Goal: Task Accomplishment & Management: Manage account settings

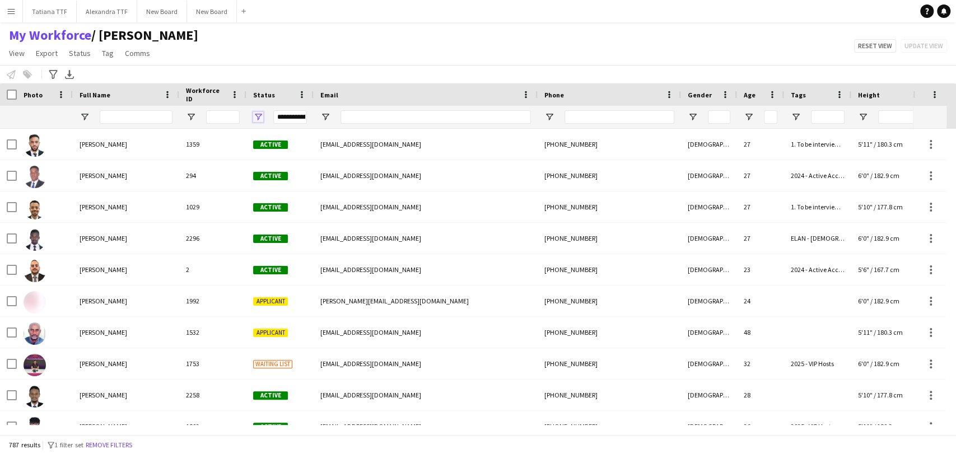
drag, startPoint x: 255, startPoint y: 114, endPoint x: 261, endPoint y: 119, distance: 7.1
click at [256, 114] on span "Open Filter Menu" at bounding box center [258, 117] width 10 height 10
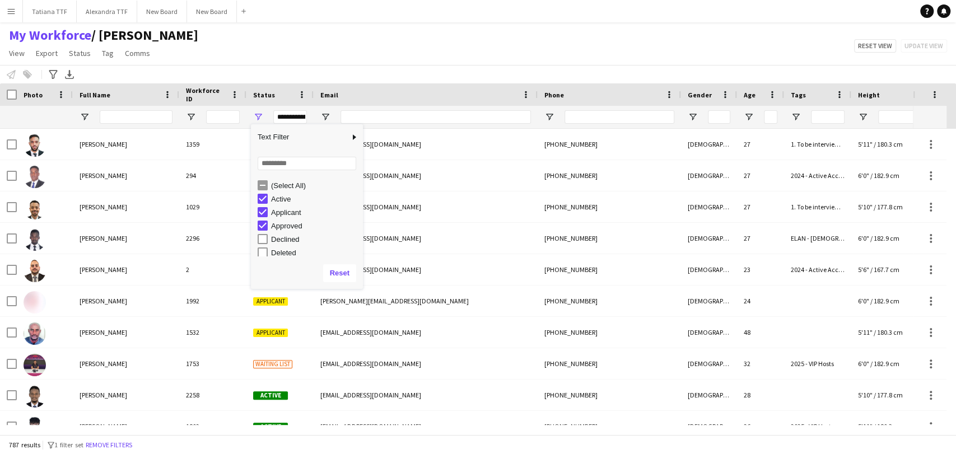
click at [264, 179] on div "(Select All)" at bounding box center [310, 185] width 105 height 13
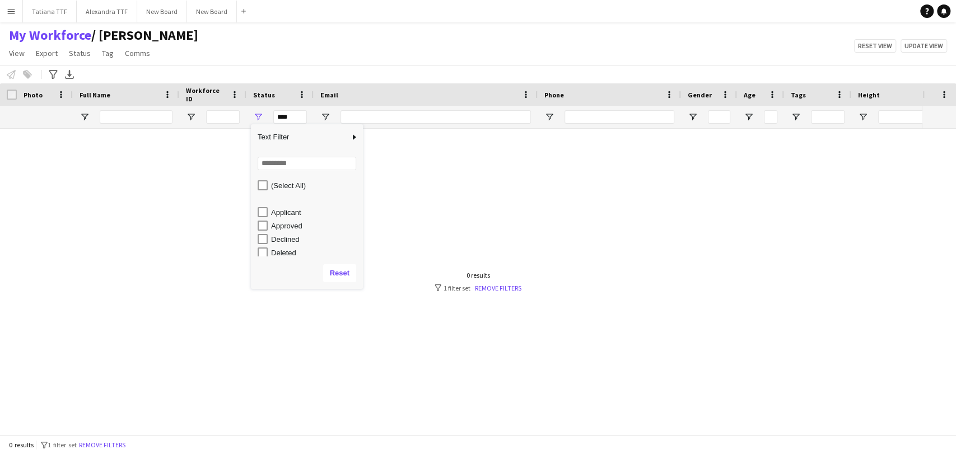
scroll to position [71, 0]
type input "**********"
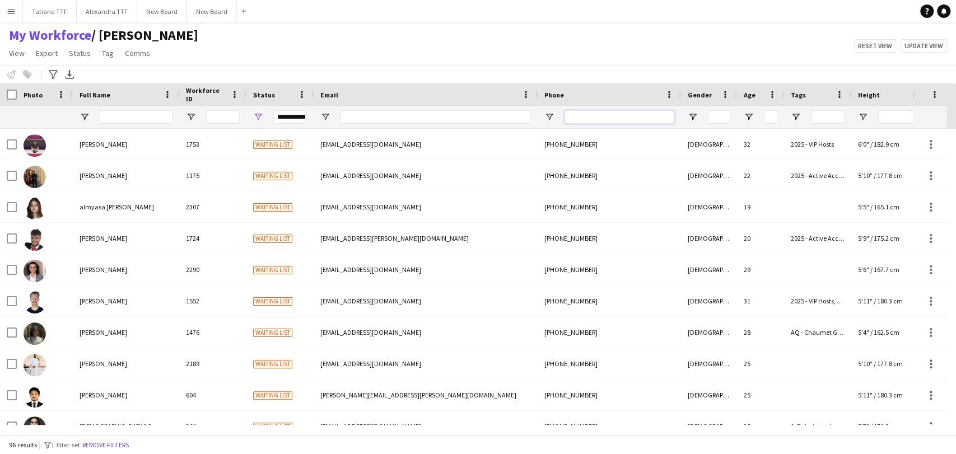
click at [606, 117] on input "Phone Filter Input" at bounding box center [620, 116] width 110 height 13
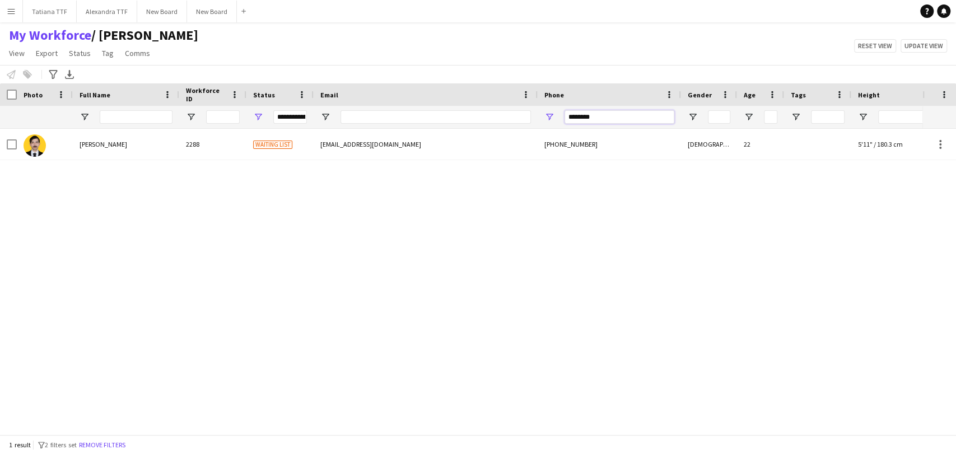
type input "********"
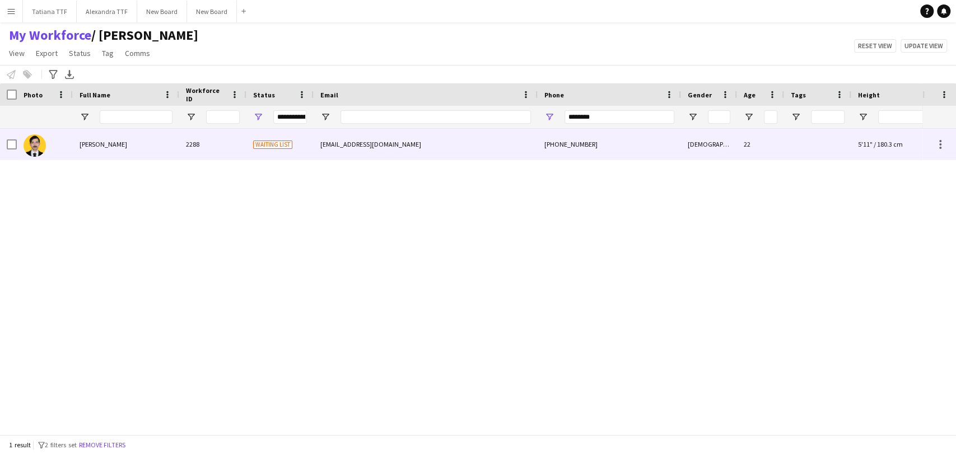
click at [38, 147] on img at bounding box center [35, 145] width 22 height 22
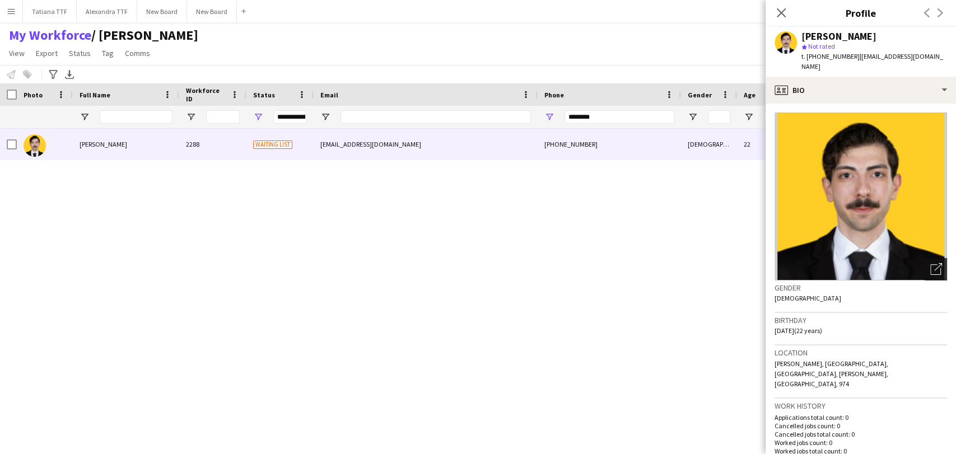
click at [931, 264] on icon at bounding box center [936, 269] width 11 height 11
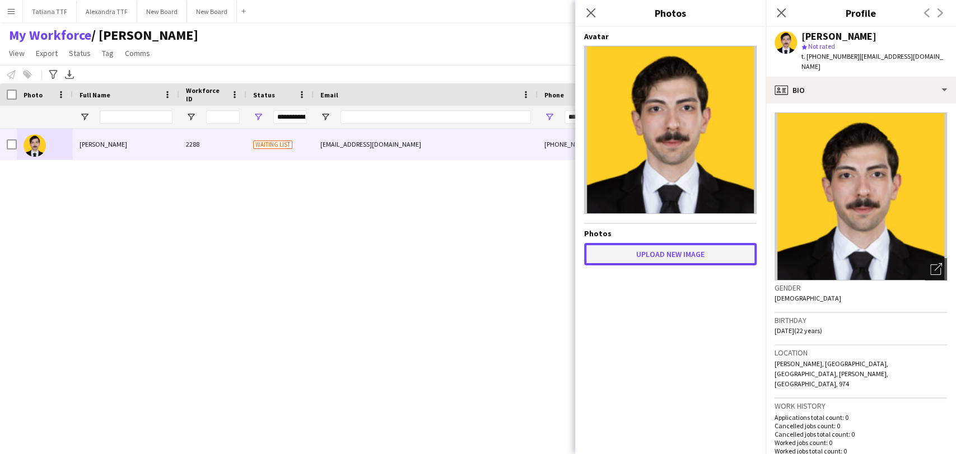
click at [676, 252] on button "Upload new image" at bounding box center [670, 254] width 173 height 22
click at [677, 256] on button "Upload new image" at bounding box center [670, 254] width 173 height 22
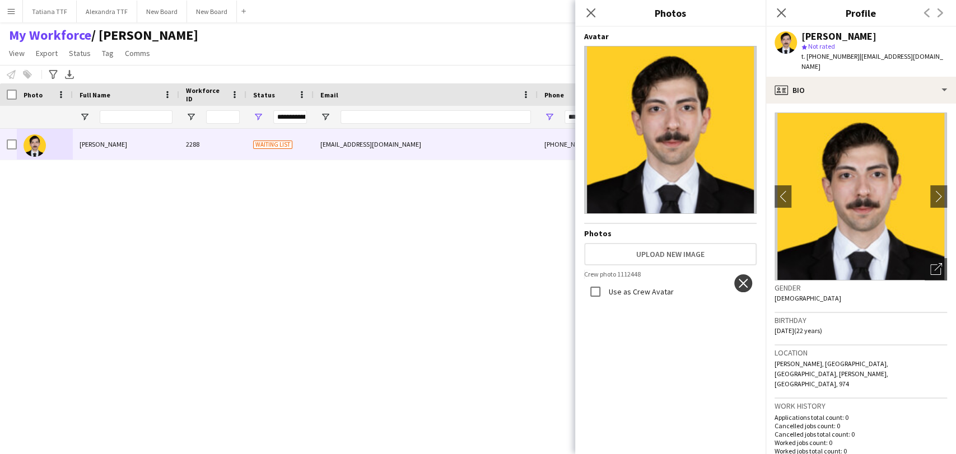
click at [739, 280] on app-icon "close" at bounding box center [743, 283] width 11 height 9
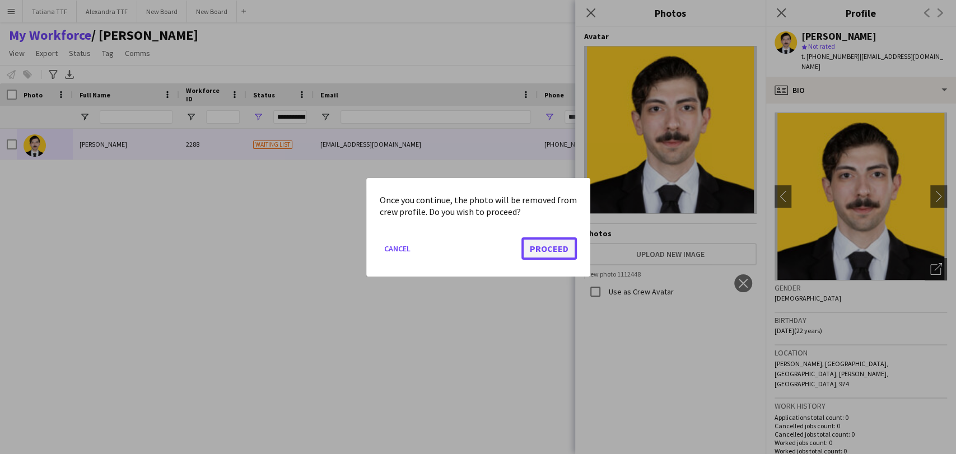
click at [548, 244] on button "Proceed" at bounding box center [549, 248] width 55 height 22
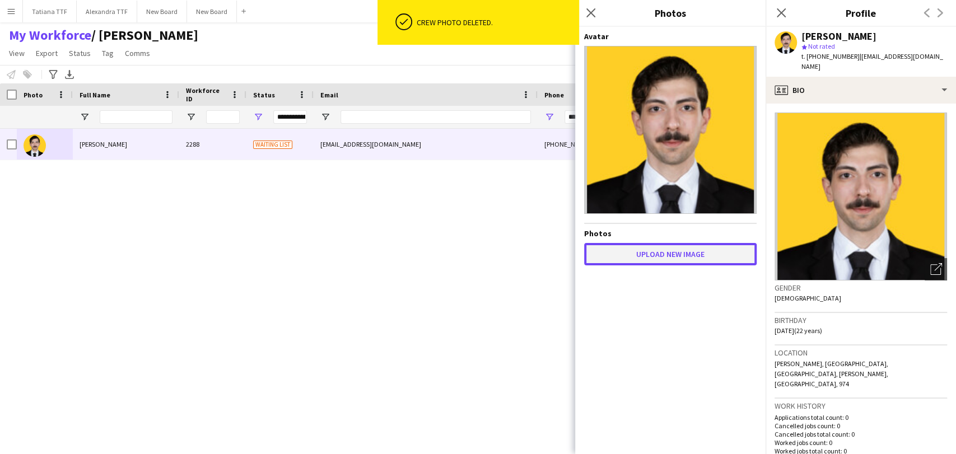
click at [656, 257] on button "Upload new image" at bounding box center [670, 254] width 173 height 22
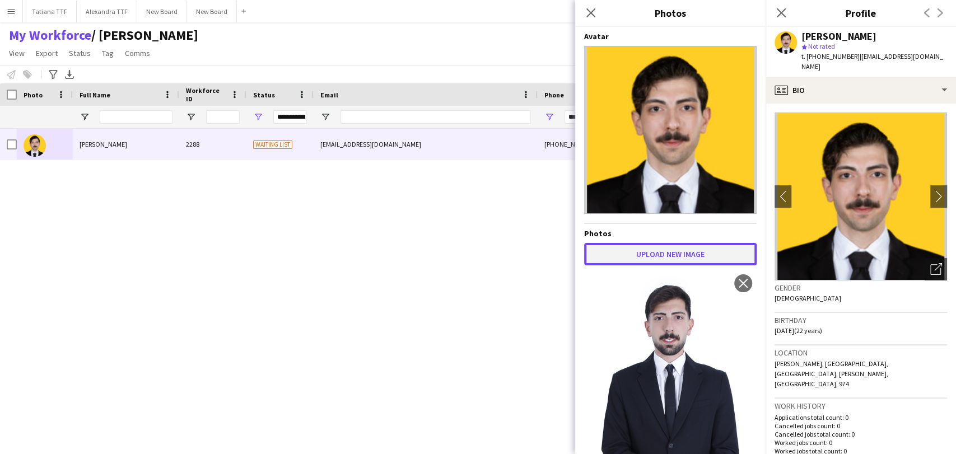
click at [683, 253] on button "Upload new image" at bounding box center [670, 254] width 173 height 22
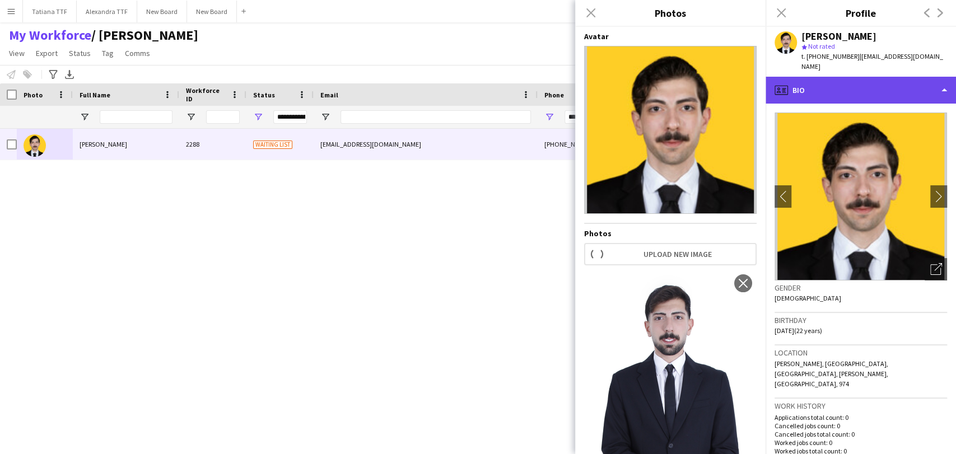
click at [869, 86] on div "profile Bio" at bounding box center [861, 90] width 190 height 27
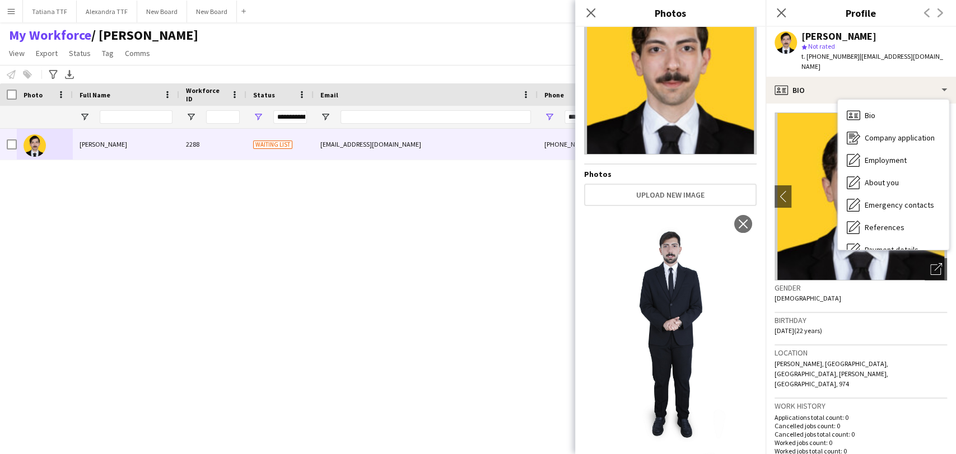
scroll to position [0, 0]
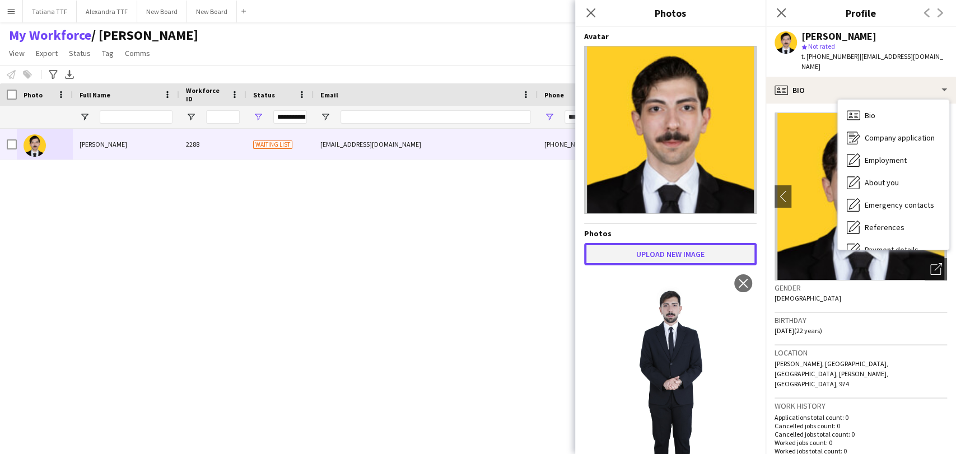
click at [680, 243] on button "Upload new image" at bounding box center [670, 254] width 173 height 22
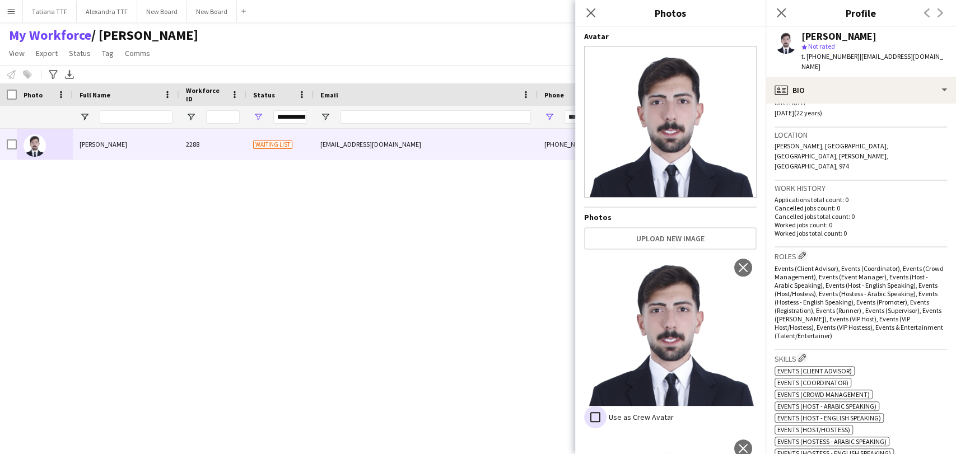
scroll to position [124, 0]
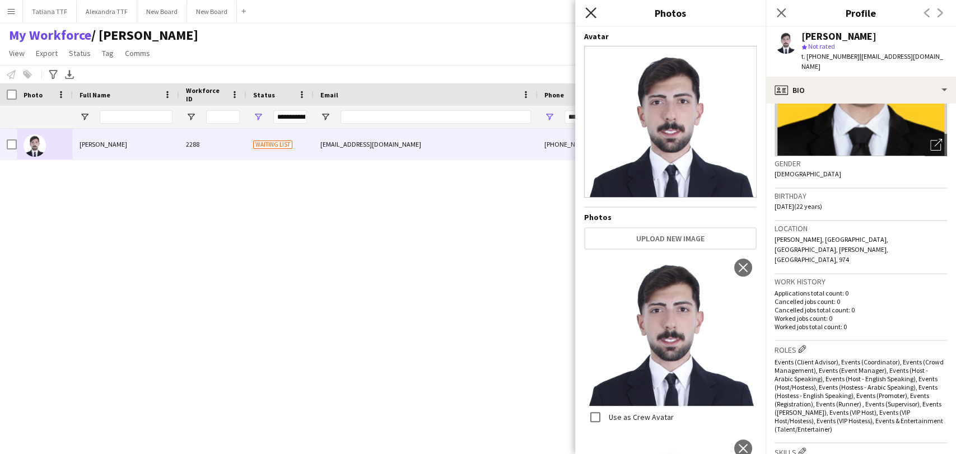
click at [590, 15] on icon "Close pop-in" at bounding box center [590, 12] width 11 height 11
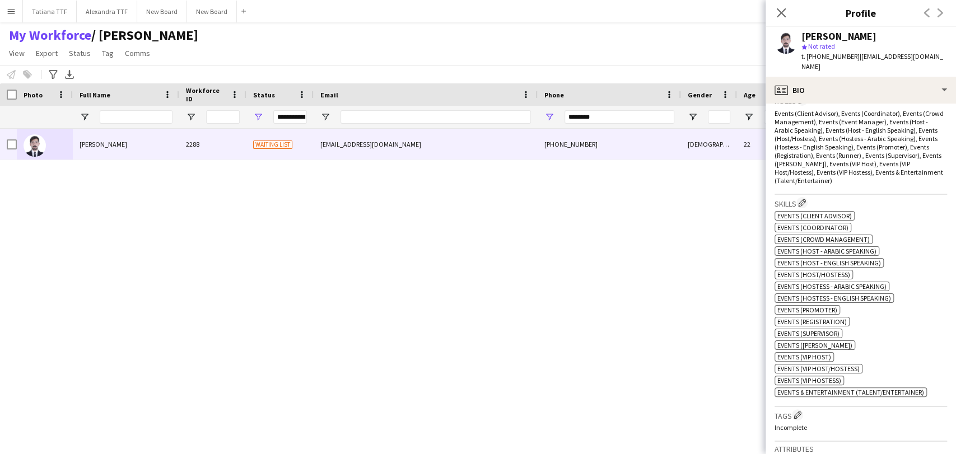
scroll to position [497, 0]
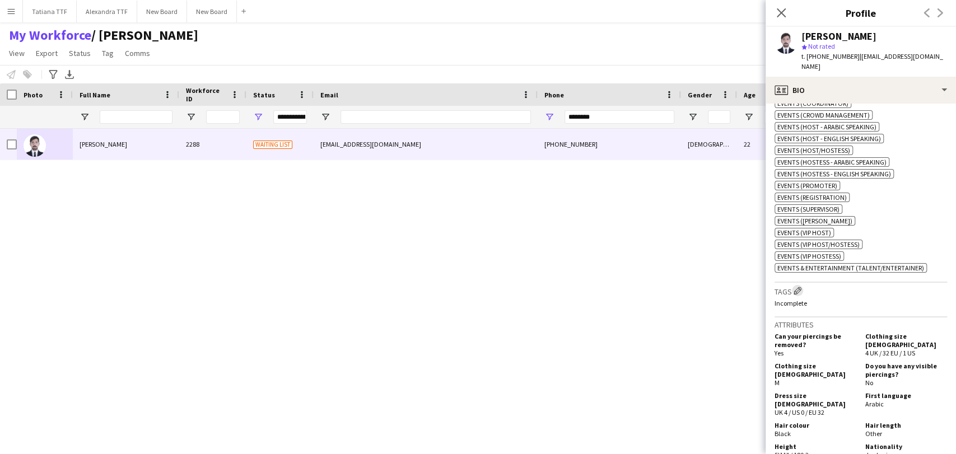
click at [799, 287] on app-icon "Edit crew company tags" at bounding box center [798, 291] width 8 height 8
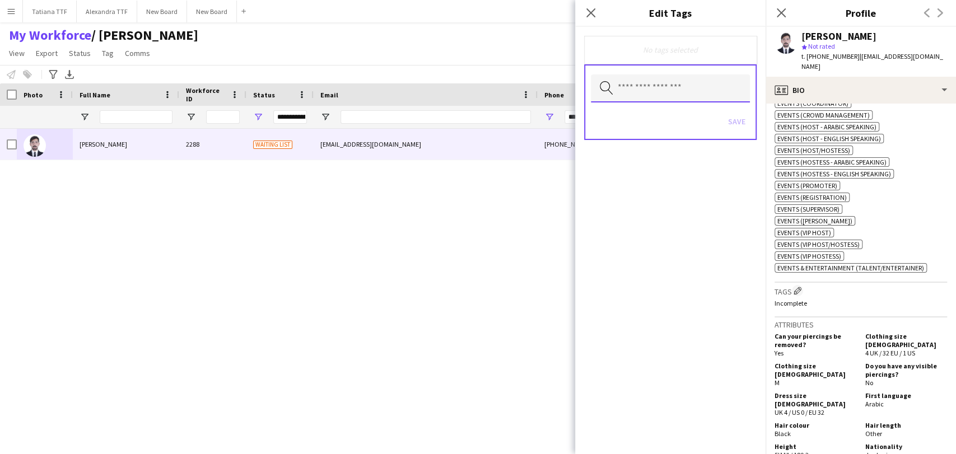
click at [691, 91] on input "text" at bounding box center [670, 89] width 159 height 28
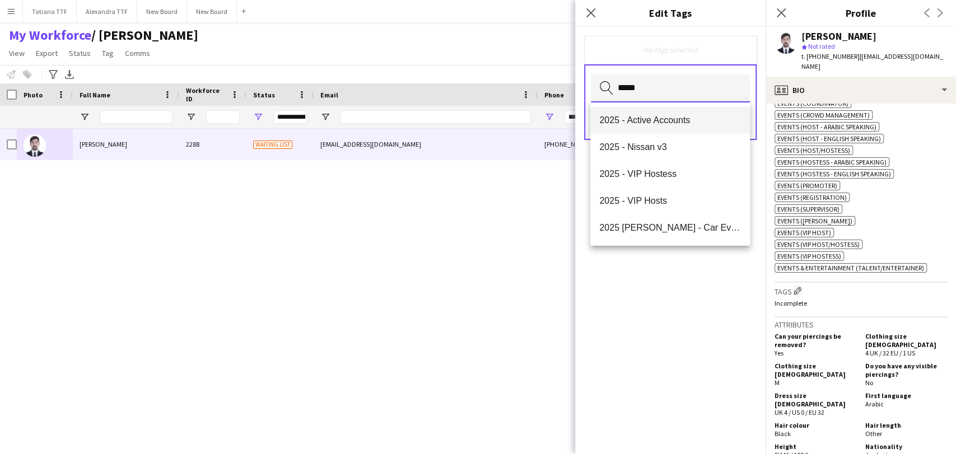
type input "****"
click at [702, 113] on mat-option "2025 - Active Accounts" at bounding box center [669, 120] width 159 height 27
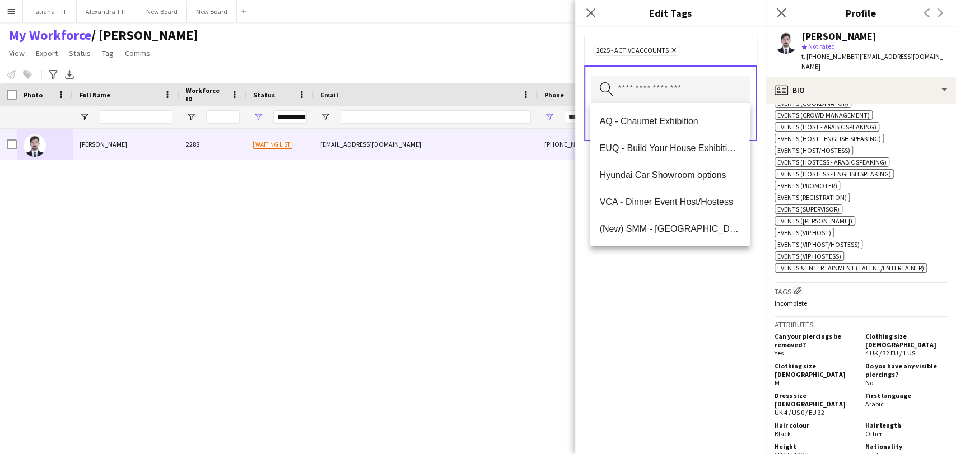
drag, startPoint x: 703, startPoint y: 291, endPoint x: 731, endPoint y: 158, distance: 135.7
click at [700, 288] on div "2025 - Active Accounts Remove Search by tag name Save" at bounding box center [670, 240] width 190 height 427
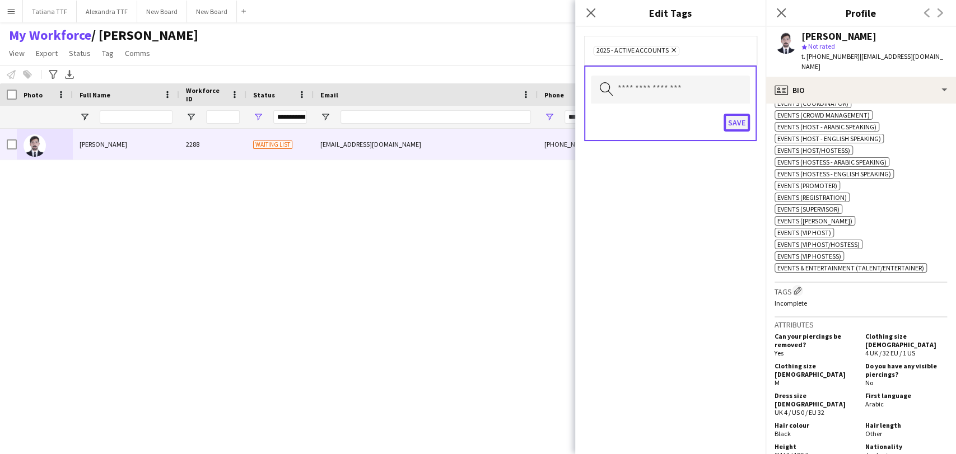
click at [738, 121] on button "Save" at bounding box center [737, 123] width 26 height 18
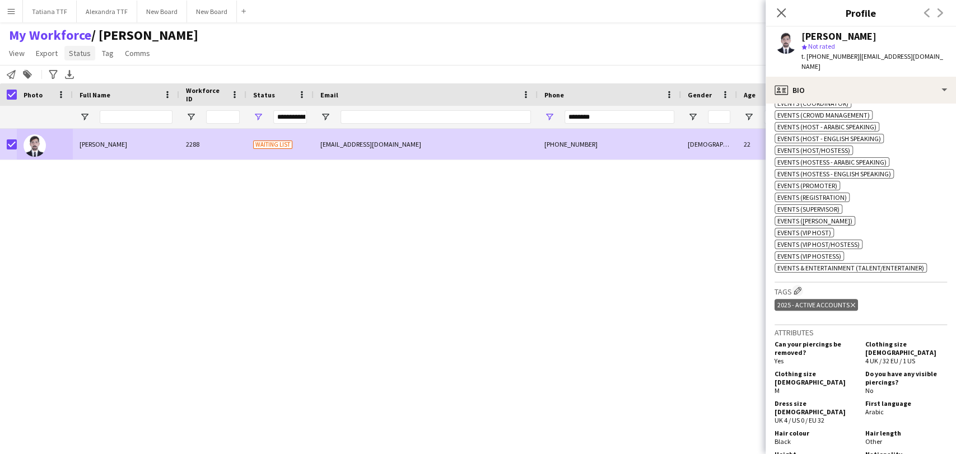
click at [77, 53] on span "Status" at bounding box center [80, 53] width 22 height 10
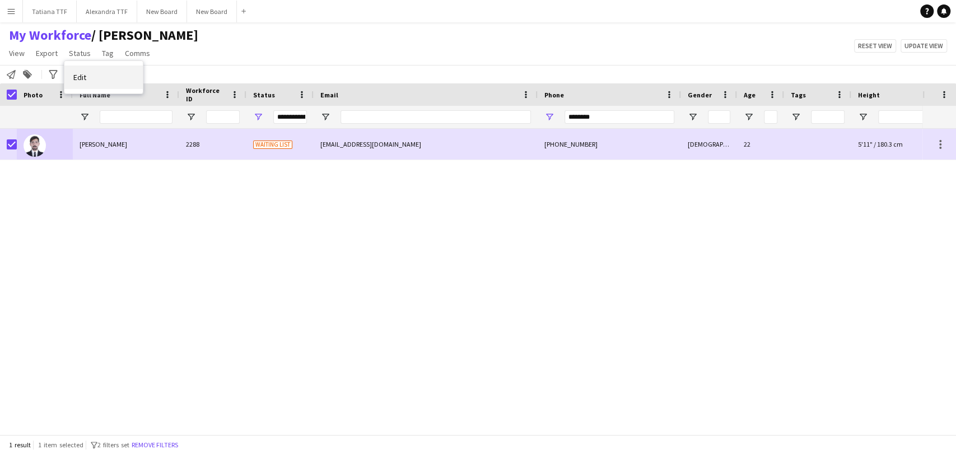
click at [80, 77] on span "Edit" at bounding box center [79, 77] width 13 height 10
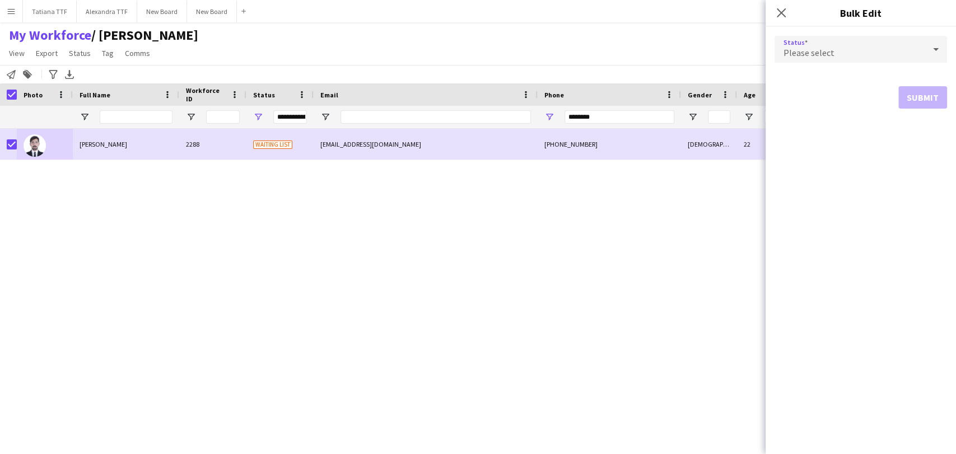
click at [934, 49] on icon at bounding box center [936, 49] width 6 height 3
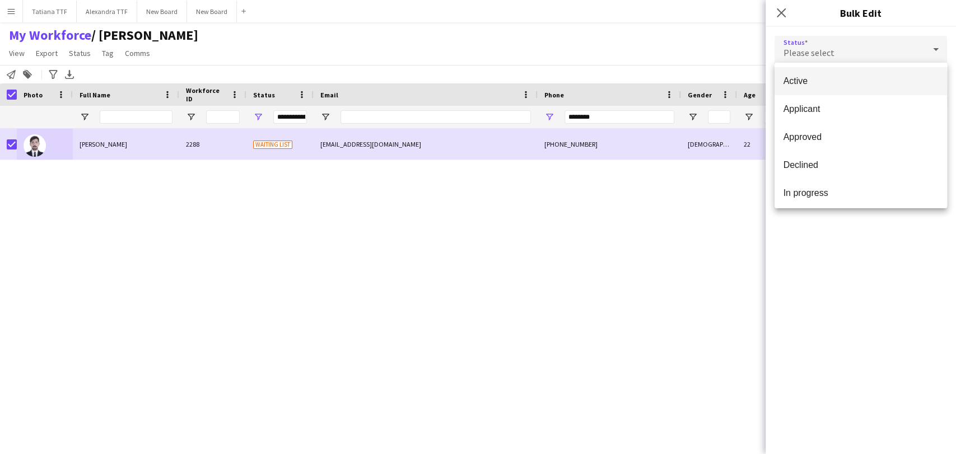
click at [845, 82] on span "Active" at bounding box center [861, 81] width 155 height 11
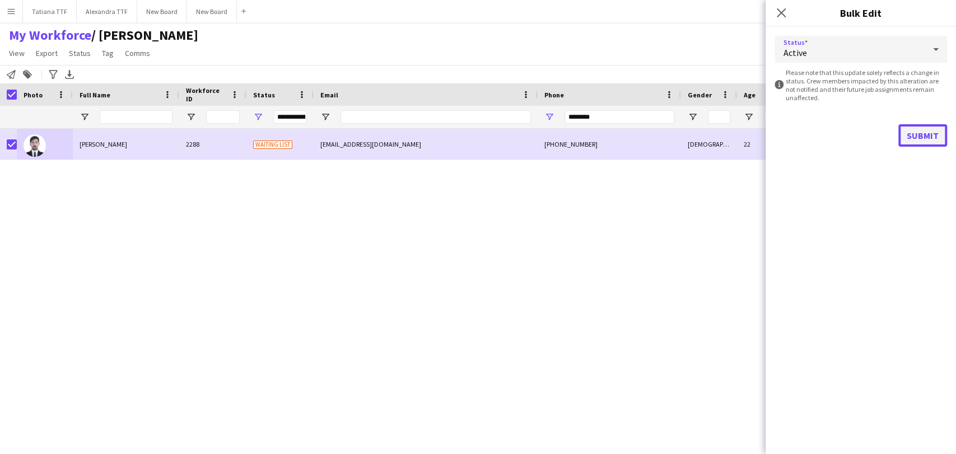
click at [927, 137] on button "Submit" at bounding box center [923, 135] width 49 height 22
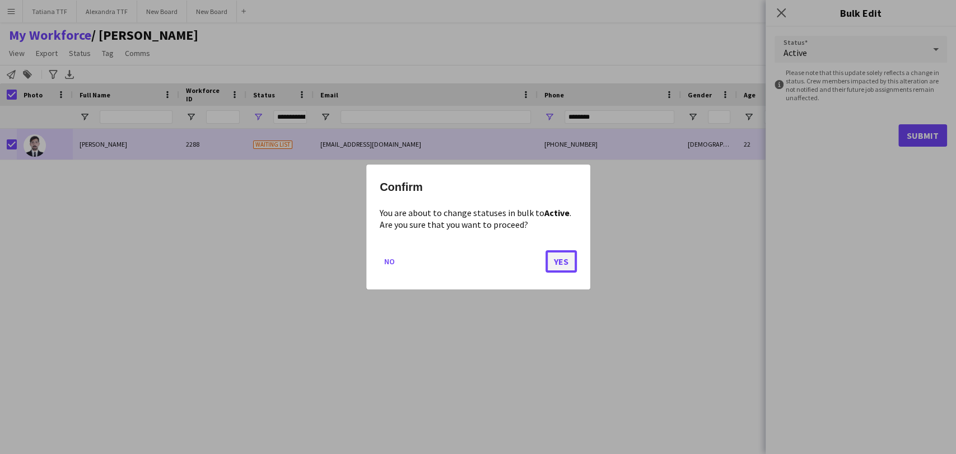
click at [558, 262] on button "Yes" at bounding box center [561, 261] width 31 height 22
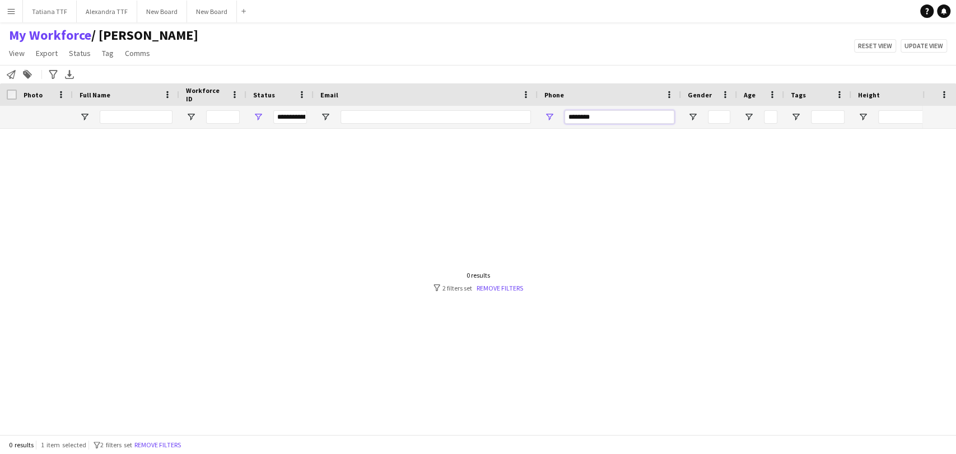
drag, startPoint x: 601, startPoint y: 117, endPoint x: 477, endPoint y: 117, distance: 123.8
click at [480, 117] on div "**********" at bounding box center [594, 117] width 1188 height 22
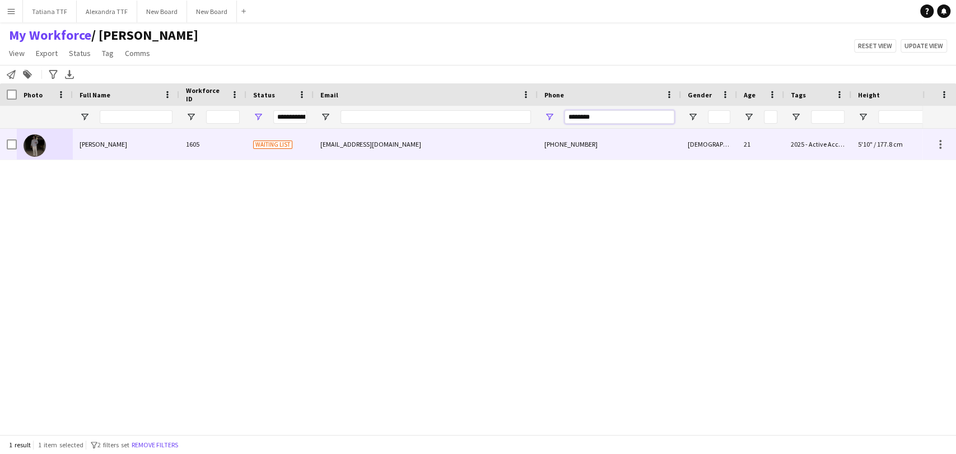
type input "********"
click at [35, 145] on img at bounding box center [35, 145] width 22 height 22
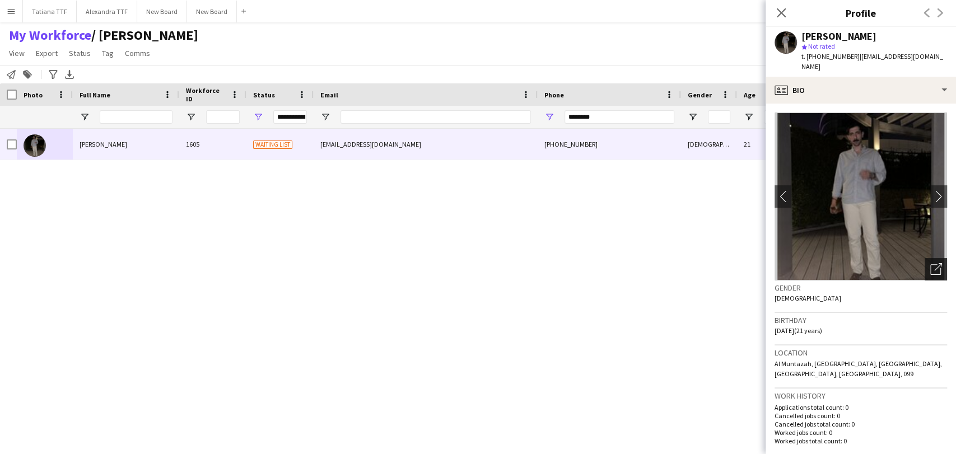
click at [931, 263] on icon "Open photos pop-in" at bounding box center [937, 269] width 12 height 12
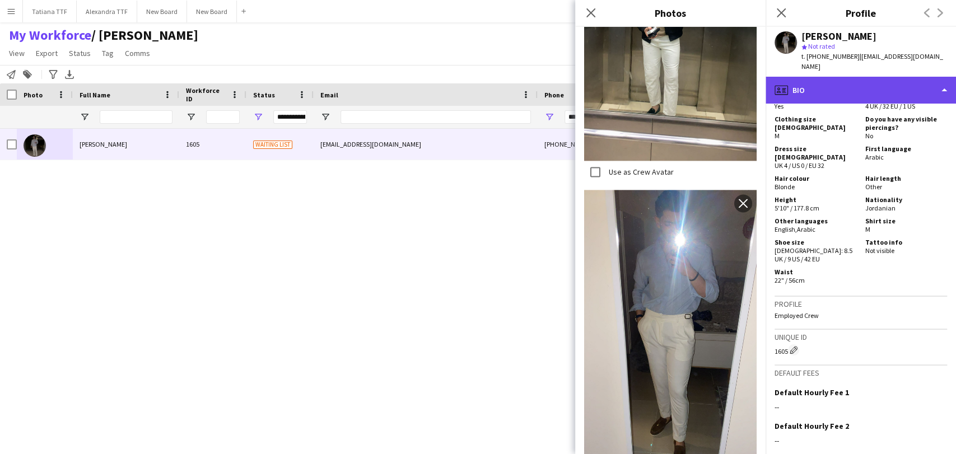
click at [835, 82] on div "profile Bio" at bounding box center [861, 90] width 190 height 27
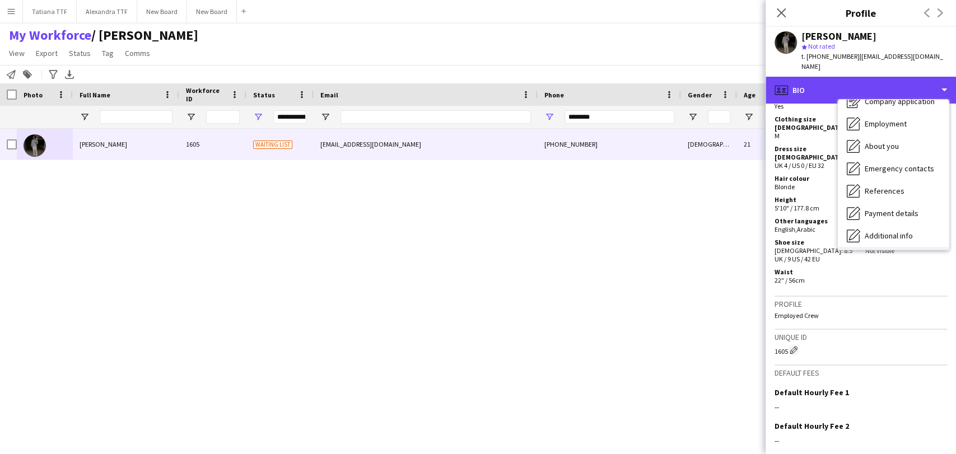
scroll to position [82, 0]
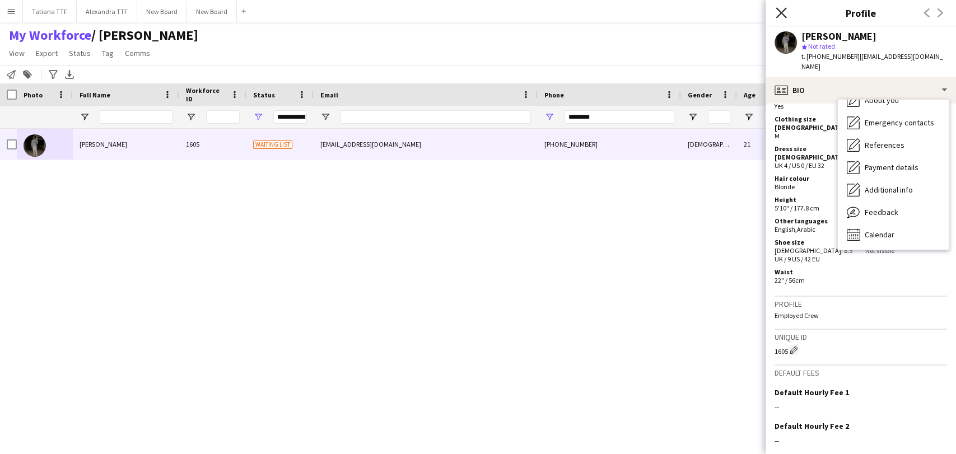
click at [778, 7] on icon "Close pop-in" at bounding box center [781, 12] width 11 height 11
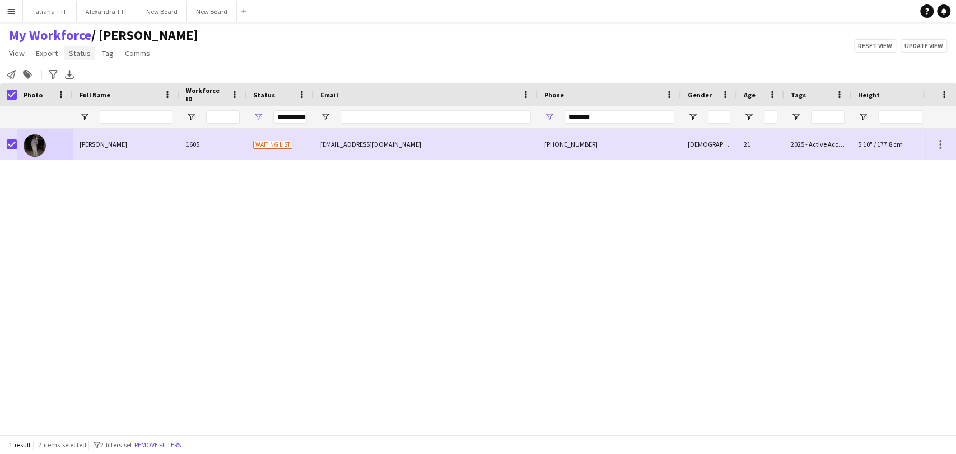
click at [79, 55] on span "Status" at bounding box center [80, 53] width 22 height 10
click at [123, 85] on link "Edit" at bounding box center [103, 78] width 78 height 24
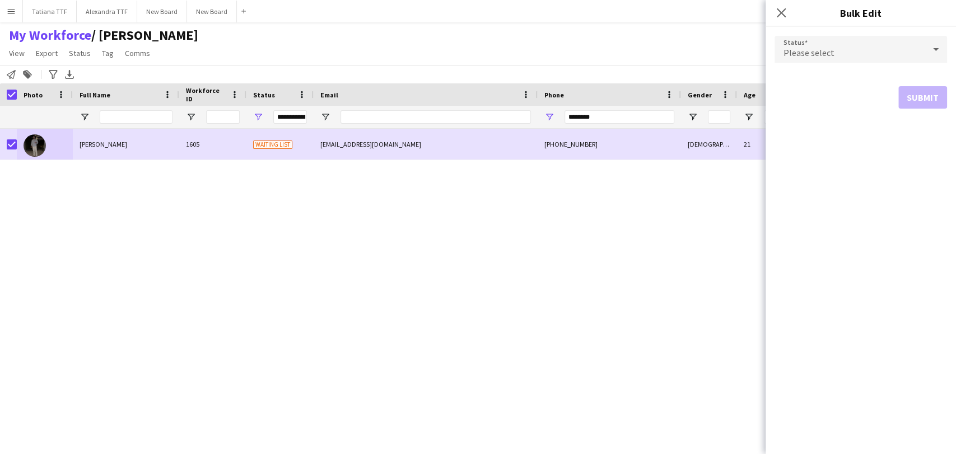
click at [909, 45] on div "Please select" at bounding box center [850, 49] width 150 height 27
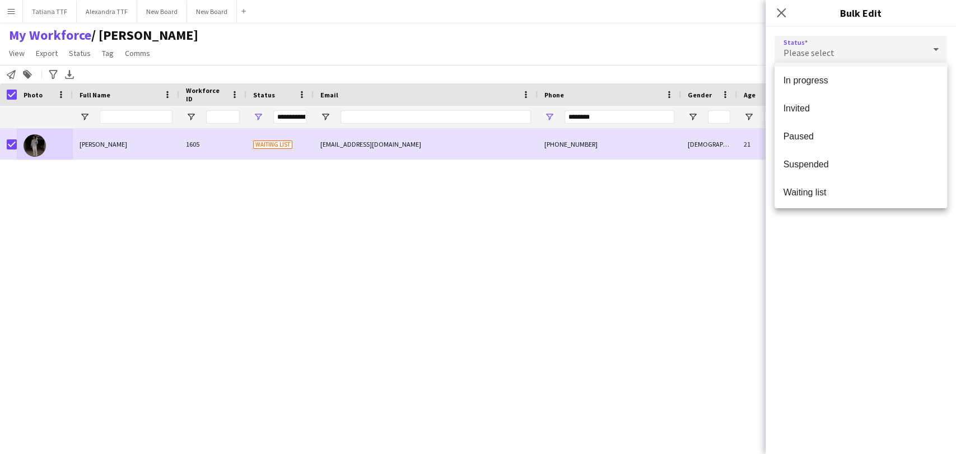
scroll to position [115, 0]
click at [832, 157] on span "Suspended" at bounding box center [861, 162] width 155 height 11
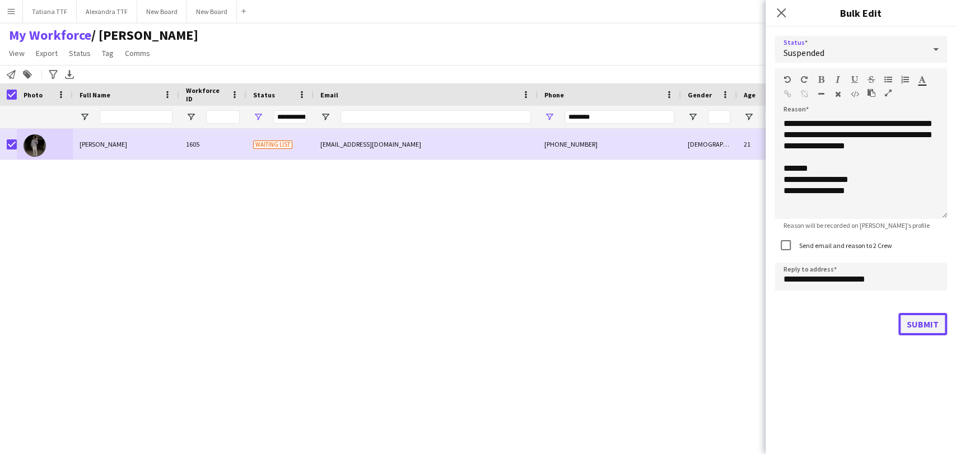
click at [918, 329] on button "Submit" at bounding box center [923, 324] width 49 height 22
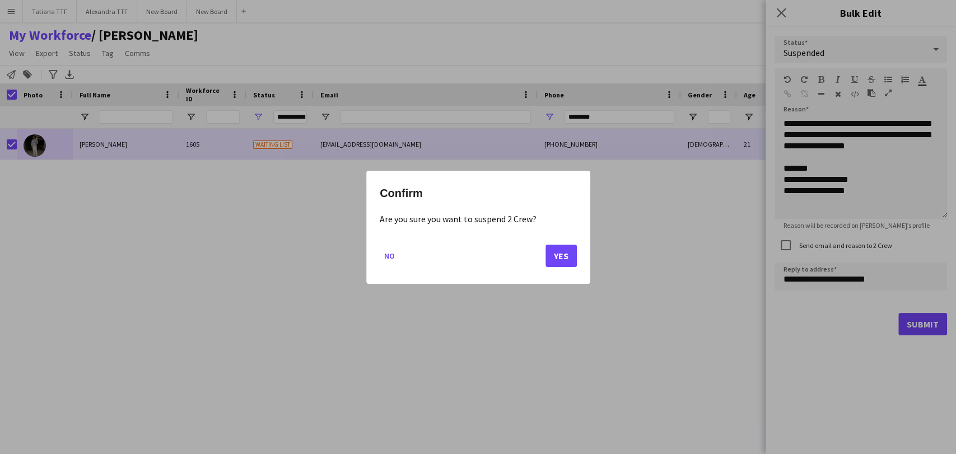
click at [526, 236] on mat-dialog-actions "No Yes" at bounding box center [478, 260] width 197 height 48
drag, startPoint x: 387, startPoint y: 257, endPoint x: 578, endPoint y: 261, distance: 191.1
click at [388, 256] on button "No" at bounding box center [390, 255] width 20 height 18
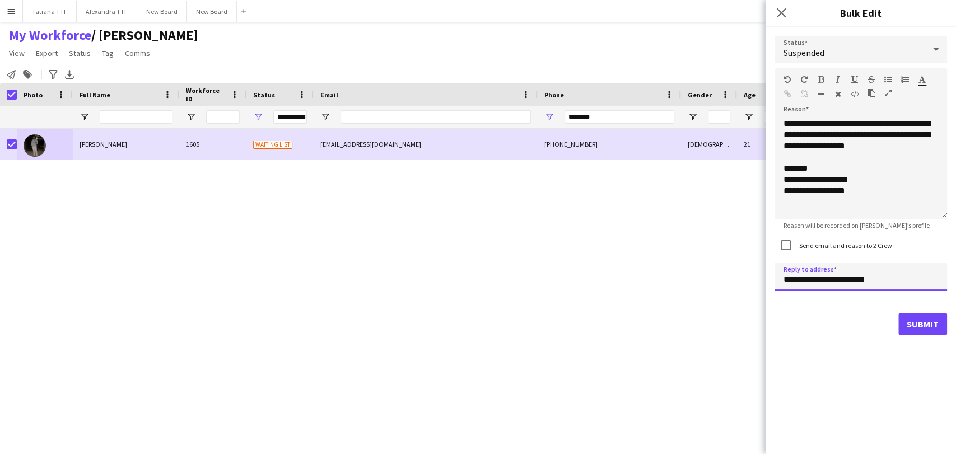
drag, startPoint x: 802, startPoint y: 278, endPoint x: 750, endPoint y: 282, distance: 52.9
click at [756, 282] on body "Menu Boards Boards Boards All jobs Status Workforce Workforce My Workforce Recr…" at bounding box center [478, 227] width 956 height 454
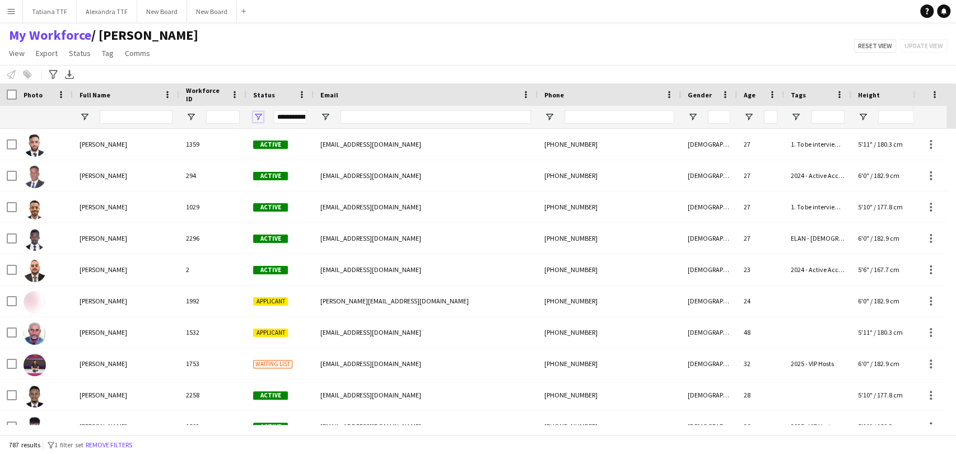
click at [259, 117] on span "Open Filter Menu" at bounding box center [258, 117] width 10 height 10
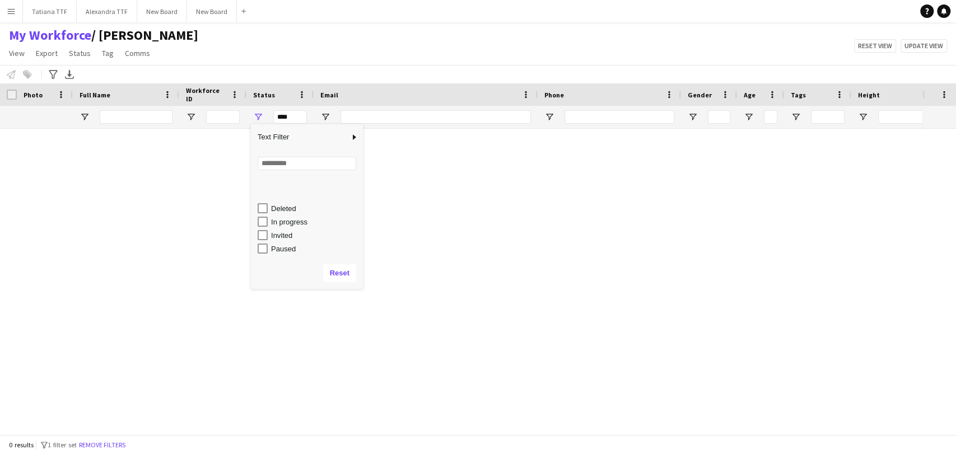
scroll to position [71, 0]
type input "**********"
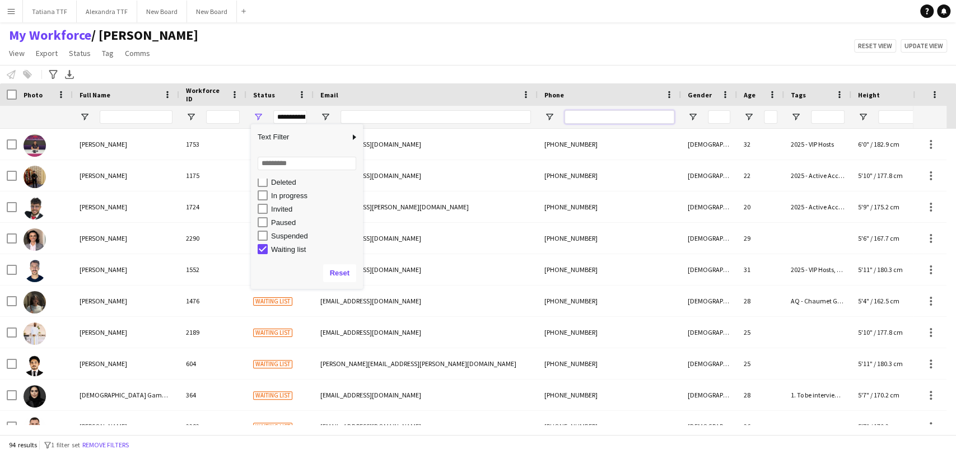
click at [593, 115] on input "Phone Filter Input" at bounding box center [620, 116] width 110 height 13
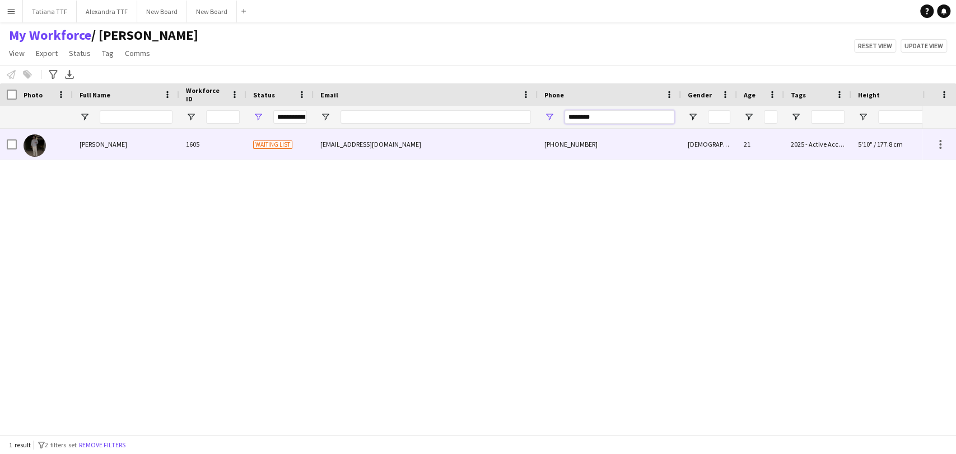
type input "********"
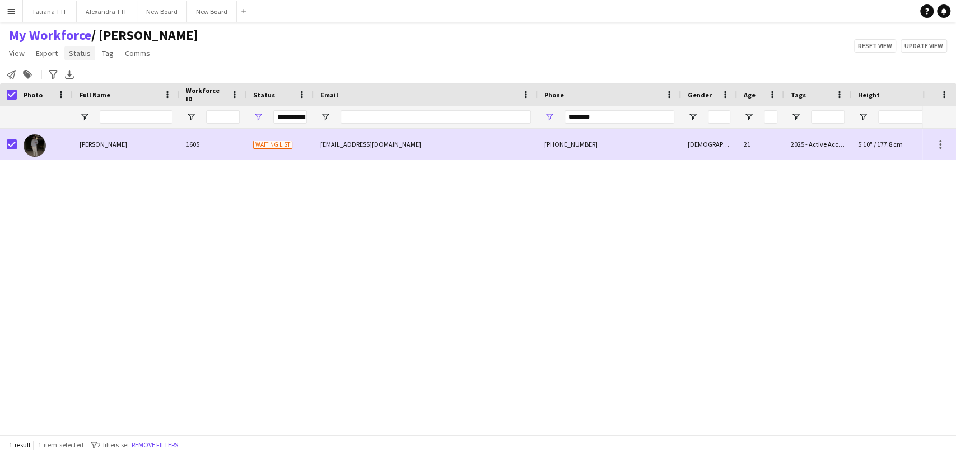
click at [81, 53] on span "Status" at bounding box center [80, 53] width 22 height 10
click at [106, 76] on link "Edit" at bounding box center [103, 78] width 78 height 24
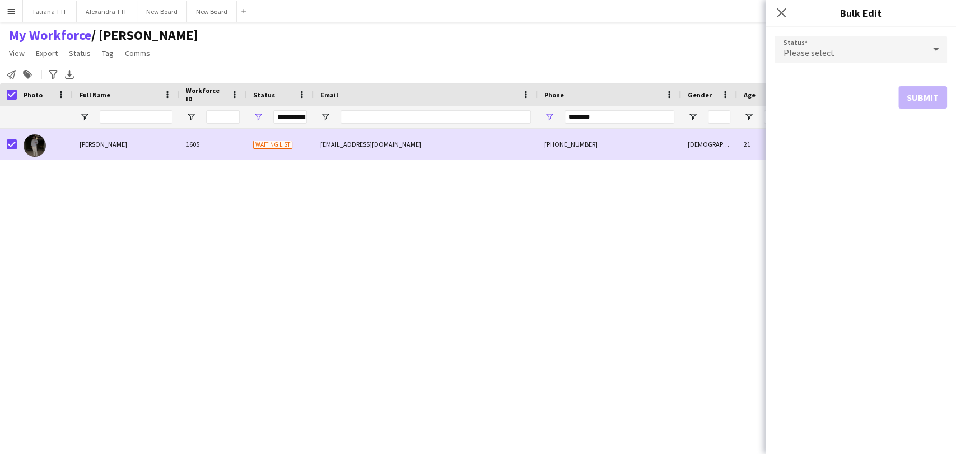
click at [932, 48] on icon at bounding box center [935, 49] width 13 height 22
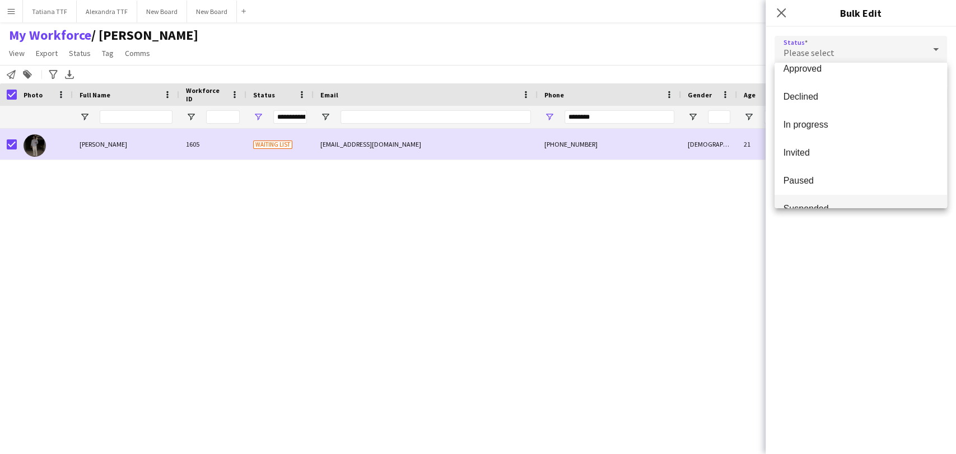
scroll to position [115, 0]
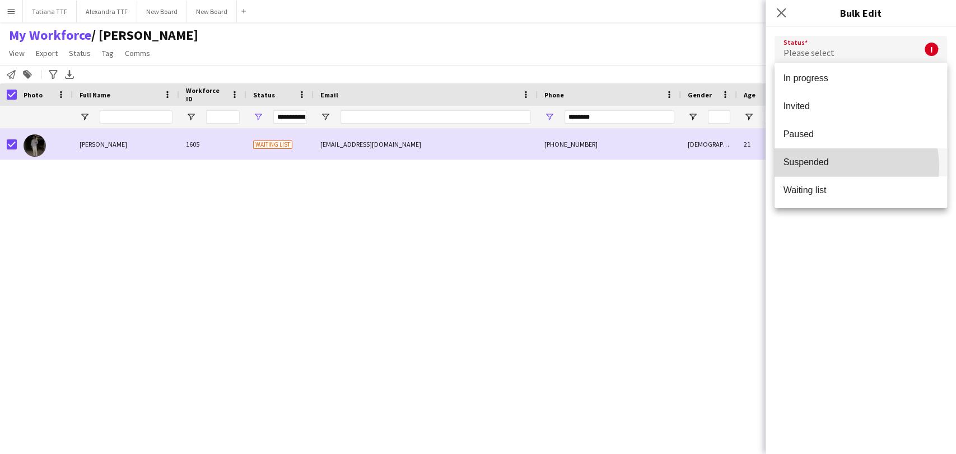
click at [844, 166] on span "Suspended" at bounding box center [861, 162] width 155 height 11
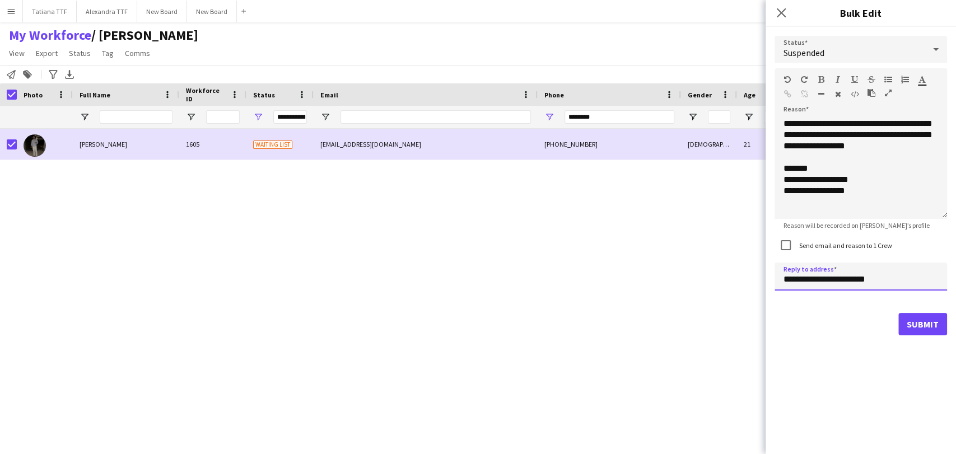
drag, startPoint x: 802, startPoint y: 277, endPoint x: 769, endPoint y: 268, distance: 34.6
click at [771, 276] on div "**********" at bounding box center [861, 186] width 190 height 318
type input "**********"
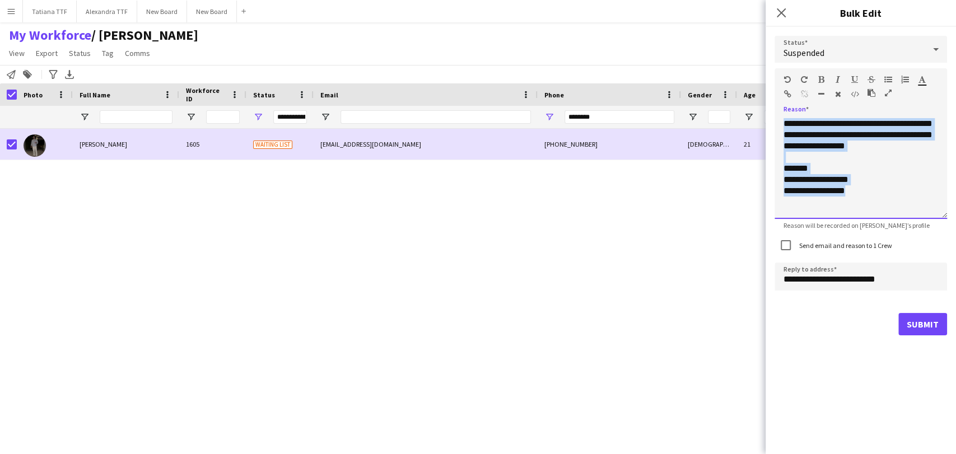
drag, startPoint x: 853, startPoint y: 194, endPoint x: 714, endPoint y: 88, distance: 175.0
click at [713, 90] on body "Menu Boards Boards Boards All jobs Status Workforce Workforce My Workforce Recr…" at bounding box center [478, 227] width 956 height 454
paste div
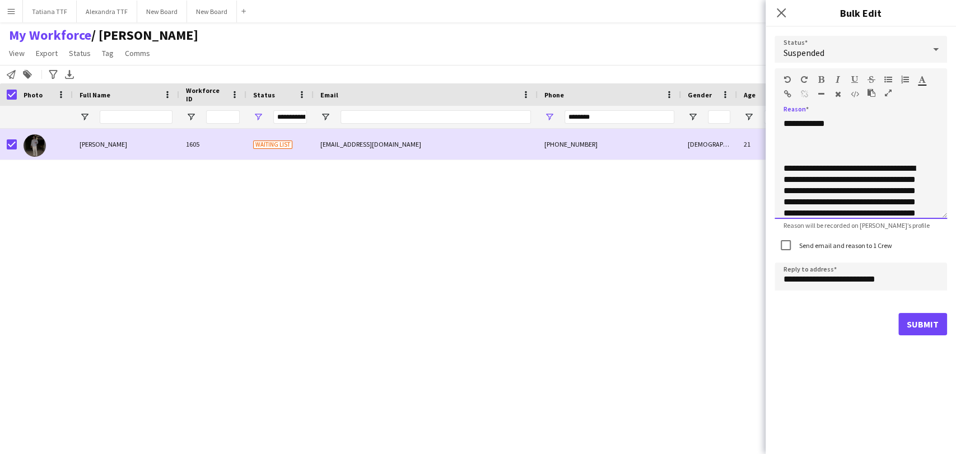
scroll to position [157, 0]
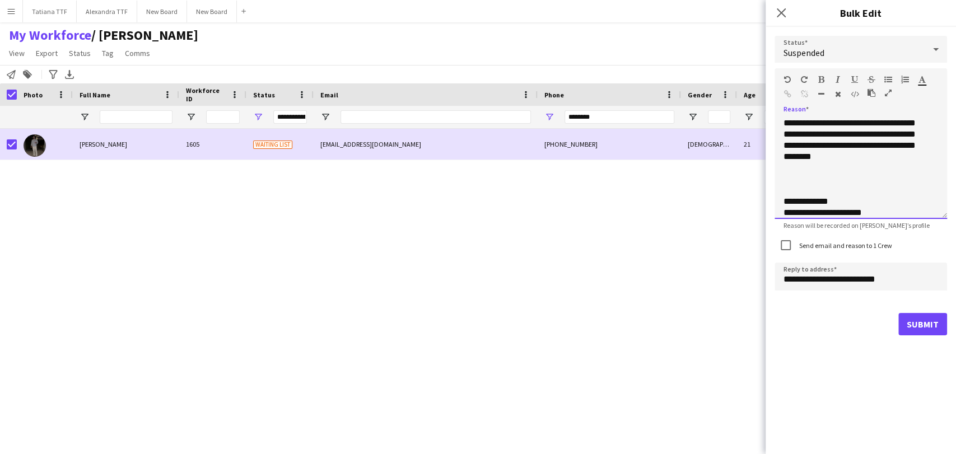
click at [805, 178] on div at bounding box center [861, 179] width 155 height 11
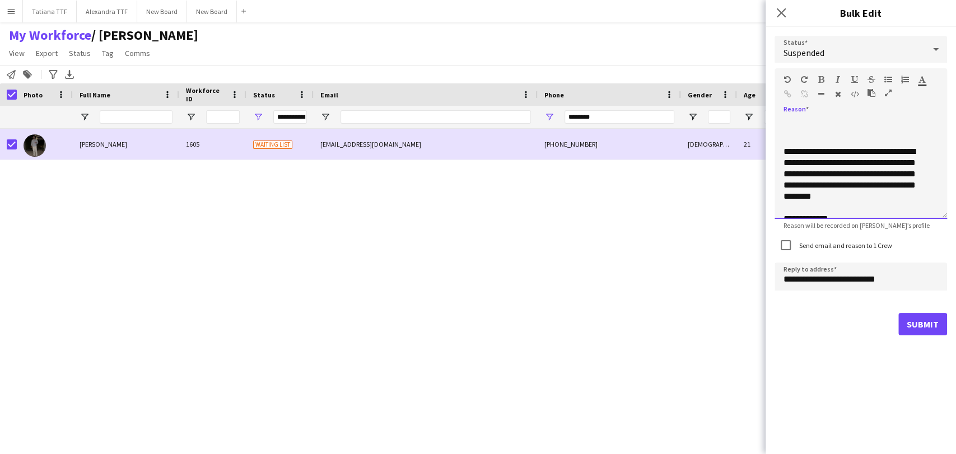
scroll to position [81, 0]
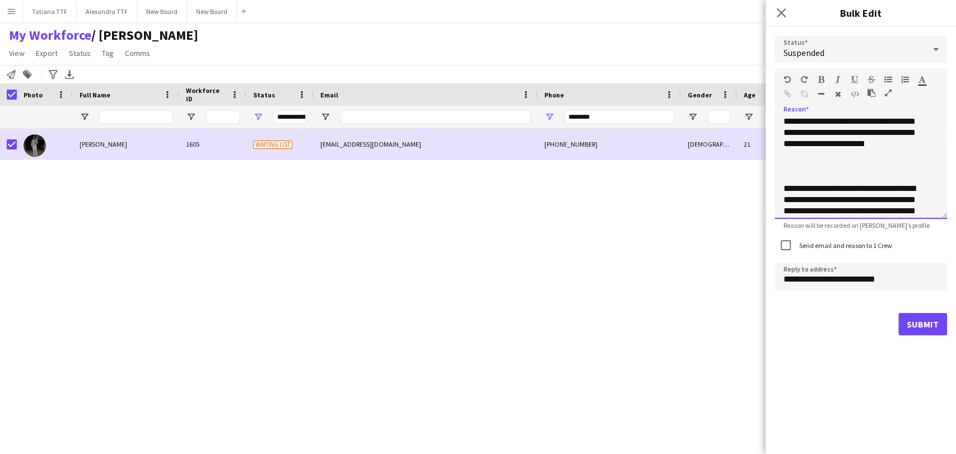
click at [797, 173] on div at bounding box center [861, 177] width 155 height 11
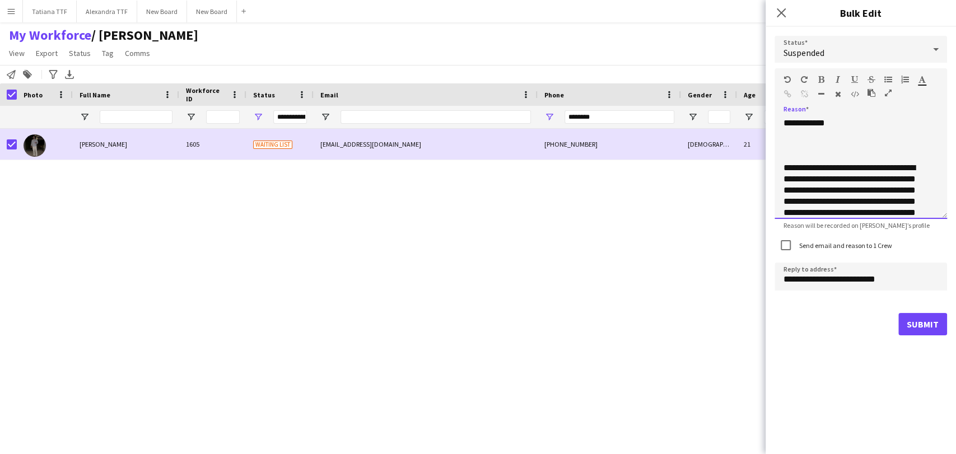
scroll to position [0, 0]
click at [804, 147] on div at bounding box center [861, 146] width 155 height 11
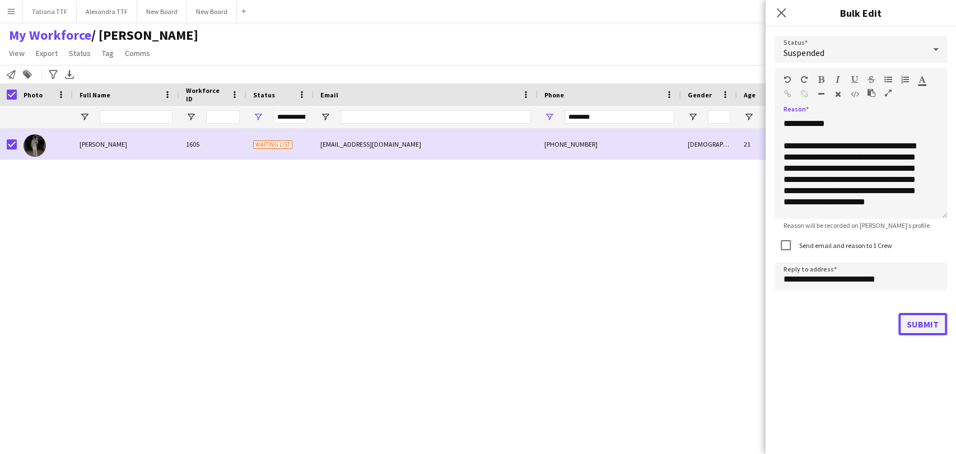
click at [929, 323] on button "Submit" at bounding box center [923, 324] width 49 height 22
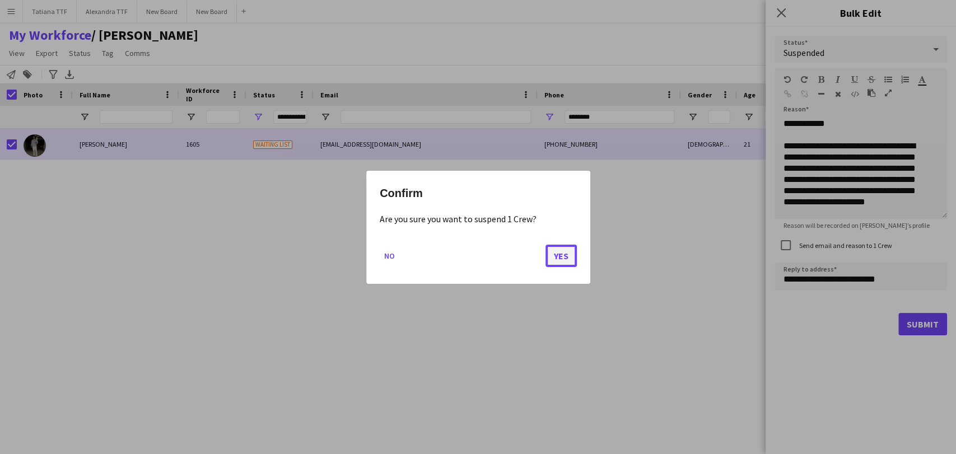
click at [571, 254] on button "Yes" at bounding box center [561, 255] width 31 height 22
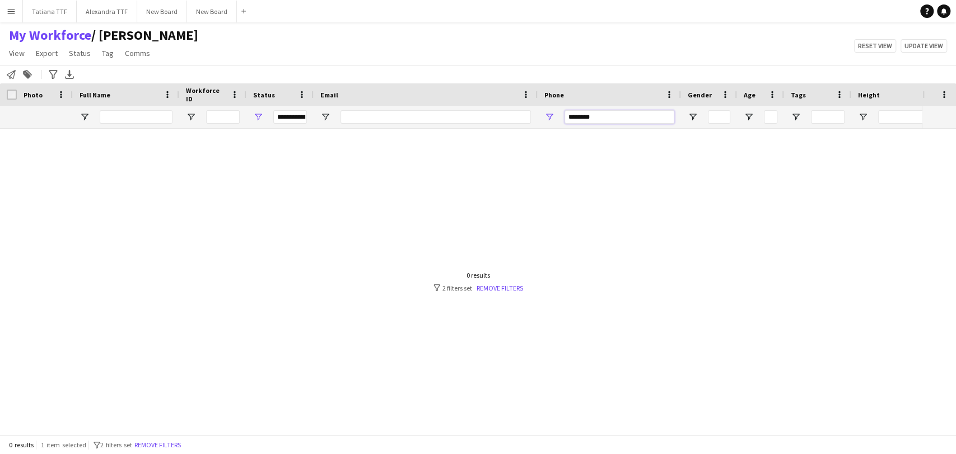
drag, startPoint x: 573, startPoint y: 131, endPoint x: 449, endPoint y: 148, distance: 124.9
click at [482, 145] on div "Workforce Details Crew Attributes Photo" at bounding box center [478, 258] width 956 height 351
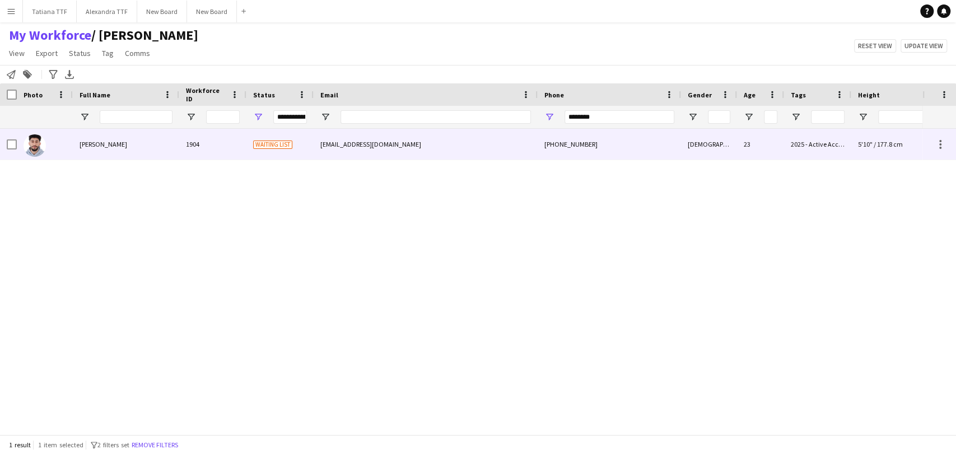
click at [29, 148] on img at bounding box center [35, 145] width 22 height 22
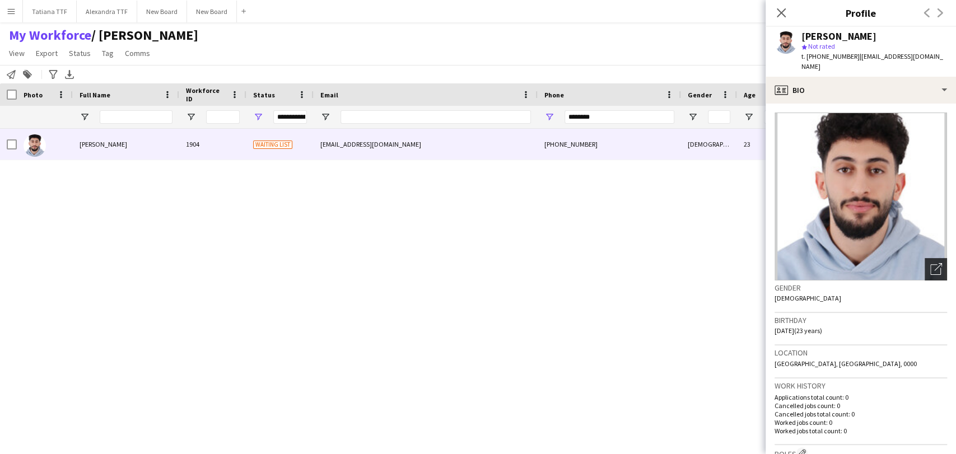
click at [931, 263] on icon "Open photos pop-in" at bounding box center [937, 269] width 12 height 12
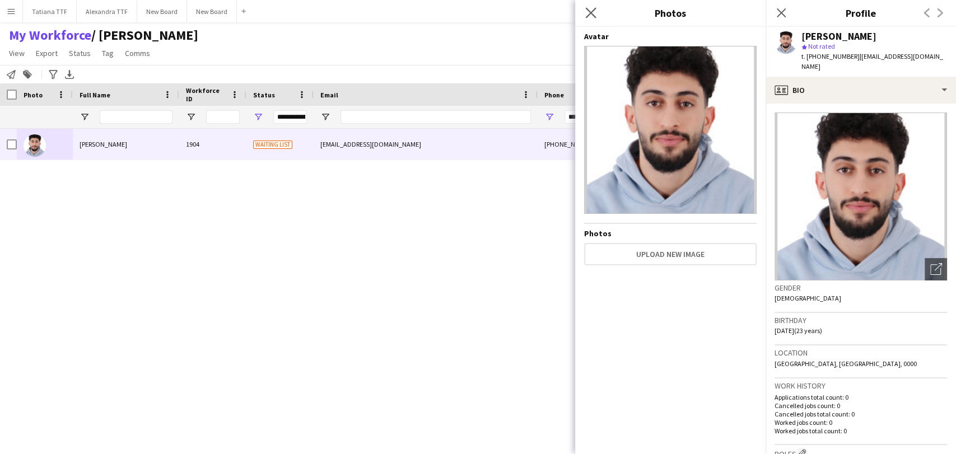
click at [586, 6] on app-icon "Close pop-in" at bounding box center [591, 13] width 16 height 16
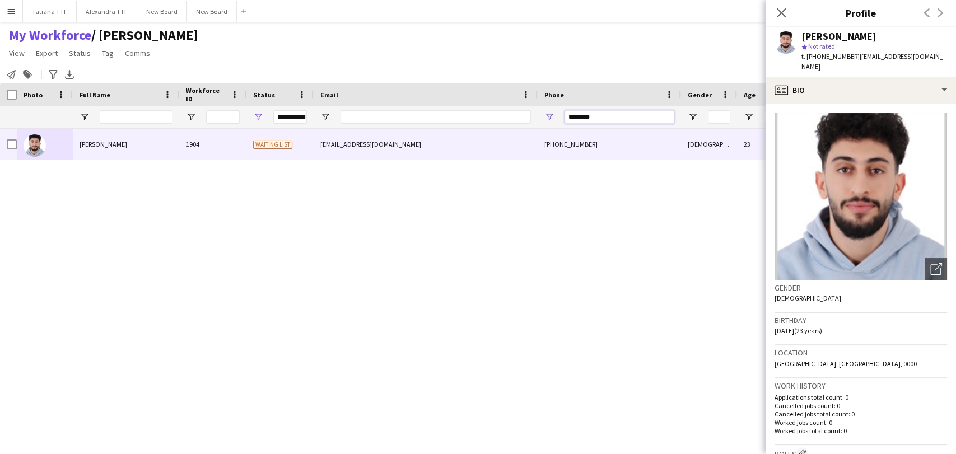
drag, startPoint x: 602, startPoint y: 115, endPoint x: 521, endPoint y: 111, distance: 80.8
click at [522, 113] on div "**********" at bounding box center [594, 117] width 1188 height 22
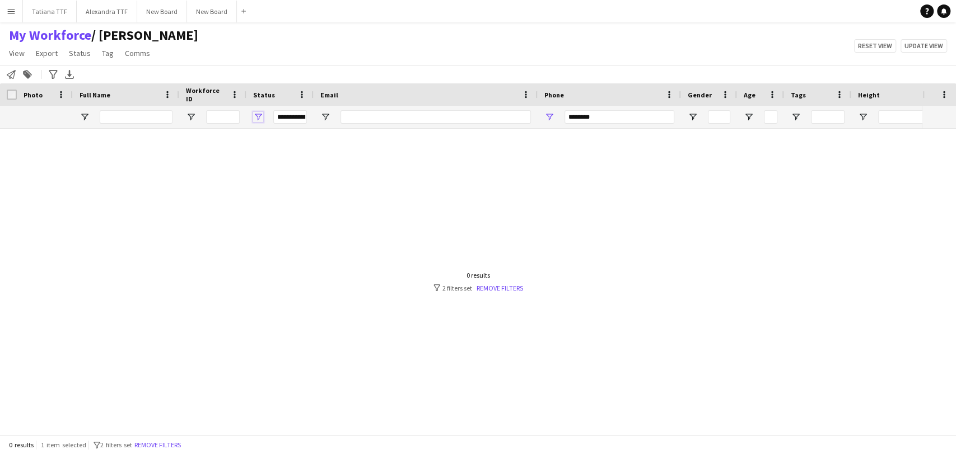
click at [257, 118] on span "Open Filter Menu" at bounding box center [258, 117] width 10 height 10
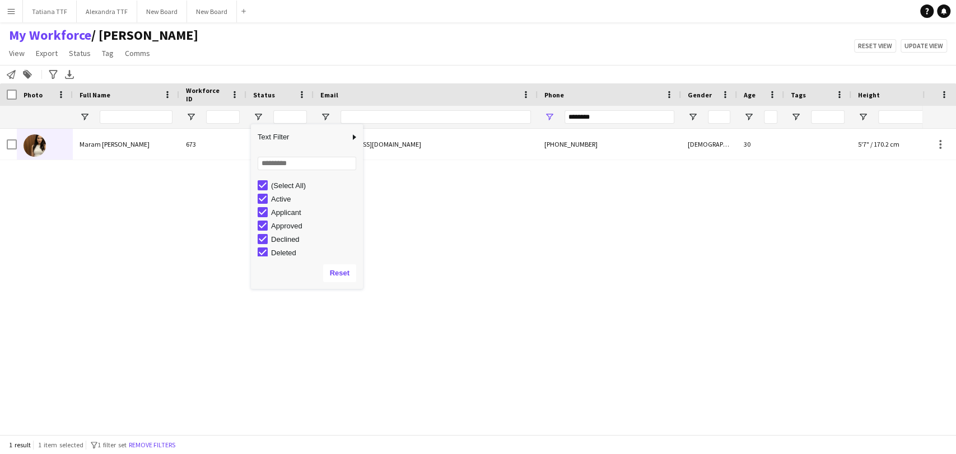
click at [66, 221] on div "Maram [PERSON_NAME] 673 Suspended [EMAIL_ADDRESS][DOMAIN_NAME] [PHONE_NUMBER] […" at bounding box center [461, 277] width 923 height 296
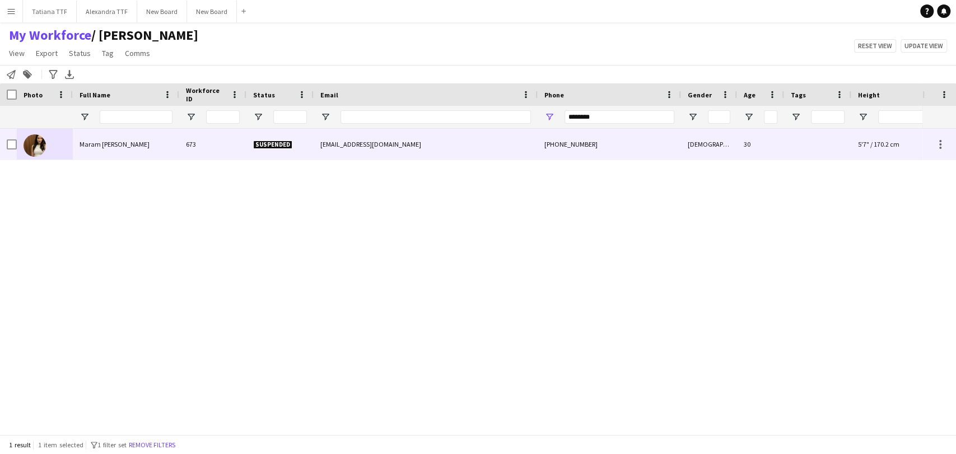
click at [50, 140] on div at bounding box center [45, 144] width 56 height 31
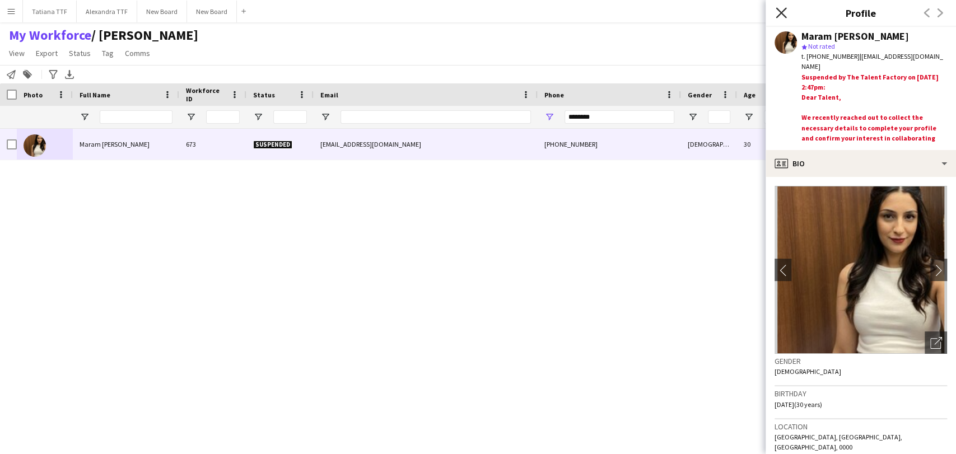
click at [778, 15] on icon "Close pop-in" at bounding box center [781, 12] width 11 height 11
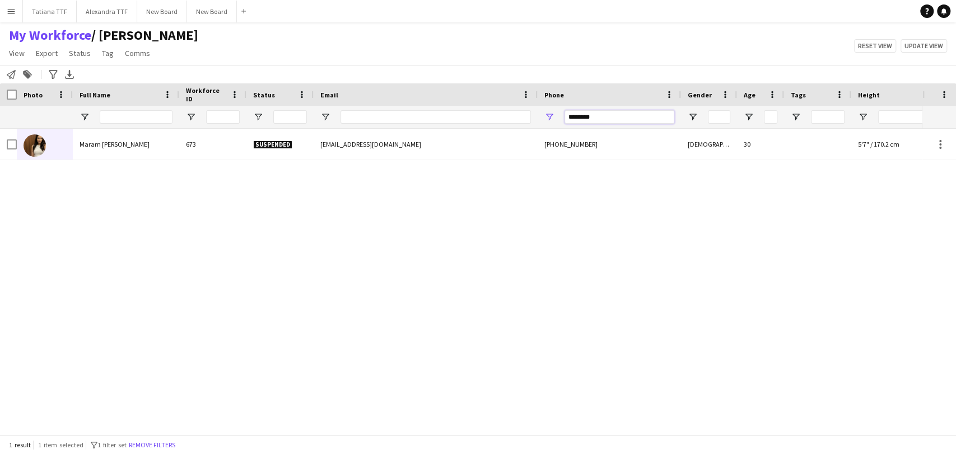
drag, startPoint x: 608, startPoint y: 116, endPoint x: 509, endPoint y: 99, distance: 101.1
click at [513, 102] on div "Workforce Details Crew Attributes Photo" at bounding box center [594, 105] width 1188 height 45
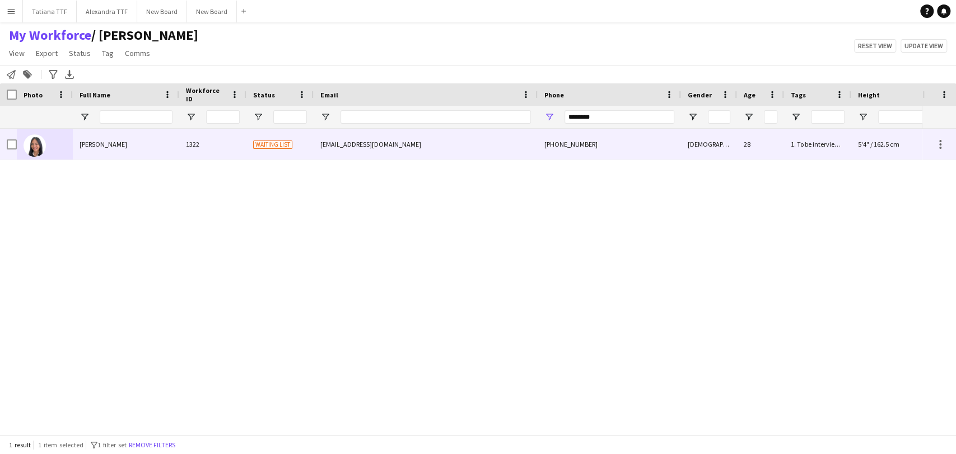
click at [38, 145] on img at bounding box center [35, 145] width 22 height 22
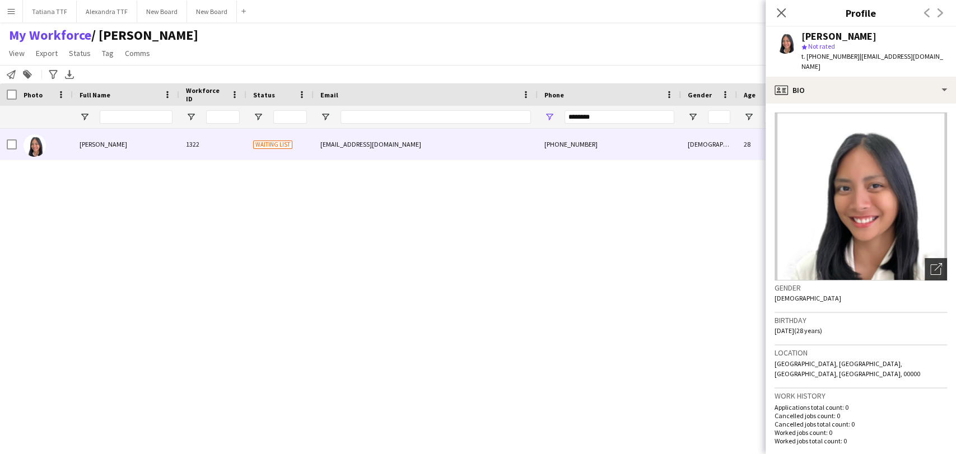
click at [925, 267] on div "Open photos pop-in" at bounding box center [936, 269] width 22 height 22
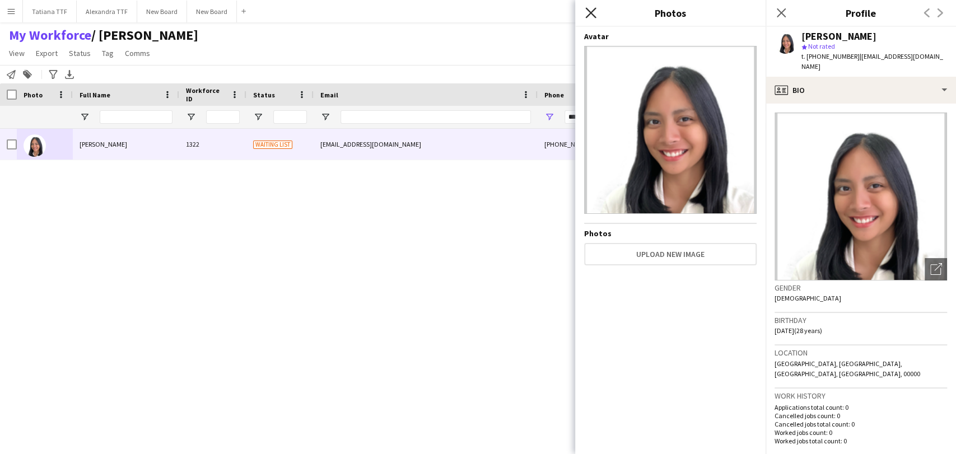
click at [590, 12] on icon at bounding box center [590, 12] width 11 height 11
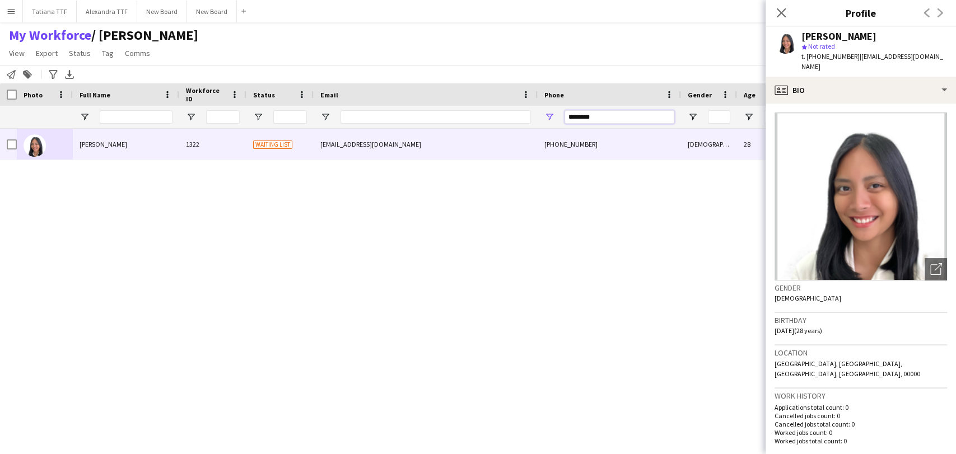
drag, startPoint x: 603, startPoint y: 117, endPoint x: 475, endPoint y: 107, distance: 128.6
click at [477, 109] on div at bounding box center [594, 117] width 1188 height 22
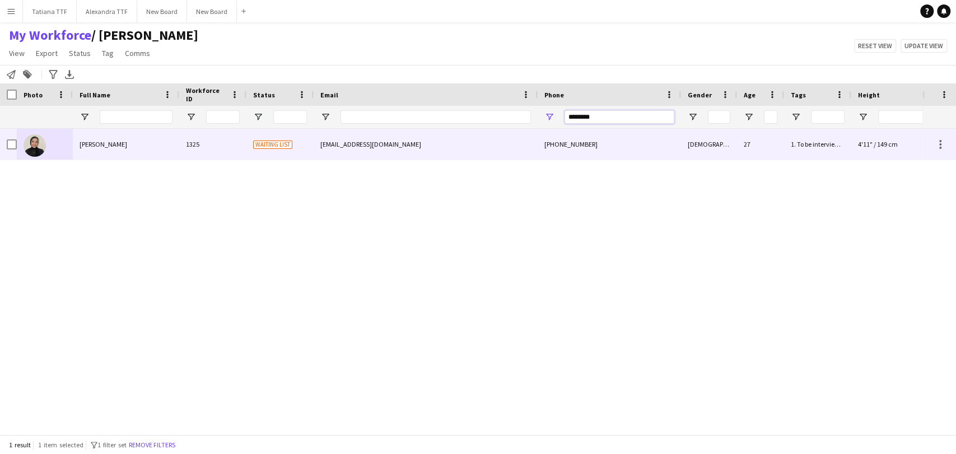
type input "********"
click at [27, 149] on img at bounding box center [35, 145] width 22 height 22
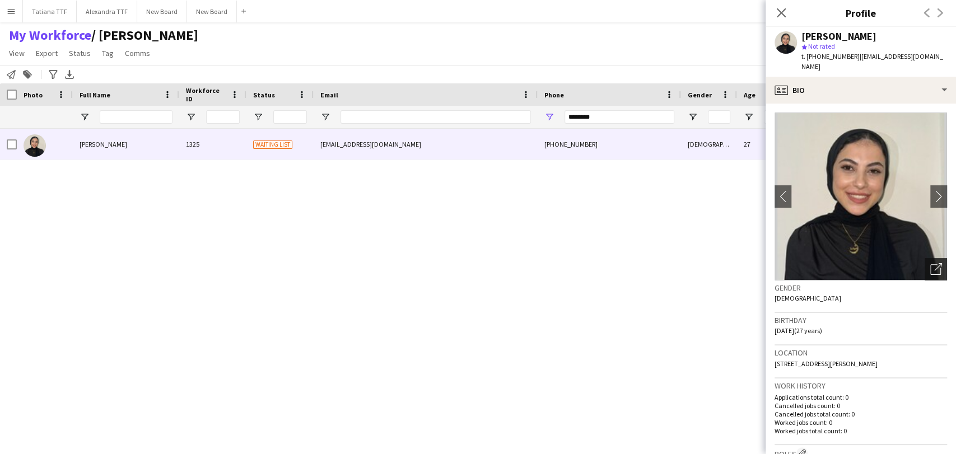
click at [931, 263] on icon "Open photos pop-in" at bounding box center [937, 269] width 12 height 12
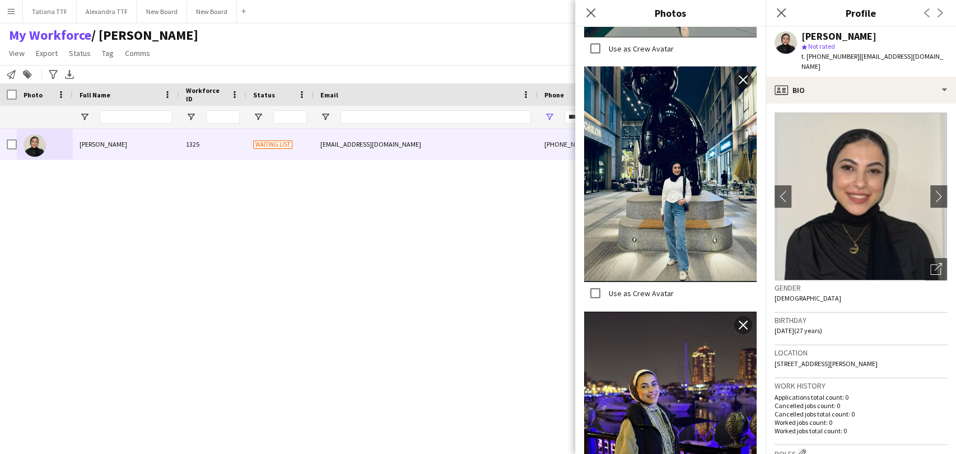
scroll to position [1715, 0]
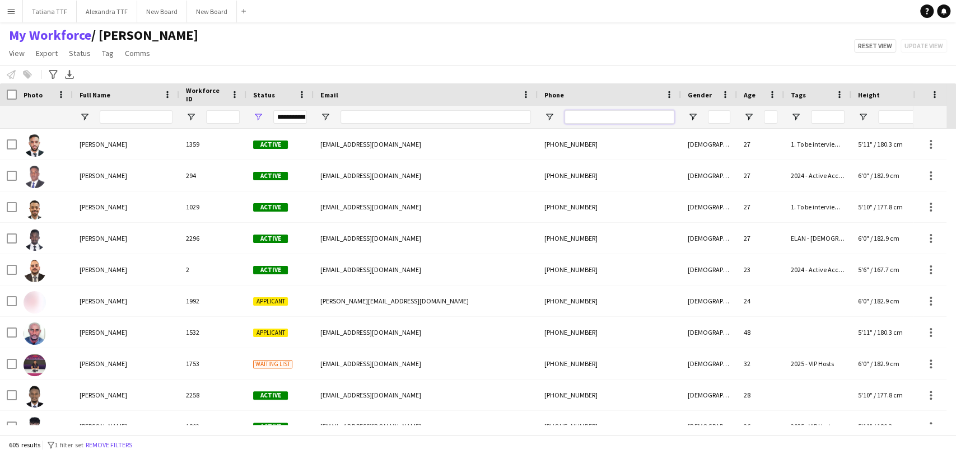
click at [638, 117] on input "Phone Filter Input" at bounding box center [620, 116] width 110 height 13
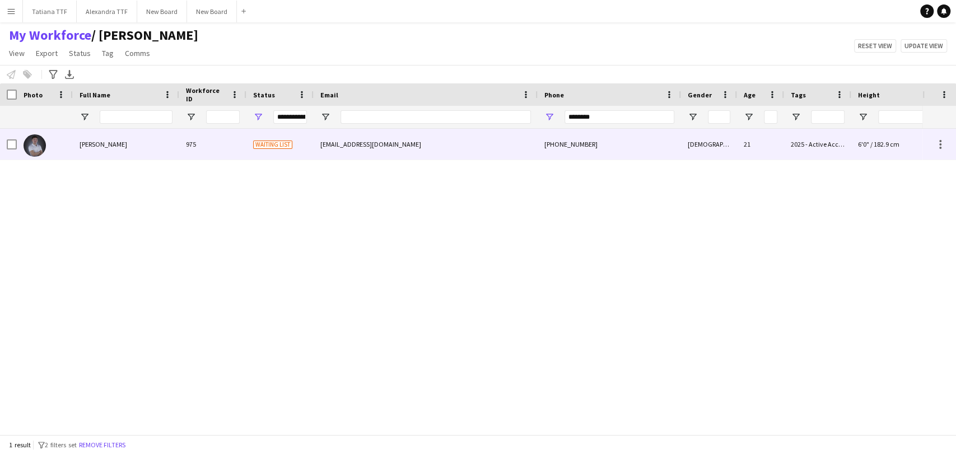
click at [33, 139] on img at bounding box center [35, 145] width 22 height 22
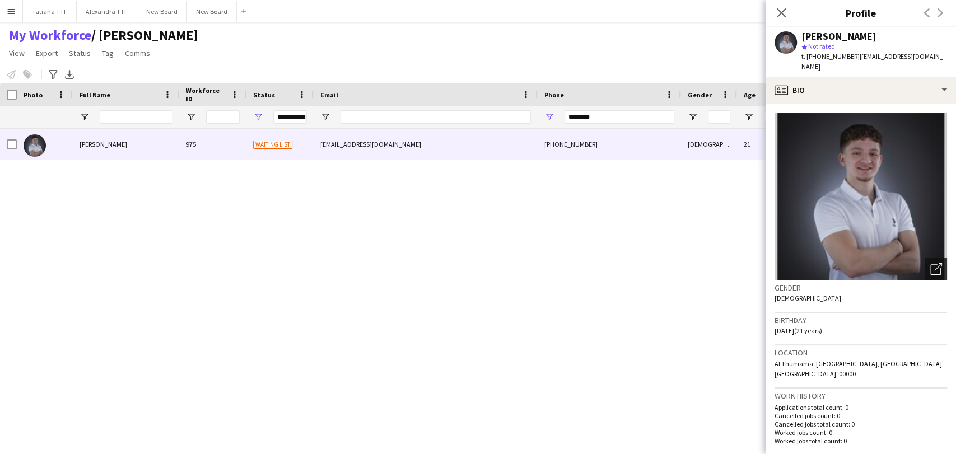
click at [933, 264] on div "Open photos pop-in" at bounding box center [936, 269] width 22 height 22
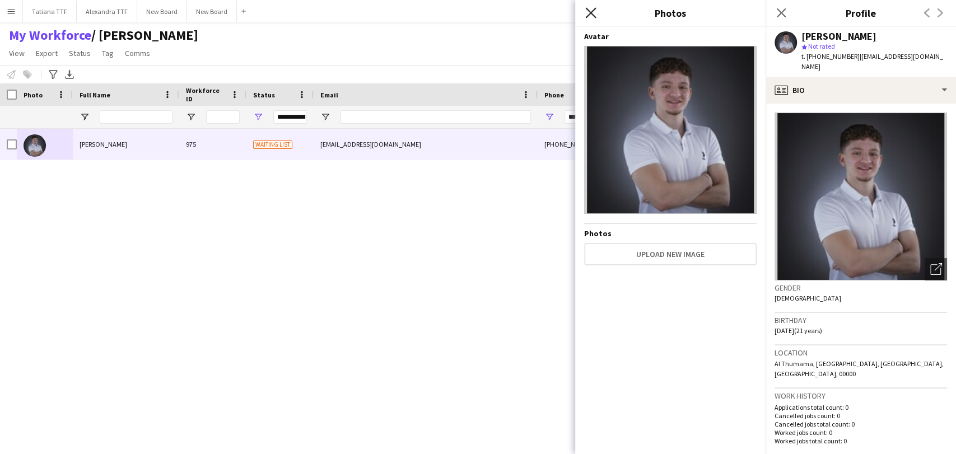
click at [593, 12] on icon "Close pop-in" at bounding box center [590, 12] width 11 height 11
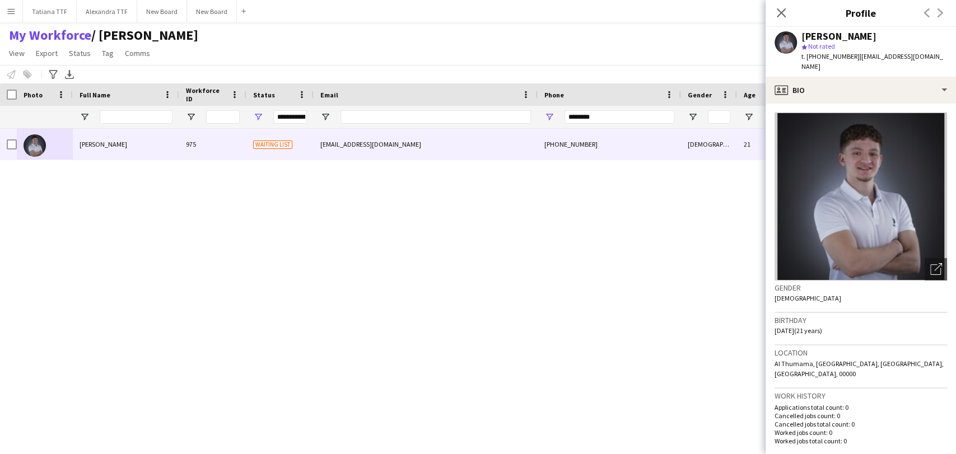
drag, startPoint x: 787, startPoint y: 17, endPoint x: 352, endPoint y: 55, distance: 435.8
click at [764, 19] on body "Menu Boards Boards Boards All jobs Status Workforce Workforce My Workforce Recr…" at bounding box center [478, 227] width 956 height 454
click at [773, 7] on div "Close pop-in" at bounding box center [781, 13] width 31 height 26
click at [781, 11] on icon "Close pop-in" at bounding box center [781, 12] width 11 height 11
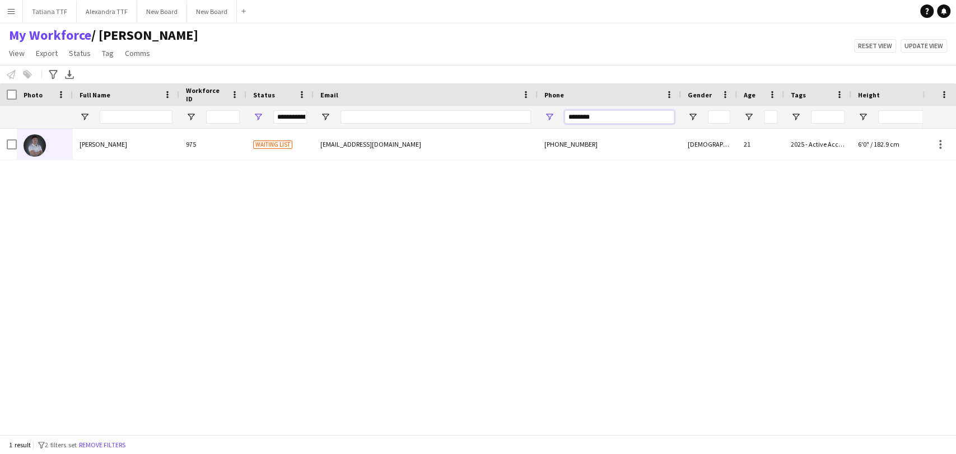
drag, startPoint x: 589, startPoint y: 120, endPoint x: 449, endPoint y: 114, distance: 140.2
click at [455, 113] on div "**********" at bounding box center [594, 117] width 1188 height 22
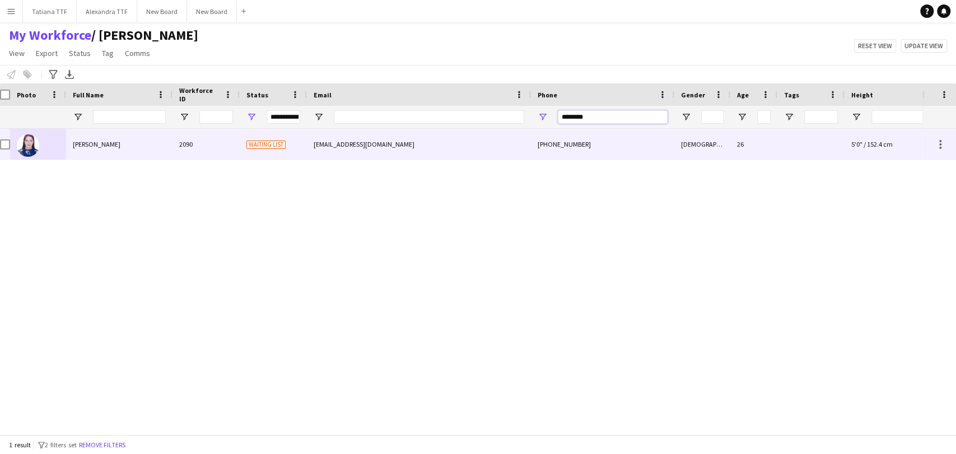
type input "********"
click at [27, 147] on img at bounding box center [28, 145] width 22 height 22
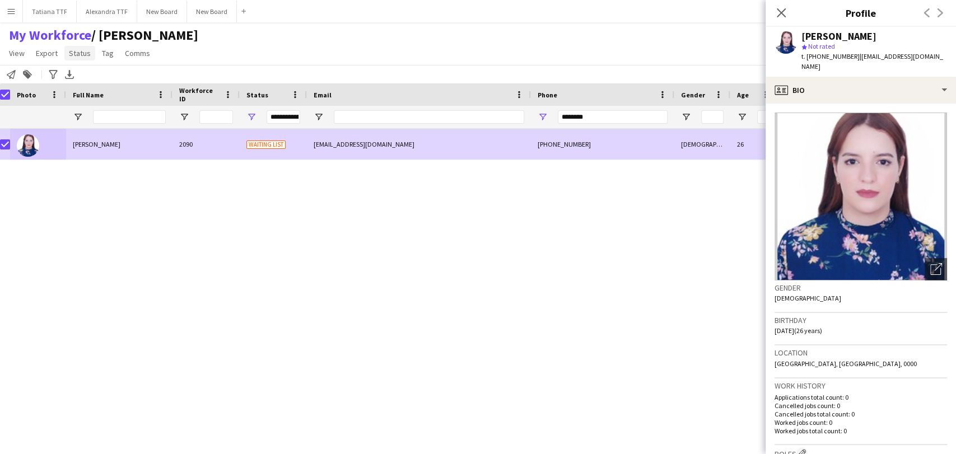
click at [76, 49] on span "Status" at bounding box center [80, 53] width 22 height 10
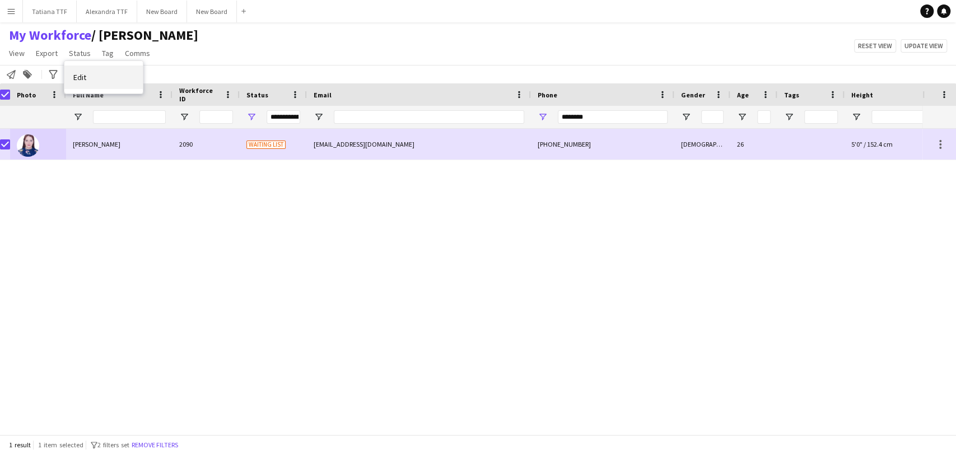
click at [87, 75] on link "Edit" at bounding box center [103, 78] width 78 height 24
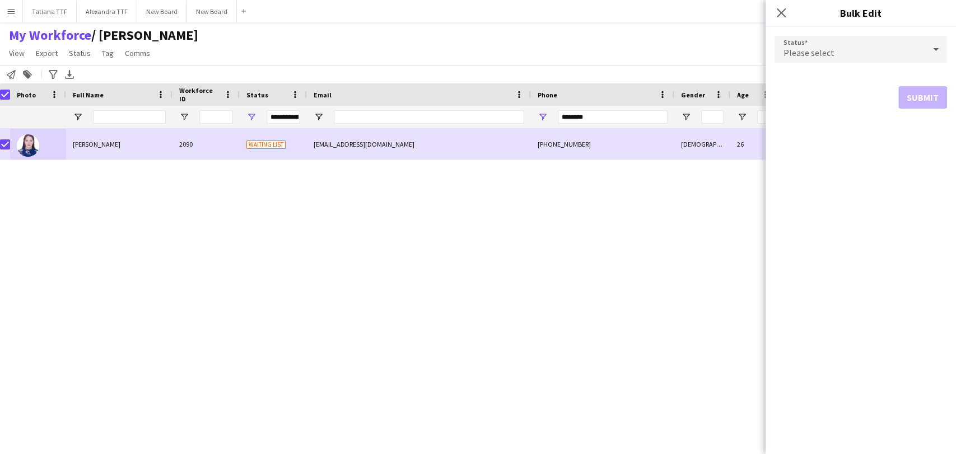
click at [839, 49] on div "Please select" at bounding box center [850, 49] width 150 height 27
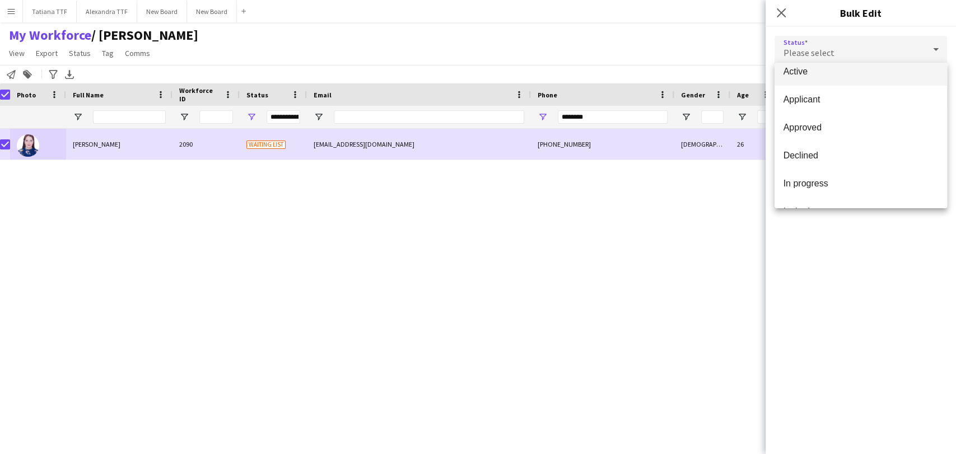
scroll to position [0, 0]
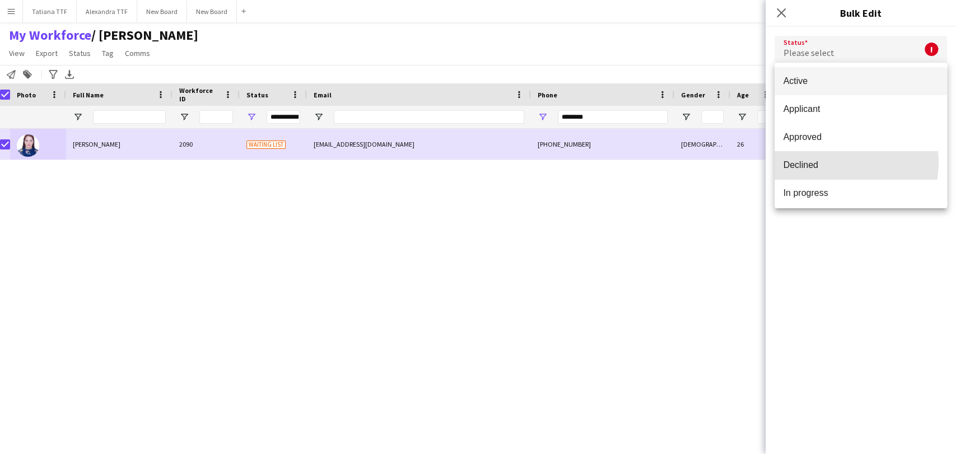
click at [831, 162] on span "Declined" at bounding box center [861, 165] width 155 height 11
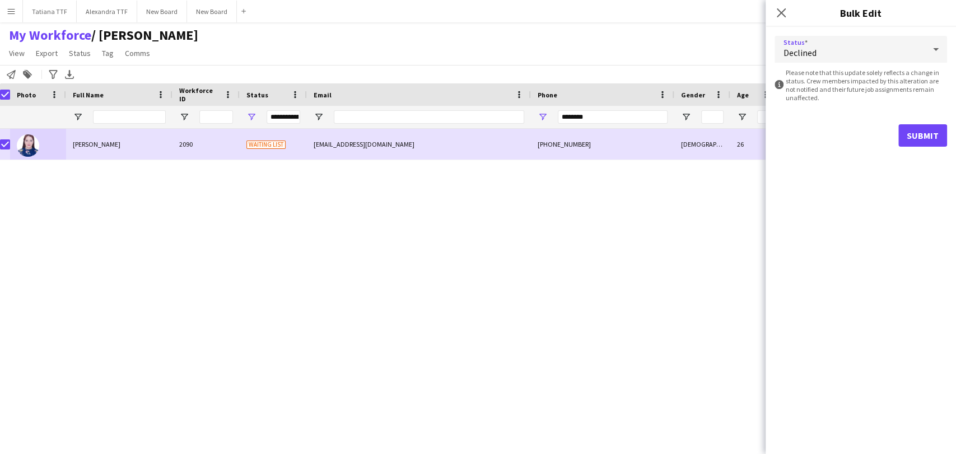
click at [933, 48] on icon at bounding box center [935, 49] width 13 height 22
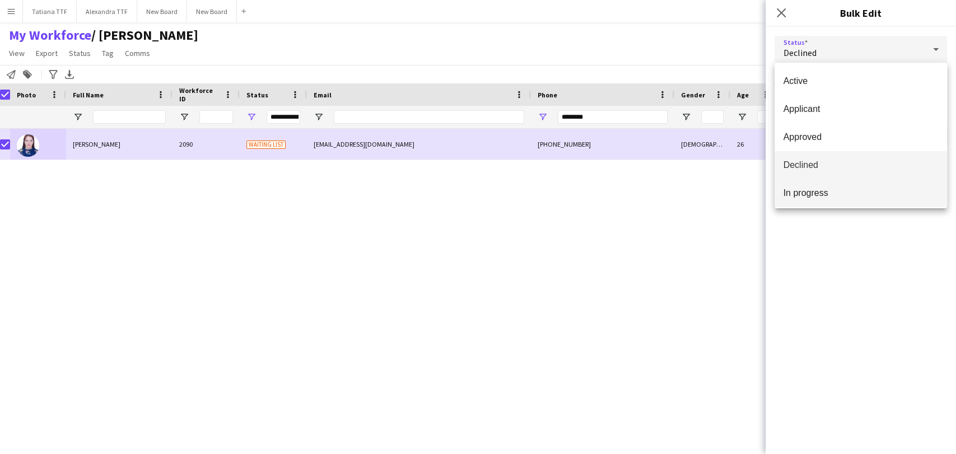
scroll to position [115, 0]
click at [852, 166] on span "Suspended" at bounding box center [861, 162] width 155 height 11
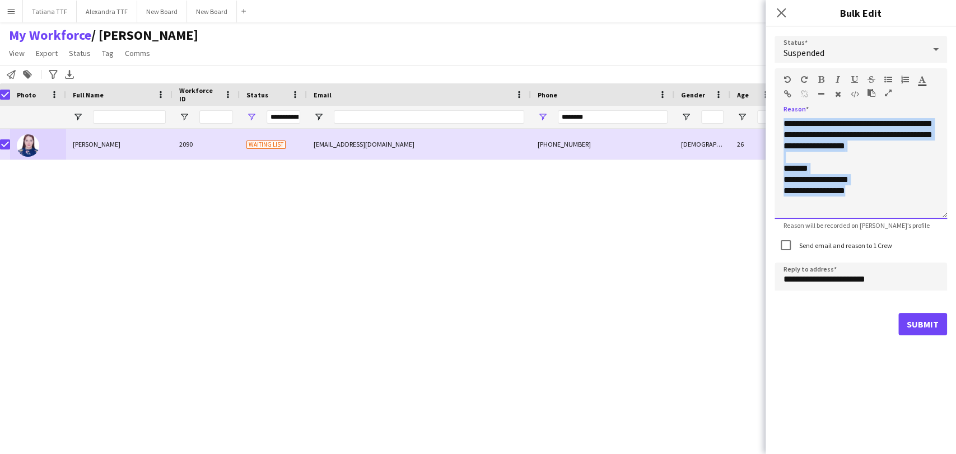
drag, startPoint x: 878, startPoint y: 197, endPoint x: 734, endPoint y: 52, distance: 204.8
click at [735, 59] on body "Menu Boards Boards Boards All jobs Status Workforce Workforce My Workforce Recr…" at bounding box center [478, 227] width 956 height 454
paste div
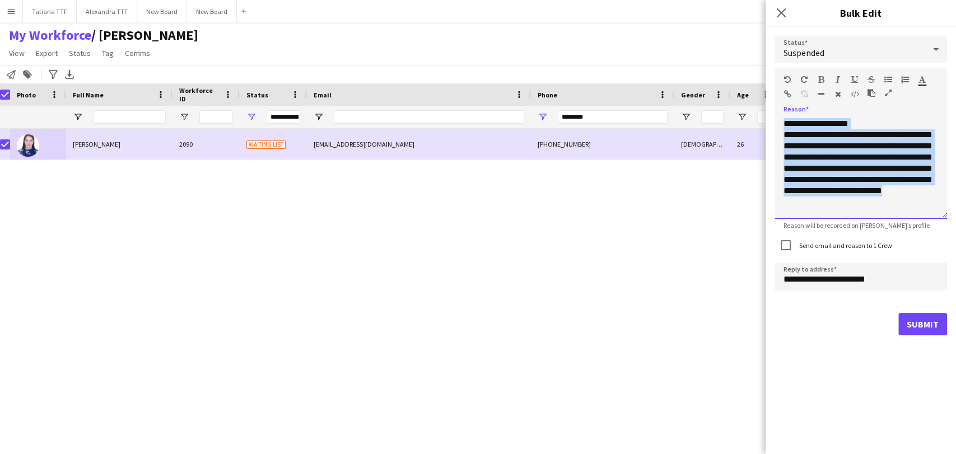
drag, startPoint x: 824, startPoint y: 199, endPoint x: 755, endPoint y: 48, distance: 165.5
click at [755, 54] on body "Menu Boards Boards Boards All jobs Status Workforce Workforce My Workforce Recr…" at bounding box center [478, 227] width 956 height 454
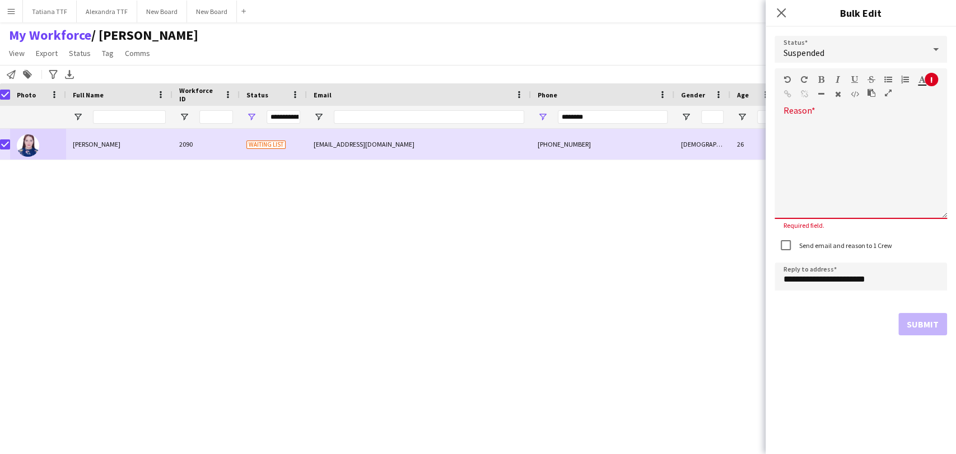
click at [824, 173] on div at bounding box center [861, 168] width 173 height 101
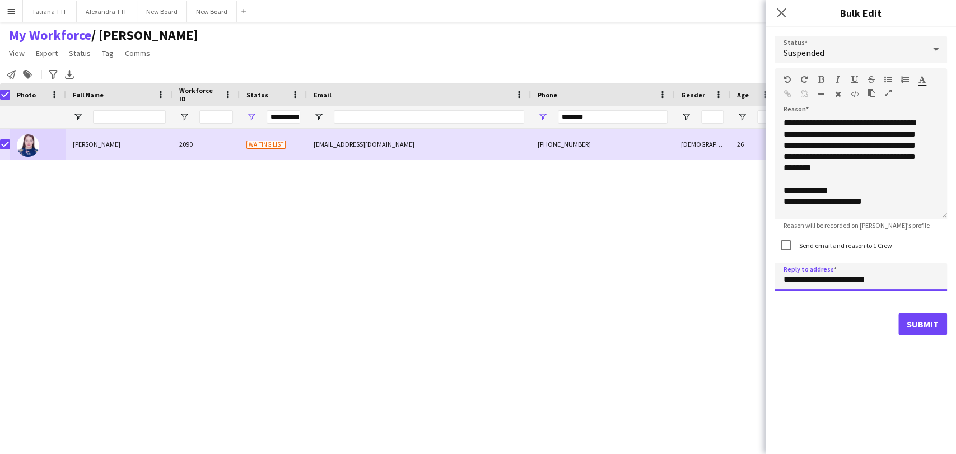
drag, startPoint x: 803, startPoint y: 279, endPoint x: 774, endPoint y: 272, distance: 29.9
click at [774, 273] on div "**********" at bounding box center [861, 186] width 190 height 318
type input "**********"
click at [924, 328] on button "Submit" at bounding box center [923, 324] width 49 height 22
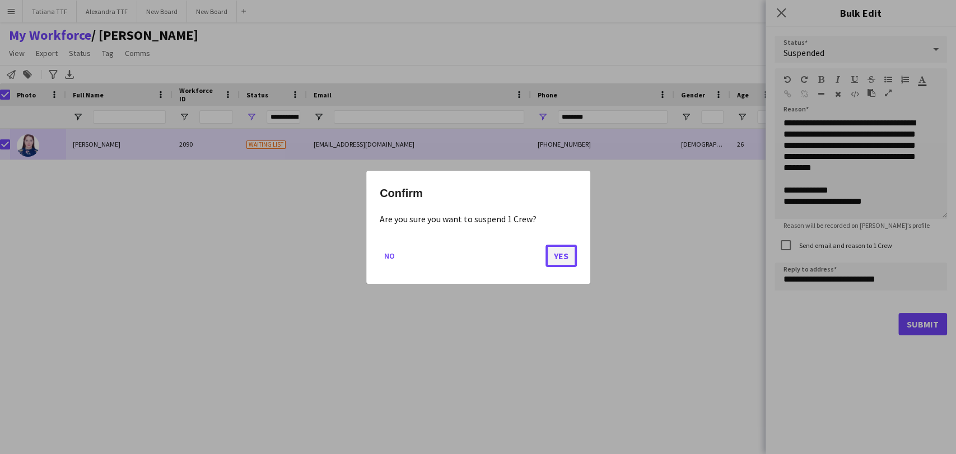
click at [561, 255] on button "Yes" at bounding box center [561, 255] width 31 height 22
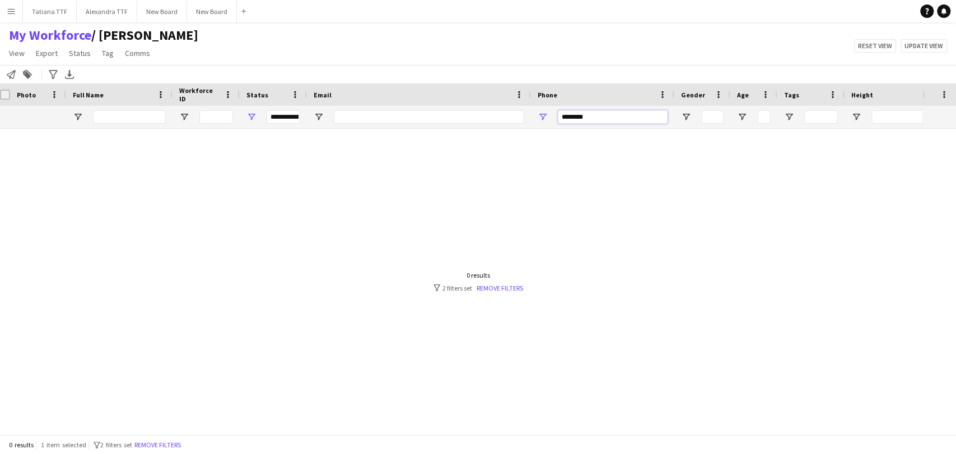
drag, startPoint x: 594, startPoint y: 120, endPoint x: 497, endPoint y: 119, distance: 97.5
click at [501, 121] on div "**********" at bounding box center [587, 117] width 1188 height 22
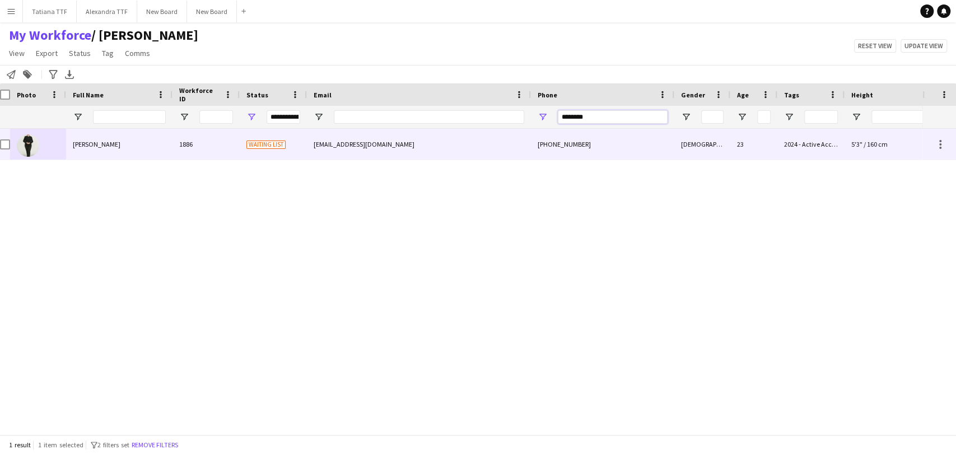
type input "********"
click at [19, 143] on img at bounding box center [28, 145] width 22 height 22
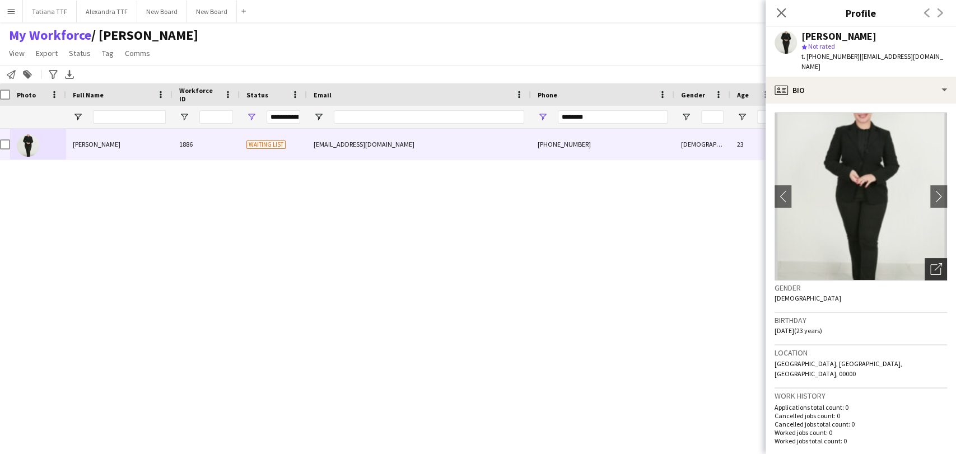
click at [931, 263] on icon "Open photos pop-in" at bounding box center [937, 269] width 12 height 12
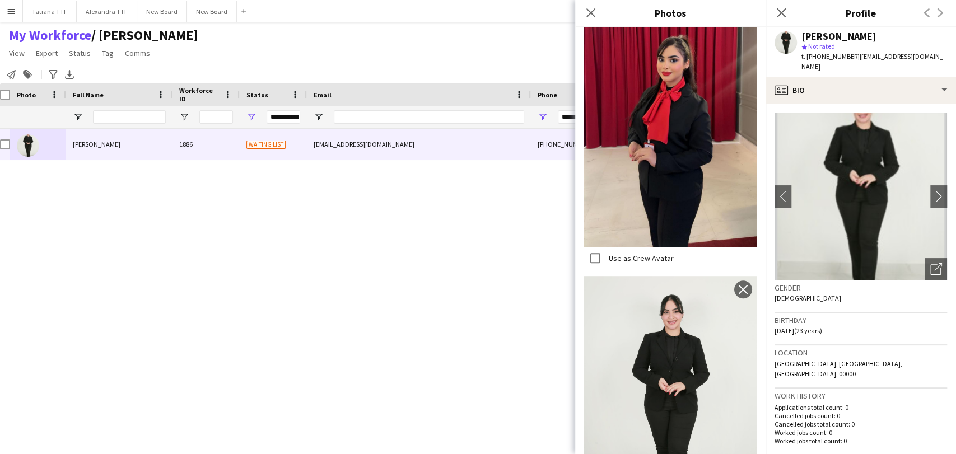
scroll to position [373, 0]
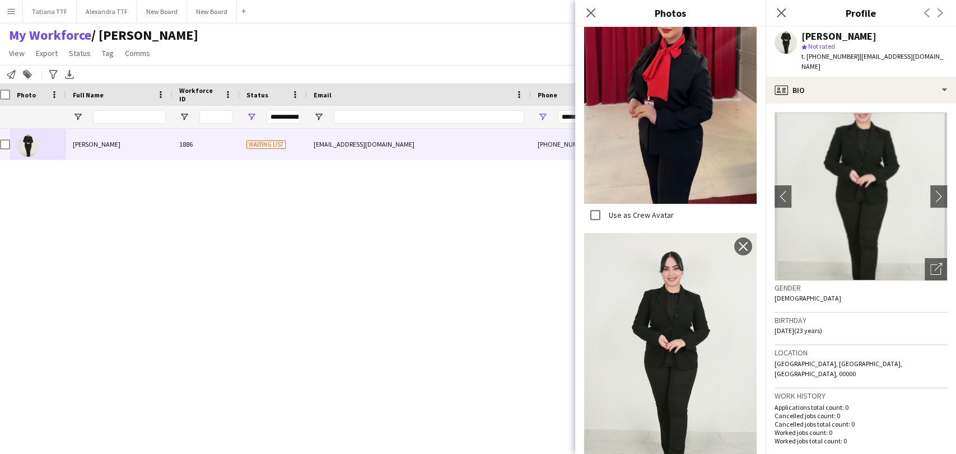
drag, startPoint x: 497, startPoint y: 244, endPoint x: 548, endPoint y: 161, distance: 97.0
click at [506, 227] on div "Khaoula Jaghnani 1886 Waiting list jaghnanikhawla@gmail.com +97455217933 Female…" at bounding box center [461, 277] width 923 height 296
click at [564, 115] on input "********" at bounding box center [613, 116] width 110 height 13
click at [593, 11] on icon at bounding box center [590, 12] width 11 height 11
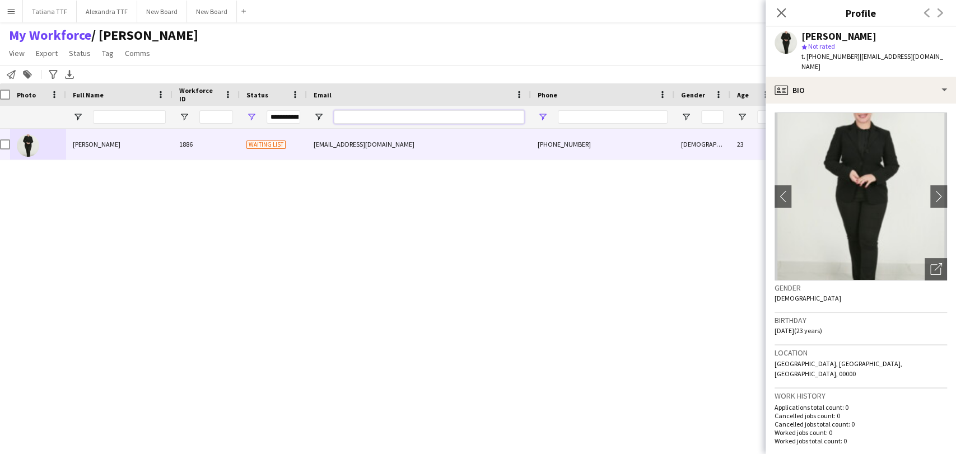
type input "********"
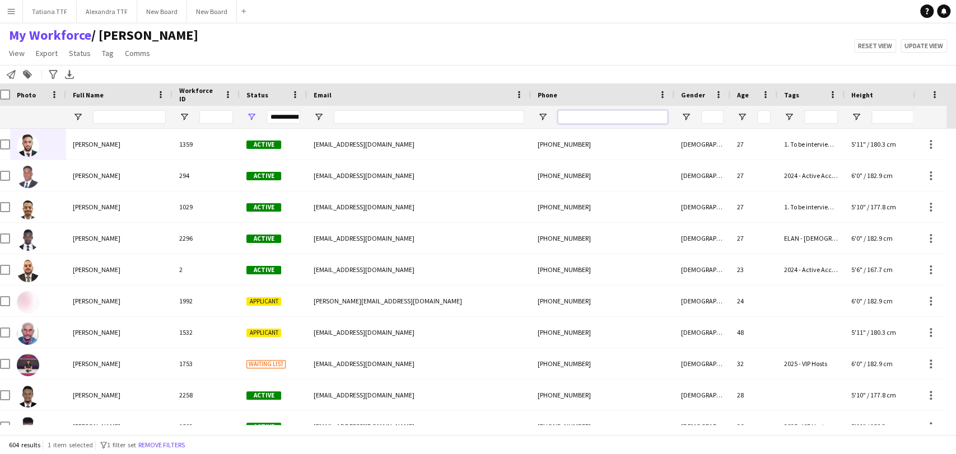
click at [583, 120] on input "Phone Filter Input" at bounding box center [613, 116] width 110 height 13
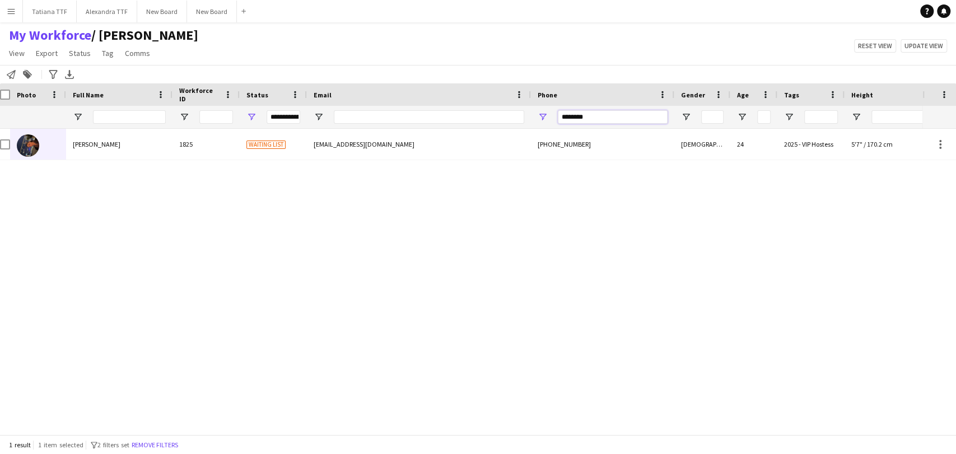
type input "********"
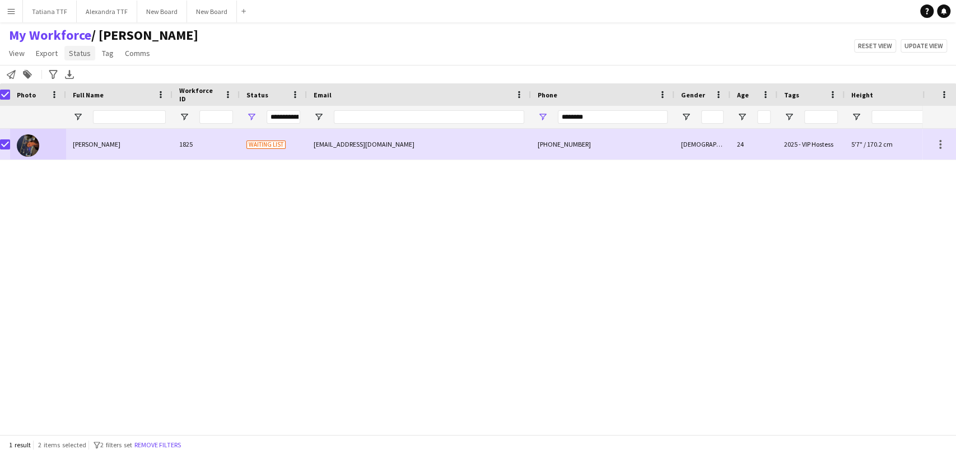
click at [85, 57] on span "Status" at bounding box center [80, 53] width 22 height 10
click at [102, 77] on link "Edit" at bounding box center [103, 78] width 78 height 24
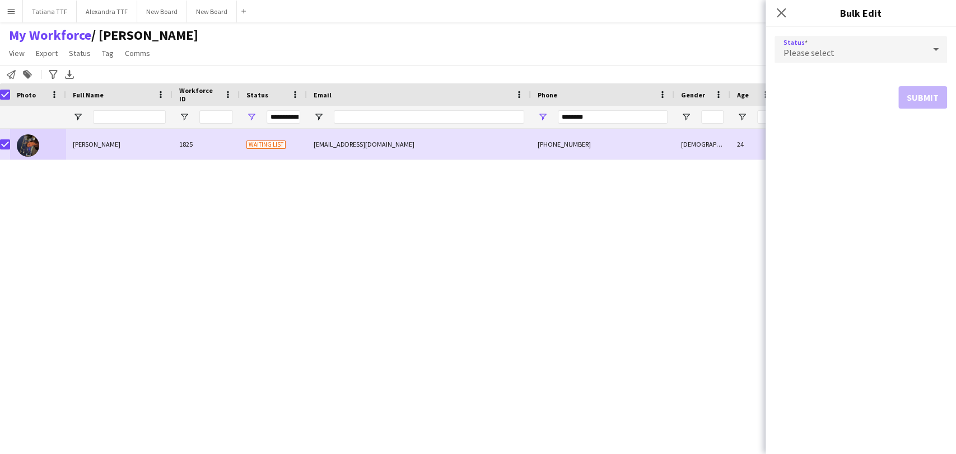
click at [866, 53] on div "Please select" at bounding box center [850, 49] width 150 height 27
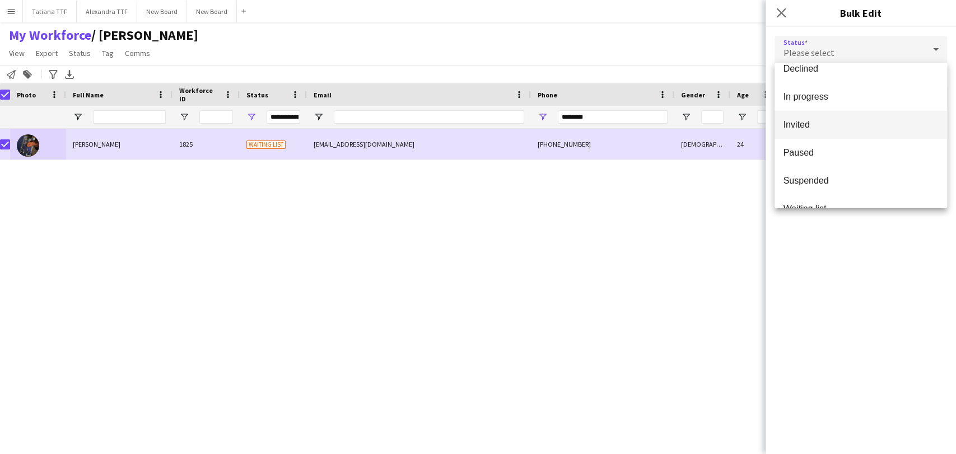
scroll to position [115, 0]
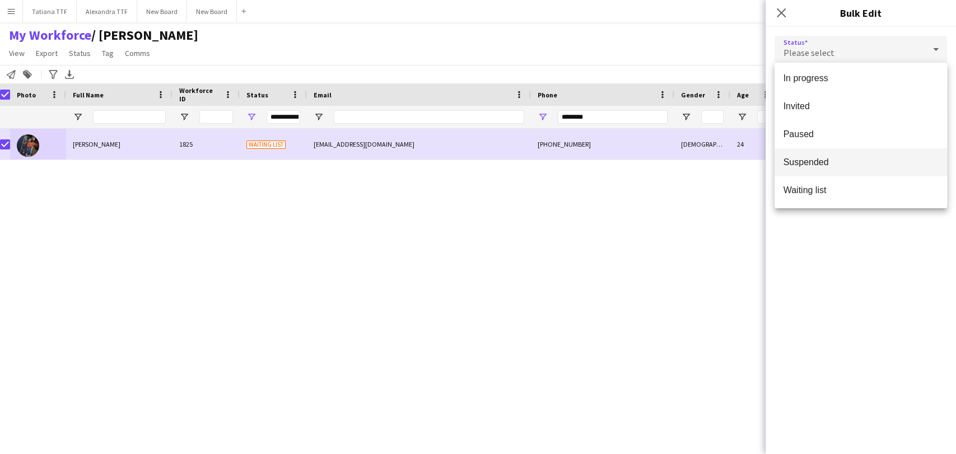
click at [833, 160] on span "Suspended" at bounding box center [861, 162] width 155 height 11
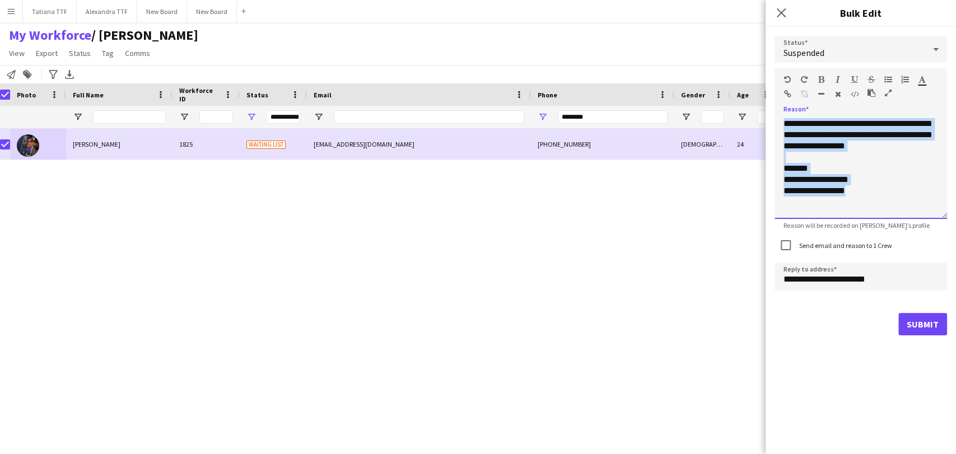
drag, startPoint x: 852, startPoint y: 198, endPoint x: 757, endPoint y: 55, distance: 171.4
click at [757, 55] on body "Menu Boards Boards Boards All jobs Status Workforce Workforce My Workforce Recr…" at bounding box center [478, 227] width 956 height 454
paste div
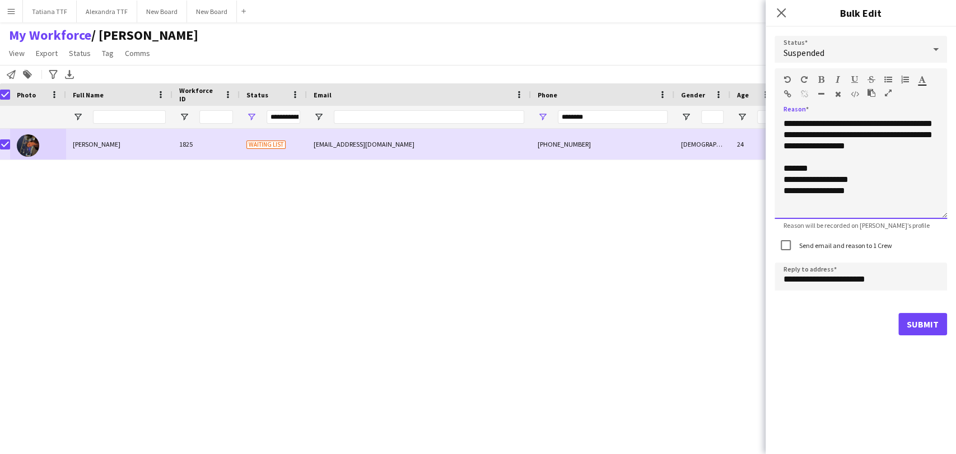
scroll to position [113, 0]
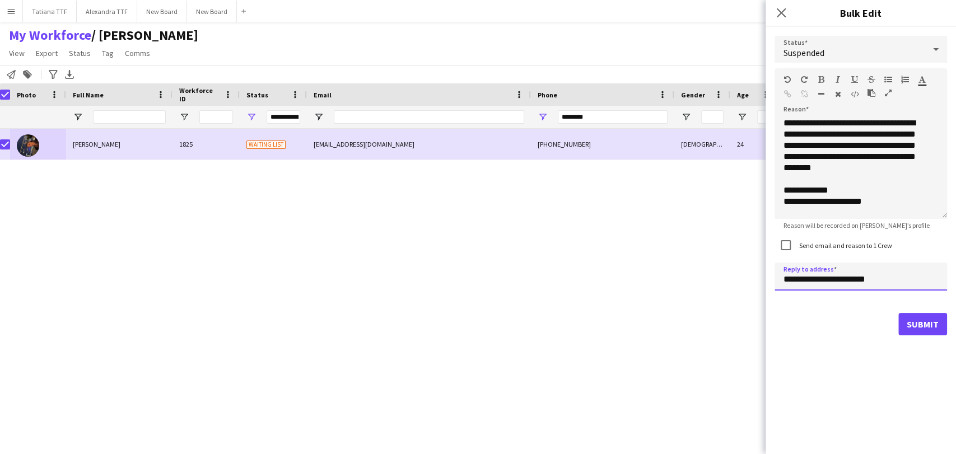
drag, startPoint x: 802, startPoint y: 279, endPoint x: 741, endPoint y: 276, distance: 61.7
click at [742, 276] on body "Menu Boards Boards Boards All jobs Status Workforce Workforce My Workforce Recr…" at bounding box center [478, 227] width 956 height 454
type input "**********"
click at [903, 332] on button "Submit" at bounding box center [923, 324] width 49 height 22
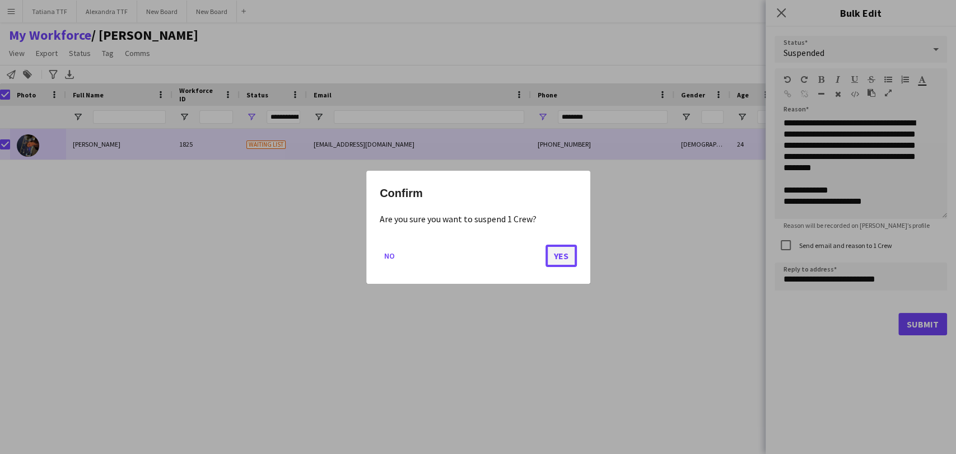
click at [566, 253] on button "Yes" at bounding box center [561, 255] width 31 height 22
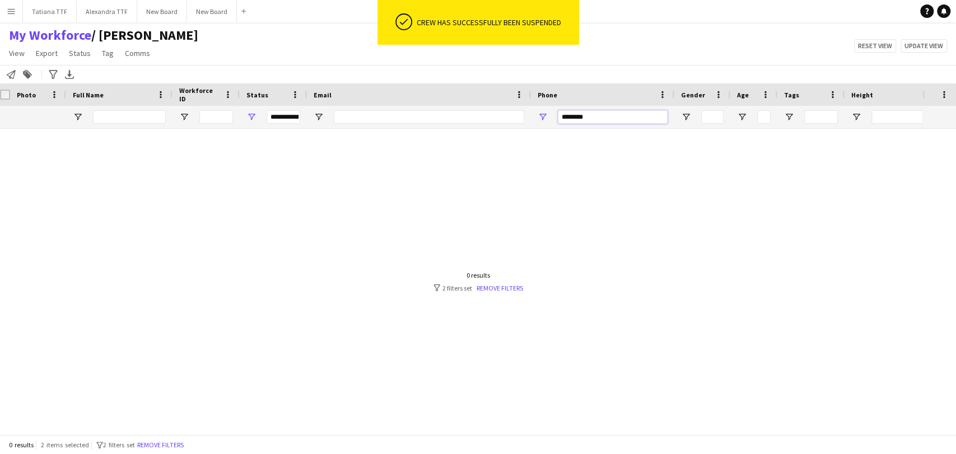
drag, startPoint x: 597, startPoint y: 114, endPoint x: 487, endPoint y: 110, distance: 109.9
click at [487, 110] on div "**********" at bounding box center [587, 117] width 1188 height 22
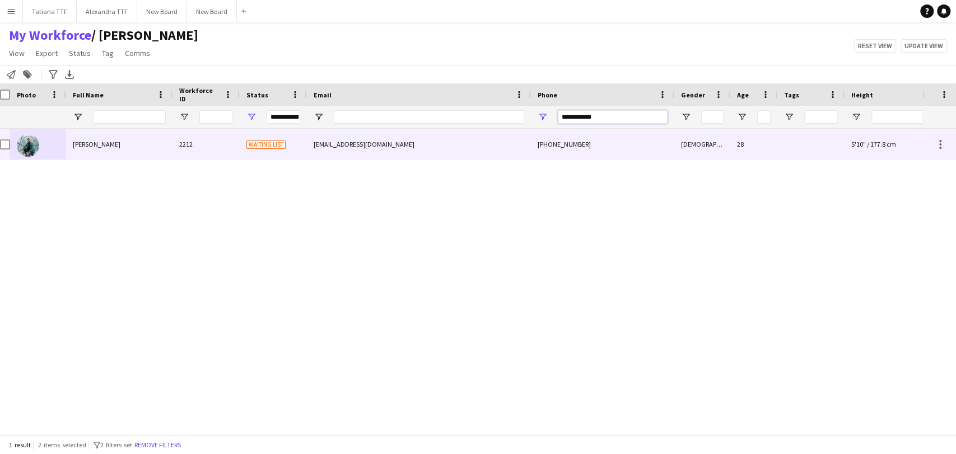
type input "**********"
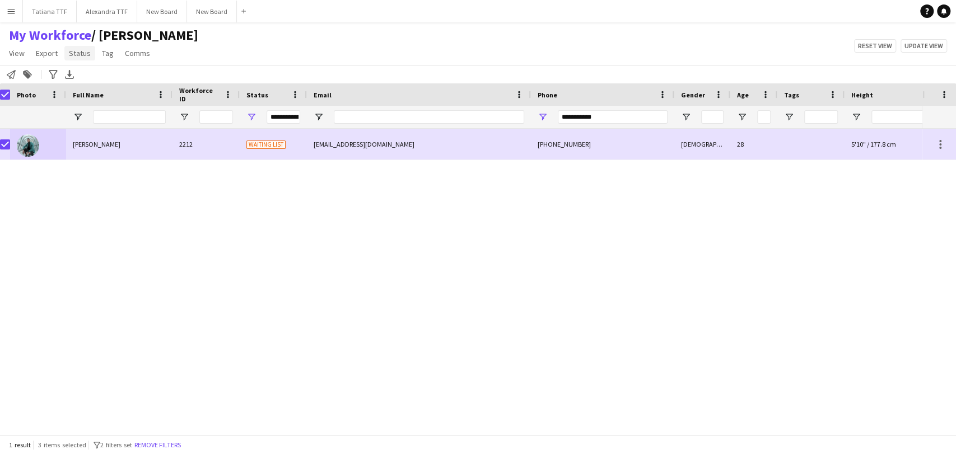
click at [75, 55] on span "Status" at bounding box center [80, 53] width 22 height 10
click at [77, 75] on span "Edit" at bounding box center [79, 77] width 13 height 10
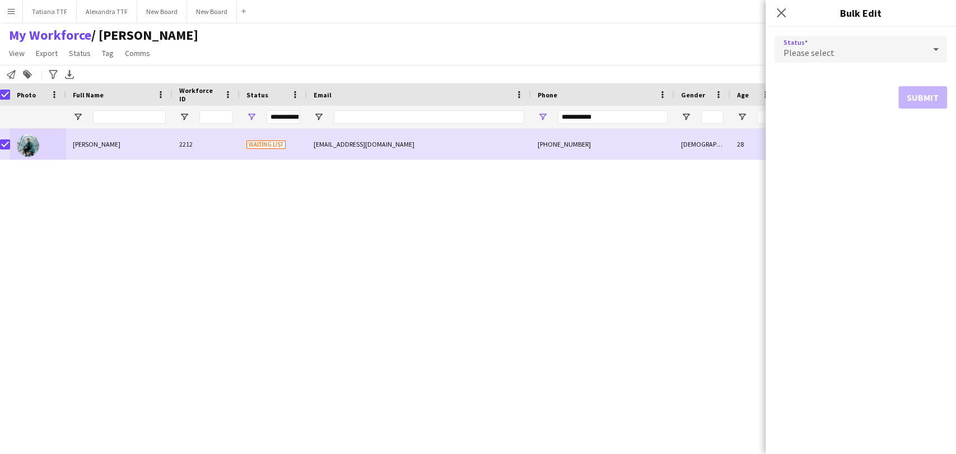
click at [798, 56] on span "Please select" at bounding box center [809, 52] width 51 height 11
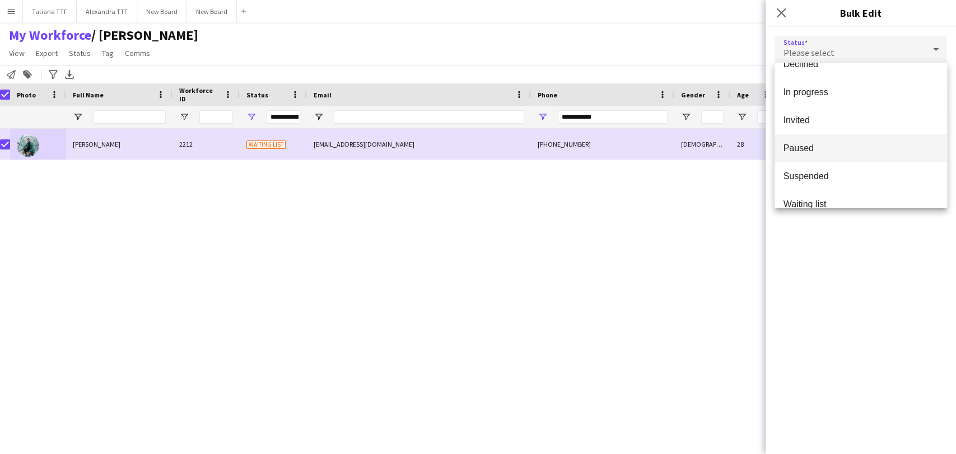
scroll to position [115, 0]
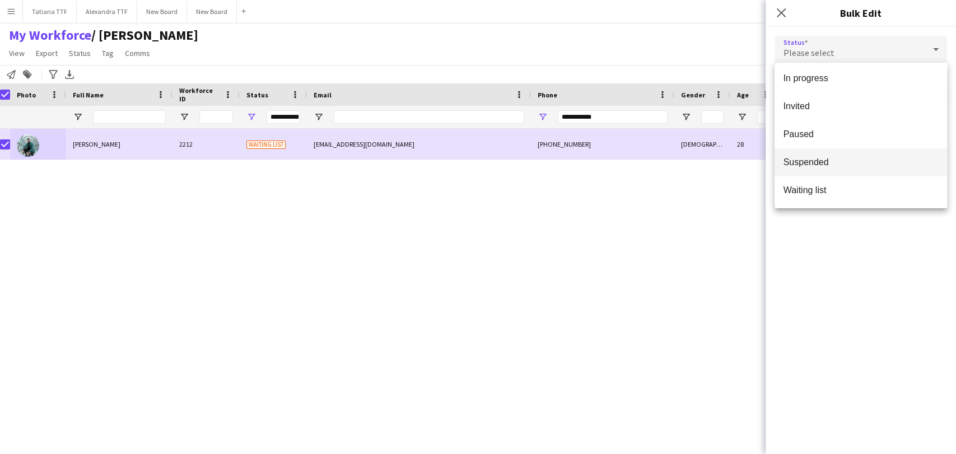
click at [826, 164] on span "Suspended" at bounding box center [861, 162] width 155 height 11
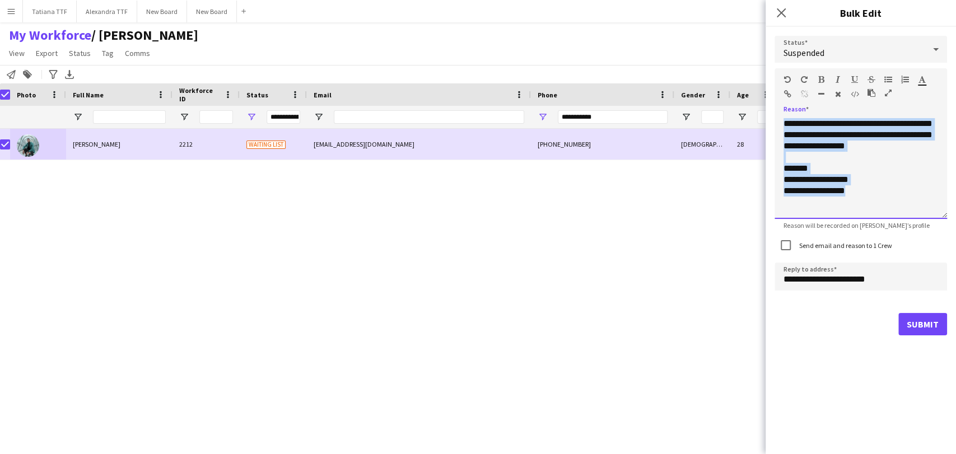
drag, startPoint x: 874, startPoint y: 192, endPoint x: 787, endPoint y: 43, distance: 172.0
click at [771, 22] on app-change-status-popin "**********" at bounding box center [861, 227] width 190 height 454
paste div
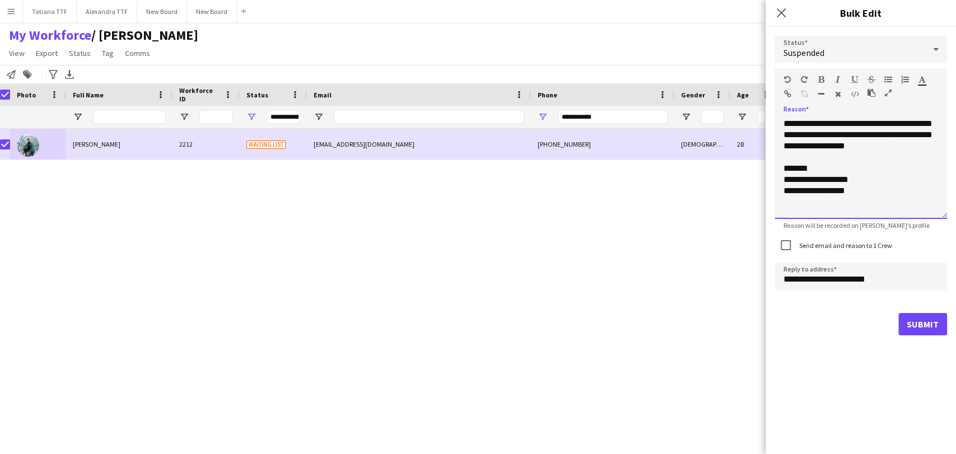
scroll to position [113, 0]
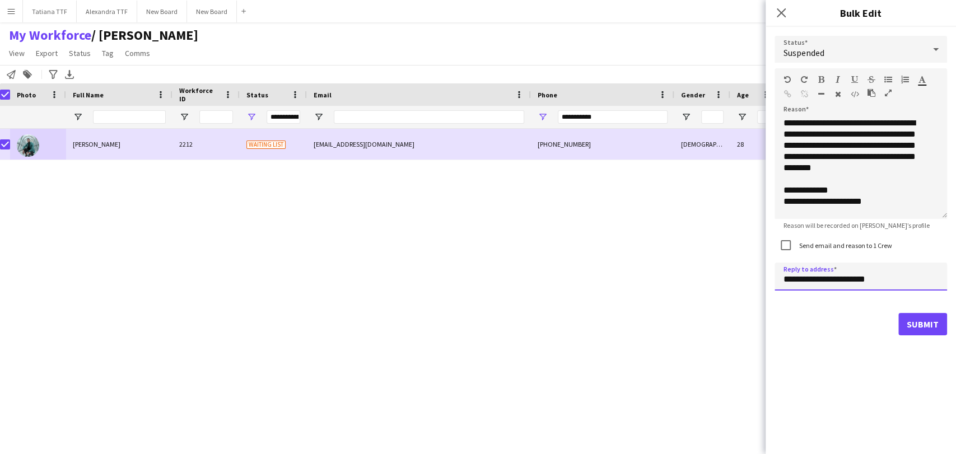
drag, startPoint x: 800, startPoint y: 278, endPoint x: 748, endPoint y: 269, distance: 52.3
click at [748, 269] on body "Menu Boards Boards Boards All jobs Status Workforce Workforce My Workforce Recr…" at bounding box center [478, 227] width 956 height 454
type input "**********"
click at [921, 324] on button "Submit" at bounding box center [923, 324] width 49 height 22
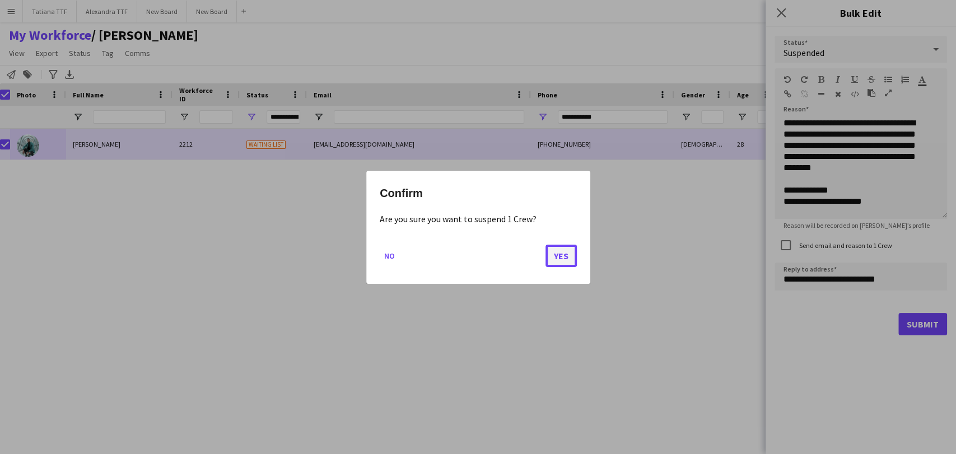
click at [550, 252] on button "Yes" at bounding box center [561, 255] width 31 height 22
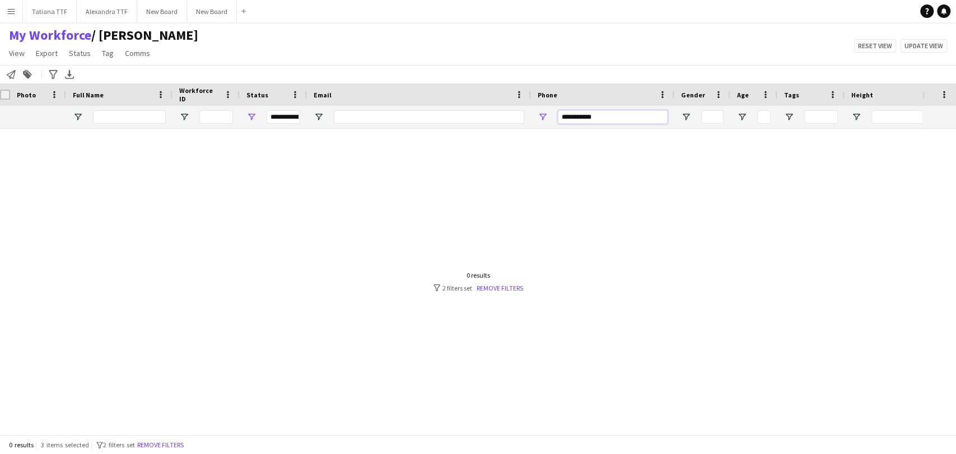
drag, startPoint x: 605, startPoint y: 115, endPoint x: 468, endPoint y: 106, distance: 137.0
click at [482, 113] on div "**********" at bounding box center [587, 117] width 1188 height 22
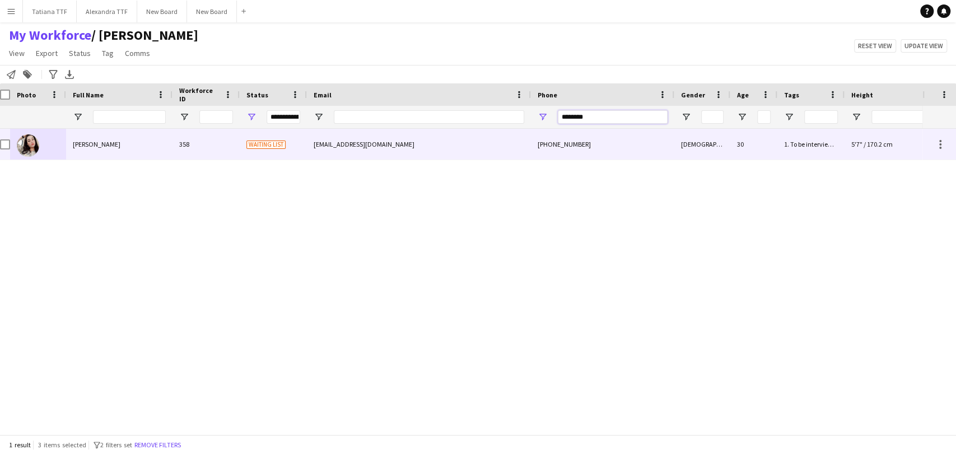
type input "********"
click at [22, 147] on img at bounding box center [28, 145] width 22 height 22
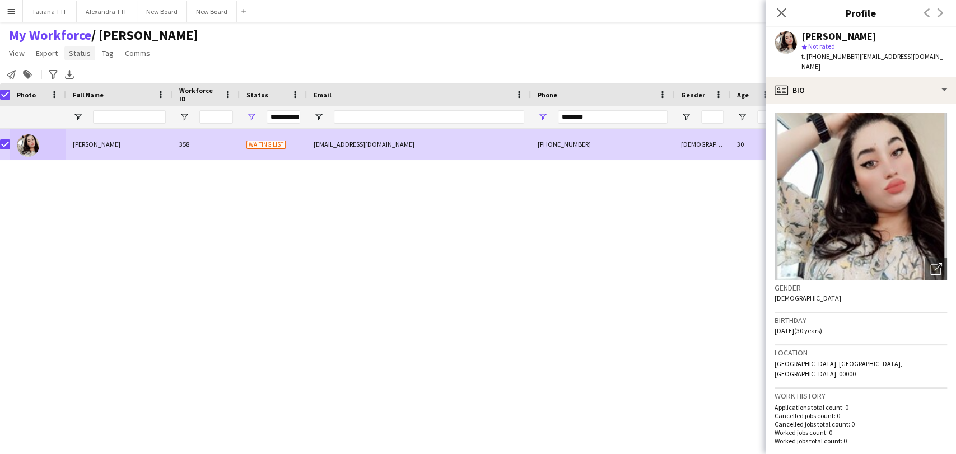
click at [85, 52] on span "Status" at bounding box center [80, 53] width 22 height 10
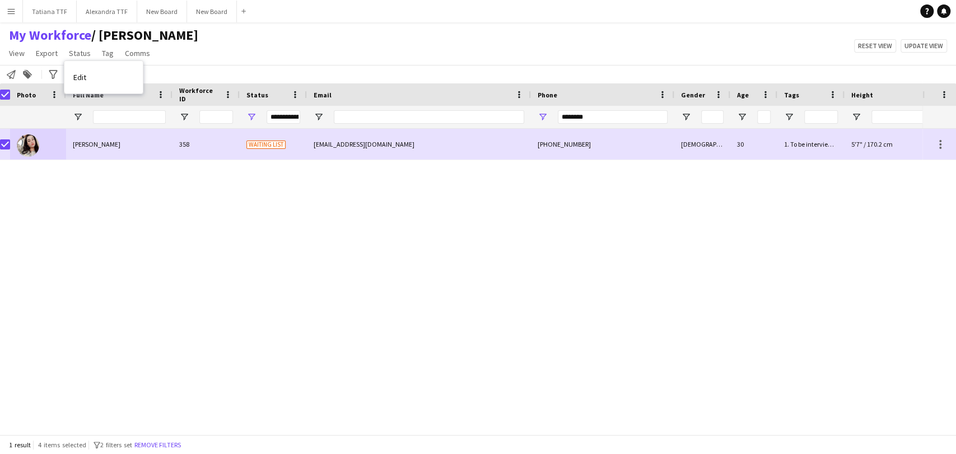
click at [85, 64] on div "Edit" at bounding box center [103, 77] width 78 height 32
click at [91, 77] on link "Edit" at bounding box center [103, 78] width 78 height 24
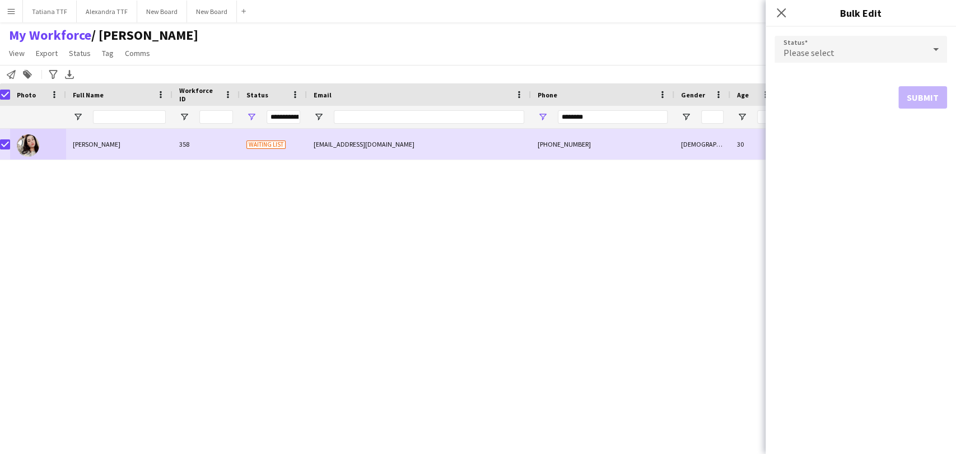
click at [917, 52] on div "Please select" at bounding box center [850, 49] width 150 height 27
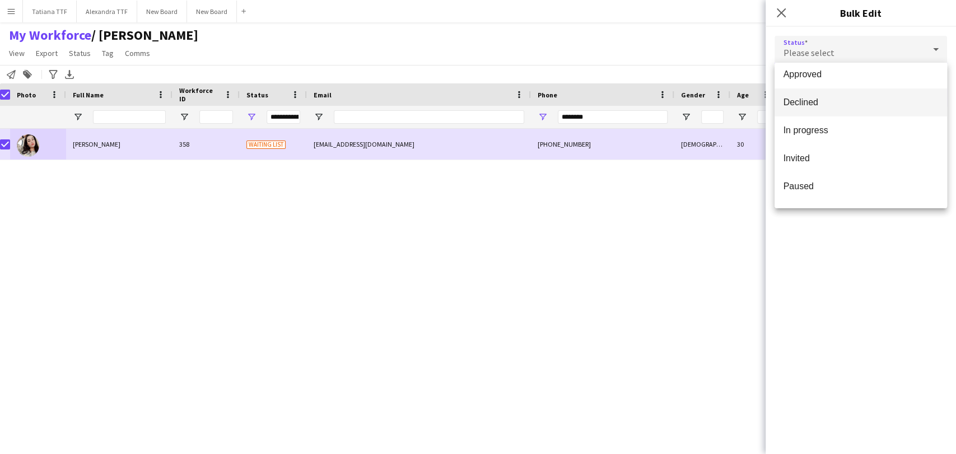
scroll to position [115, 0]
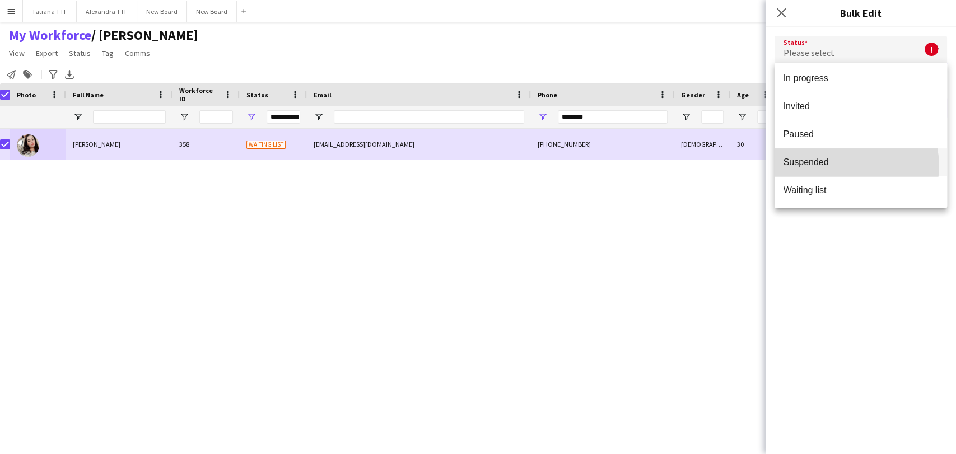
click at [853, 166] on span "Suspended" at bounding box center [861, 162] width 155 height 11
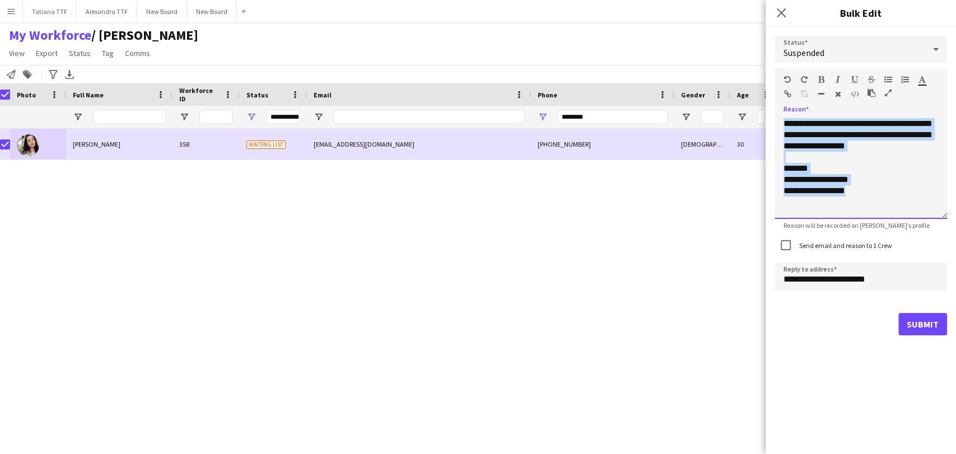
drag, startPoint x: 869, startPoint y: 198, endPoint x: 754, endPoint y: 64, distance: 177.2
click at [758, 71] on body "Menu Boards Boards Boards All jobs Status Workforce Workforce My Workforce Recr…" at bounding box center [478, 227] width 956 height 454
paste div
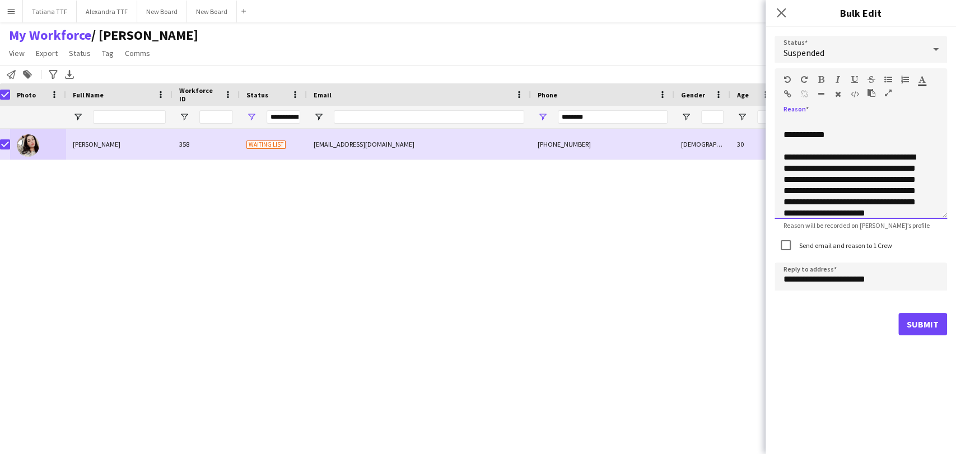
scroll to position [113, 0]
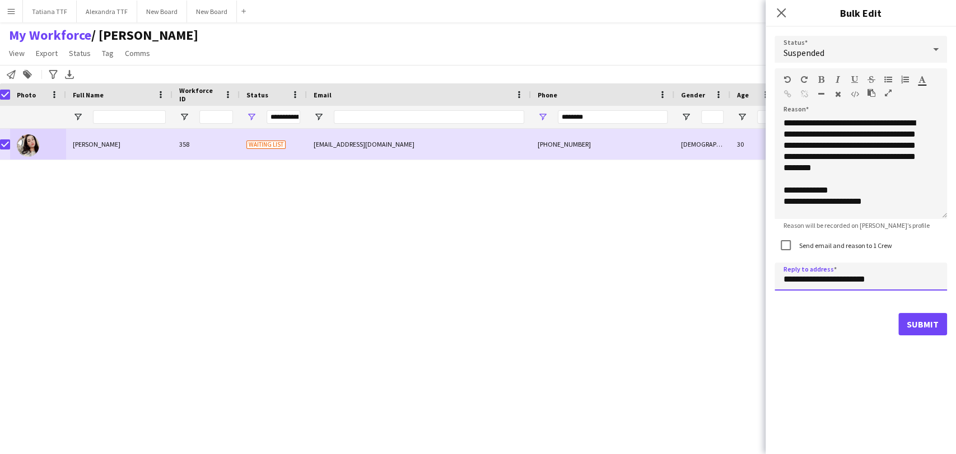
drag, startPoint x: 801, startPoint y: 282, endPoint x: 766, endPoint y: 279, distance: 35.4
click at [768, 279] on div "**********" at bounding box center [861, 186] width 190 height 318
type input "**********"
click at [919, 324] on button "Submit" at bounding box center [923, 324] width 49 height 22
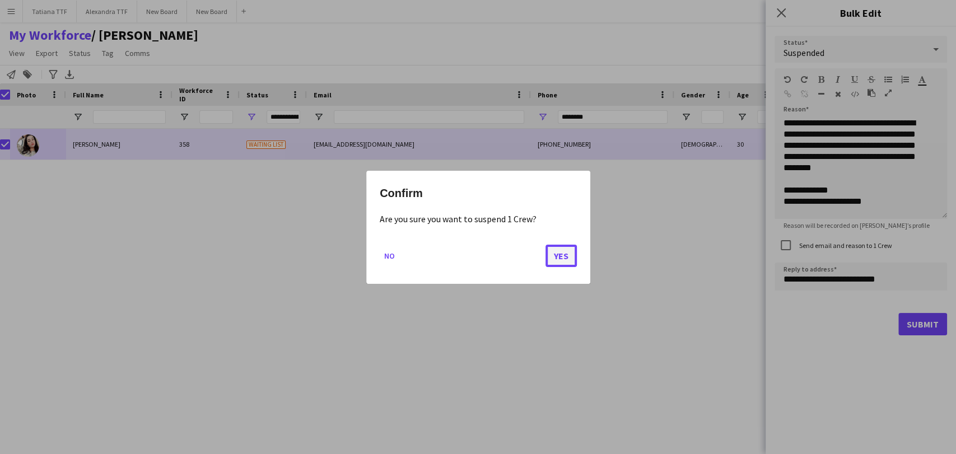
click at [564, 253] on button "Yes" at bounding box center [561, 255] width 31 height 22
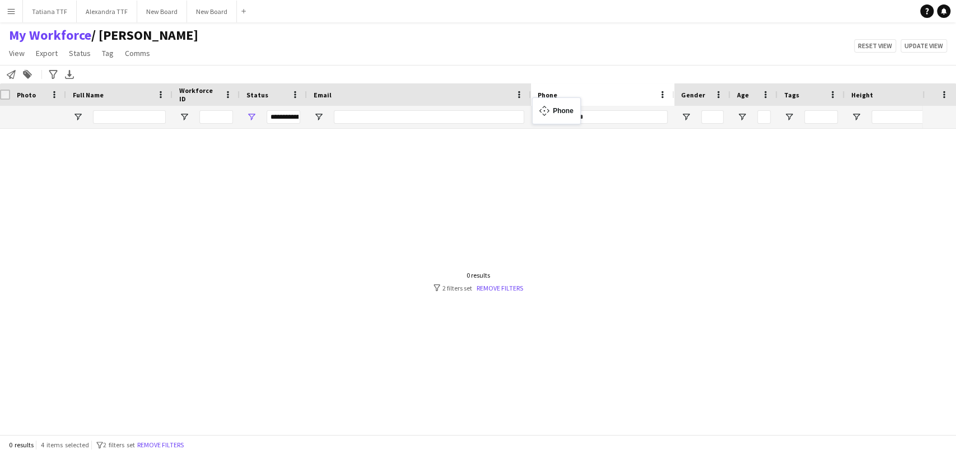
drag, startPoint x: 571, startPoint y: 104, endPoint x: 552, endPoint y: 106, distance: 19.2
drag, startPoint x: 593, startPoint y: 115, endPoint x: 557, endPoint y: 115, distance: 35.9
click at [558, 115] on input "********" at bounding box center [613, 116] width 110 height 13
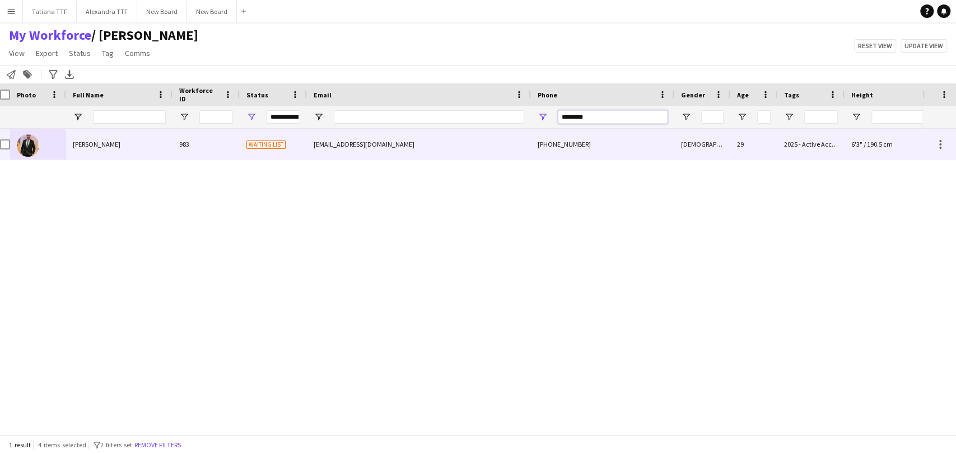
type input "********"
click at [20, 141] on img at bounding box center [28, 145] width 22 height 22
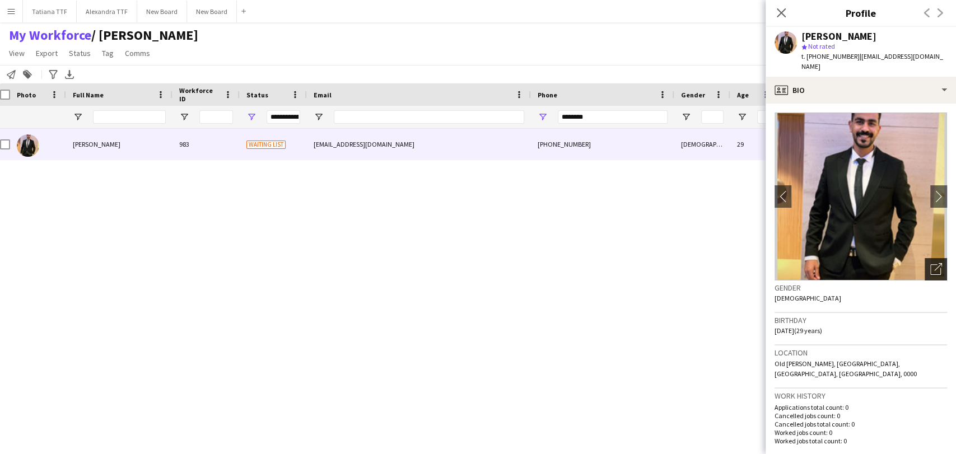
click at [932, 263] on icon "Open photos pop-in" at bounding box center [937, 269] width 12 height 12
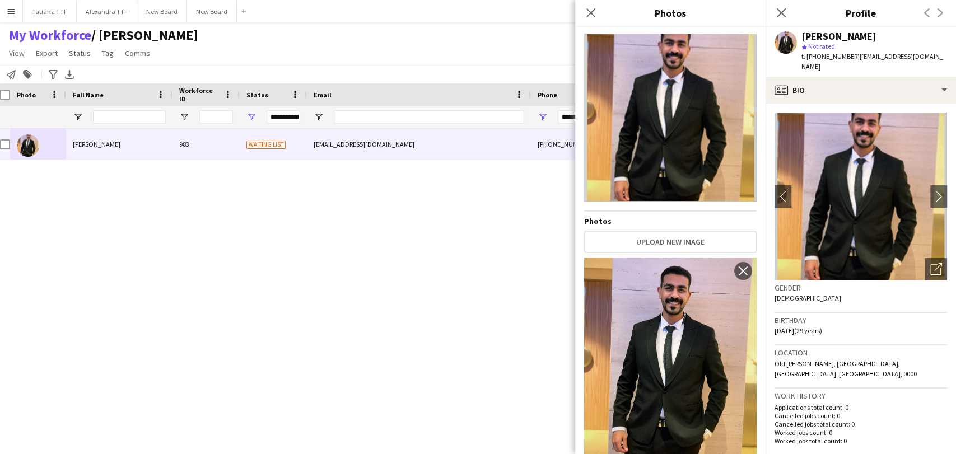
scroll to position [0, 0]
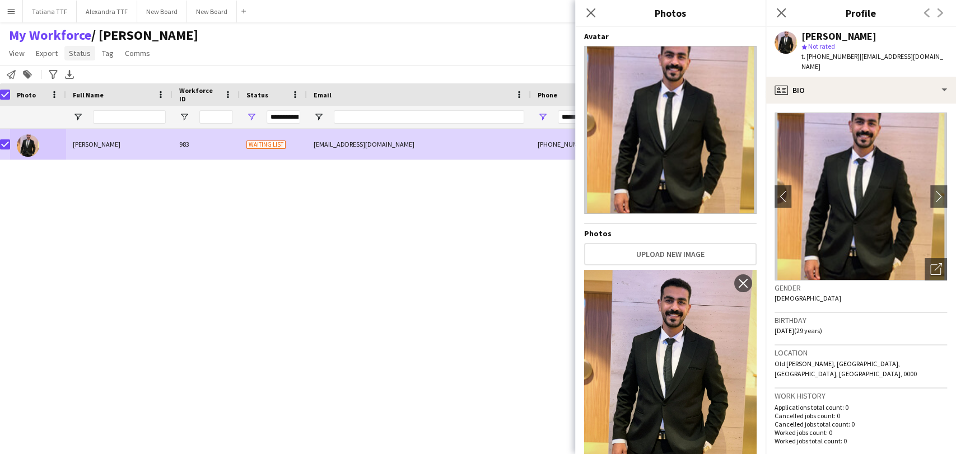
click at [85, 52] on span "Status" at bounding box center [80, 53] width 22 height 10
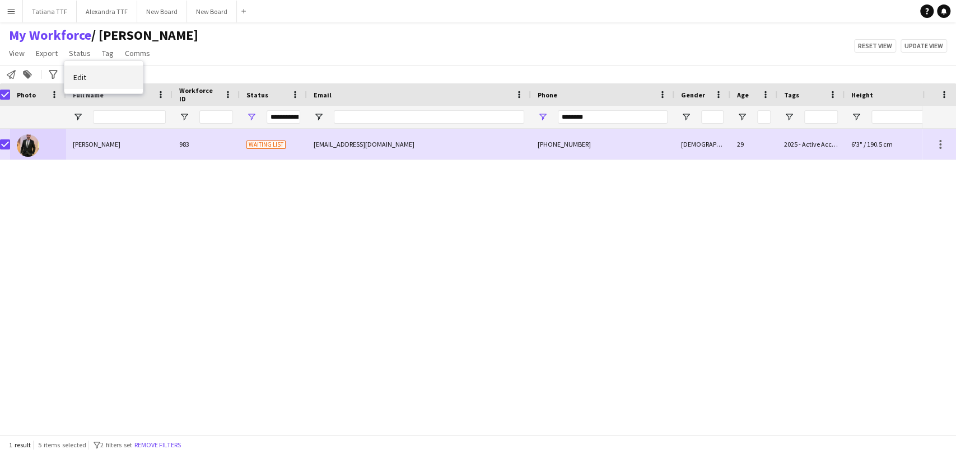
click at [98, 78] on link "Edit" at bounding box center [103, 78] width 78 height 24
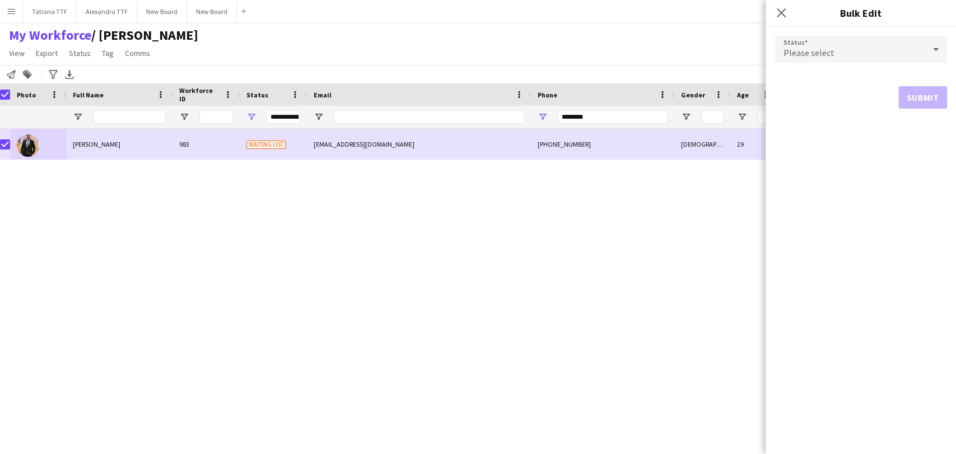
click at [939, 44] on icon at bounding box center [935, 49] width 13 height 22
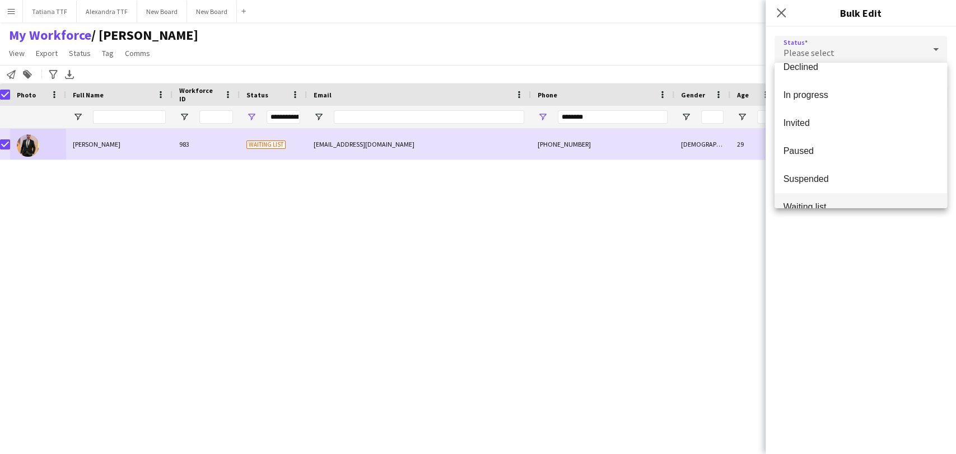
scroll to position [115, 0]
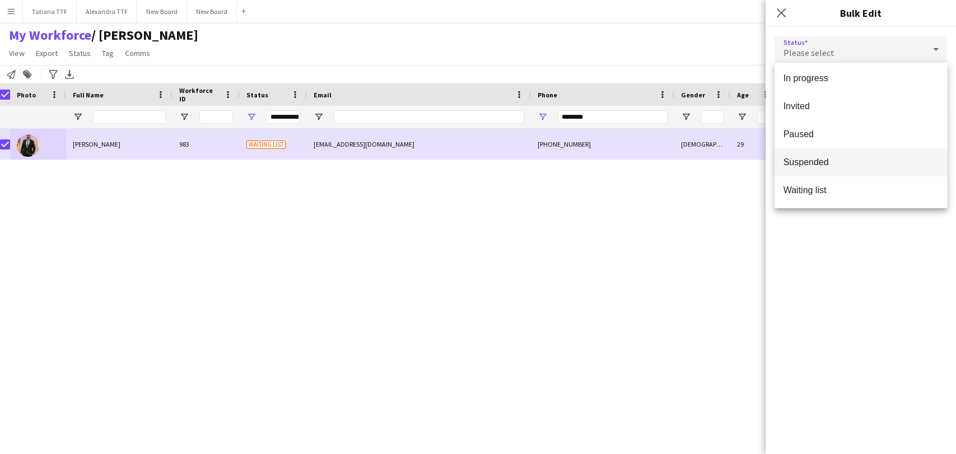
click at [853, 162] on span "Suspended" at bounding box center [861, 162] width 155 height 11
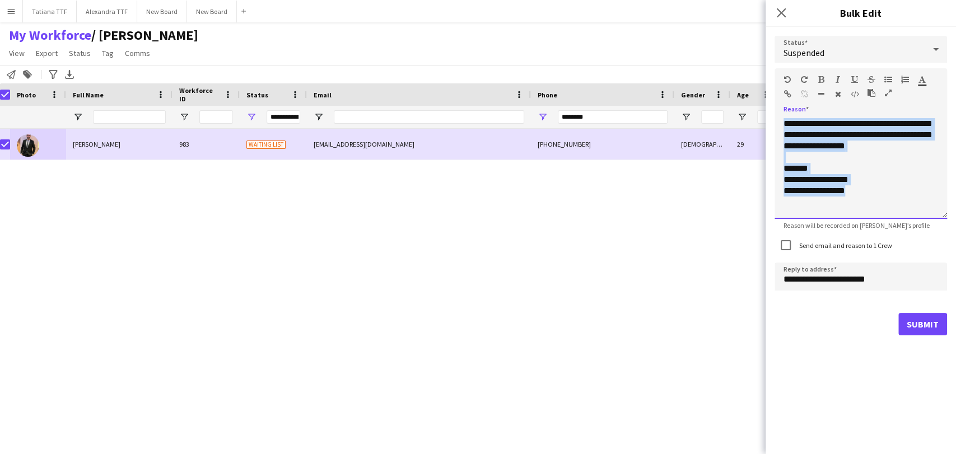
drag, startPoint x: 862, startPoint y: 204, endPoint x: 705, endPoint y: 41, distance: 225.8
click at [705, 41] on body "Menu Boards Boards Boards All jobs Status Workforce Workforce My Workforce Recr…" at bounding box center [478, 227] width 956 height 454
paste div
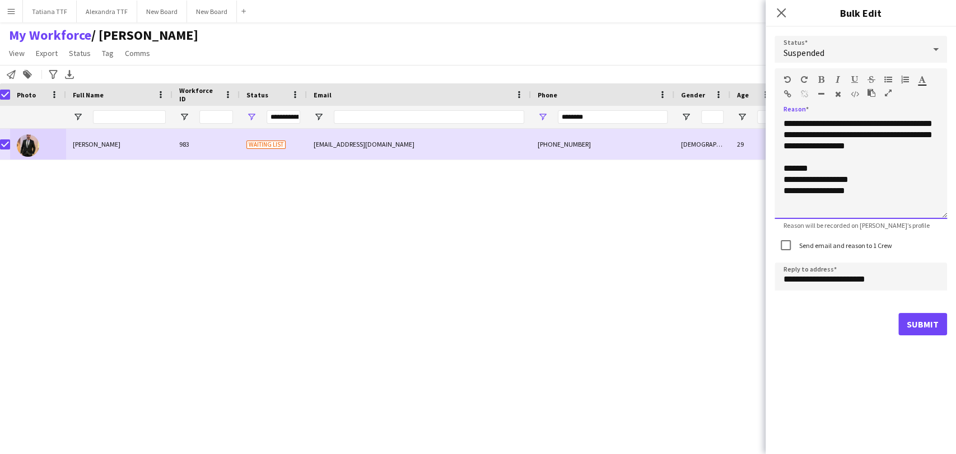
scroll to position [113, 0]
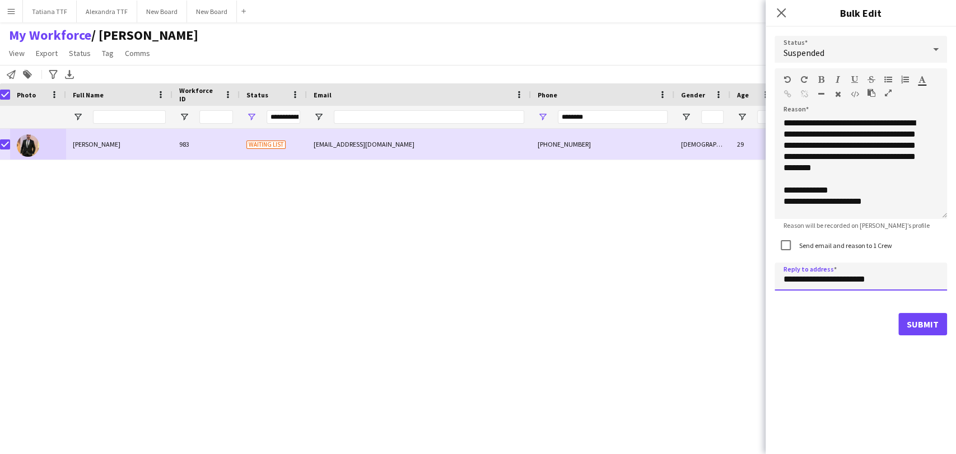
drag, startPoint x: 802, startPoint y: 279, endPoint x: 738, endPoint y: 278, distance: 63.9
click at [738, 278] on body "Menu Boards Boards Boards All jobs Status Workforce Workforce My Workforce Recr…" at bounding box center [478, 227] width 956 height 454
type input "**********"
click at [919, 329] on button "Submit" at bounding box center [923, 324] width 49 height 22
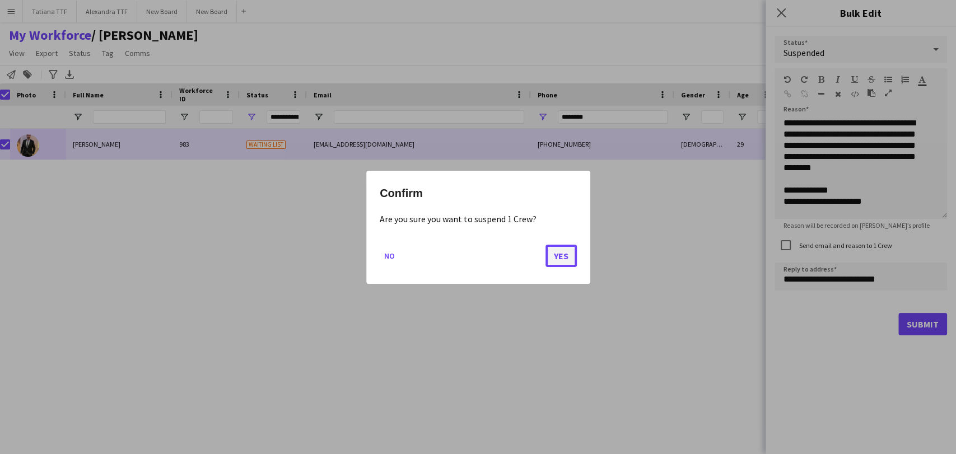
click at [557, 261] on button "Yes" at bounding box center [561, 255] width 31 height 22
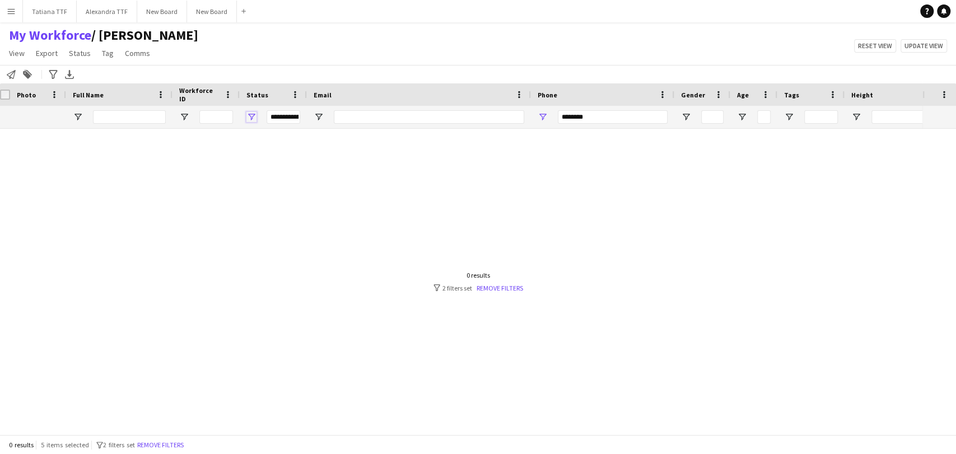
click at [254, 115] on span "Open Filter Menu" at bounding box center [251, 117] width 10 height 10
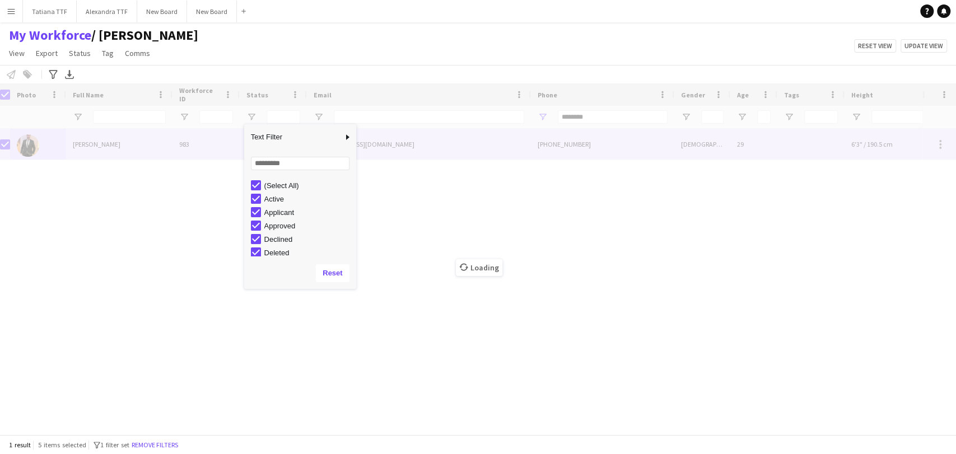
click at [96, 207] on div "Mahmoud Ashraf 983 Suspended mohmoud_as@outlook.com +97450690852 Male 29 6'3" /…" at bounding box center [461, 277] width 923 height 296
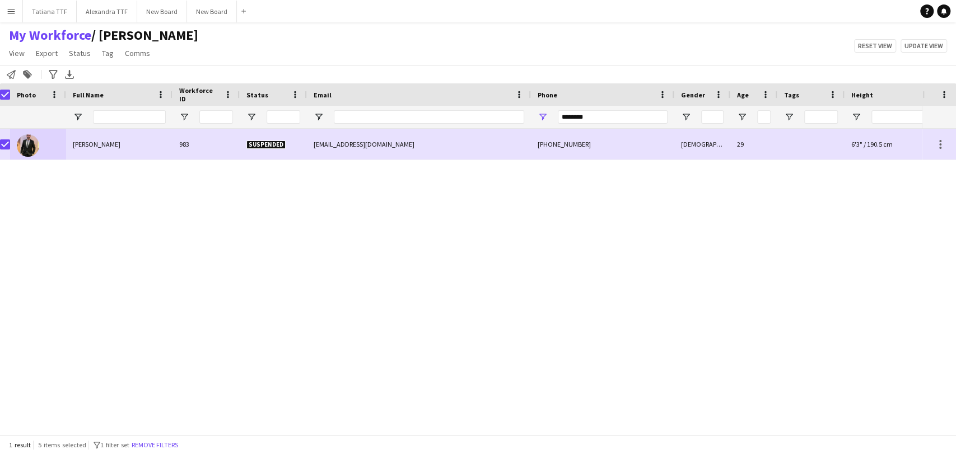
click at [264, 226] on div "Mahmoud Ashraf 983 Suspended mohmoud_as@outlook.com +97450690852 Male 29 6'3" /…" at bounding box center [461, 277] width 923 height 296
drag, startPoint x: 588, startPoint y: 118, endPoint x: 445, endPoint y: 121, distance: 143.4
click at [445, 121] on div at bounding box center [587, 117] width 1188 height 22
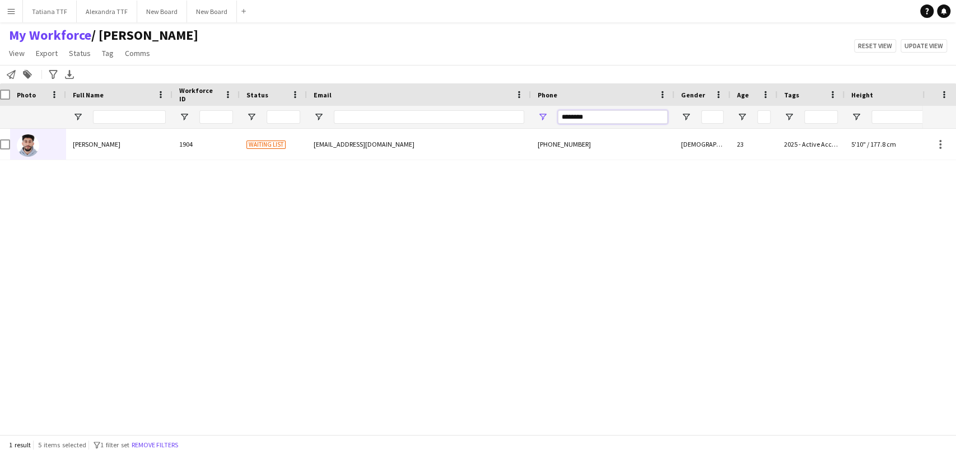
type input "********"
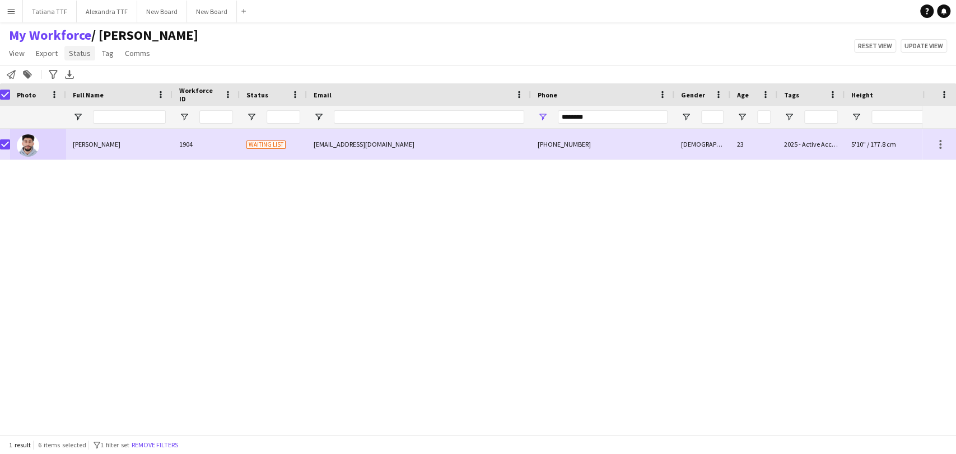
click at [75, 55] on span "Status" at bounding box center [80, 53] width 22 height 10
click at [81, 76] on span "Edit" at bounding box center [79, 77] width 13 height 10
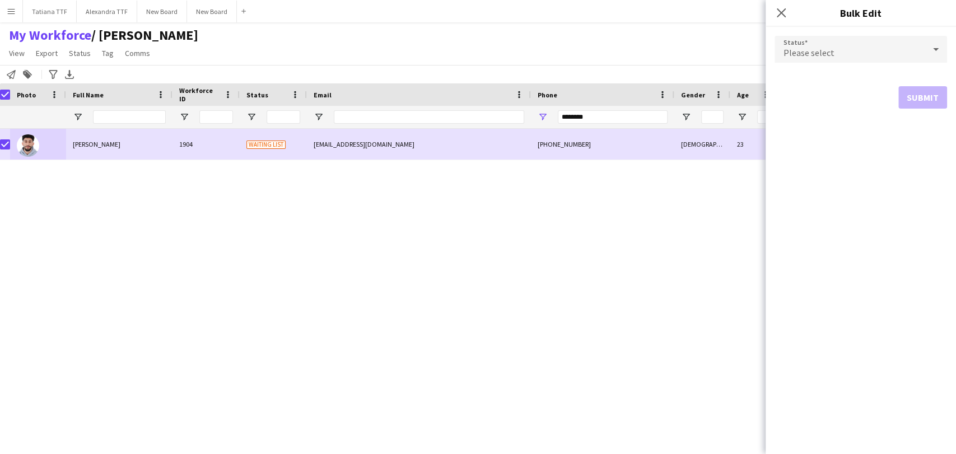
click at [923, 48] on div "Please select" at bounding box center [850, 49] width 150 height 27
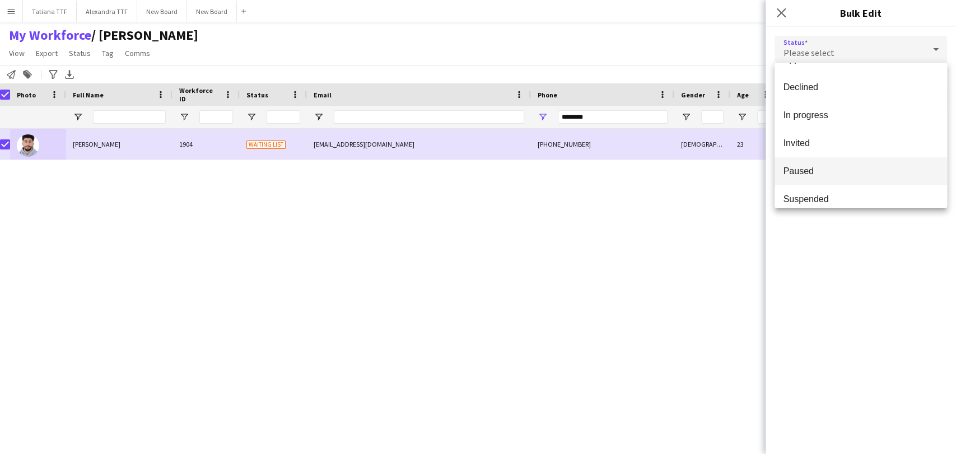
scroll to position [115, 0]
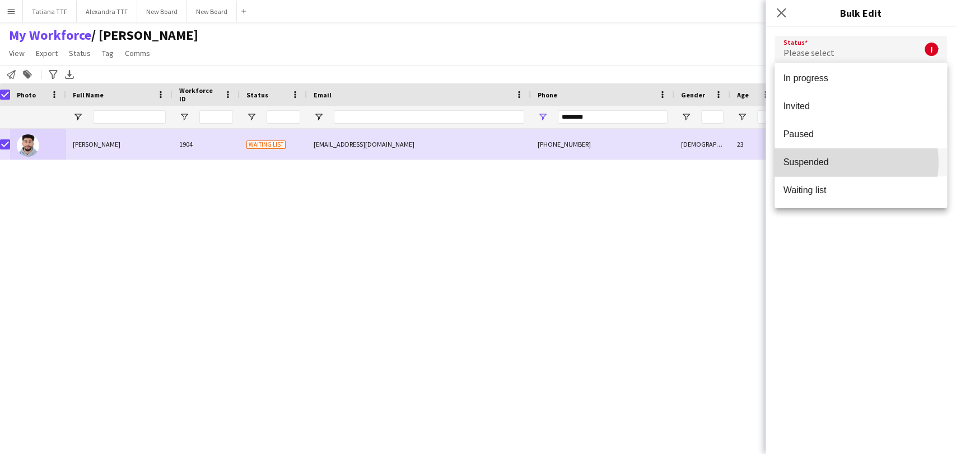
click at [838, 162] on span "Suspended" at bounding box center [861, 162] width 155 height 11
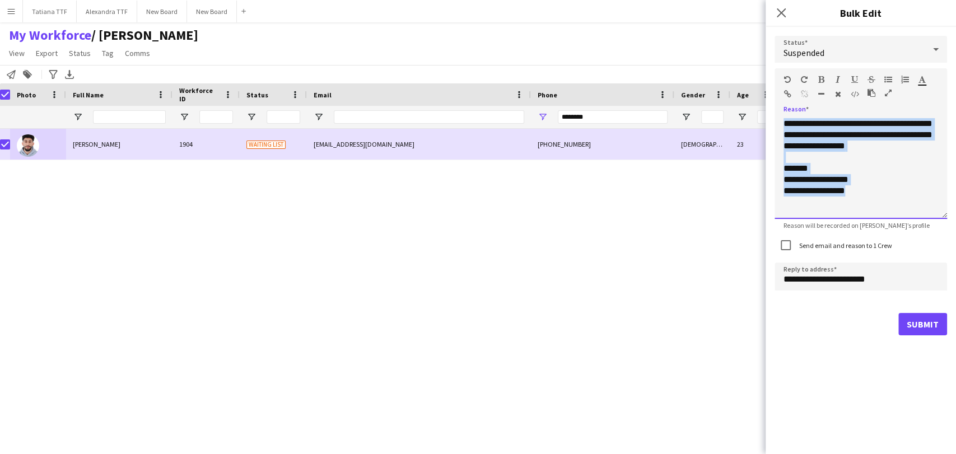
drag, startPoint x: 814, startPoint y: 172, endPoint x: 770, endPoint y: 18, distance: 159.6
click at [769, 32] on div "**********" at bounding box center [861, 186] width 190 height 318
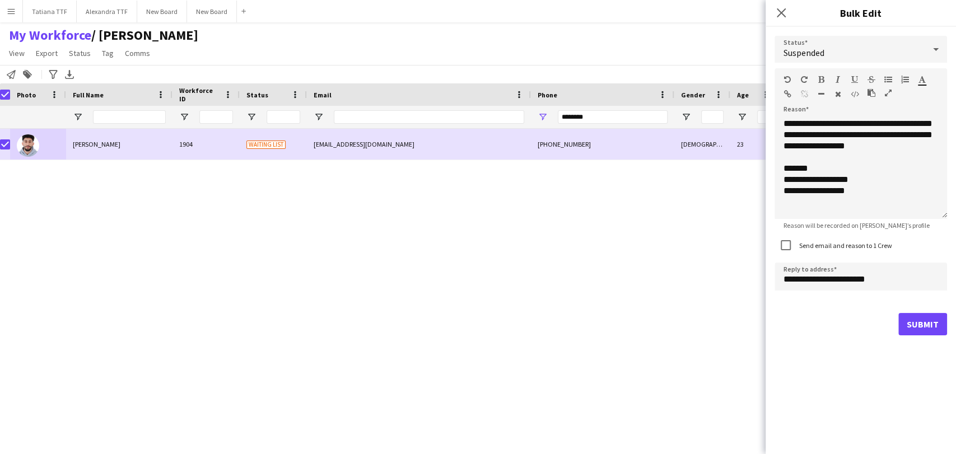
click at [726, 171] on div "Malek Soula 1904 Waiting list soulamelek3m@gmail.com +97451142467 Male 23 2025 …" at bounding box center [461, 277] width 923 height 296
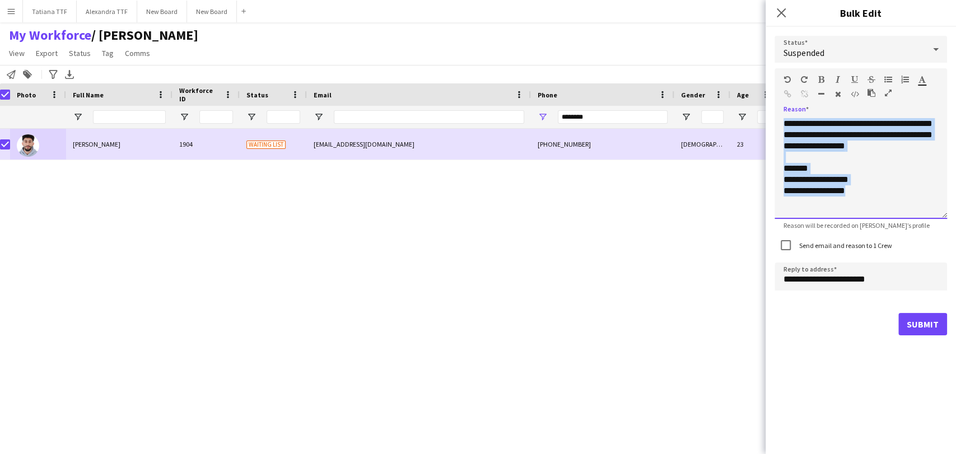
drag, startPoint x: 863, startPoint y: 199, endPoint x: 766, endPoint y: 83, distance: 150.7
click at [766, 86] on app-popin "**********" at bounding box center [861, 227] width 190 height 454
paste div
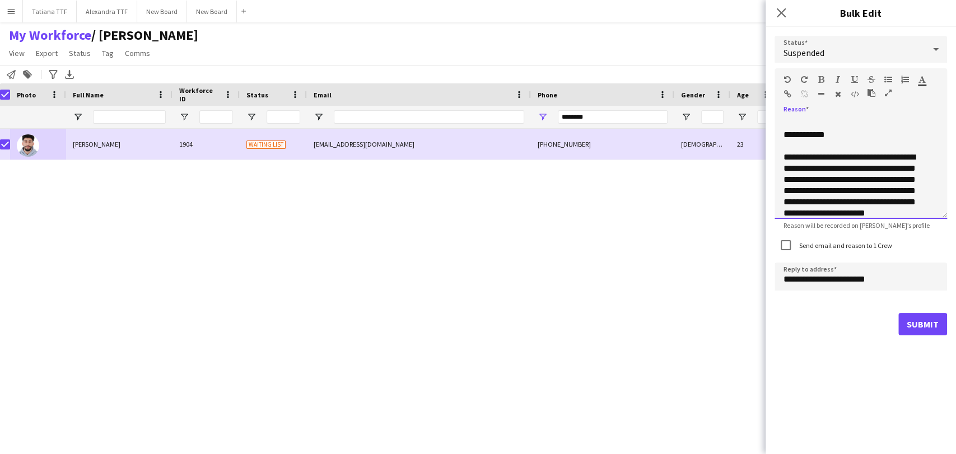
scroll to position [113, 0]
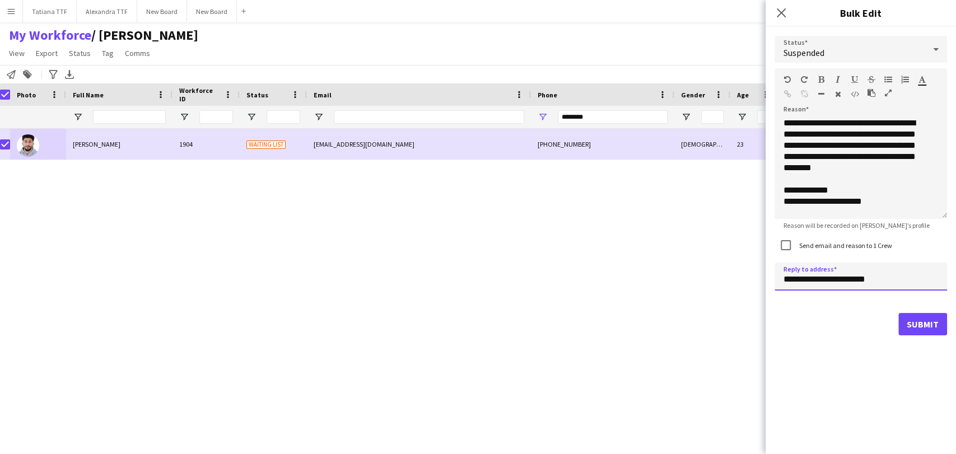
drag, startPoint x: 802, startPoint y: 278, endPoint x: 771, endPoint y: 277, distance: 30.3
click at [771, 277] on div "**********" at bounding box center [861, 186] width 190 height 318
type input "**********"
click at [923, 323] on button "Submit" at bounding box center [923, 324] width 49 height 22
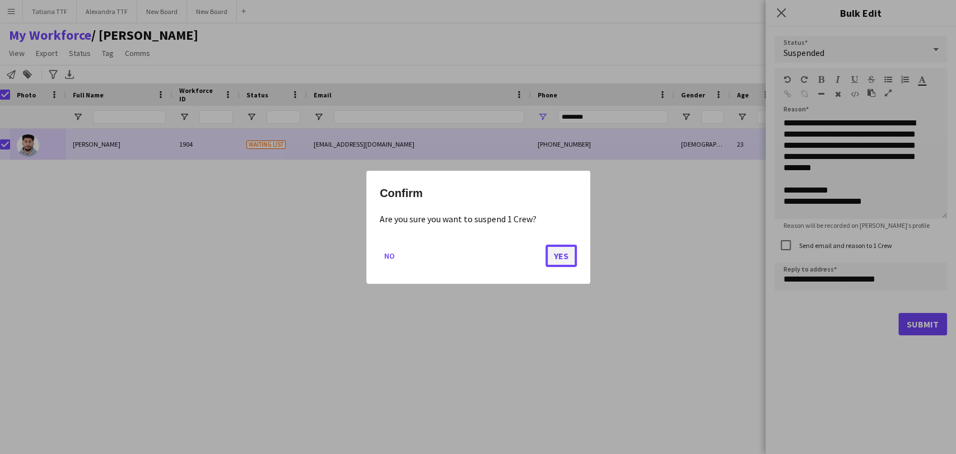
click at [573, 256] on button "Yes" at bounding box center [561, 255] width 31 height 22
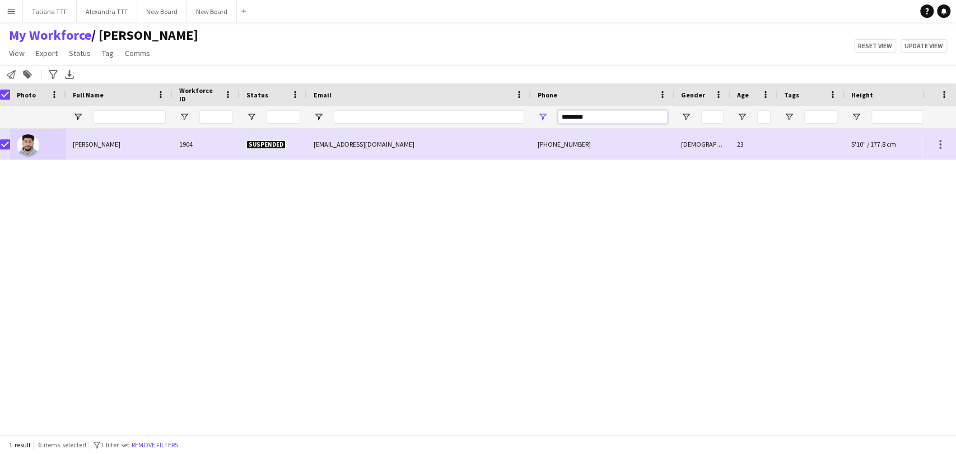
drag, startPoint x: 618, startPoint y: 115, endPoint x: 524, endPoint y: 119, distance: 94.2
click at [529, 116] on div at bounding box center [587, 117] width 1188 height 22
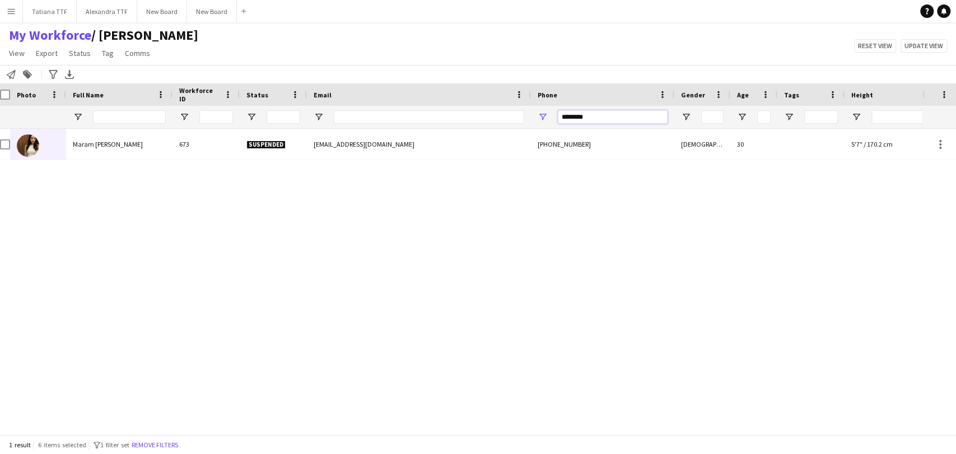
drag, startPoint x: 592, startPoint y: 117, endPoint x: 455, endPoint y: 113, distance: 137.3
click at [457, 113] on div at bounding box center [587, 117] width 1188 height 22
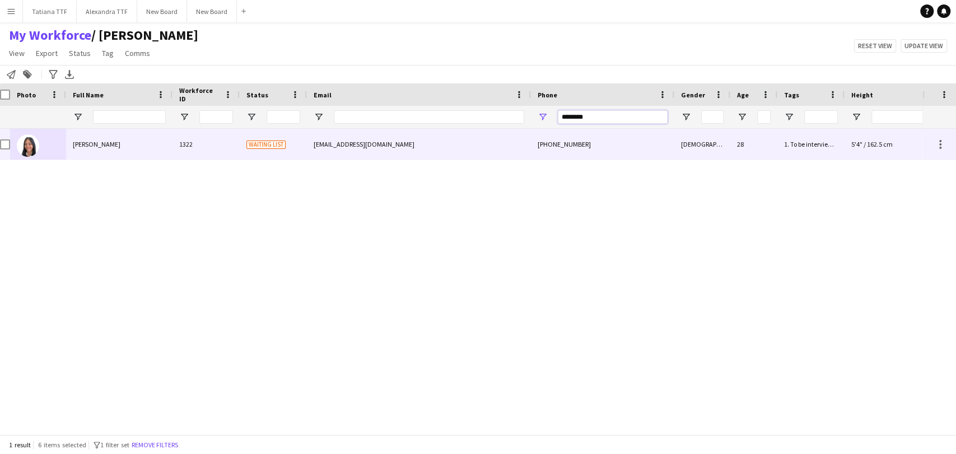
type input "********"
click at [31, 146] on img at bounding box center [28, 145] width 22 height 22
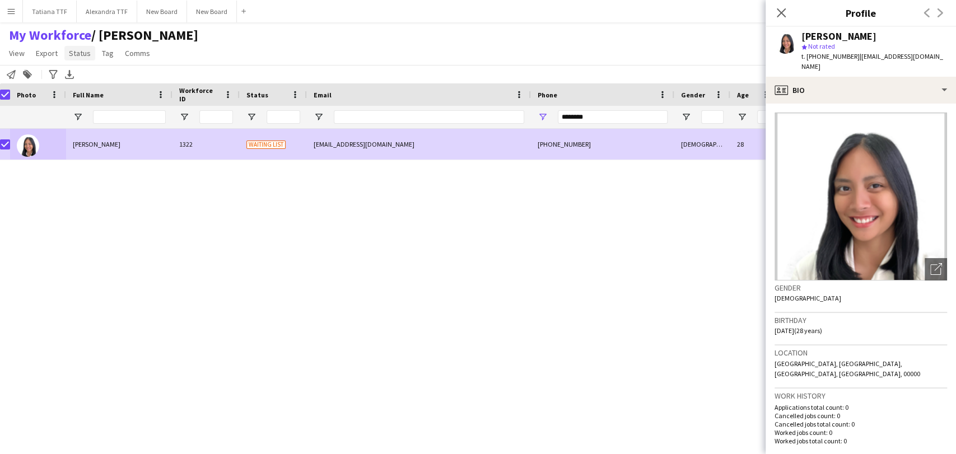
click at [82, 55] on span "Status" at bounding box center [80, 53] width 22 height 10
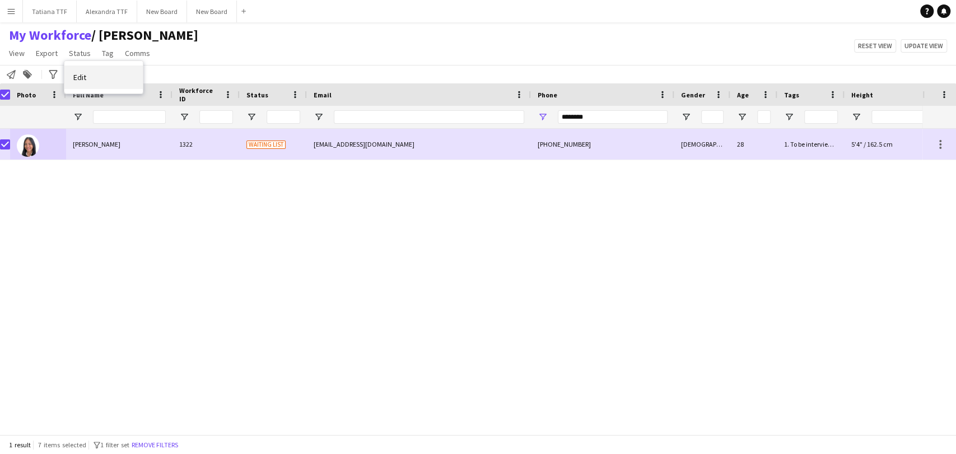
click at [103, 77] on link "Edit" at bounding box center [103, 78] width 78 height 24
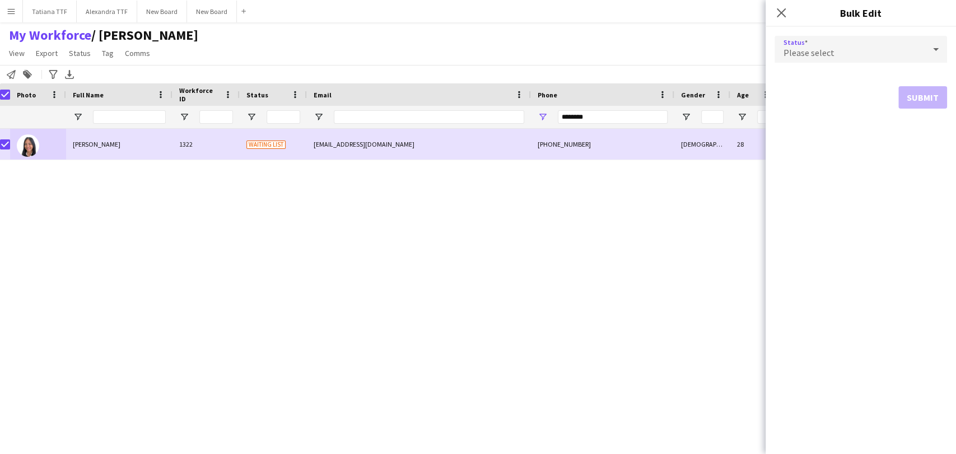
click at [943, 48] on div at bounding box center [936, 49] width 22 height 22
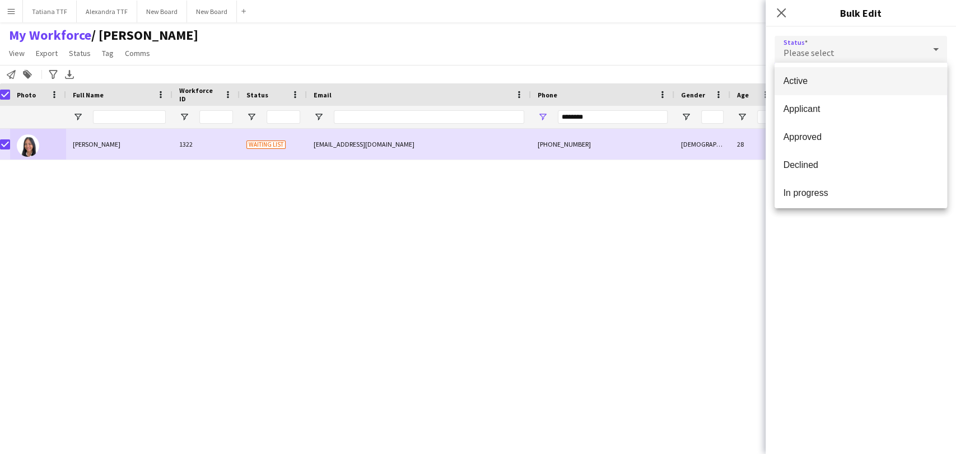
click at [659, 63] on div at bounding box center [478, 227] width 956 height 454
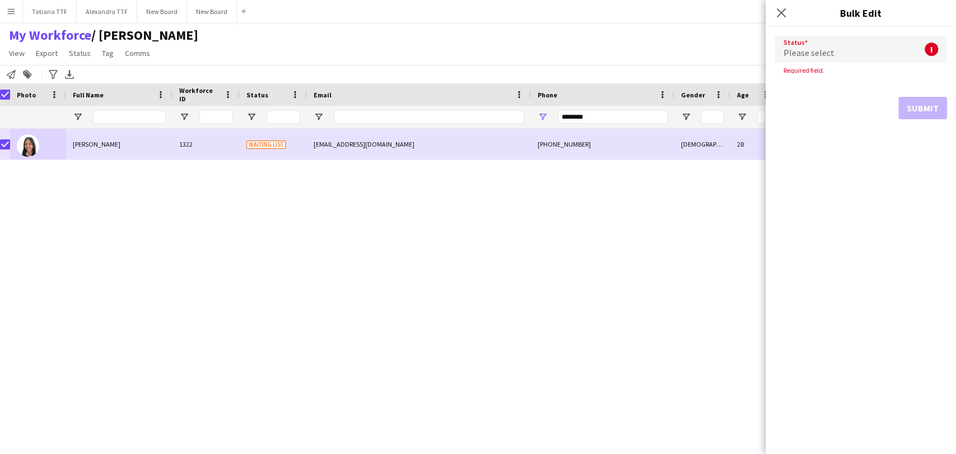
drag, startPoint x: 627, startPoint y: 24, endPoint x: 752, endPoint y: 40, distance: 125.4
click at [636, 26] on main "My Workforce / TATIANA View Views Default view Alexandra View April Live Force …" at bounding box center [478, 230] width 956 height 417
click at [782, 19] on app-icon "Close pop-in" at bounding box center [782, 13] width 16 height 16
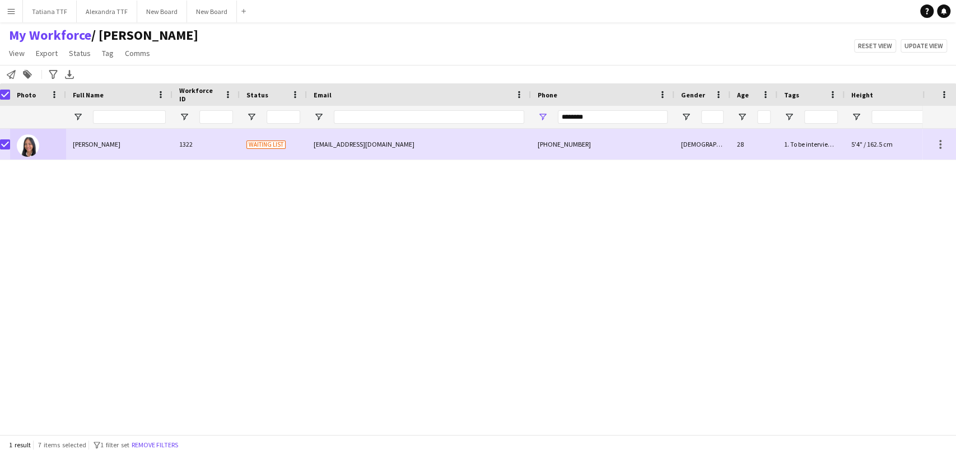
click at [517, 199] on div "Martina Estrada 1322 Waiting list martinaestrada0117@gmail.com +97430600811 Fem…" at bounding box center [461, 277] width 923 height 296
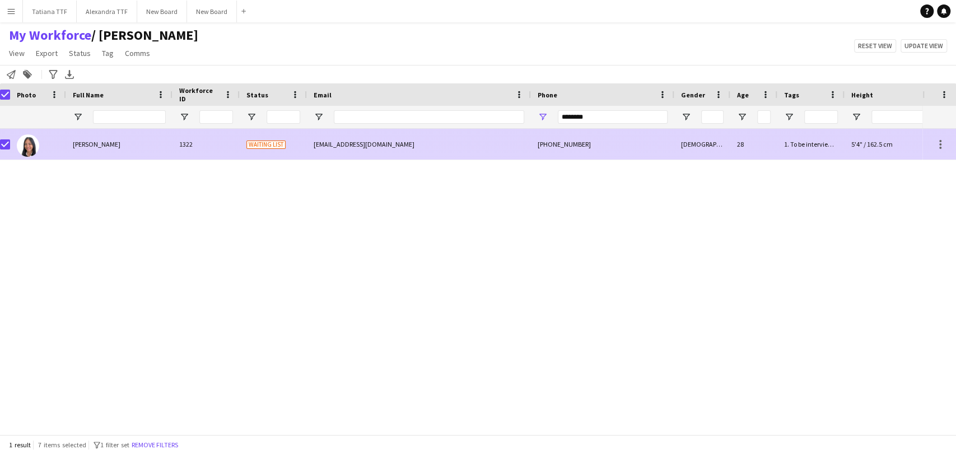
click at [35, 145] on img at bounding box center [28, 145] width 22 height 22
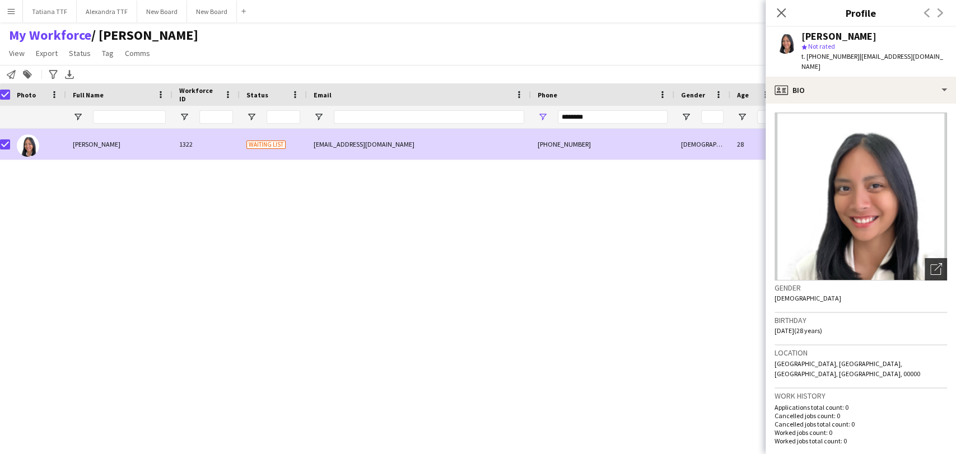
drag, startPoint x: 929, startPoint y: 257, endPoint x: 925, endPoint y: 252, distance: 6.8
click at [931, 263] on icon "Open photos pop-in" at bounding box center [937, 269] width 12 height 12
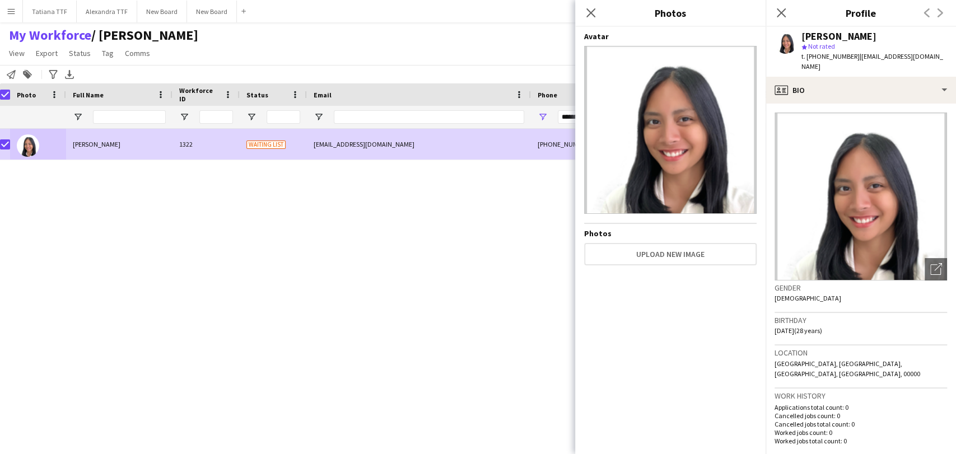
click at [404, 68] on div "Notify workforce Add to tag Search tags magnifier Add tag Advanced filters Adva…" at bounding box center [478, 74] width 956 height 18
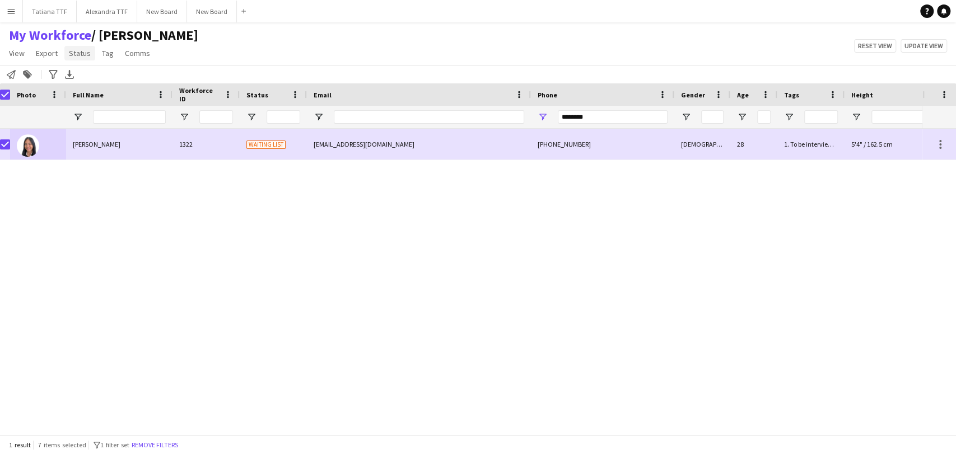
click at [82, 55] on span "Status" at bounding box center [80, 53] width 22 height 10
drag, startPoint x: 86, startPoint y: 75, endPoint x: 579, endPoint y: 78, distance: 492.4
click at [87, 75] on link "Edit" at bounding box center [103, 78] width 78 height 24
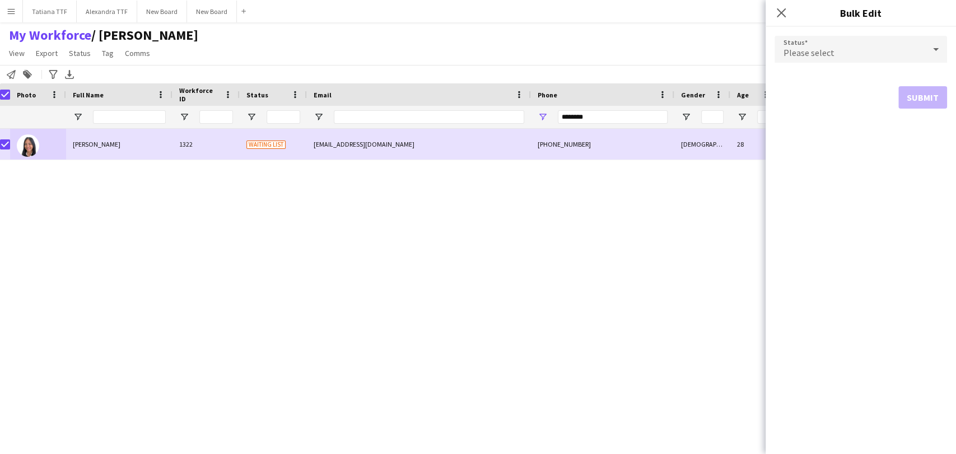
click at [936, 50] on icon at bounding box center [936, 49] width 6 height 3
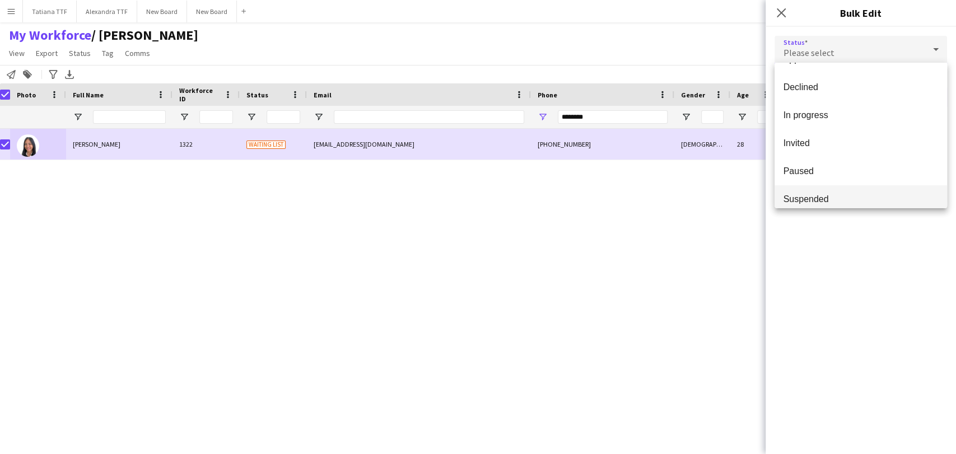
scroll to position [115, 0]
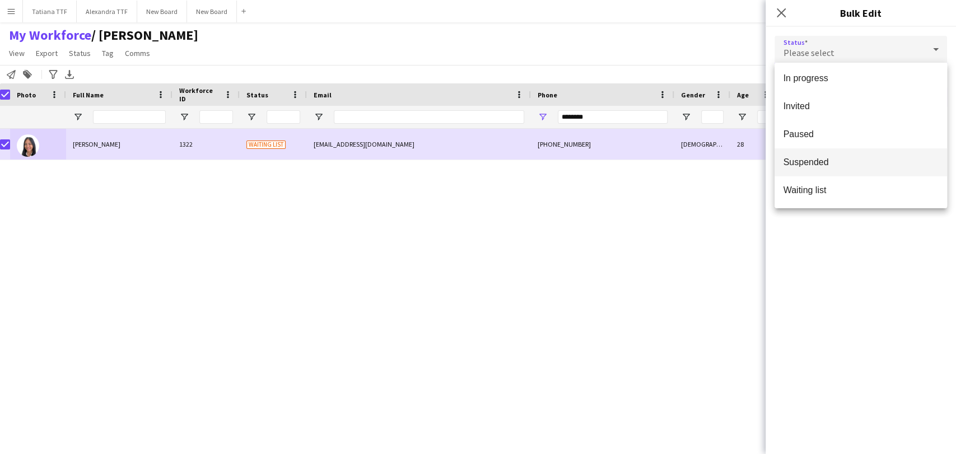
click at [834, 162] on span "Suspended" at bounding box center [861, 162] width 155 height 11
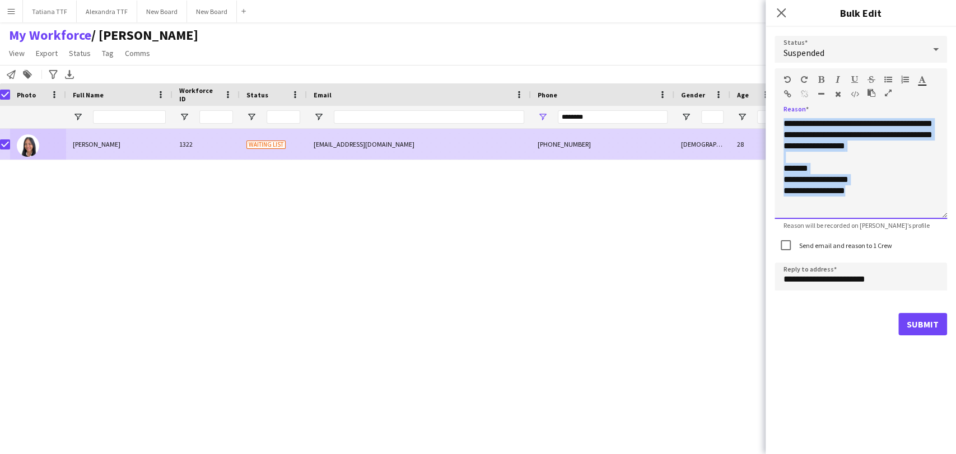
drag, startPoint x: 822, startPoint y: 178, endPoint x: 747, endPoint y: 25, distance: 170.4
click at [741, 46] on body "Menu Boards Boards Boards All jobs Status Workforce Workforce My Workforce Recr…" at bounding box center [478, 227] width 956 height 454
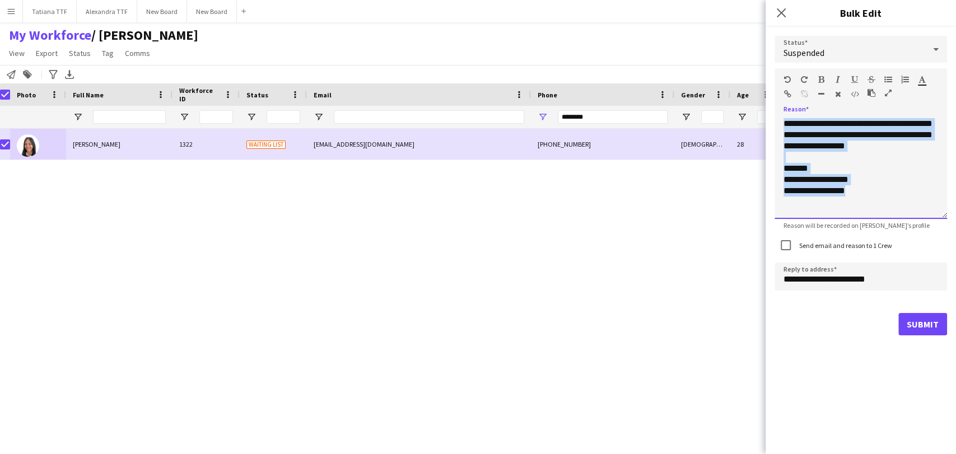
paste div
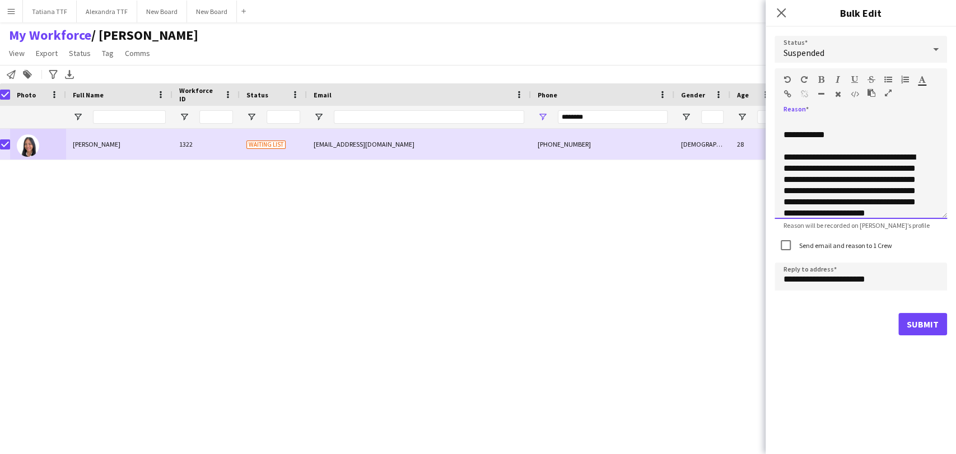
scroll to position [113, 0]
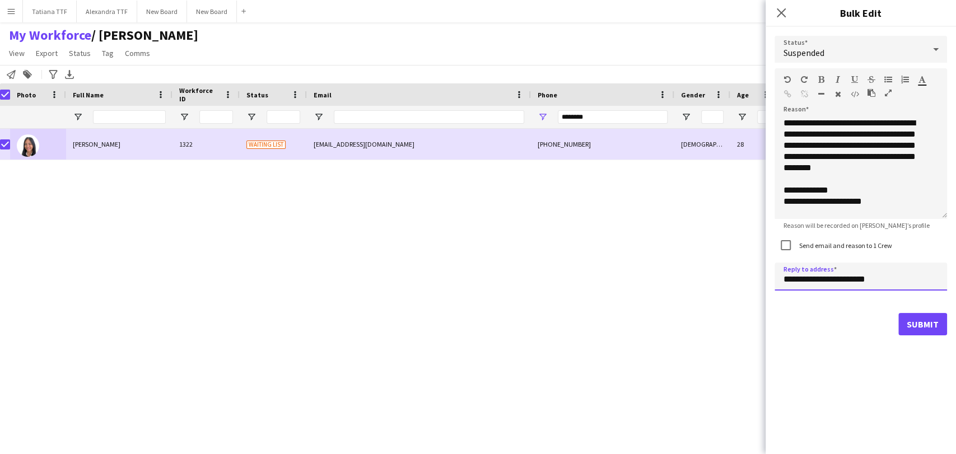
drag, startPoint x: 804, startPoint y: 281, endPoint x: 743, endPoint y: 276, distance: 61.3
click at [743, 276] on body "Menu Boards Boards Boards All jobs Status Workforce Workforce My Workforce Recr…" at bounding box center [478, 227] width 956 height 454
type input "**********"
click at [910, 324] on button "Submit" at bounding box center [923, 324] width 49 height 22
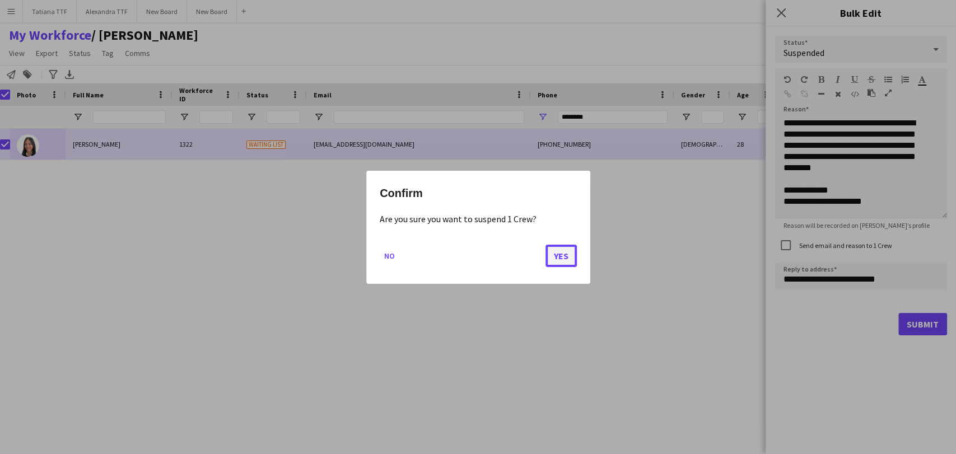
click at [560, 254] on button "Yes" at bounding box center [561, 255] width 31 height 22
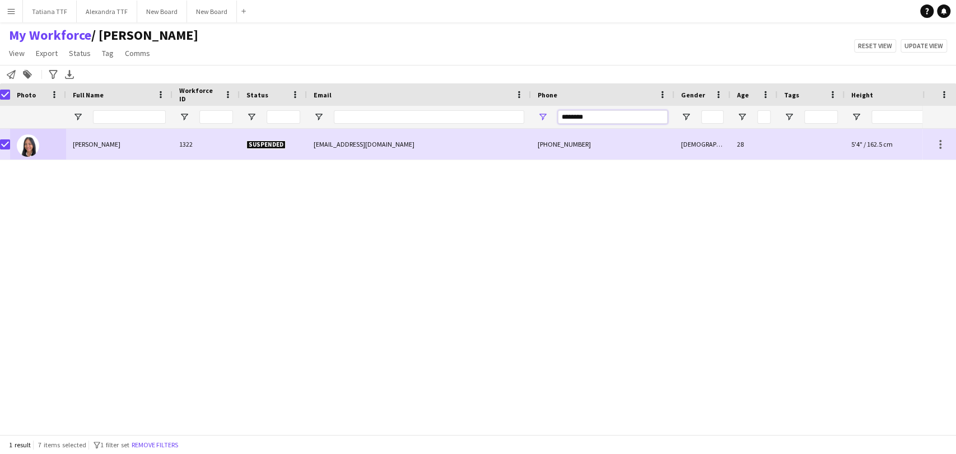
drag, startPoint x: 589, startPoint y: 114, endPoint x: 529, endPoint y: 113, distance: 59.9
click at [530, 113] on div at bounding box center [587, 117] width 1188 height 22
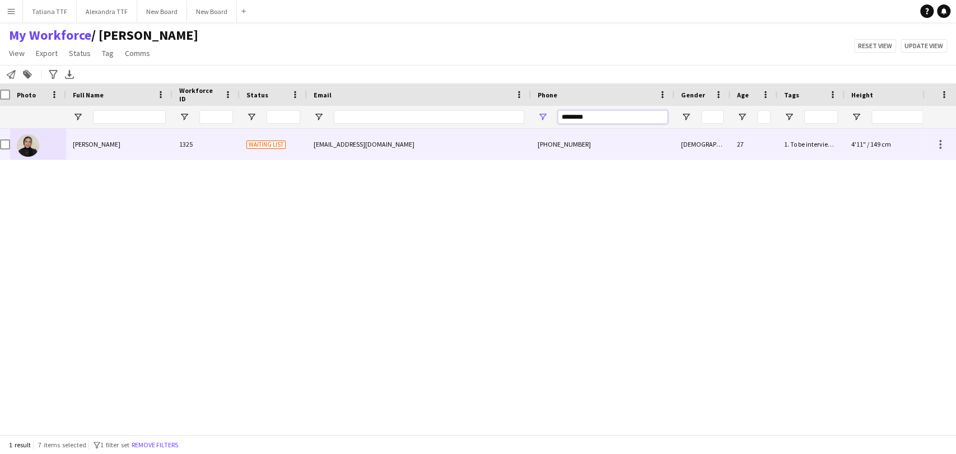
type input "********"
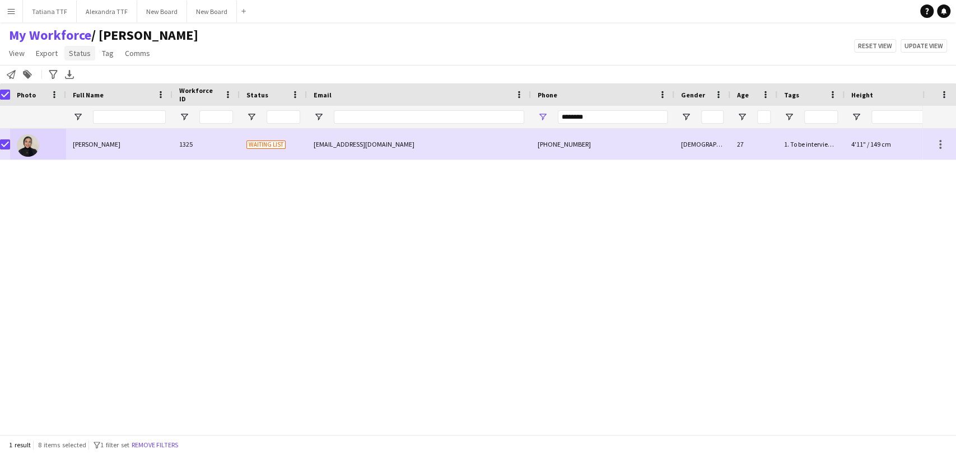
click at [72, 52] on span "Status" at bounding box center [80, 53] width 22 height 10
click at [81, 83] on link "Edit" at bounding box center [103, 78] width 78 height 24
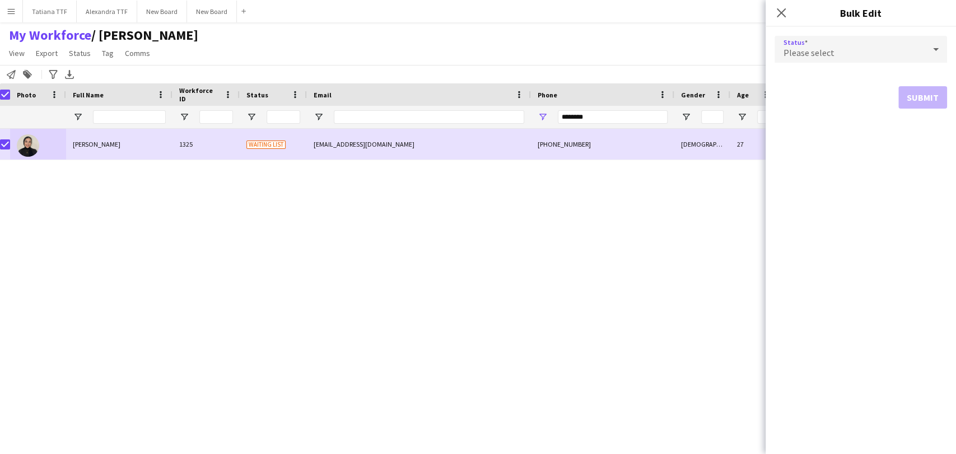
click at [925, 53] on div at bounding box center [936, 49] width 22 height 22
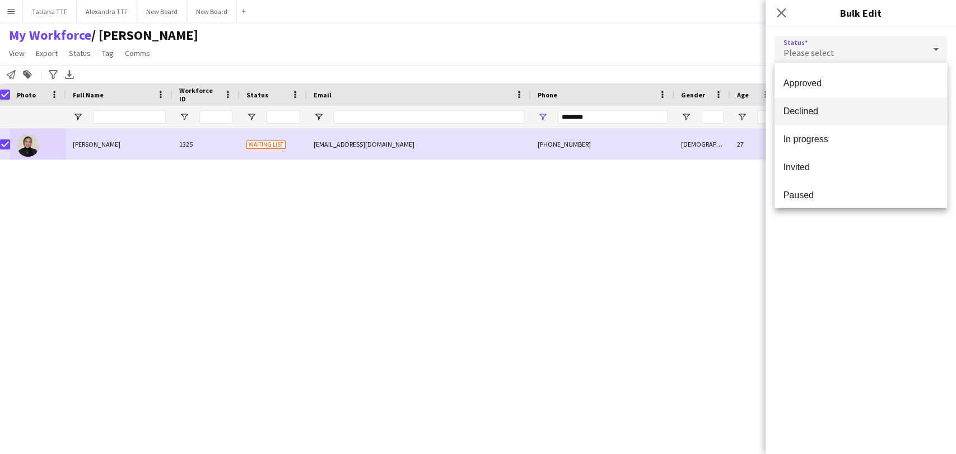
scroll to position [115, 0]
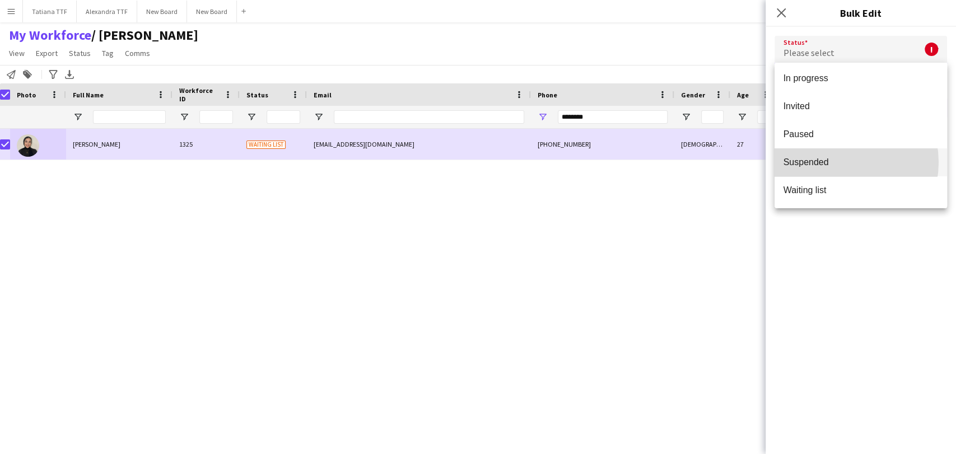
click at [835, 162] on span "Suspended" at bounding box center [861, 162] width 155 height 11
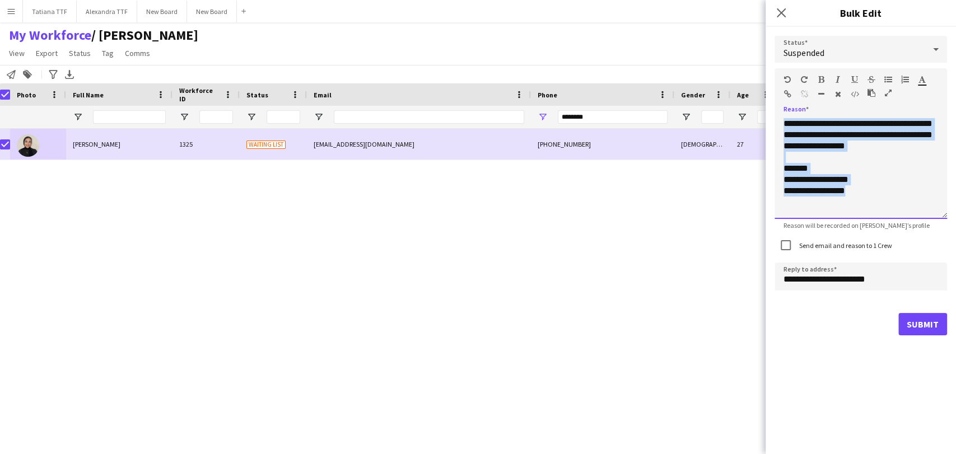
drag, startPoint x: 850, startPoint y: 178, endPoint x: 769, endPoint y: 56, distance: 145.9
click at [772, 62] on div "**********" at bounding box center [861, 186] width 190 height 318
paste div
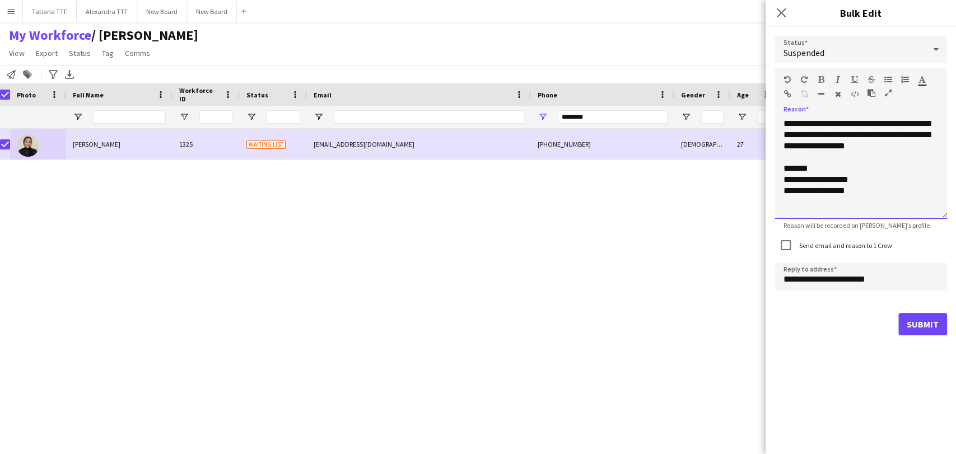
scroll to position [113, 0]
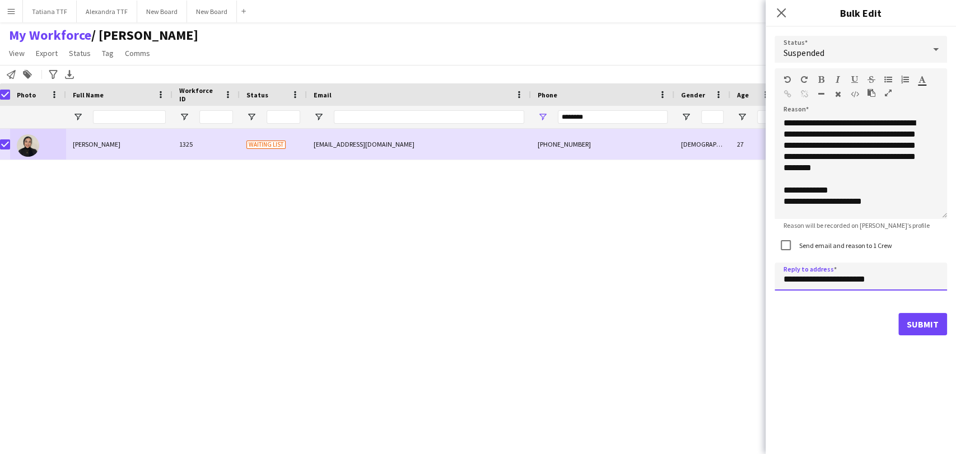
drag, startPoint x: 801, startPoint y: 279, endPoint x: 745, endPoint y: 270, distance: 56.7
click at [747, 274] on body "Menu Boards Boards Boards All jobs Status Workforce Workforce My Workforce Recr…" at bounding box center [478, 227] width 956 height 454
type input "**********"
click at [933, 314] on button "Submit" at bounding box center [923, 324] width 49 height 22
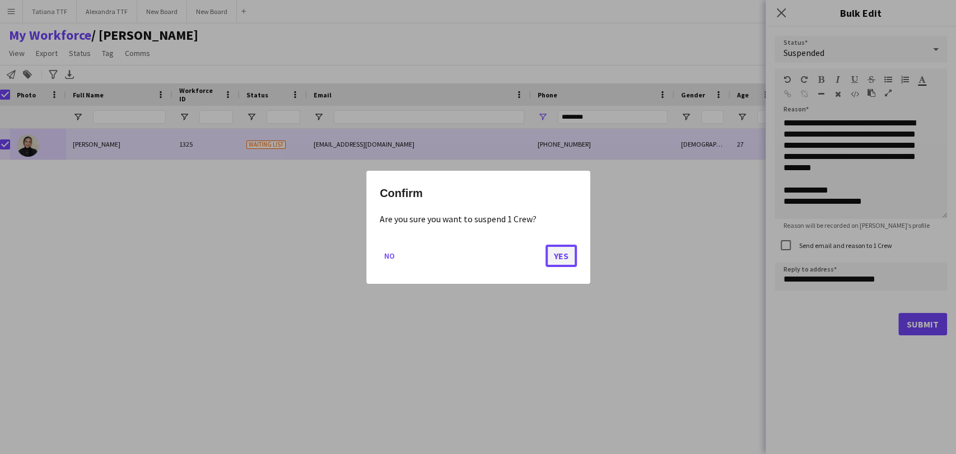
click at [563, 261] on button "Yes" at bounding box center [561, 255] width 31 height 22
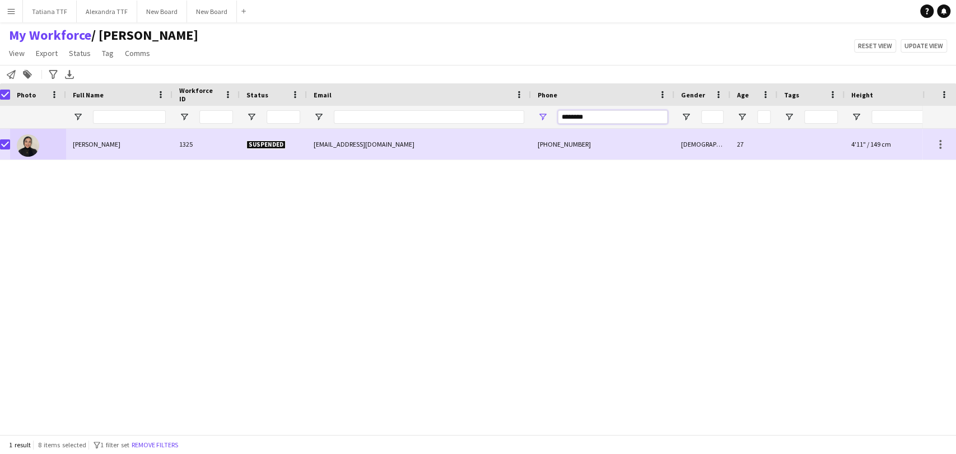
drag, startPoint x: 592, startPoint y: 117, endPoint x: 543, endPoint y: 118, distance: 49.3
click at [543, 118] on div "********" at bounding box center [602, 117] width 143 height 22
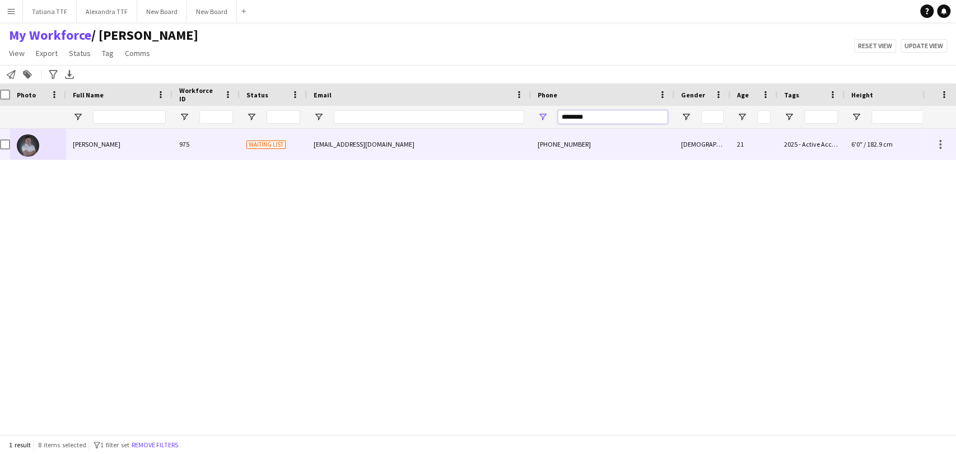
type input "********"
click at [22, 145] on img at bounding box center [28, 145] width 22 height 22
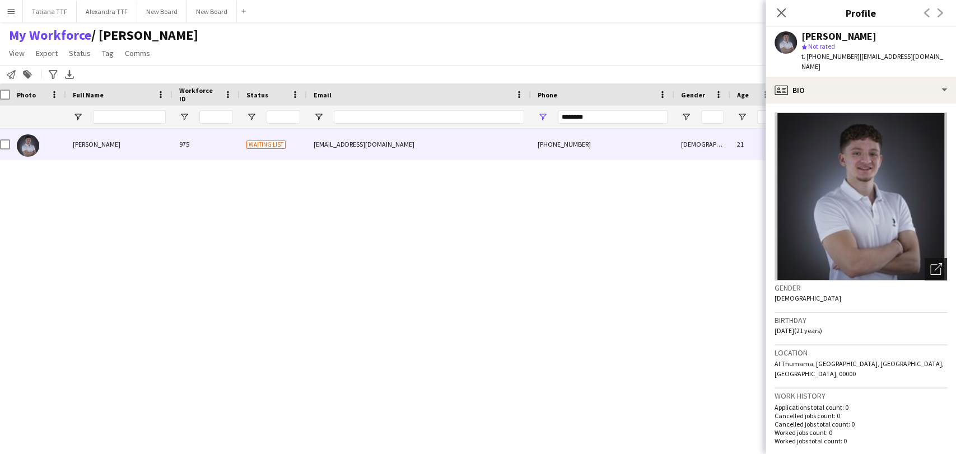
click at [925, 260] on div "Open photos pop-in" at bounding box center [936, 269] width 22 height 22
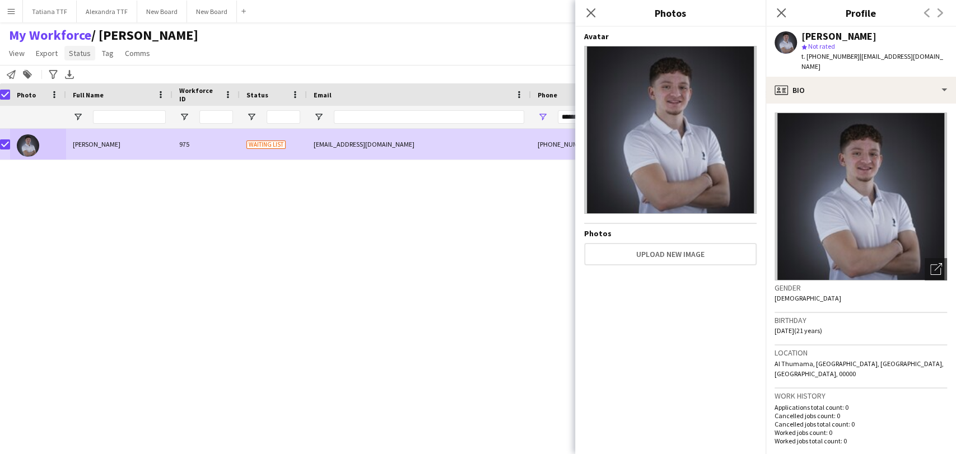
click at [79, 55] on span "Status" at bounding box center [80, 53] width 22 height 10
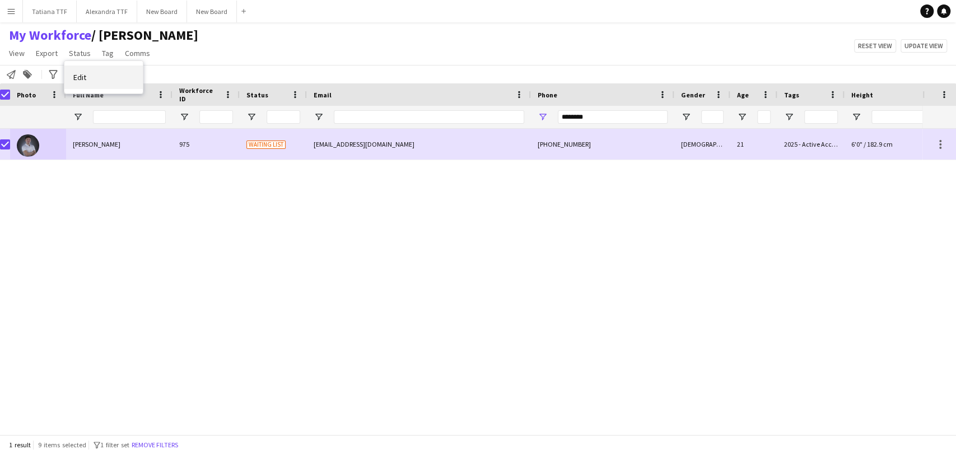
click at [92, 80] on link "Edit" at bounding box center [103, 78] width 78 height 24
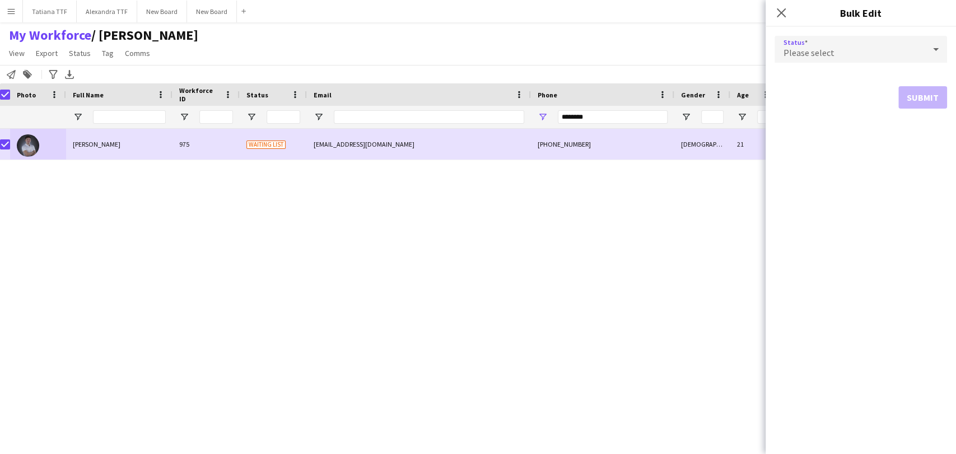
click at [906, 53] on div "Please select" at bounding box center [850, 49] width 150 height 27
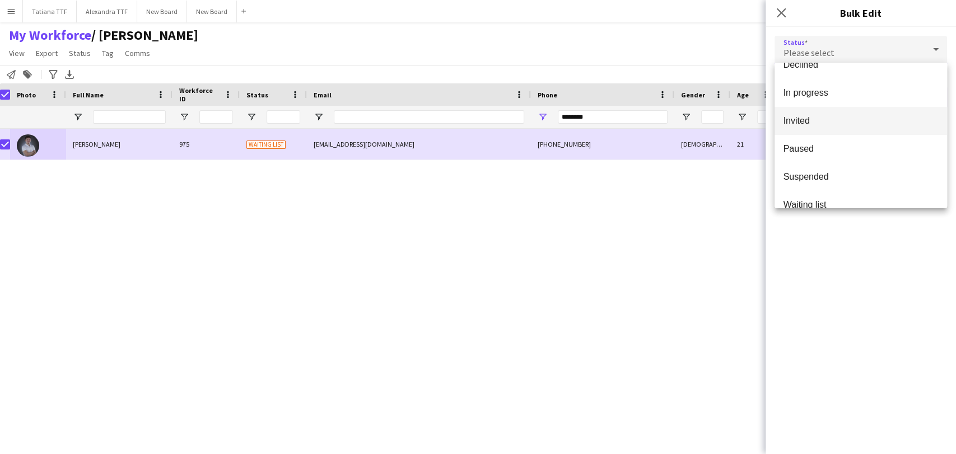
scroll to position [115, 0]
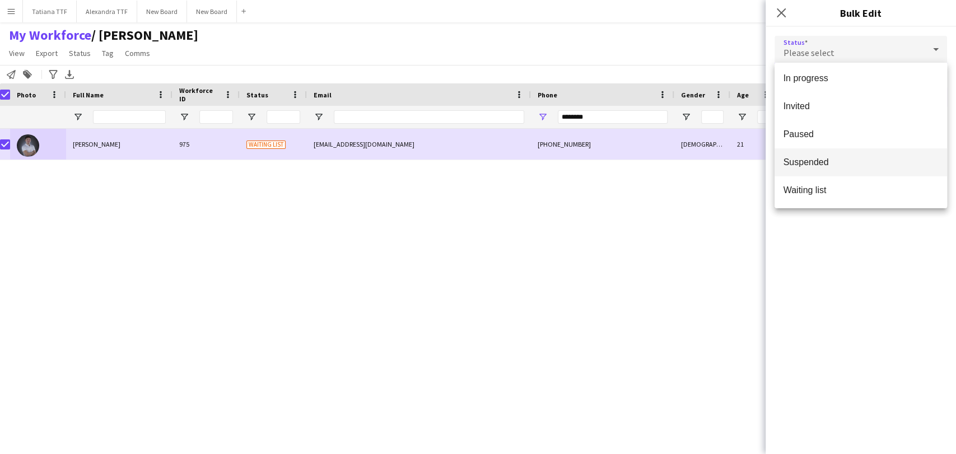
click at [861, 161] on span "Suspended" at bounding box center [861, 162] width 155 height 11
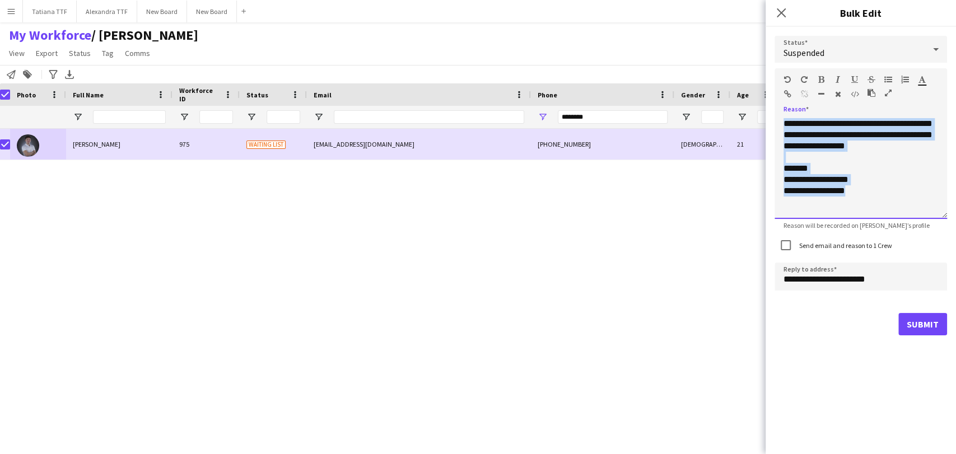
drag, startPoint x: 874, startPoint y: 201, endPoint x: 731, endPoint y: 43, distance: 213.8
click at [732, 44] on body "Menu Boards Boards Boards All jobs Status Workforce Workforce My Workforce Recr…" at bounding box center [478, 227] width 956 height 454
paste div
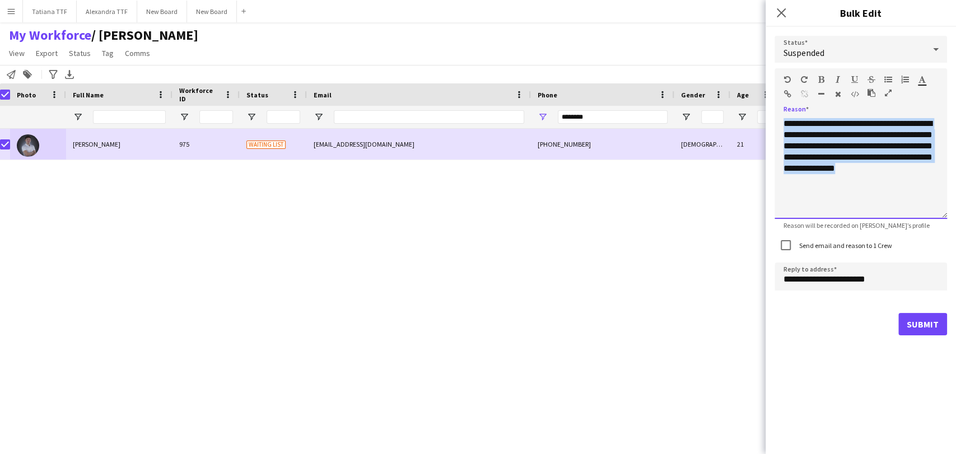
drag, startPoint x: 805, startPoint y: 170, endPoint x: 759, endPoint y: 93, distance: 89.9
click at [759, 94] on body "Menu Boards Boards Boards All jobs Status Workforce Workforce My Workforce Recr…" at bounding box center [478, 227] width 956 height 454
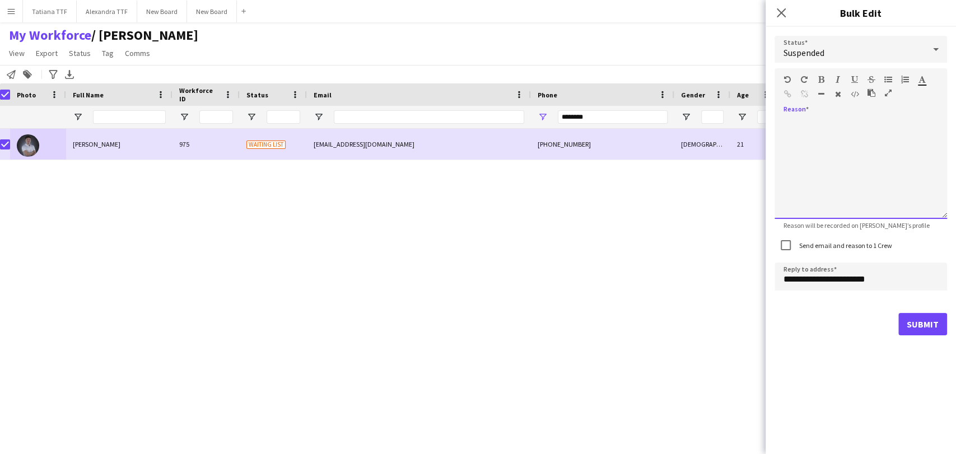
click at [838, 154] on div at bounding box center [861, 168] width 173 height 101
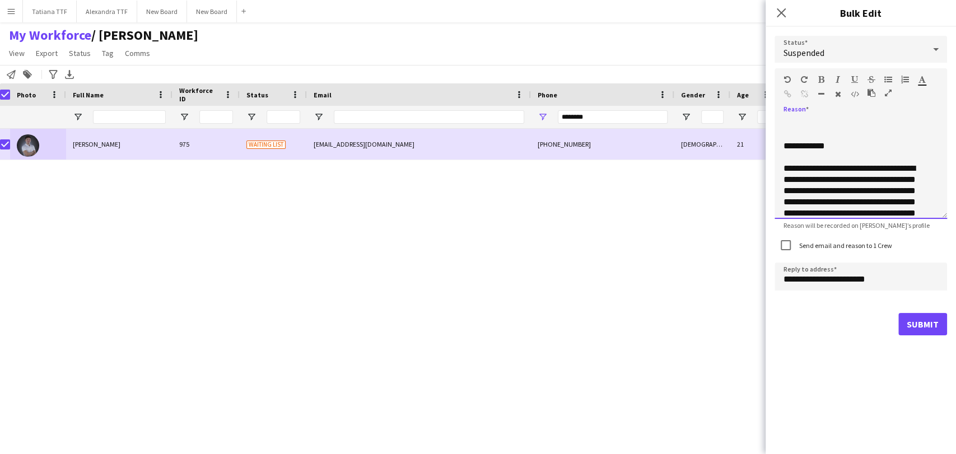
scroll to position [124, 0]
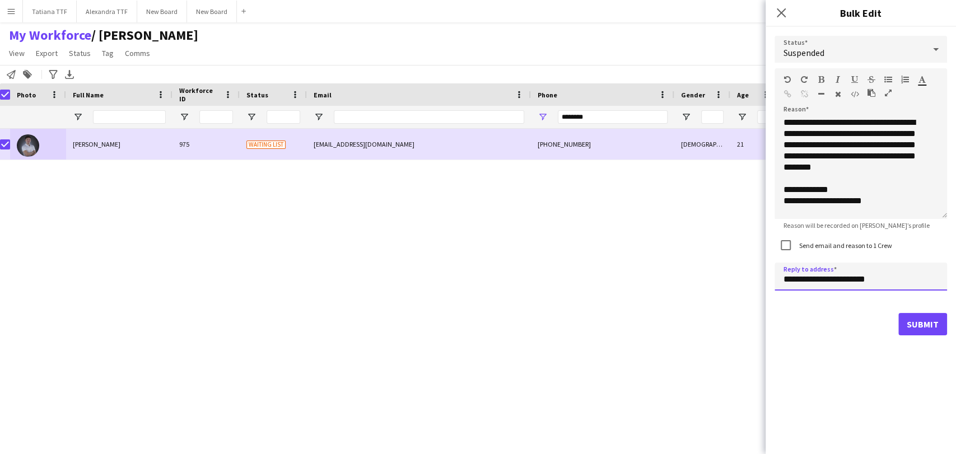
drag, startPoint x: 802, startPoint y: 280, endPoint x: 756, endPoint y: 274, distance: 45.8
click at [759, 275] on body "Menu Boards Boards Boards All jobs Status Workforce Workforce My Workforce Recr…" at bounding box center [478, 227] width 956 height 454
type input "**********"
click at [909, 330] on button "Submit" at bounding box center [923, 324] width 49 height 22
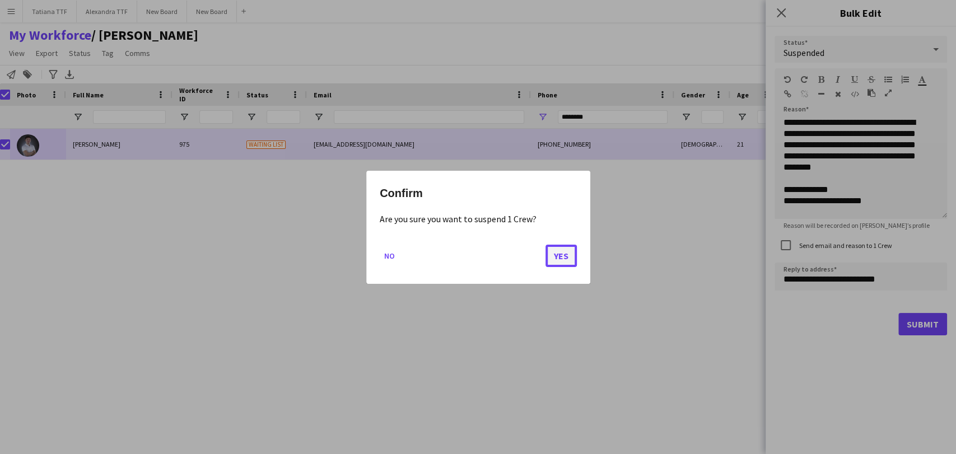
click at [561, 251] on button "Yes" at bounding box center [561, 255] width 31 height 22
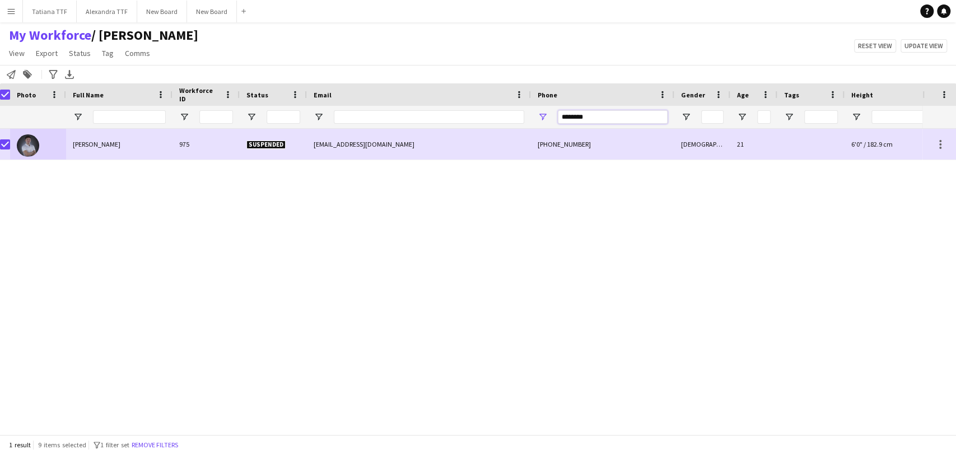
drag, startPoint x: 610, startPoint y: 114, endPoint x: 473, endPoint y: 124, distance: 137.0
click at [475, 124] on div at bounding box center [587, 117] width 1188 height 22
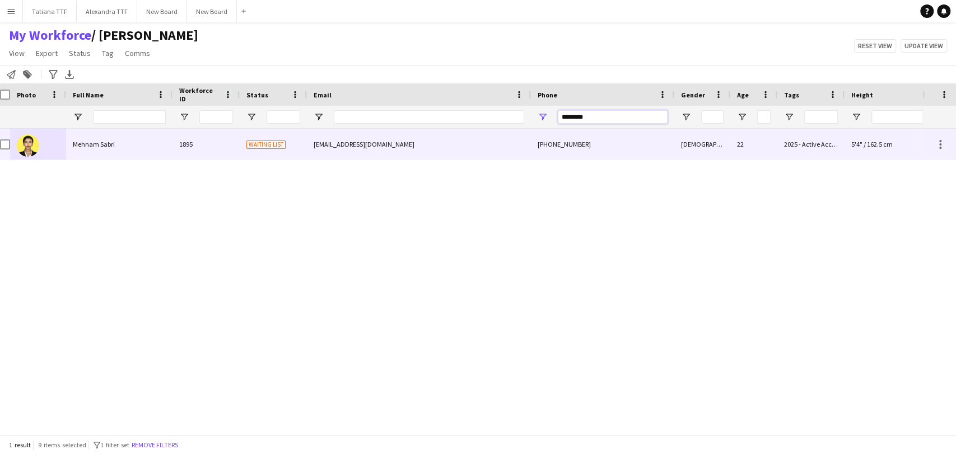
type input "********"
click at [34, 144] on img at bounding box center [28, 145] width 22 height 22
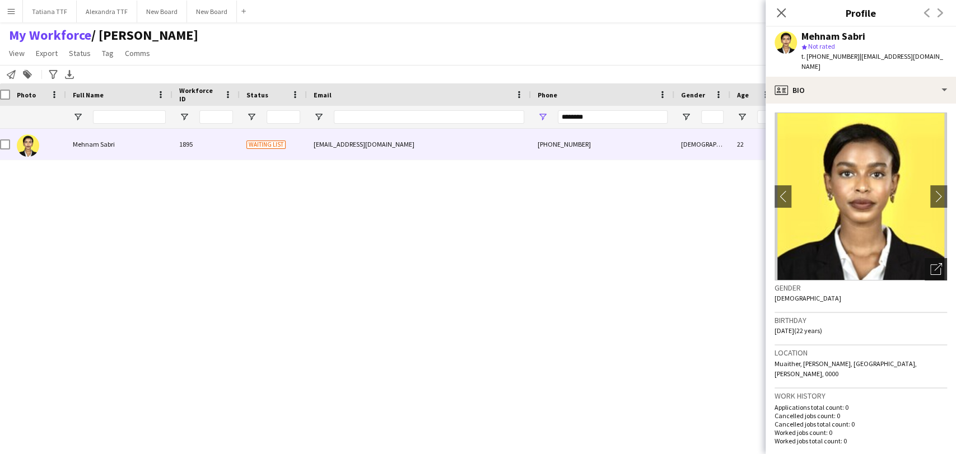
click at [931, 263] on icon "Open photos pop-in" at bounding box center [937, 269] width 12 height 12
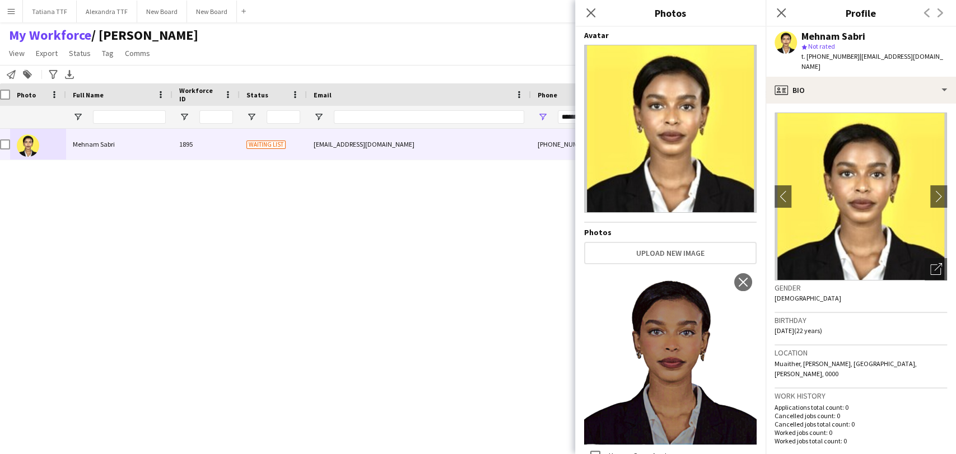
scroll to position [2, 0]
drag, startPoint x: 592, startPoint y: 7, endPoint x: 610, endPoint y: 22, distance: 23.5
click at [592, 8] on app-icon "Close pop-in" at bounding box center [590, 12] width 13 height 13
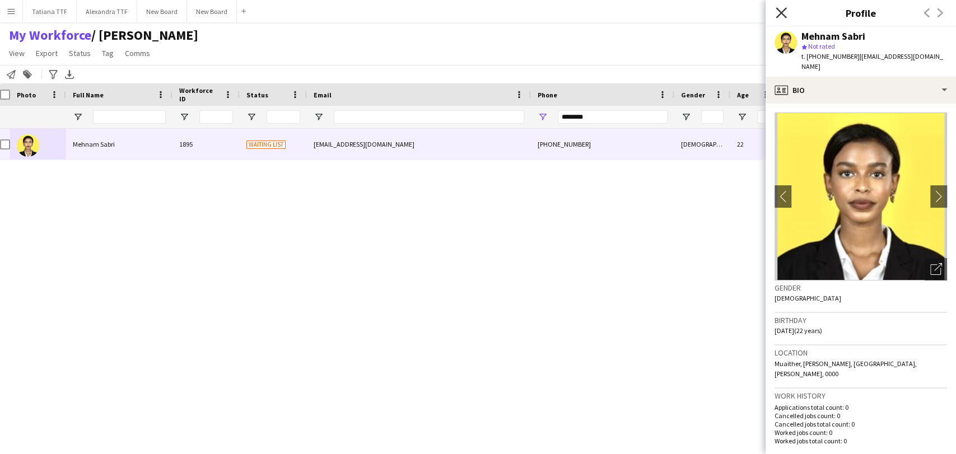
click at [780, 11] on icon at bounding box center [781, 12] width 11 height 11
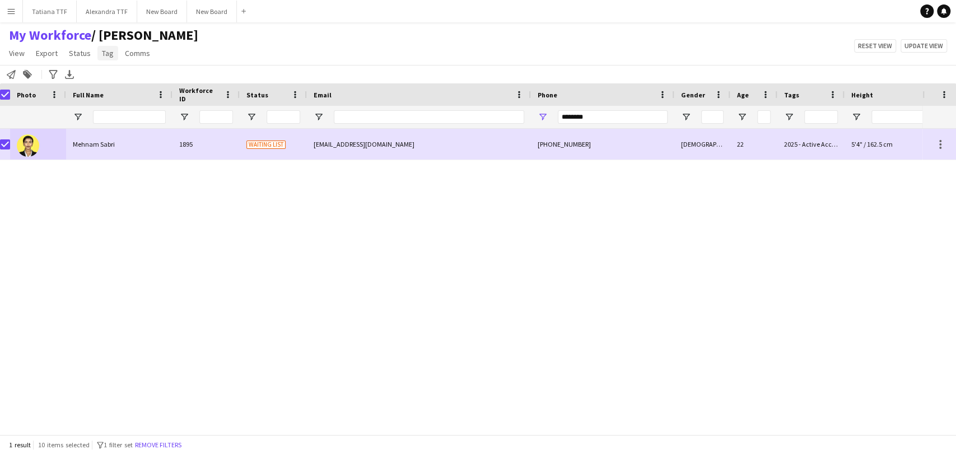
click at [102, 55] on span "Tag" at bounding box center [108, 53] width 12 height 10
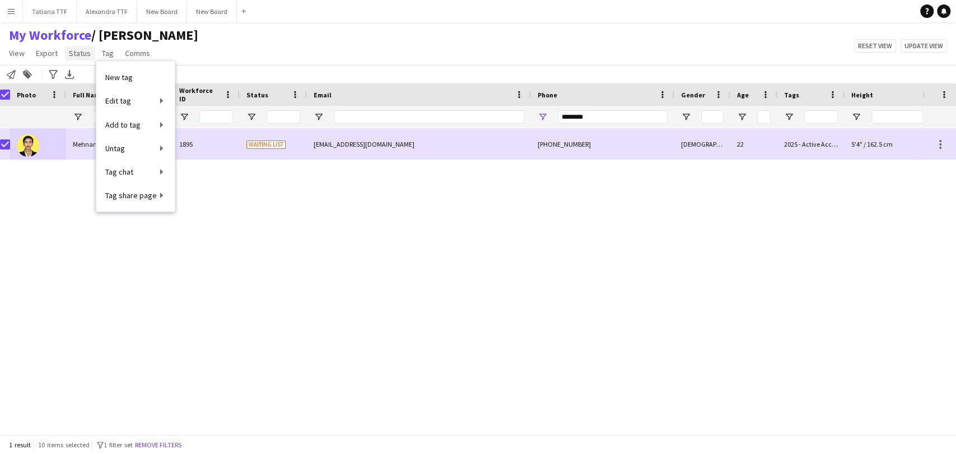
click at [84, 53] on span "Status" at bounding box center [80, 53] width 22 height 10
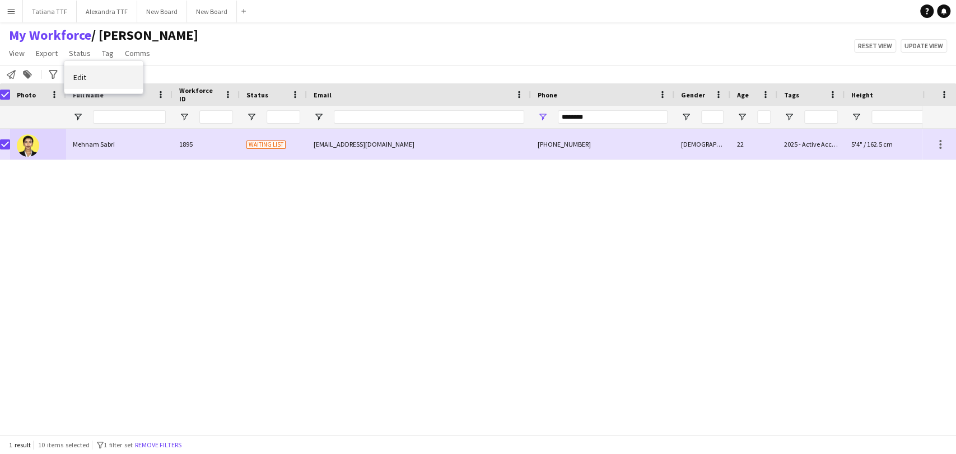
click at [88, 76] on link "Edit" at bounding box center [103, 78] width 78 height 24
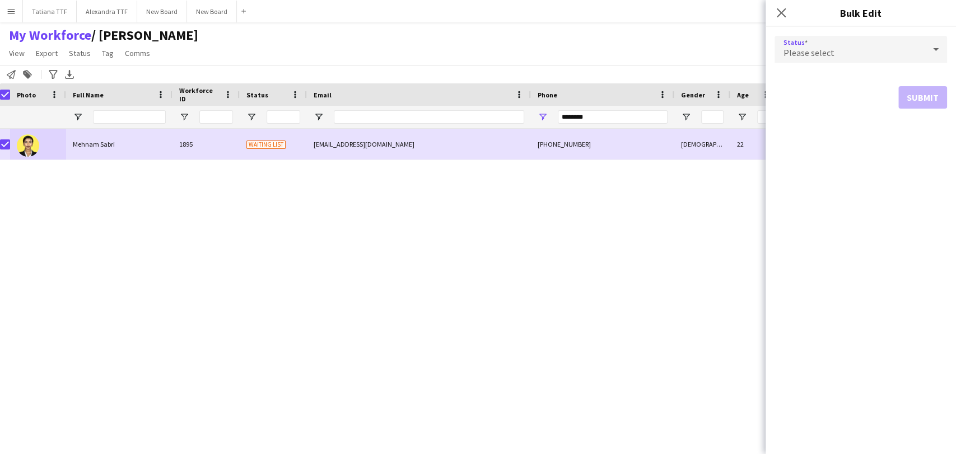
click at [931, 49] on icon at bounding box center [935, 49] width 13 height 22
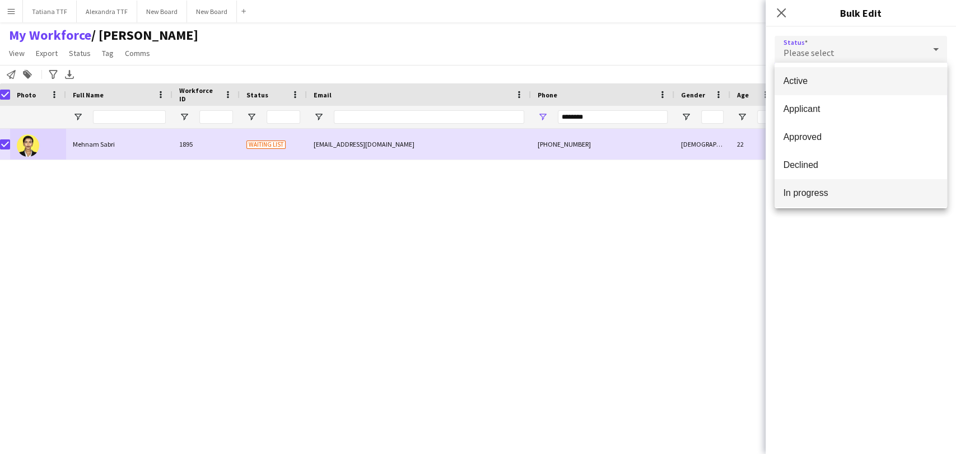
scroll to position [115, 0]
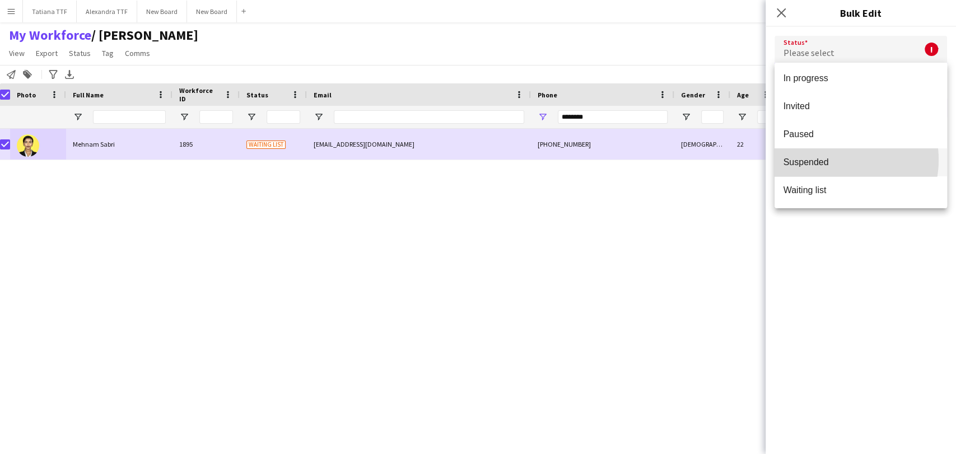
click at [830, 160] on span "Suspended" at bounding box center [861, 162] width 155 height 11
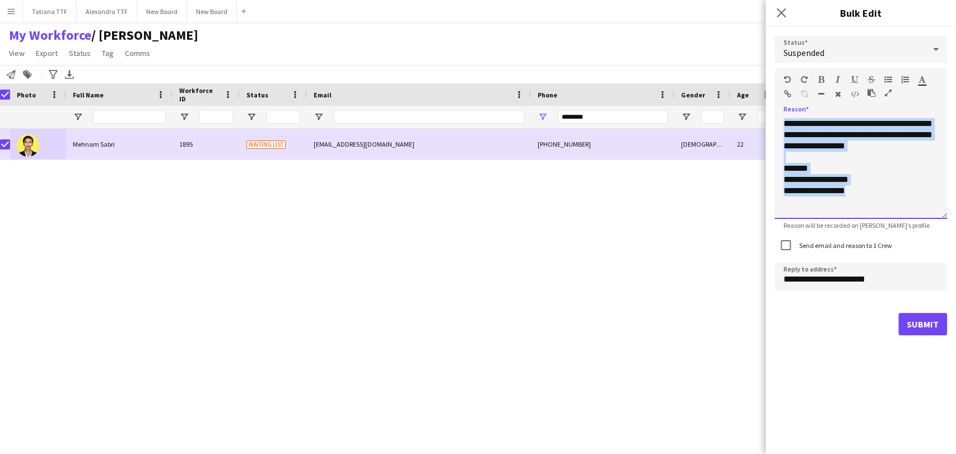
drag, startPoint x: 869, startPoint y: 196, endPoint x: 762, endPoint y: 73, distance: 162.4
click at [763, 73] on body "Menu Boards Boards Boards All jobs Status Workforce Workforce My Workforce Recr…" at bounding box center [478, 227] width 956 height 454
paste div
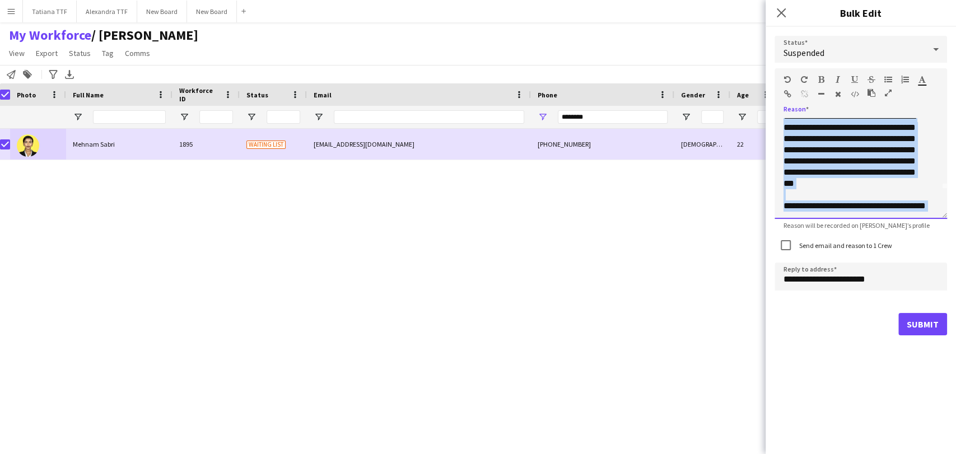
scroll to position [0, 0]
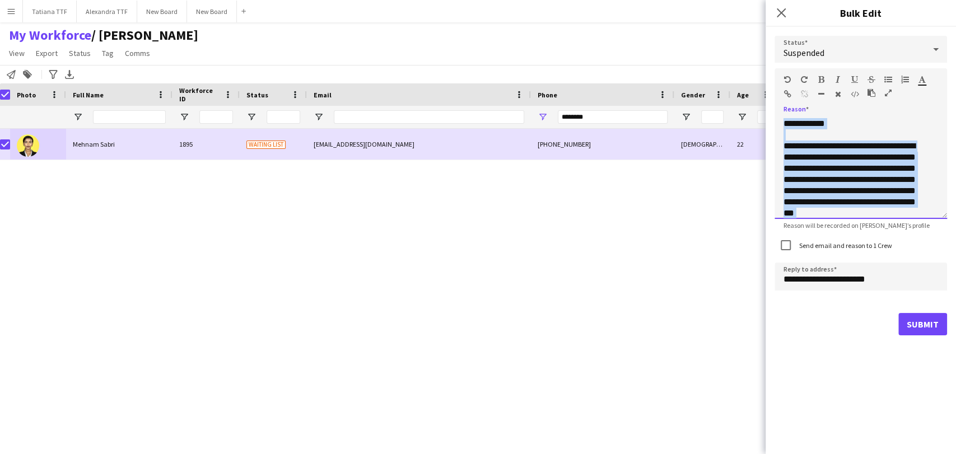
drag, startPoint x: 886, startPoint y: 211, endPoint x: 751, endPoint y: 79, distance: 188.6
click at [751, 79] on body "Menu Boards Boards Boards All jobs Status Workforce Workforce My Workforce Recr…" at bounding box center [478, 227] width 956 height 454
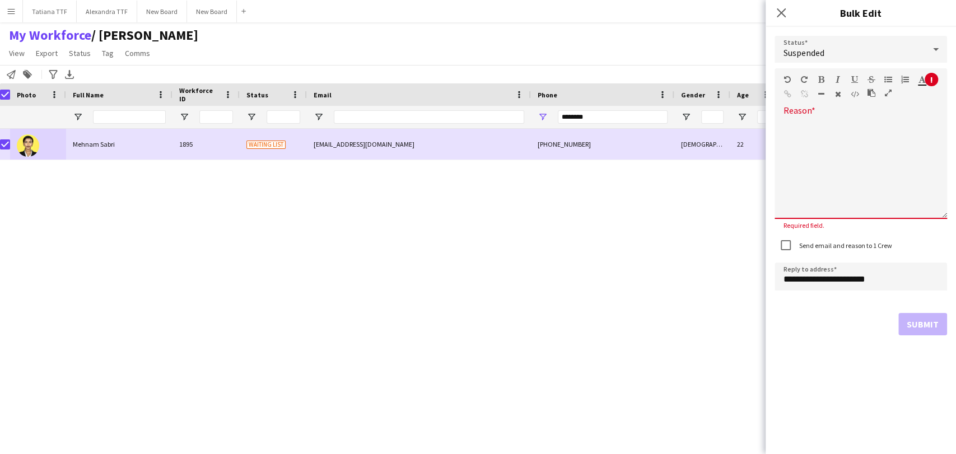
click at [856, 153] on div at bounding box center [861, 168] width 173 height 101
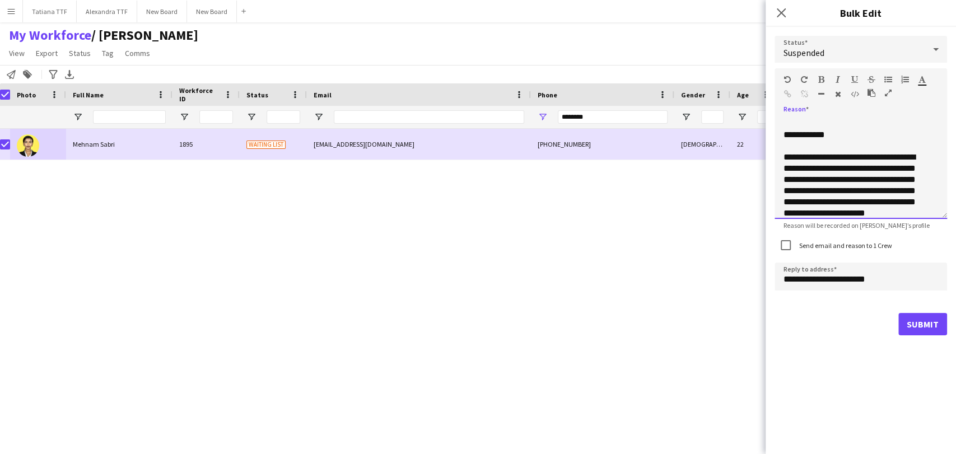
scroll to position [113, 0]
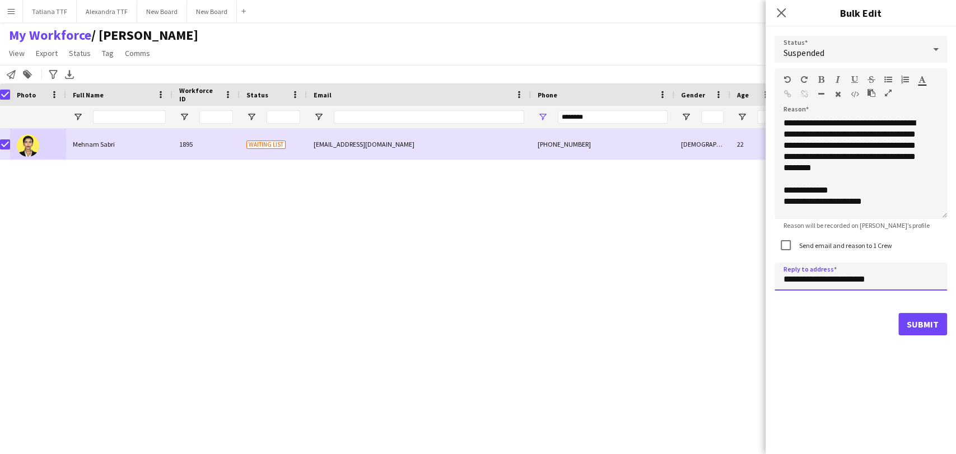
drag, startPoint x: 801, startPoint y: 280, endPoint x: 771, endPoint y: 277, distance: 29.3
click at [772, 276] on div "**********" at bounding box center [861, 186] width 190 height 318
type input "**********"
click at [924, 327] on button "Submit" at bounding box center [923, 324] width 49 height 22
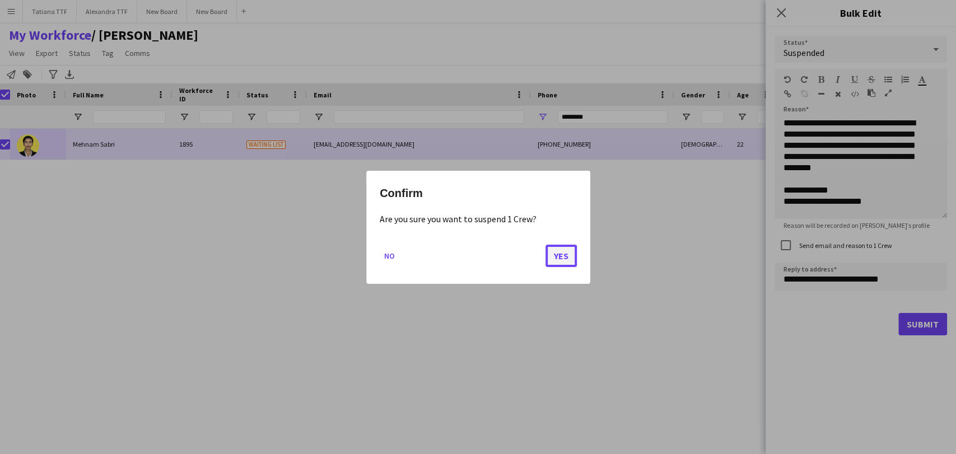
click at [565, 255] on button "Yes" at bounding box center [561, 255] width 31 height 22
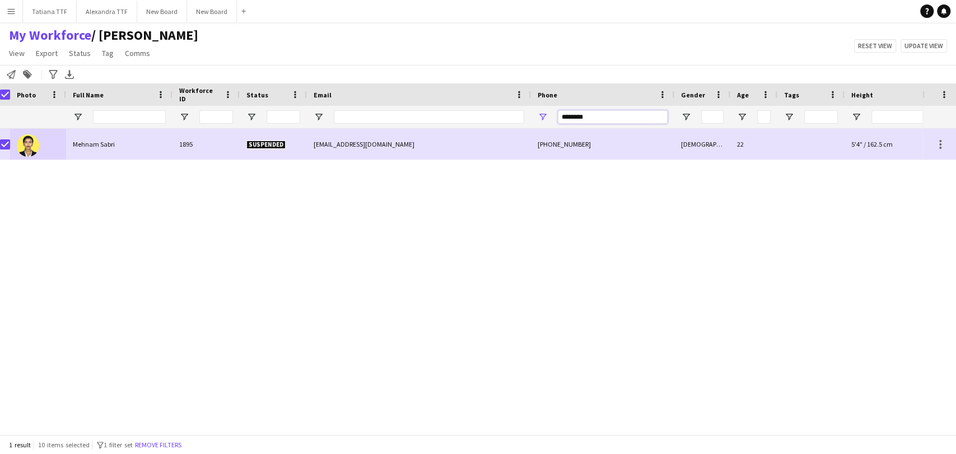
drag, startPoint x: 608, startPoint y: 114, endPoint x: 503, endPoint y: 117, distance: 105.4
click at [520, 115] on div at bounding box center [587, 117] width 1188 height 22
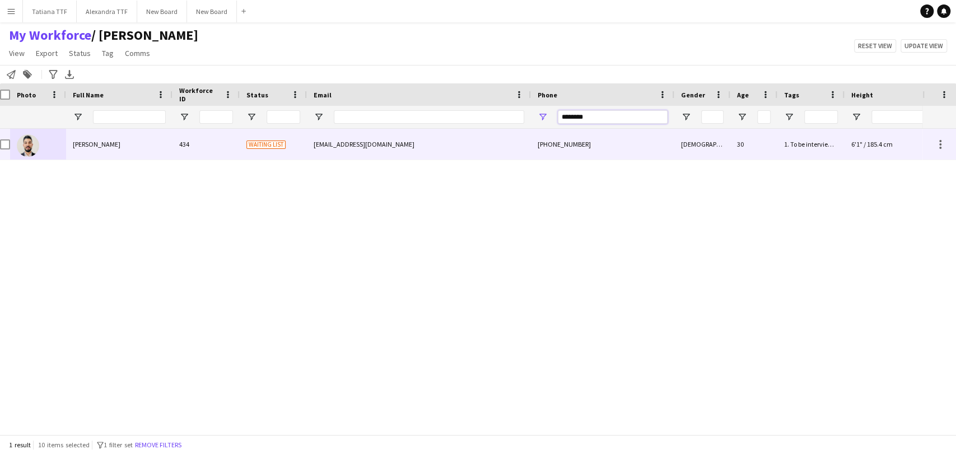
type input "********"
click at [21, 148] on img at bounding box center [28, 145] width 22 height 22
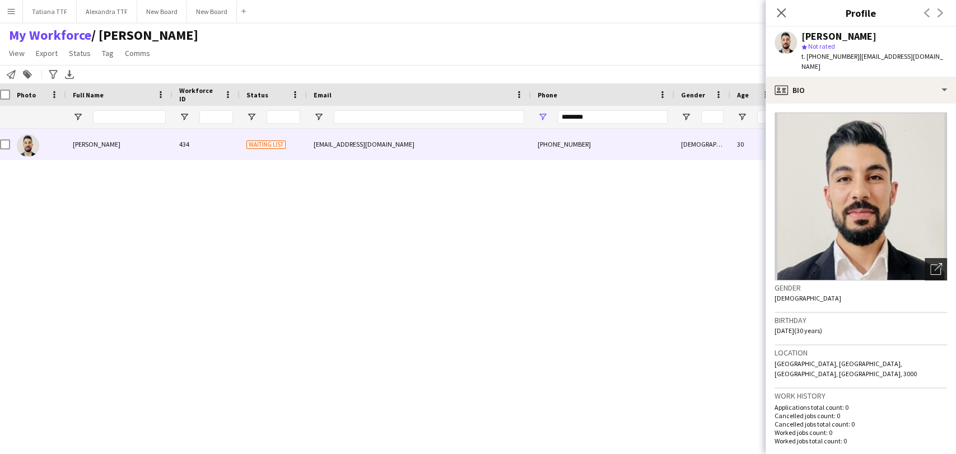
click at [931, 263] on icon "Open photos pop-in" at bounding box center [937, 269] width 12 height 12
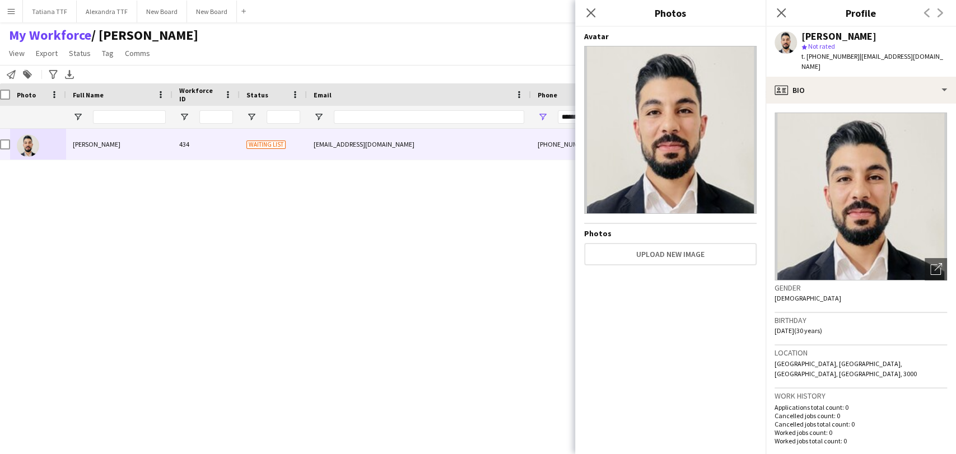
click at [362, 246] on div "Mhadheb Ben soltana 434 Waiting list talelbs9@gmail.com +97477389410 Male 30 1.…" at bounding box center [461, 277] width 923 height 296
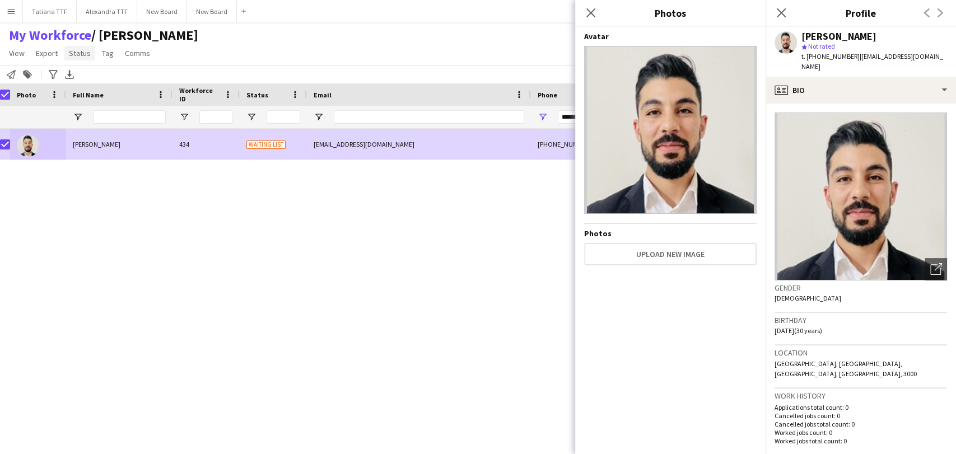
click at [91, 53] on link "Status" at bounding box center [79, 53] width 31 height 15
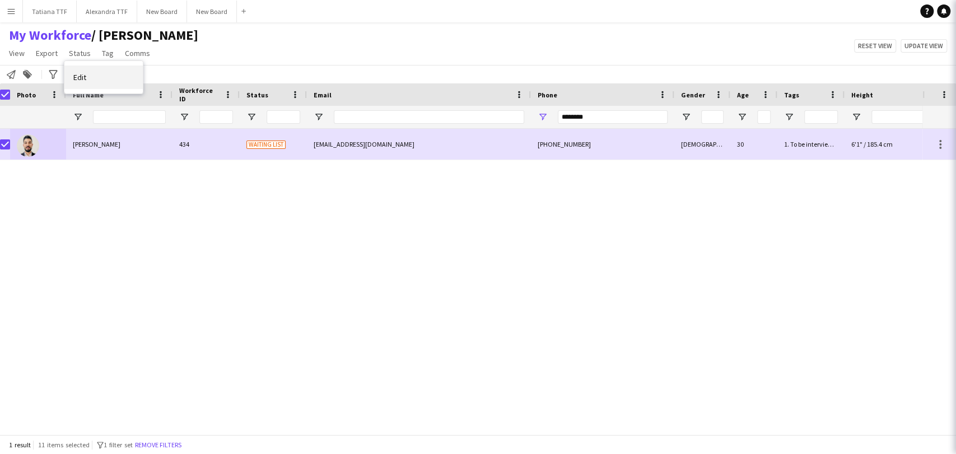
click at [100, 81] on link "Edit" at bounding box center [103, 78] width 78 height 24
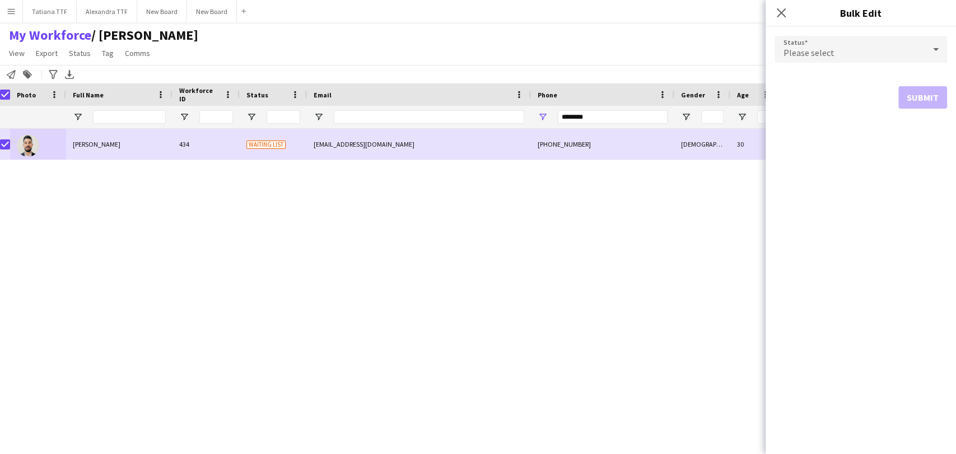
click at [931, 46] on icon at bounding box center [935, 49] width 13 height 22
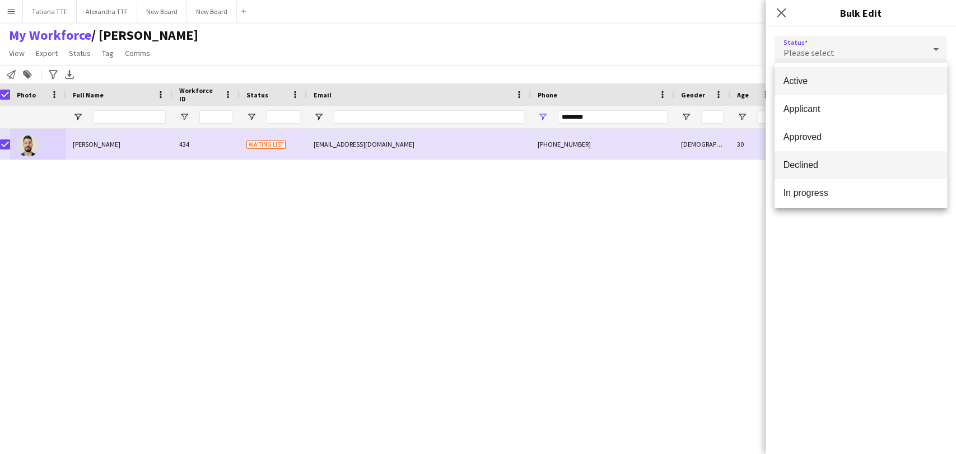
scroll to position [115, 0]
click at [843, 163] on span "Suspended" at bounding box center [861, 162] width 155 height 11
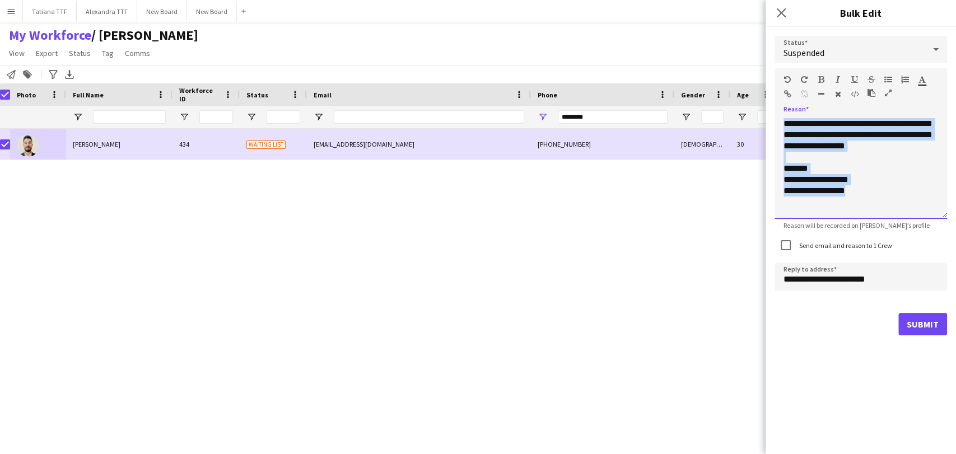
drag, startPoint x: 835, startPoint y: 173, endPoint x: 733, endPoint y: 11, distance: 191.3
click at [733, 14] on body "Menu Boards Boards Boards All jobs Status Workforce Workforce My Workforce Recr…" at bounding box center [478, 227] width 956 height 454
paste div
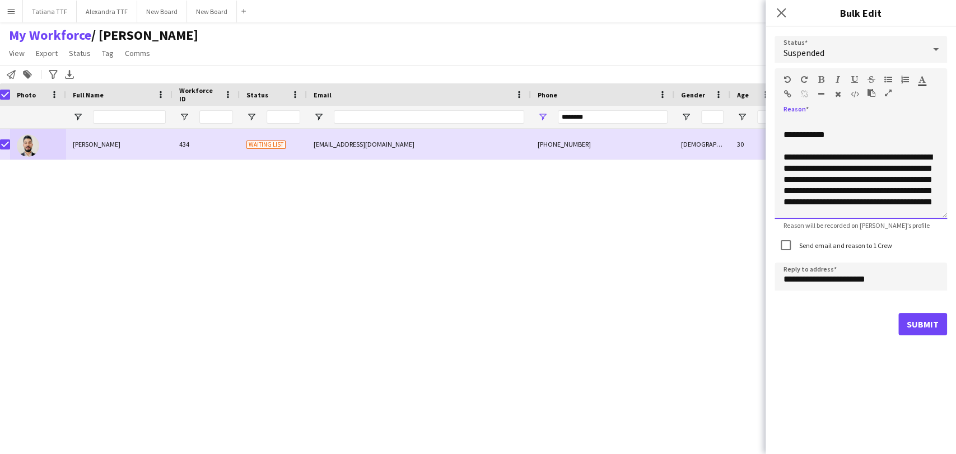
scroll to position [113, 0]
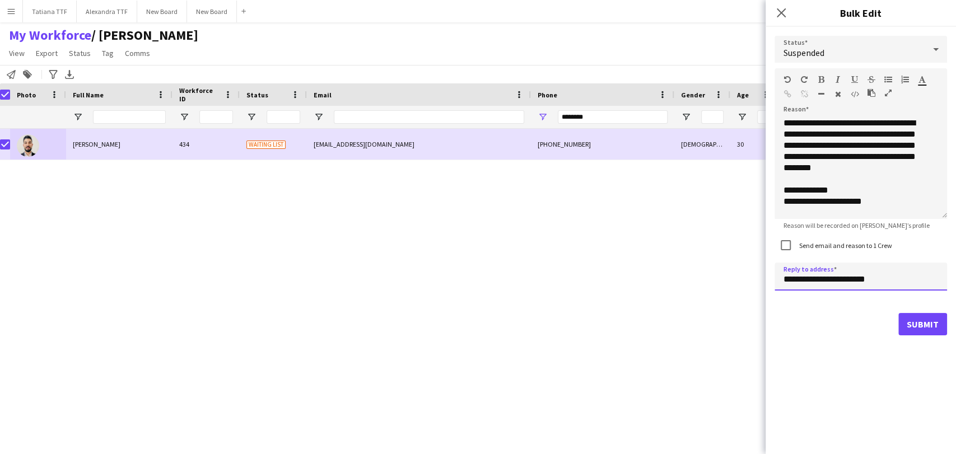
drag, startPoint x: 800, startPoint y: 278, endPoint x: 748, endPoint y: 277, distance: 52.1
click at [748, 277] on body "Menu Boards Boards Boards All jobs Status Workforce Workforce My Workforce Recr…" at bounding box center [478, 227] width 956 height 454
type input "**********"
click at [920, 319] on button "Submit" at bounding box center [923, 324] width 49 height 22
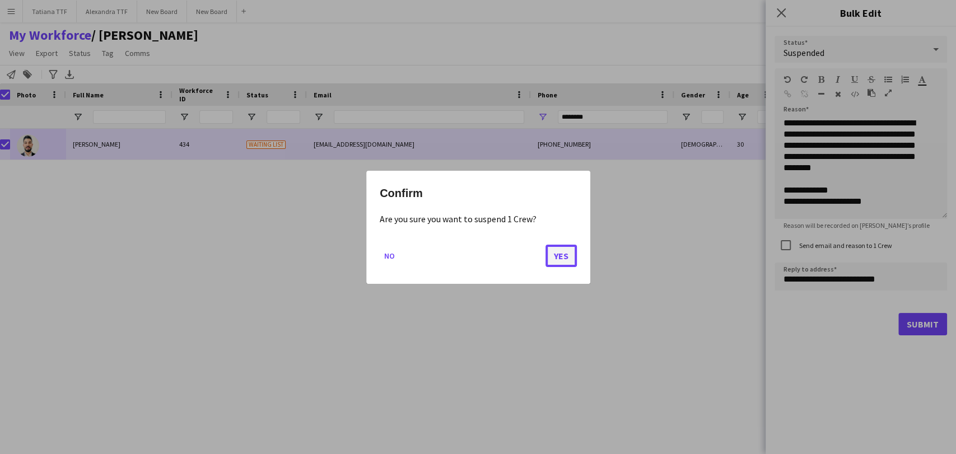
click at [561, 251] on button "Yes" at bounding box center [561, 255] width 31 height 22
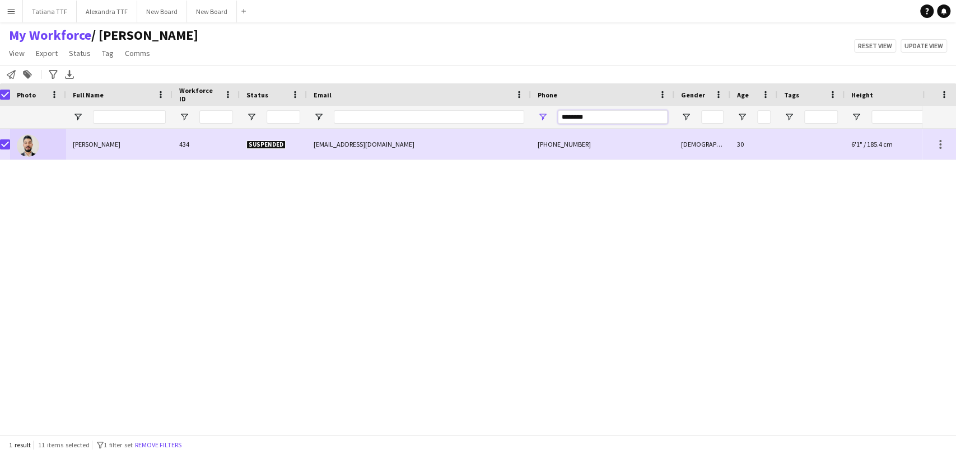
drag, startPoint x: 596, startPoint y: 117, endPoint x: 476, endPoint y: 118, distance: 119.3
click at [476, 118] on div at bounding box center [587, 117] width 1188 height 22
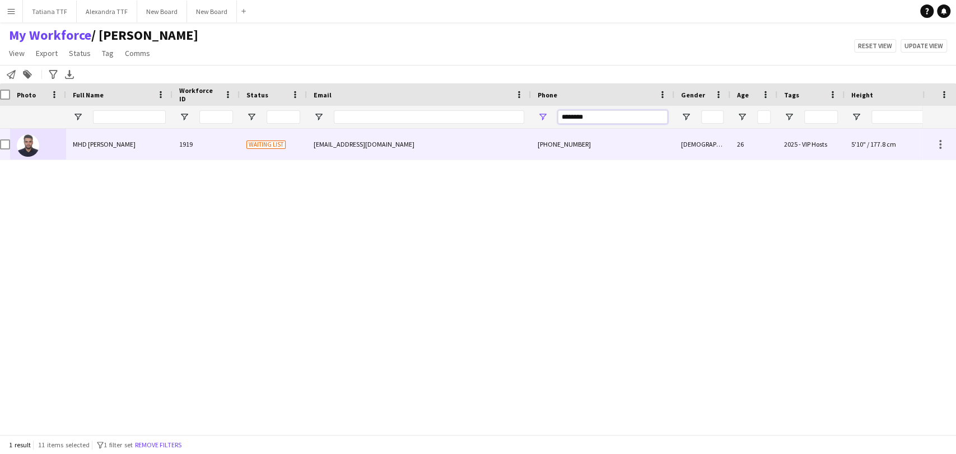
type input "********"
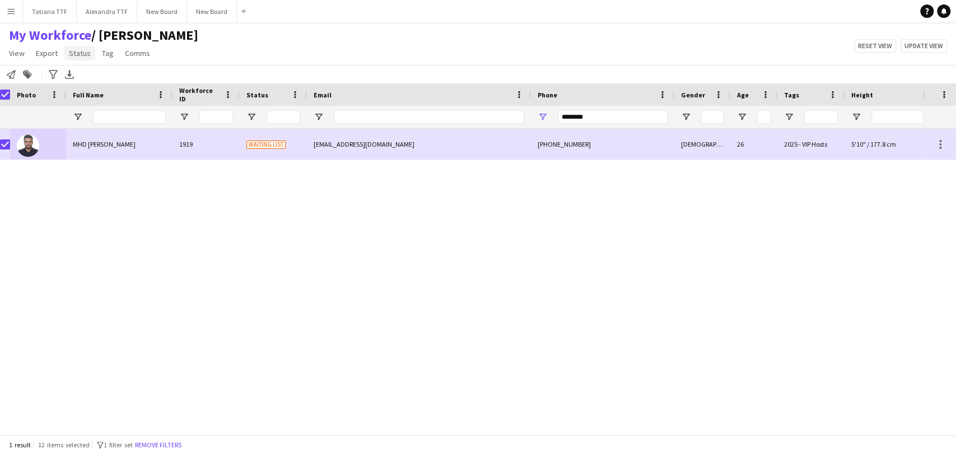
click at [75, 53] on span "Status" at bounding box center [80, 53] width 22 height 10
click at [92, 73] on link "Edit" at bounding box center [103, 78] width 78 height 24
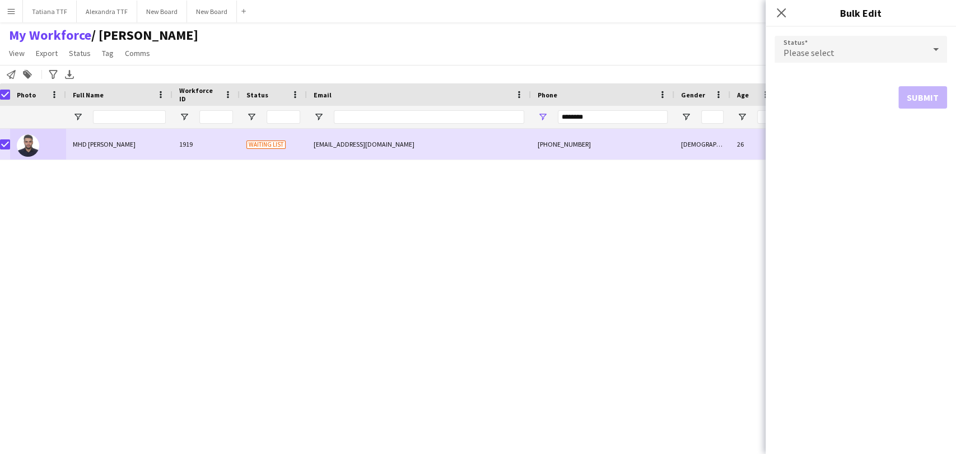
click at [859, 43] on div "Please select" at bounding box center [850, 49] width 150 height 27
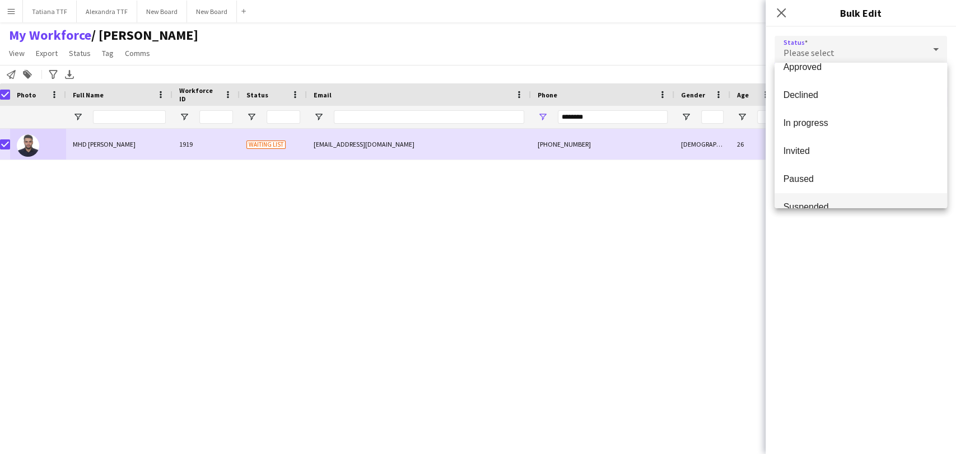
scroll to position [115, 0]
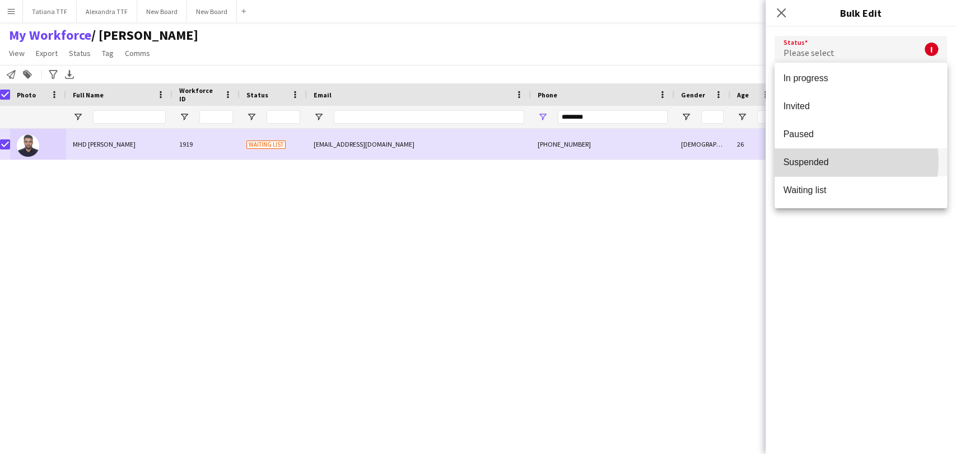
click at [842, 161] on span "Suspended" at bounding box center [861, 162] width 155 height 11
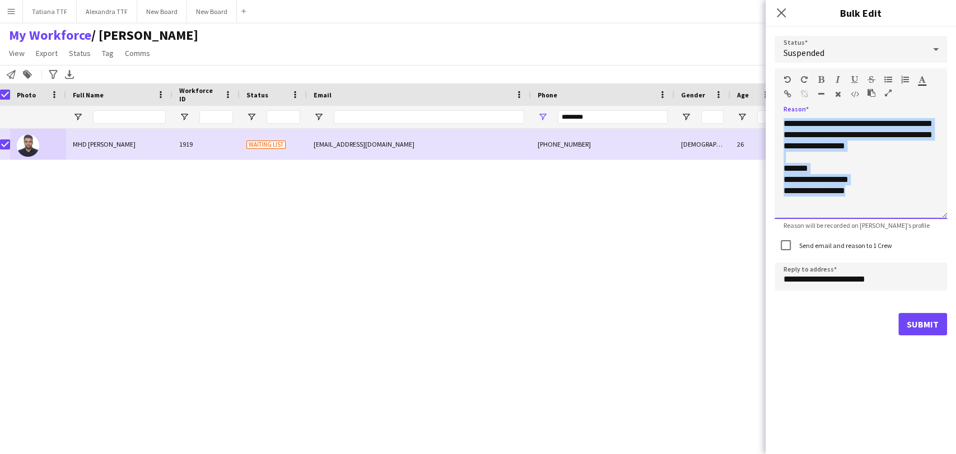
drag, startPoint x: 815, startPoint y: 174, endPoint x: 736, endPoint y: 34, distance: 160.8
click at [736, 41] on body "Menu Boards Boards Boards All jobs Status Workforce Workforce My Workforce Recr…" at bounding box center [478, 227] width 956 height 454
paste div
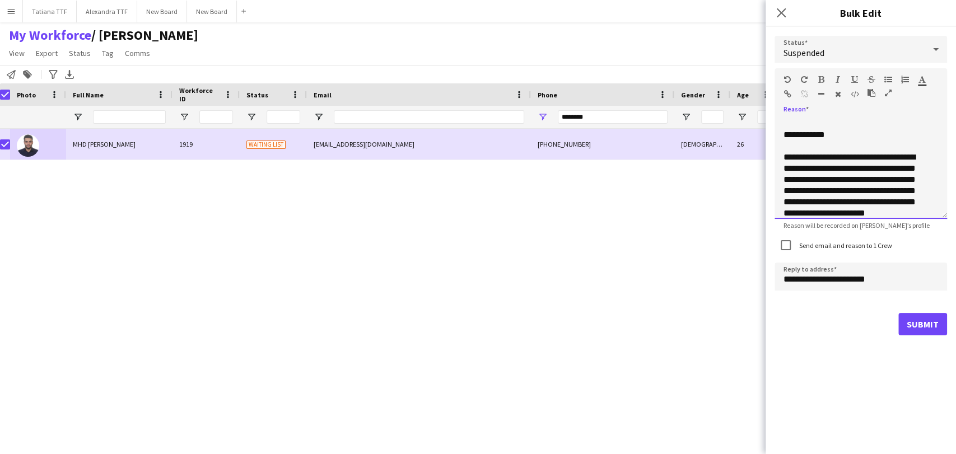
scroll to position [113, 0]
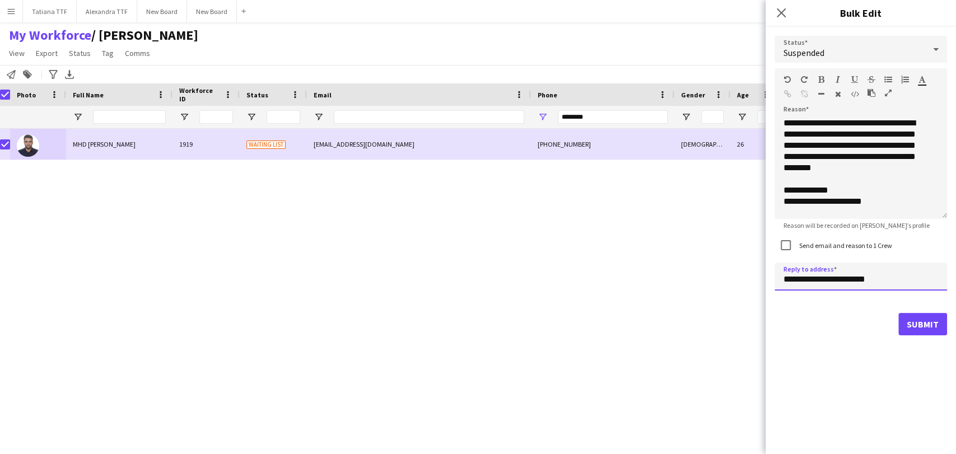
drag, startPoint x: 801, startPoint y: 278, endPoint x: 757, endPoint y: 258, distance: 48.4
click at [762, 275] on body "Menu Boards Boards Boards All jobs Status Workforce Workforce My Workforce Recr…" at bounding box center [478, 227] width 956 height 454
type input "**********"
click at [924, 326] on button "Submit" at bounding box center [923, 324] width 49 height 22
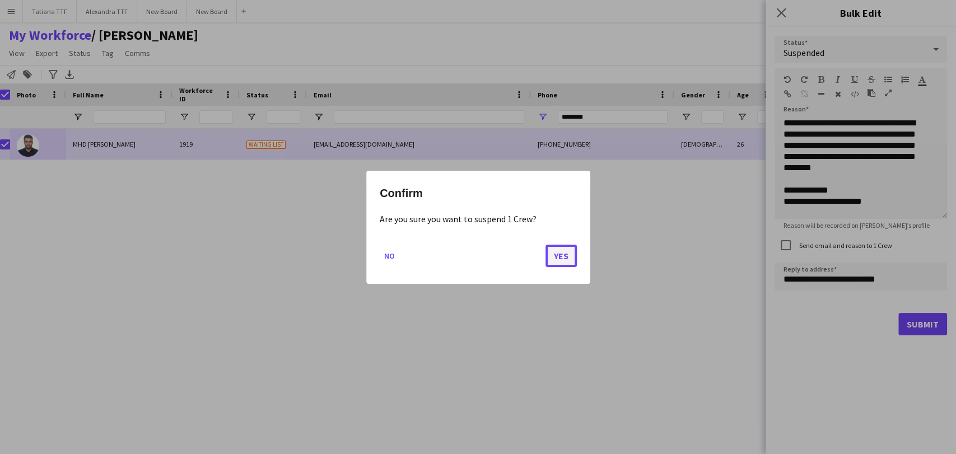
click at [569, 257] on button "Yes" at bounding box center [561, 255] width 31 height 22
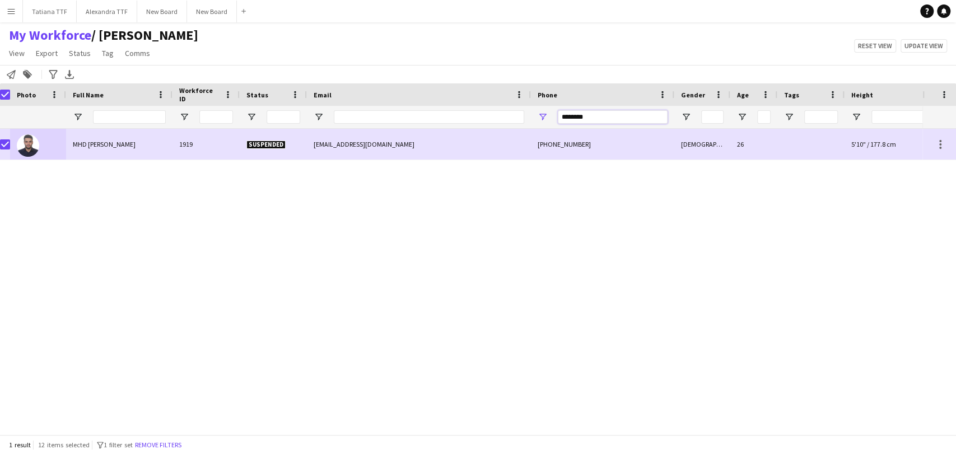
drag, startPoint x: 594, startPoint y: 114, endPoint x: 515, endPoint y: 113, distance: 78.4
click at [515, 113] on div at bounding box center [587, 117] width 1188 height 22
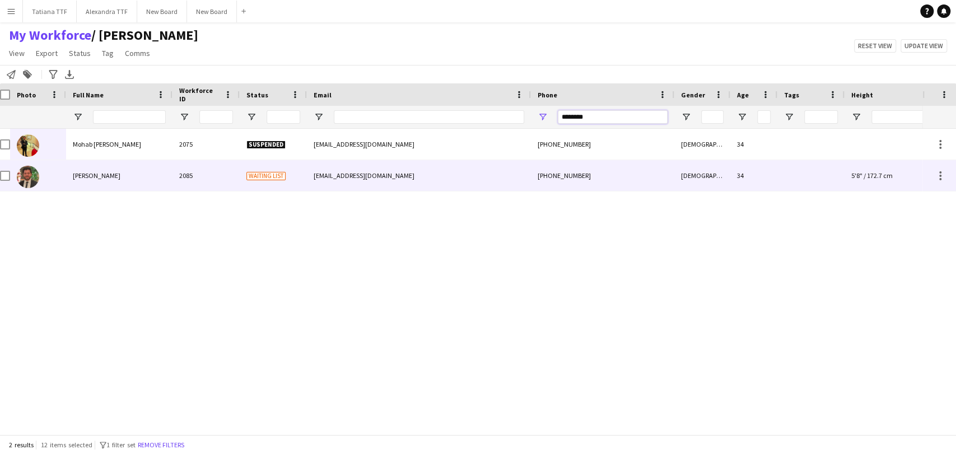
type input "********"
click at [24, 178] on img at bounding box center [28, 177] width 22 height 22
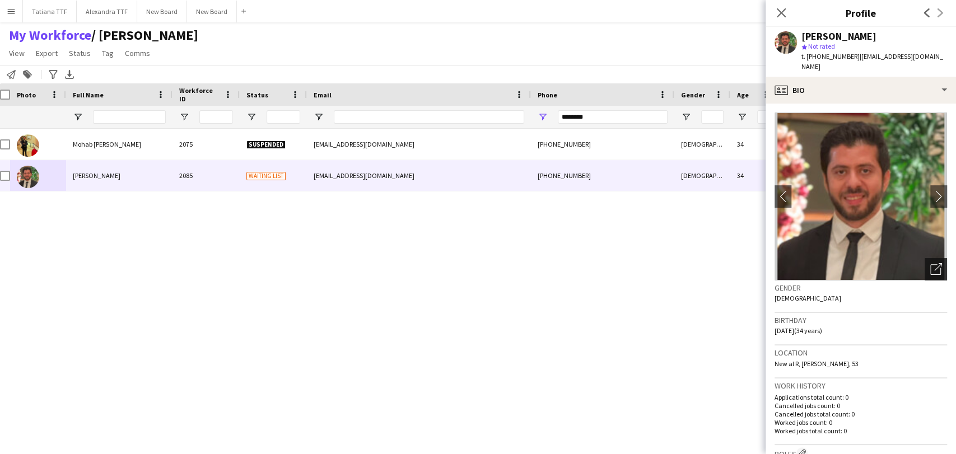
click at [931, 263] on icon "Open photos pop-in" at bounding box center [937, 269] width 12 height 12
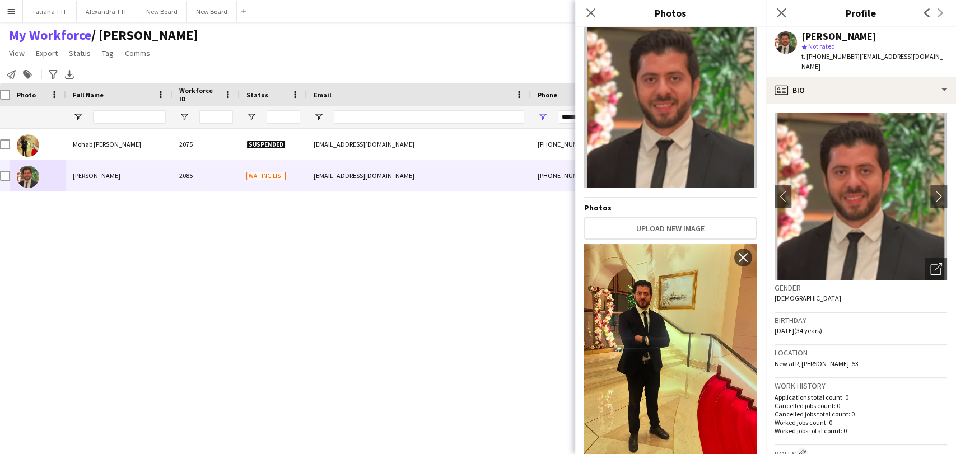
scroll to position [40, 0]
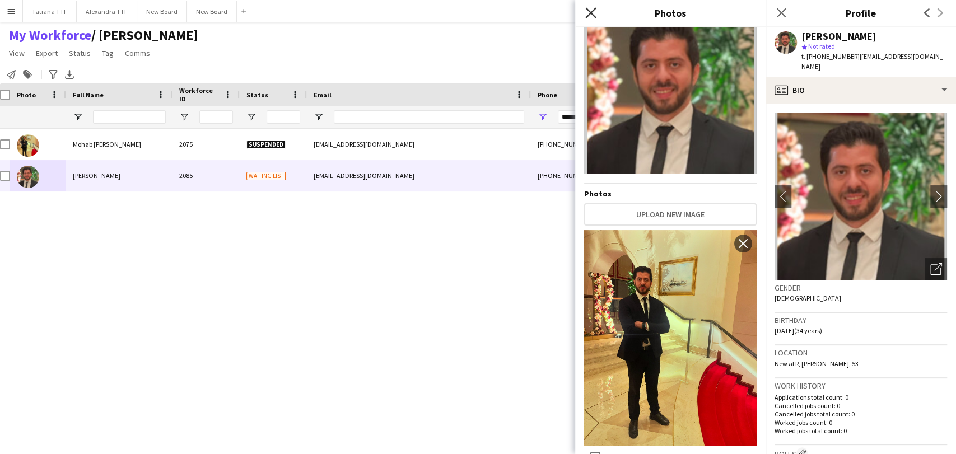
click at [592, 13] on icon "Close pop-in" at bounding box center [590, 12] width 11 height 11
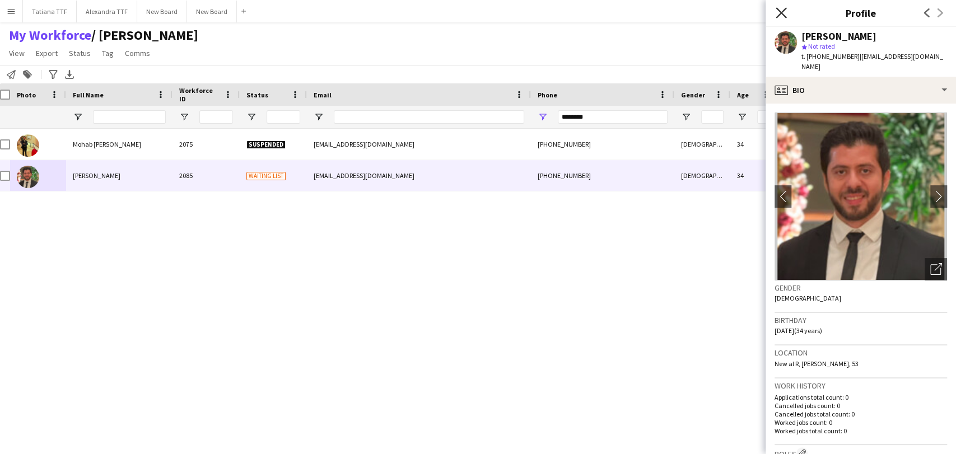
click at [780, 15] on icon at bounding box center [781, 12] width 11 height 11
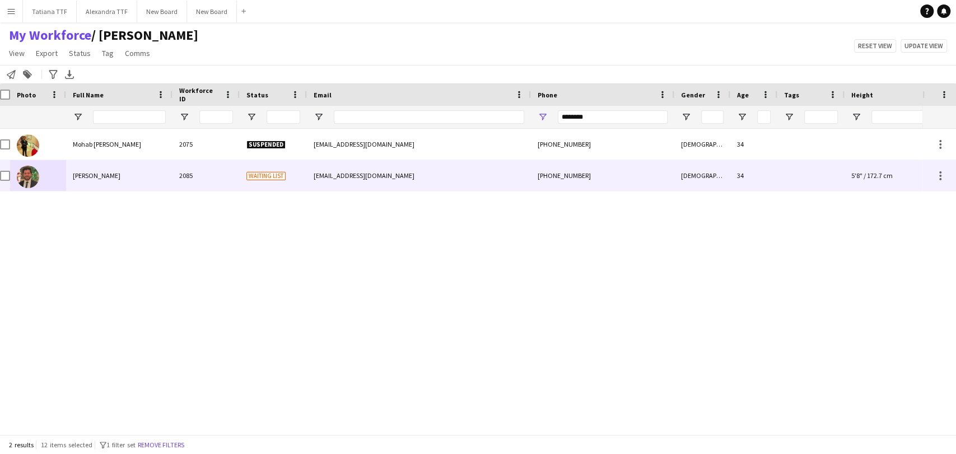
click at [11, 175] on div at bounding box center [38, 175] width 56 height 31
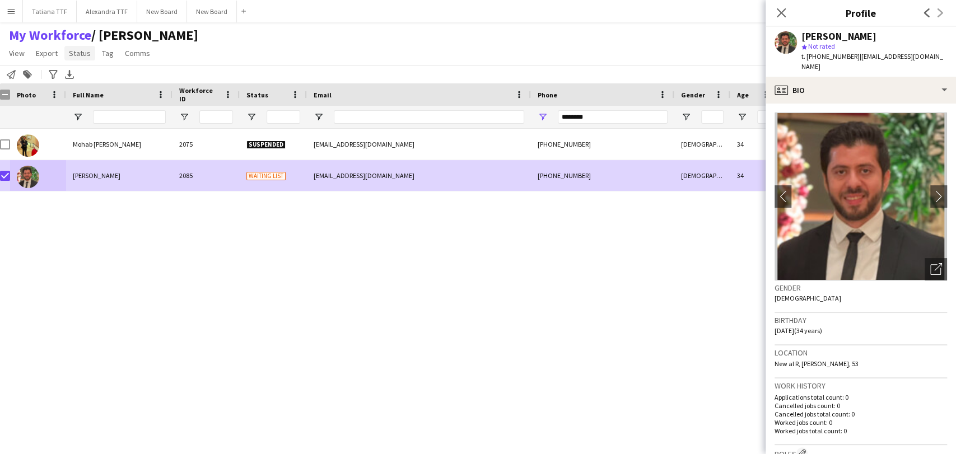
click at [82, 49] on span "Status" at bounding box center [80, 53] width 22 height 10
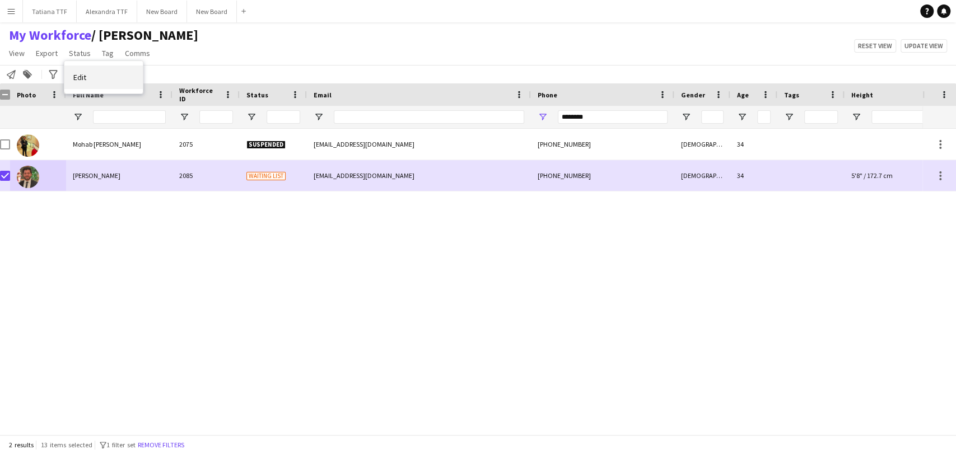
click at [103, 82] on link "Edit" at bounding box center [103, 78] width 78 height 24
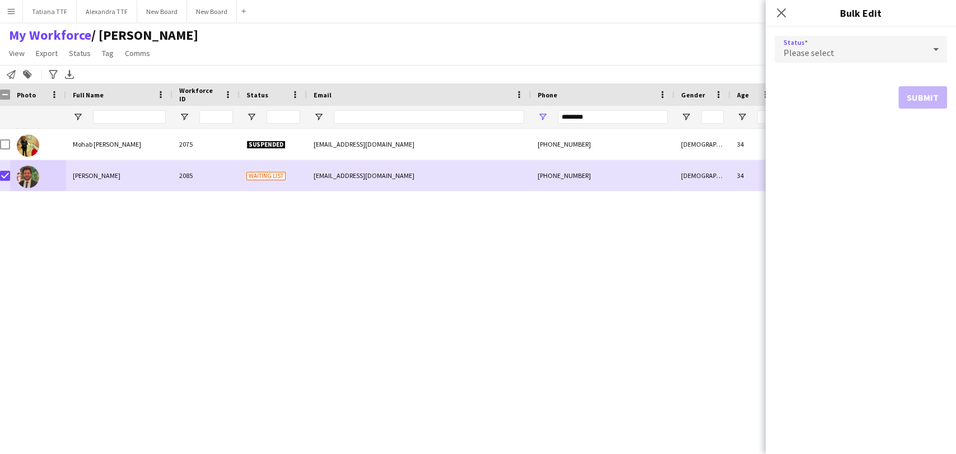
click at [937, 48] on icon at bounding box center [935, 49] width 13 height 22
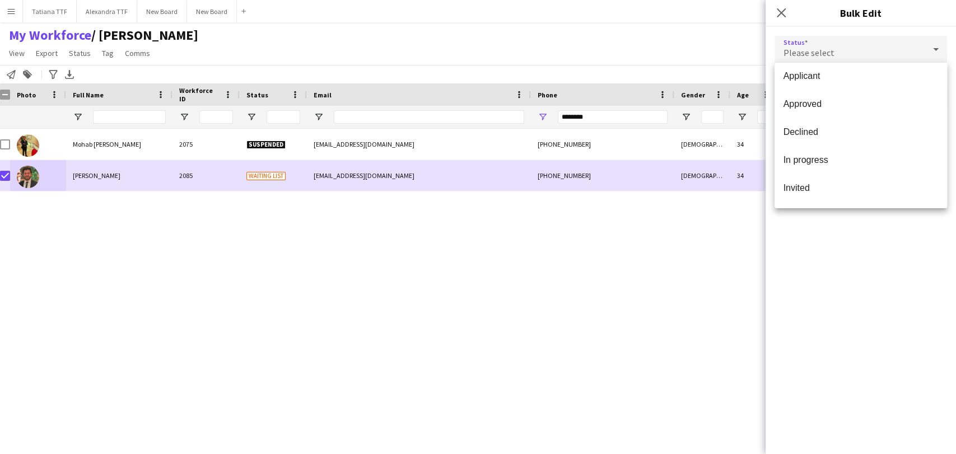
scroll to position [115, 0]
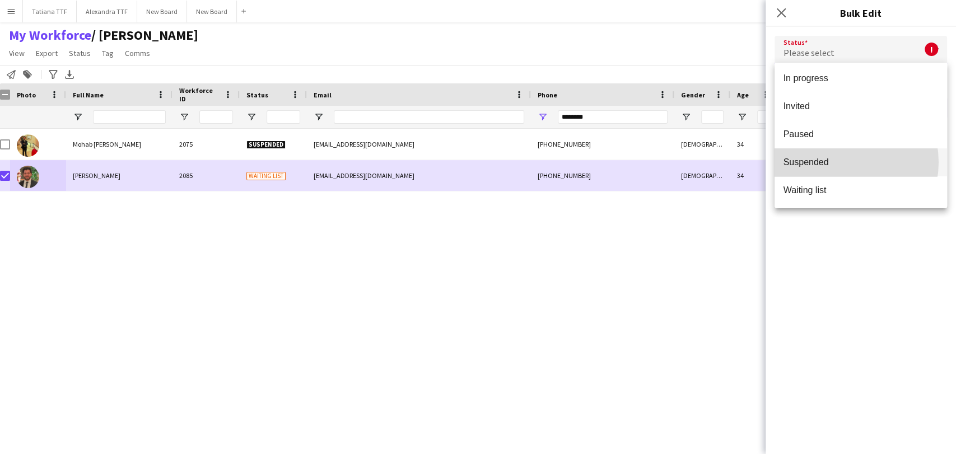
click at [838, 162] on span "Suspended" at bounding box center [861, 162] width 155 height 11
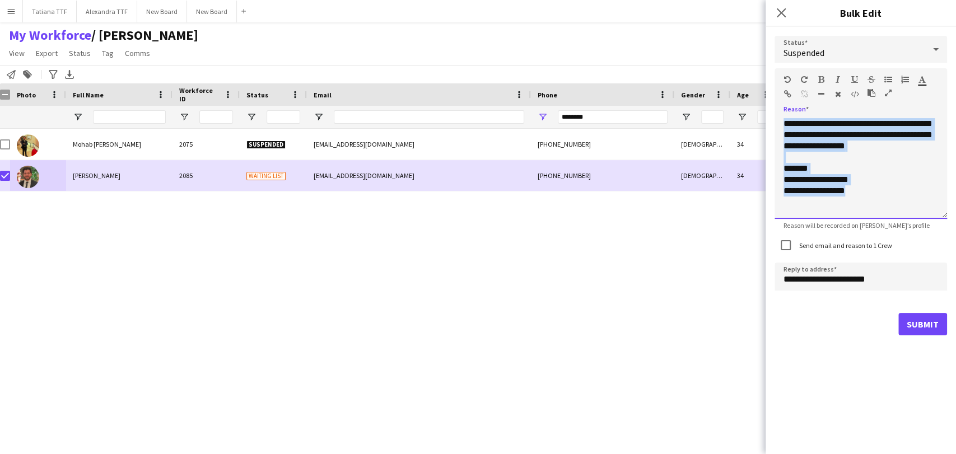
drag, startPoint x: 863, startPoint y: 192, endPoint x: 748, endPoint y: 64, distance: 171.8
click at [750, 66] on body "Menu Boards Boards Boards All jobs Status Workforce Workforce My Workforce Recr…" at bounding box center [478, 227] width 956 height 454
paste div
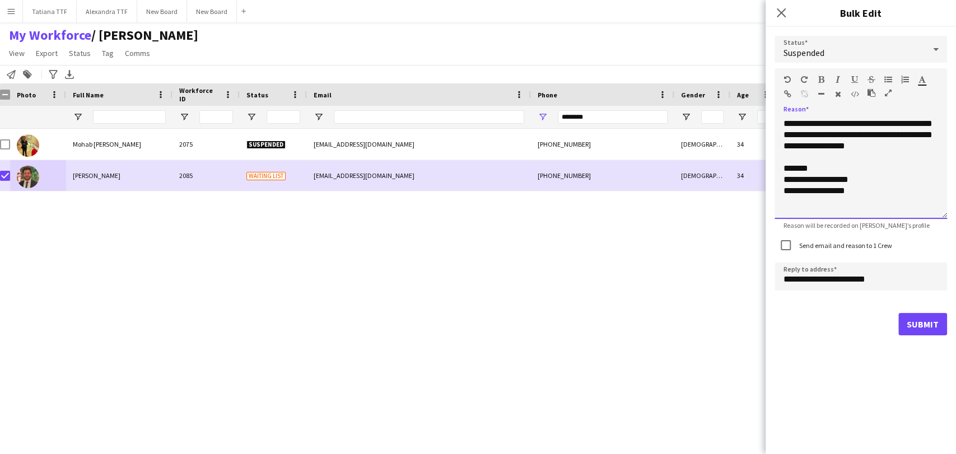
scroll to position [113, 0]
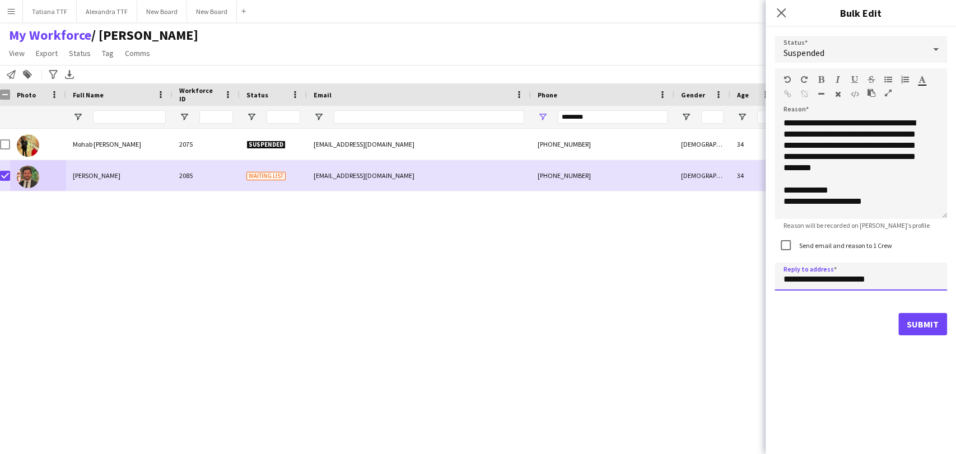
drag, startPoint x: 800, startPoint y: 276, endPoint x: 724, endPoint y: 273, distance: 76.3
click at [731, 275] on body "Menu Boards Boards Boards All jobs Status Workforce Workforce My Workforce Recr…" at bounding box center [478, 227] width 956 height 454
type input "**********"
click at [914, 329] on button "Submit" at bounding box center [923, 324] width 49 height 22
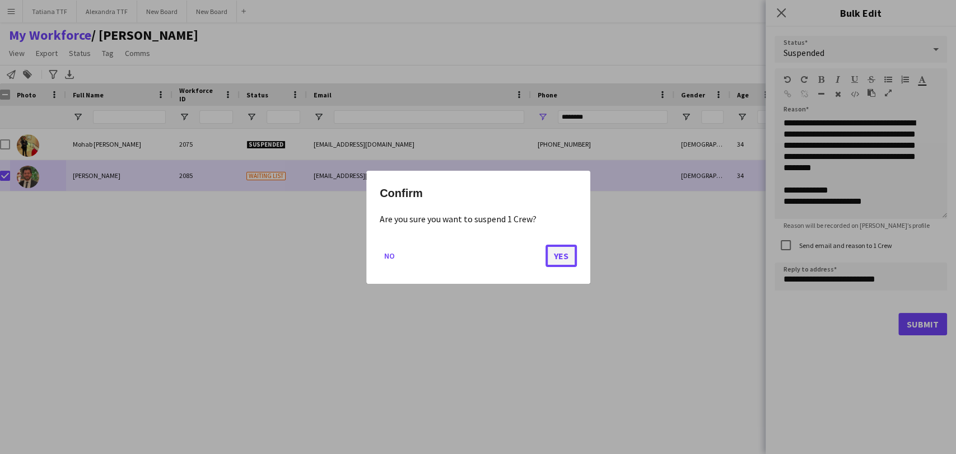
click at [559, 257] on button "Yes" at bounding box center [561, 255] width 31 height 22
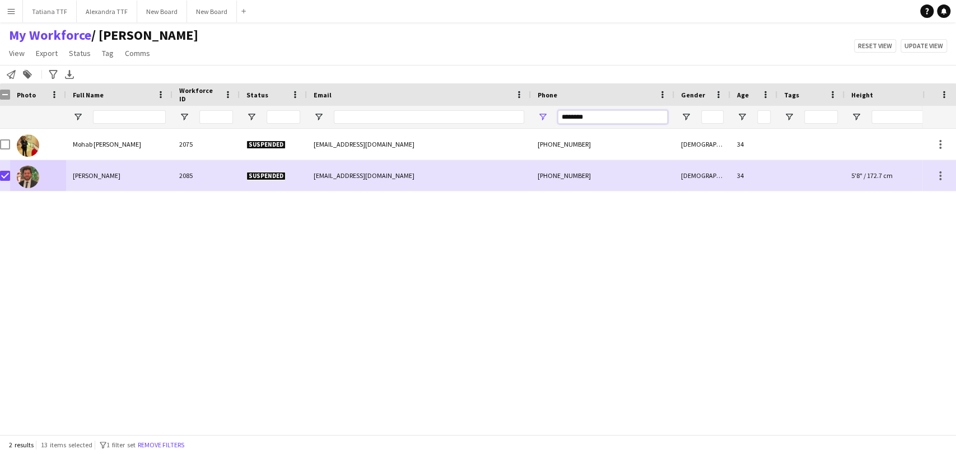
drag, startPoint x: 596, startPoint y: 117, endPoint x: 494, endPoint y: 109, distance: 102.2
click at [497, 109] on div at bounding box center [587, 117] width 1188 height 22
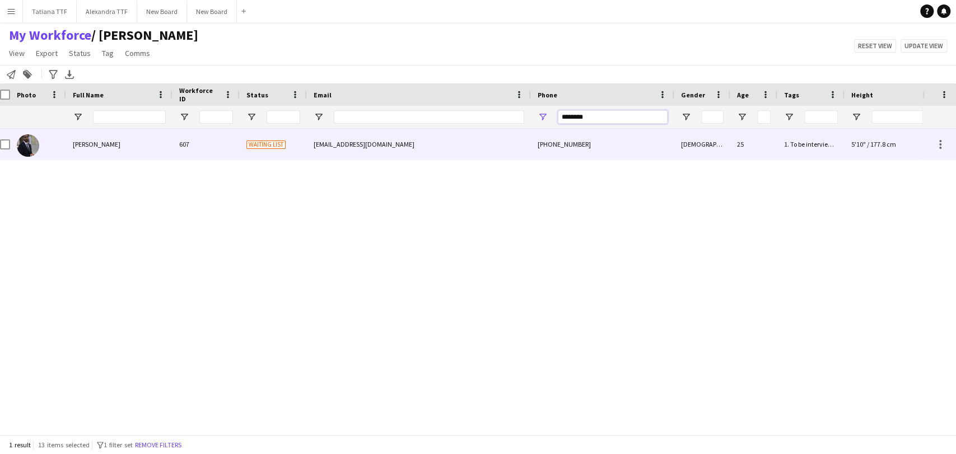
type input "********"
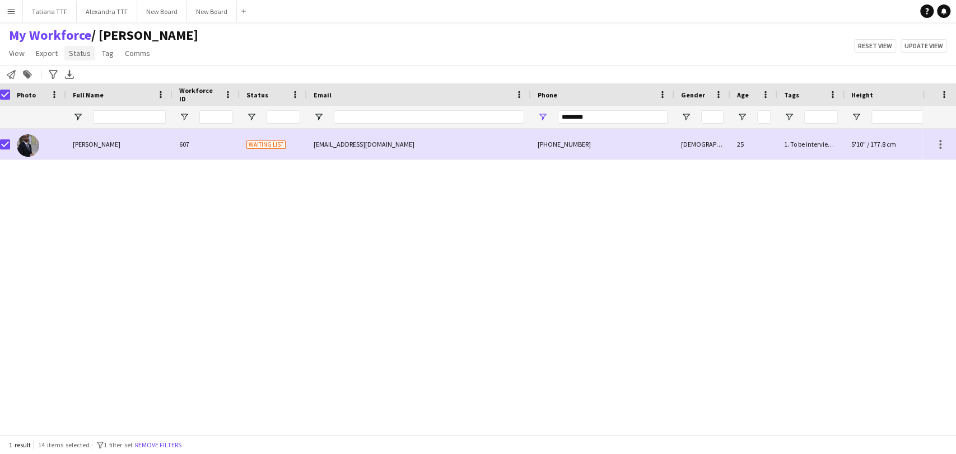
click at [72, 54] on span "Status" at bounding box center [80, 53] width 22 height 10
click at [85, 72] on span "Edit" at bounding box center [79, 77] width 13 height 10
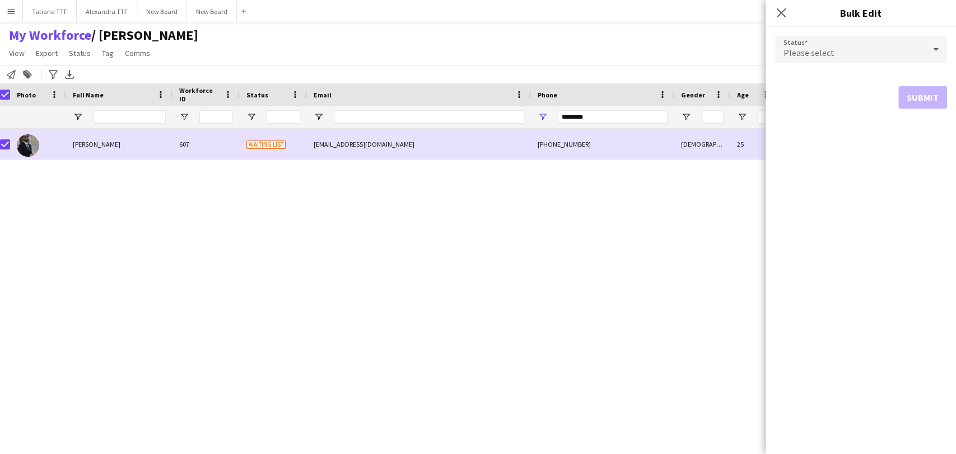
click at [897, 54] on div "Please select" at bounding box center [850, 49] width 150 height 27
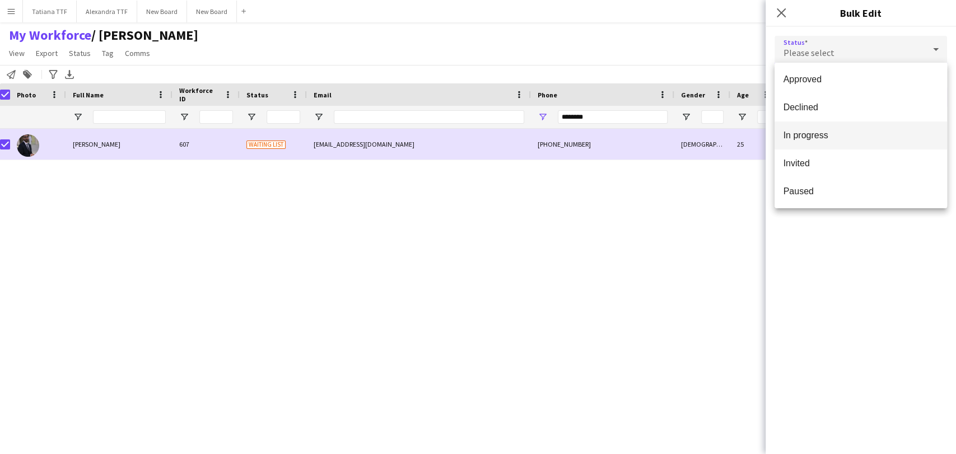
scroll to position [115, 0]
click at [840, 162] on span "Suspended" at bounding box center [861, 162] width 155 height 11
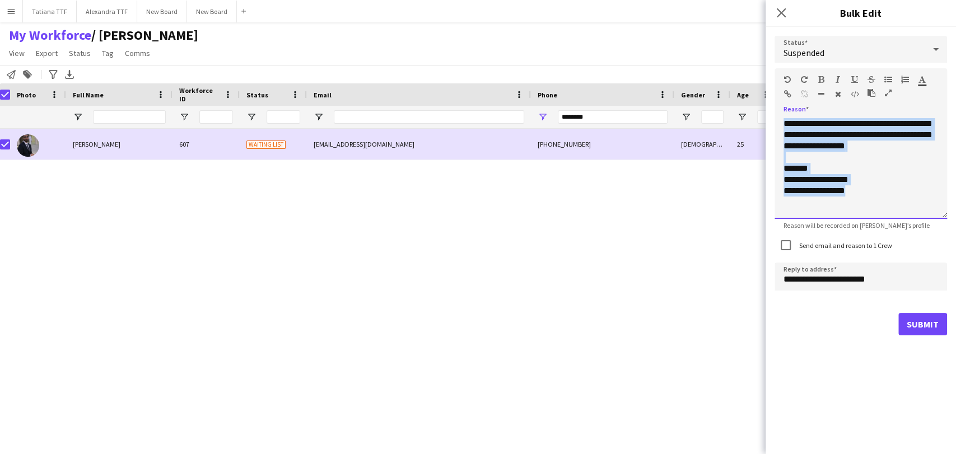
drag, startPoint x: 854, startPoint y: 203, endPoint x: 698, endPoint y: 0, distance: 256.1
click at [693, 12] on body "Menu Boards Boards Boards All jobs Status Workforce Workforce My Workforce Recr…" at bounding box center [478, 227] width 956 height 454
paste div
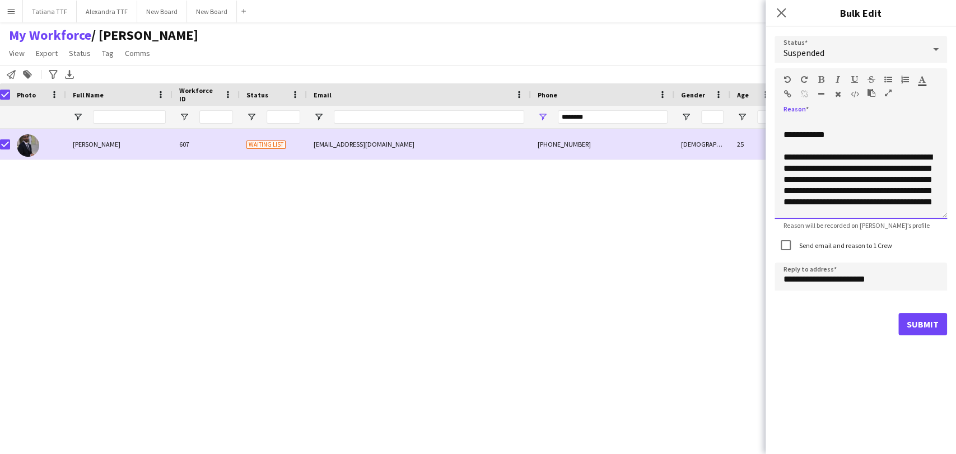
scroll to position [113, 0]
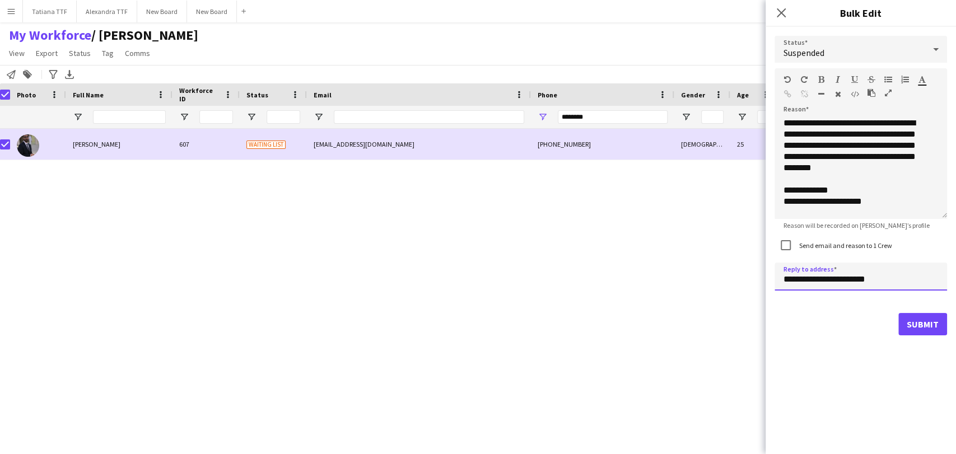
drag, startPoint x: 801, startPoint y: 280, endPoint x: 699, endPoint y: 283, distance: 102.0
click at [705, 284] on body "Menu Boards Boards Boards All jobs Status Workforce Workforce My Workforce Recr…" at bounding box center [478, 227] width 956 height 454
click at [798, 278] on input "**********" at bounding box center [861, 277] width 173 height 28
type input "**********"
click at [933, 327] on button "Submit" at bounding box center [923, 324] width 49 height 22
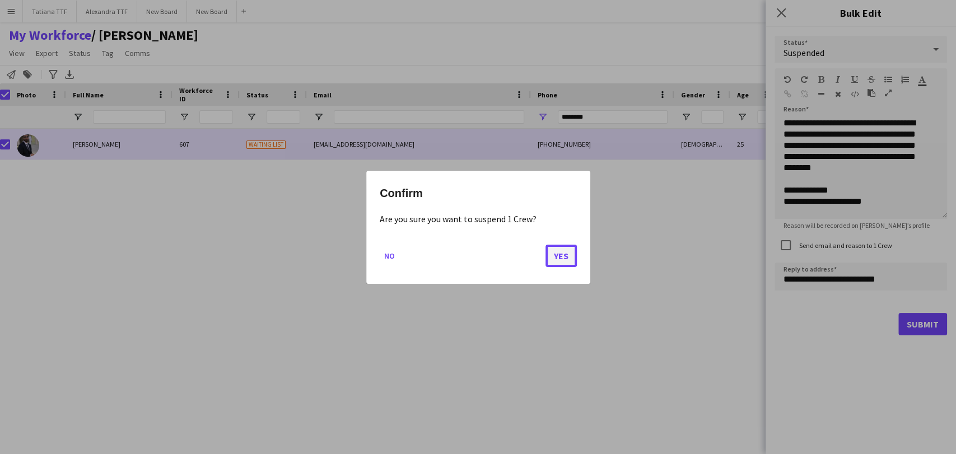
click at [560, 251] on button "Yes" at bounding box center [561, 255] width 31 height 22
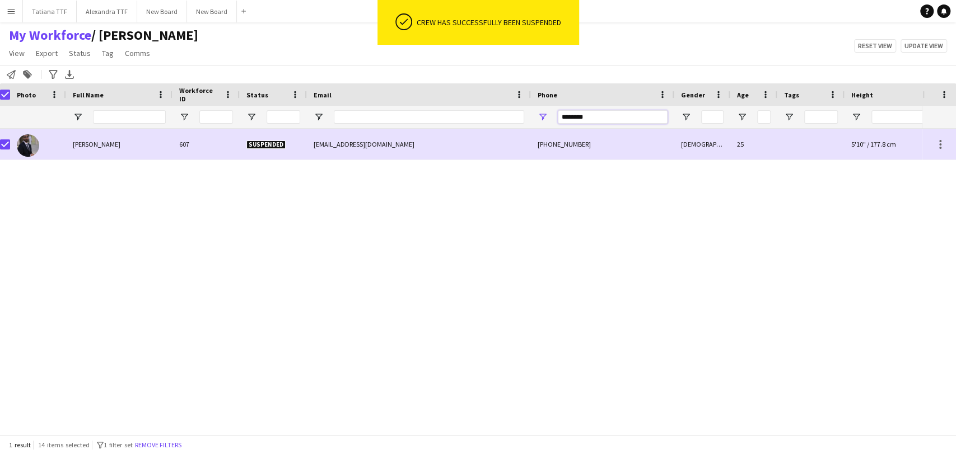
drag, startPoint x: 599, startPoint y: 114, endPoint x: 479, endPoint y: 114, distance: 120.4
click at [479, 114] on div at bounding box center [587, 117] width 1188 height 22
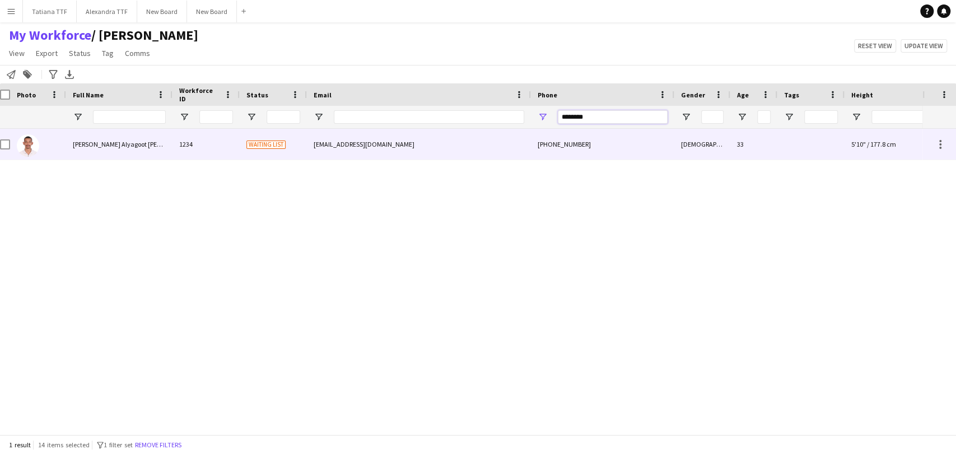
type input "********"
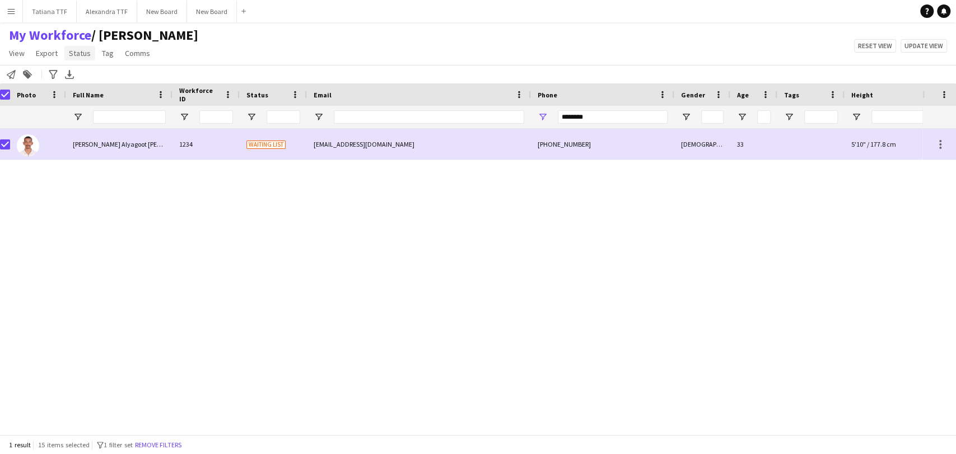
click at [90, 53] on link "Status" at bounding box center [79, 53] width 31 height 15
drag, startPoint x: 123, startPoint y: 76, endPoint x: 293, endPoint y: 86, distance: 170.1
click at [124, 76] on link "Edit" at bounding box center [103, 78] width 78 height 24
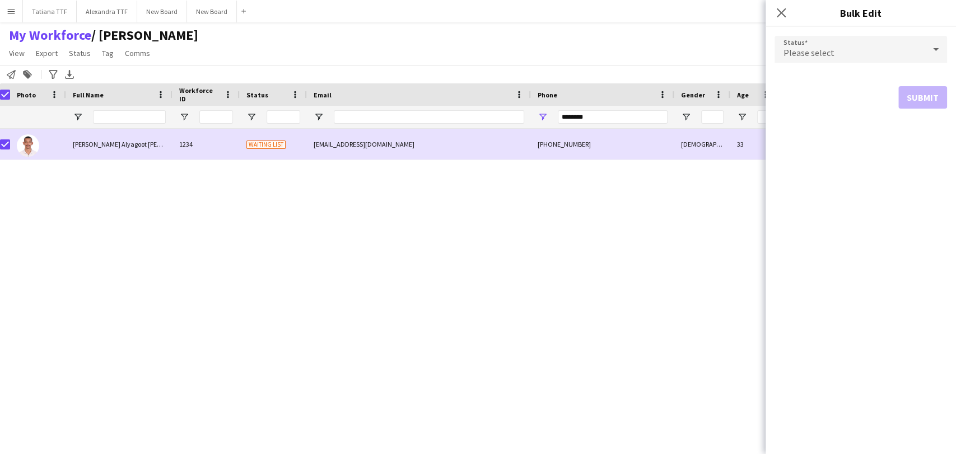
click at [813, 52] on span "Please select" at bounding box center [809, 52] width 51 height 11
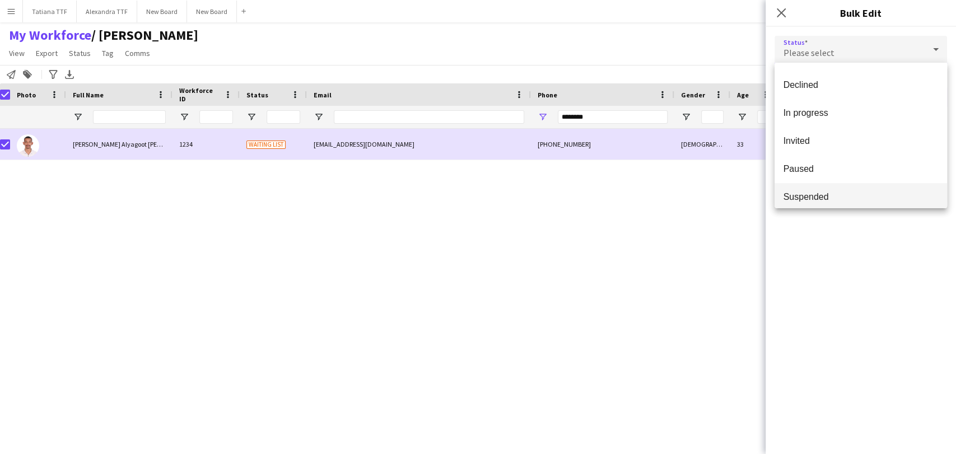
scroll to position [115, 0]
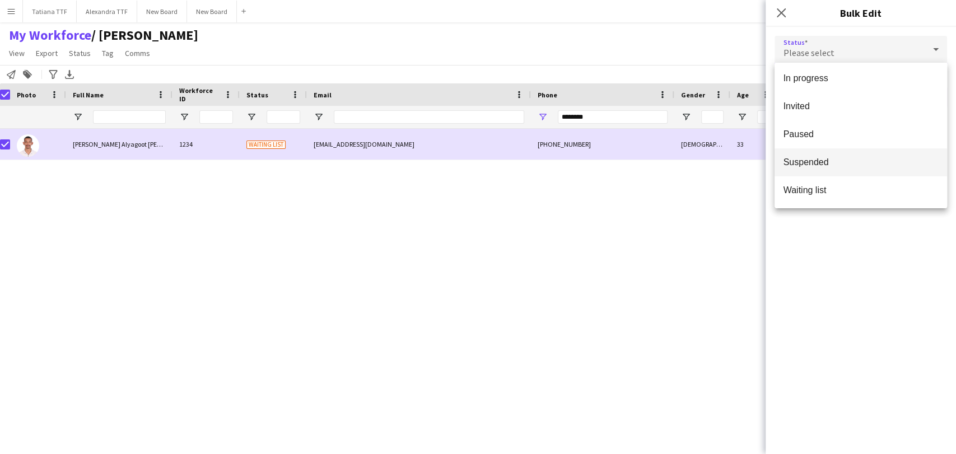
click at [827, 153] on mat-option "Suspended" at bounding box center [861, 162] width 173 height 28
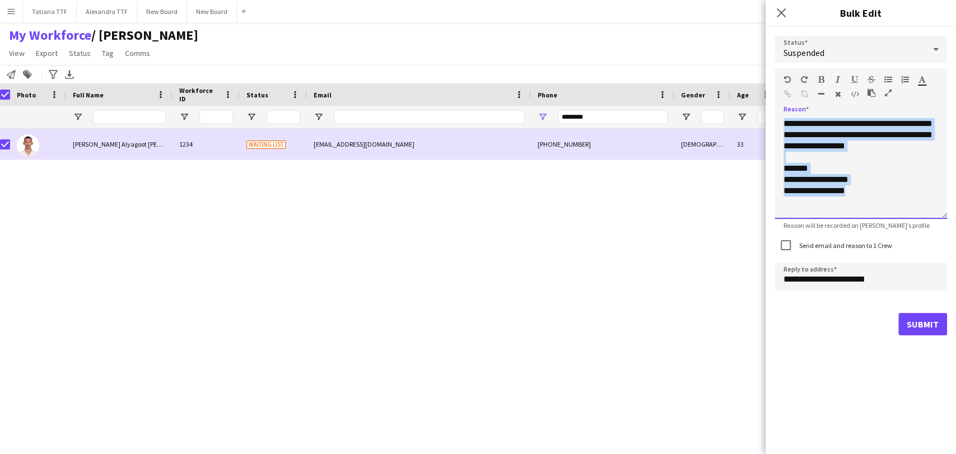
drag, startPoint x: 857, startPoint y: 202, endPoint x: 706, endPoint y: 1, distance: 250.9
click at [695, 32] on body "Menu Boards Boards Boards All jobs Status Workforce Workforce My Workforce Recr…" at bounding box center [478, 227] width 956 height 454
paste div
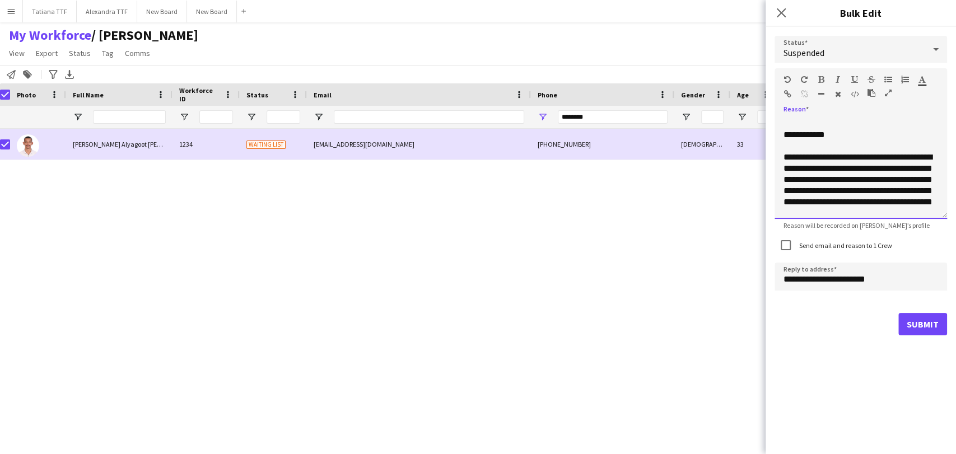
scroll to position [113, 0]
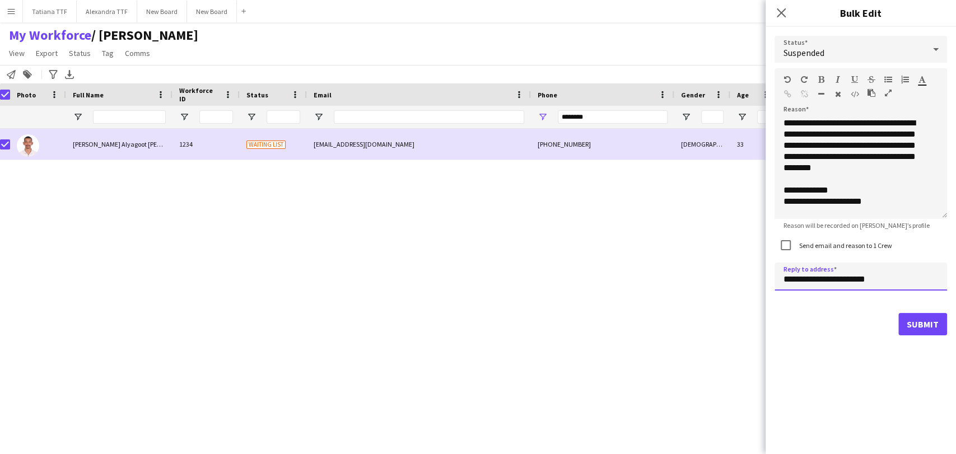
drag, startPoint x: 801, startPoint y: 281, endPoint x: 757, endPoint y: 287, distance: 44.1
click at [757, 286] on body "Menu Boards Boards Boards All jobs Status Workforce Workforce My Workforce Recr…" at bounding box center [478, 227] width 956 height 454
type input "**********"
click at [913, 318] on button "Submit" at bounding box center [923, 324] width 49 height 22
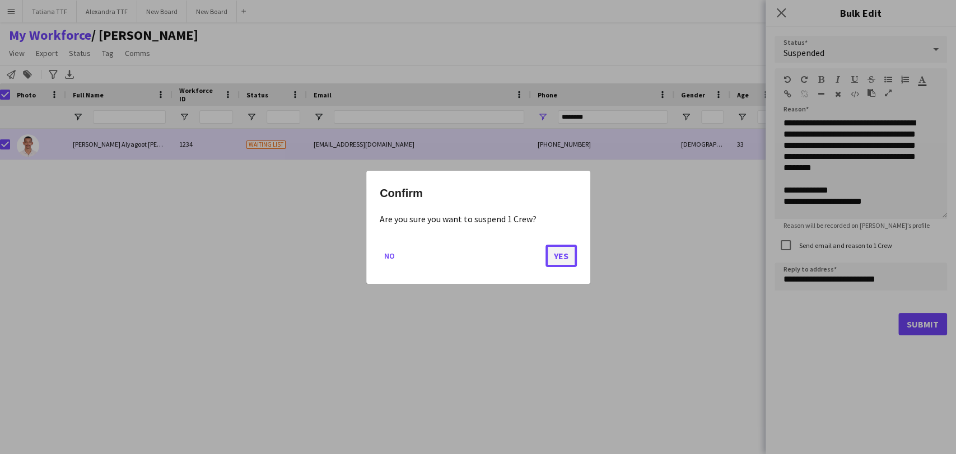
click at [570, 254] on button "Yes" at bounding box center [561, 255] width 31 height 22
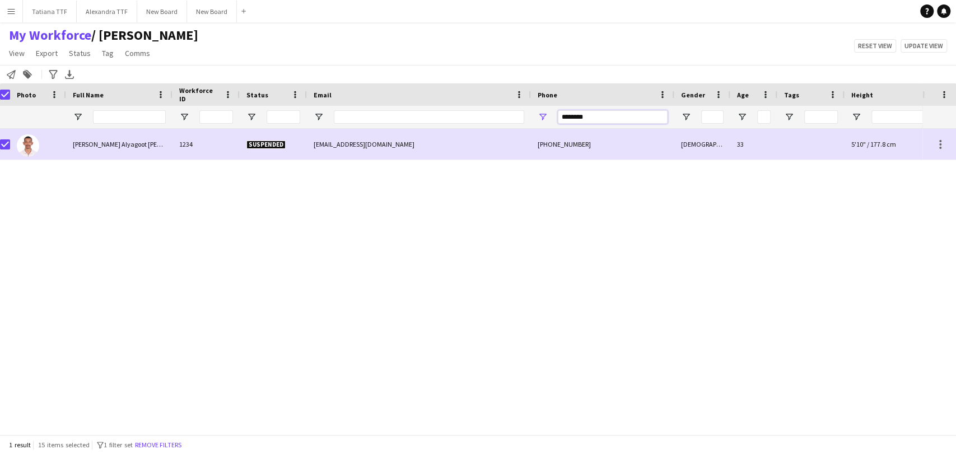
drag, startPoint x: 601, startPoint y: 115, endPoint x: 430, endPoint y: 123, distance: 171.0
click at [434, 123] on div at bounding box center [587, 117] width 1188 height 22
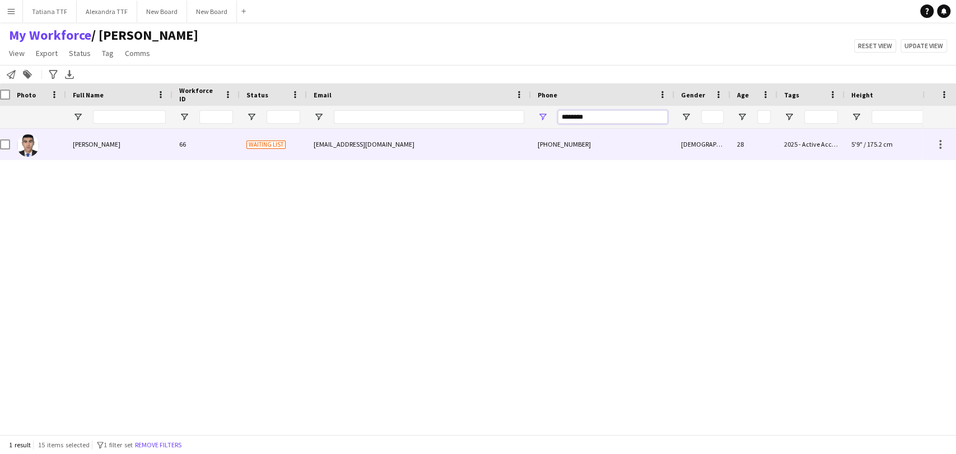
type input "********"
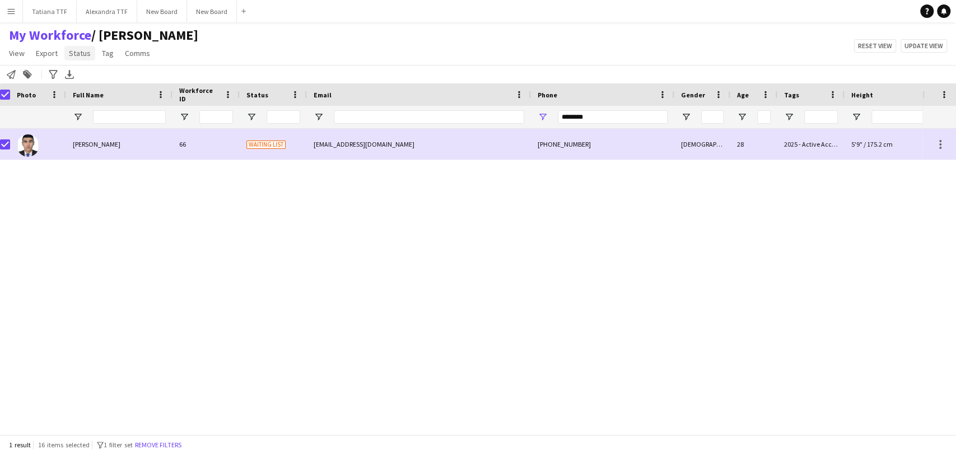
click at [82, 53] on span "Status" at bounding box center [80, 53] width 22 height 10
click at [89, 82] on link "Edit" at bounding box center [103, 78] width 78 height 24
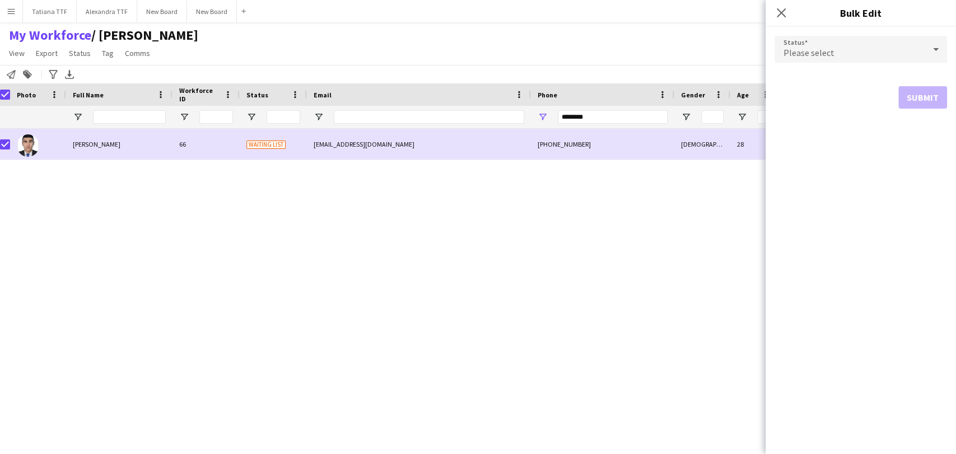
click at [890, 55] on div "Please select" at bounding box center [850, 49] width 150 height 27
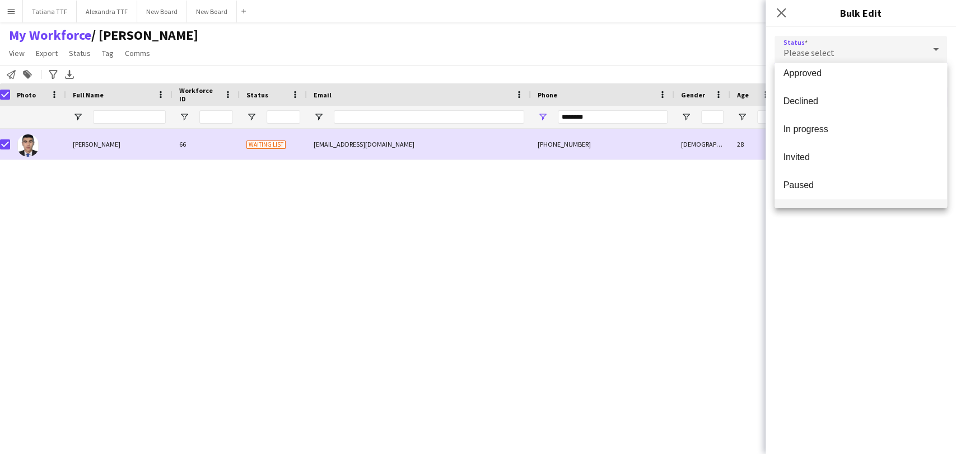
scroll to position [115, 0]
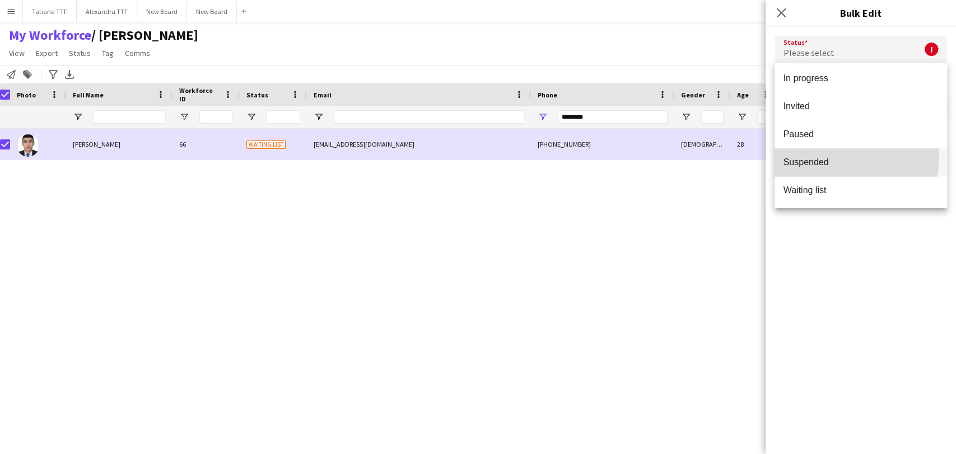
click at [836, 157] on span "Suspended" at bounding box center [861, 162] width 155 height 11
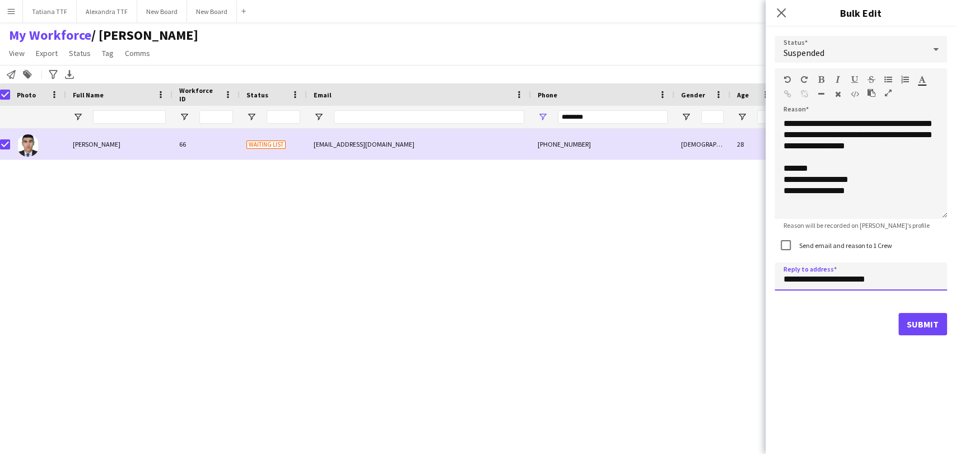
drag, startPoint x: 802, startPoint y: 280, endPoint x: 736, endPoint y: 279, distance: 66.1
click at [739, 280] on body "Menu Boards Boards Boards All jobs Status Workforce Workforce My Workforce Recr…" at bounding box center [478, 227] width 956 height 454
type input "**********"
click at [921, 317] on button "Submit" at bounding box center [923, 324] width 49 height 22
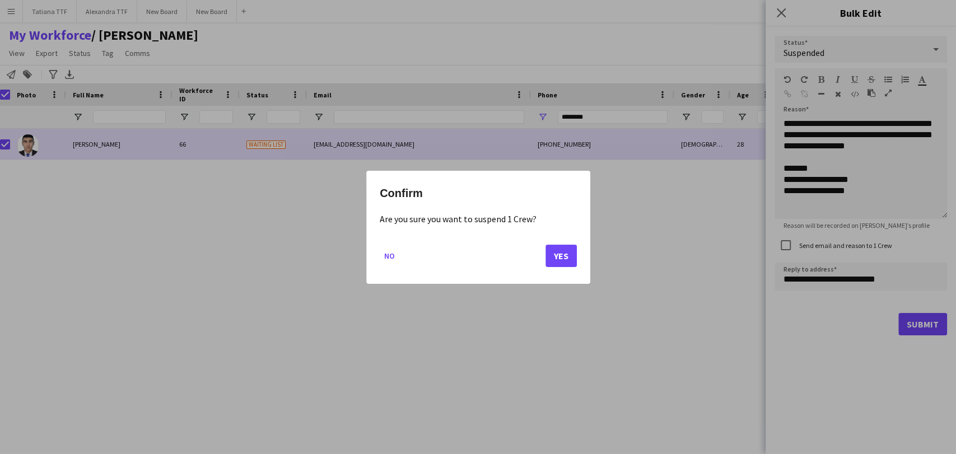
click at [559, 267] on mat-dialog-actions "No Yes" at bounding box center [478, 260] width 197 height 48
click at [559, 257] on button "Yes" at bounding box center [561, 255] width 31 height 22
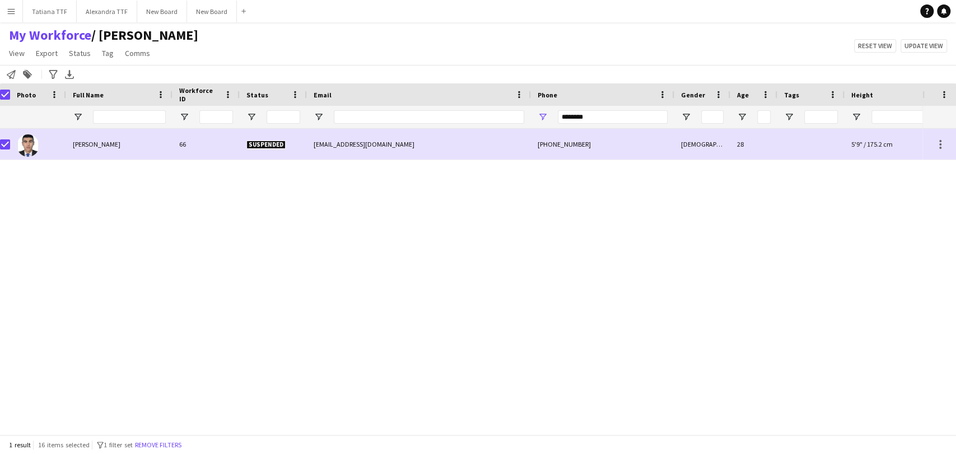
drag, startPoint x: 604, startPoint y: 110, endPoint x: 495, endPoint y: 113, distance: 108.7
click at [494, 113] on div at bounding box center [587, 117] width 1188 height 22
drag, startPoint x: 607, startPoint y: 113, endPoint x: 501, endPoint y: 125, distance: 106.6
click at [501, 125] on div at bounding box center [587, 117] width 1188 height 22
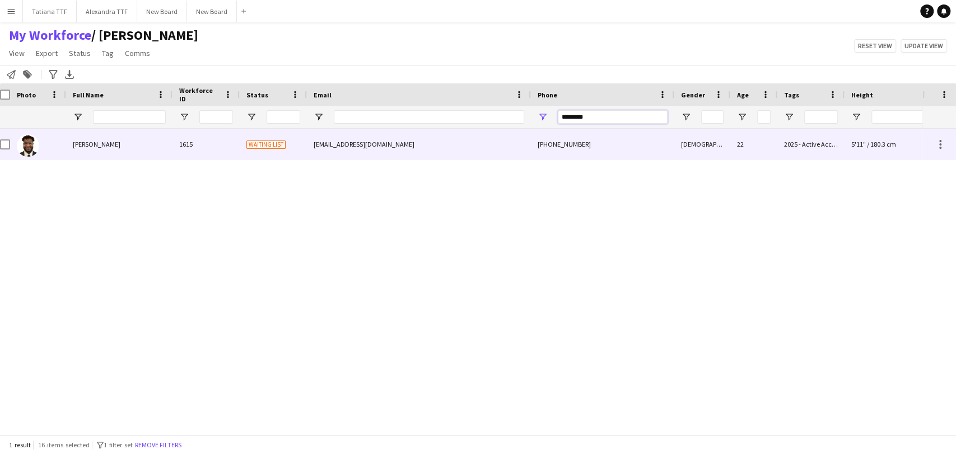
type input "********"
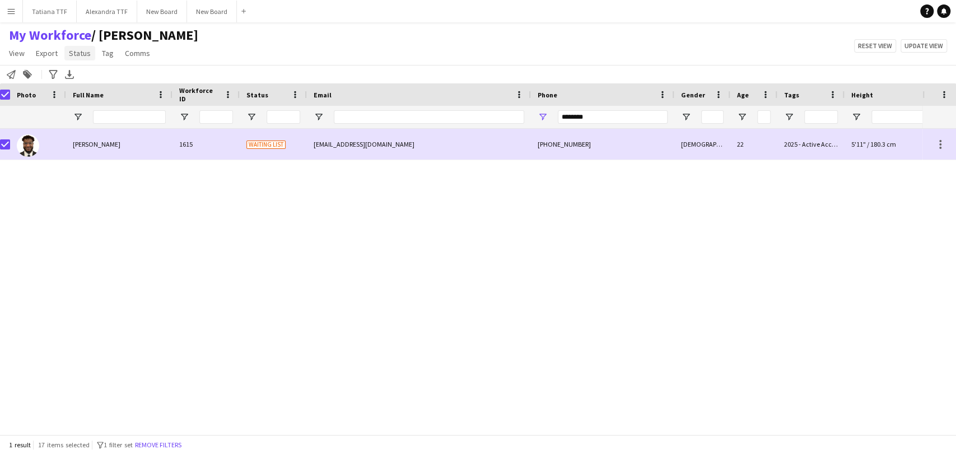
click at [89, 49] on link "Status" at bounding box center [79, 53] width 31 height 15
click at [95, 80] on link "Edit" at bounding box center [103, 78] width 78 height 24
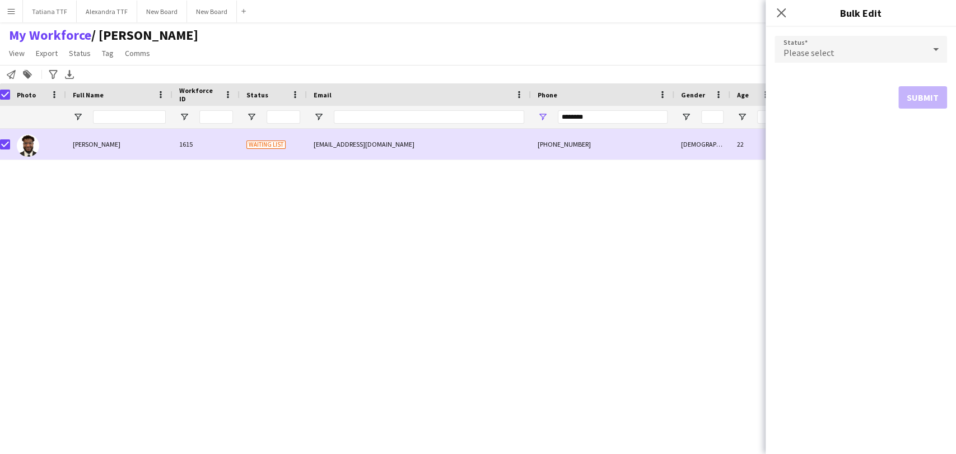
click at [839, 53] on div "Please select" at bounding box center [850, 49] width 150 height 27
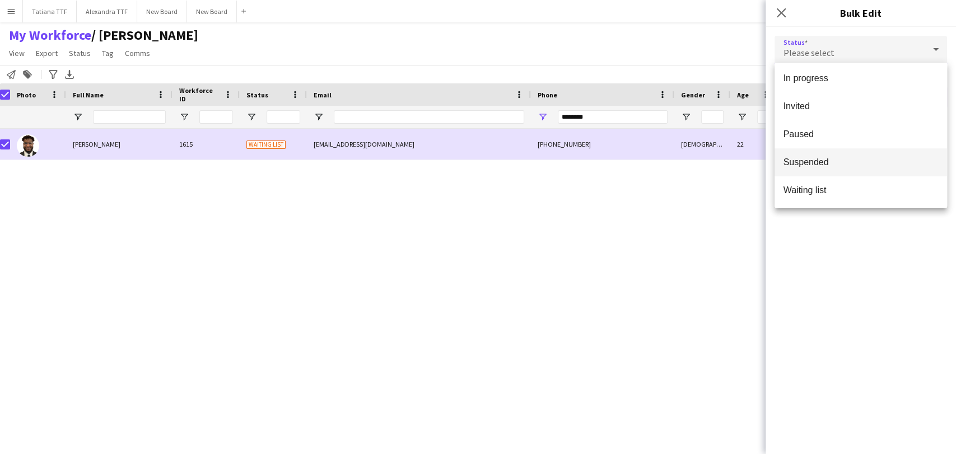
click at [832, 164] on span "Suspended" at bounding box center [861, 162] width 155 height 11
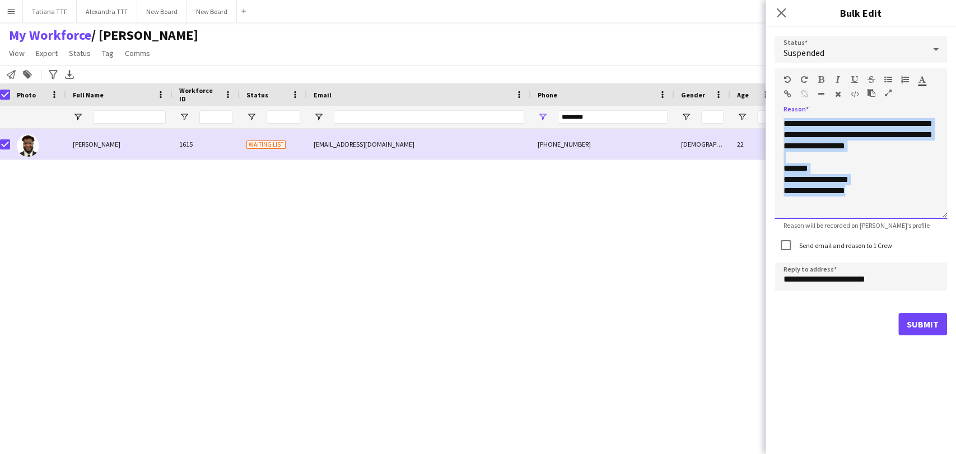
drag, startPoint x: 883, startPoint y: 203, endPoint x: 743, endPoint y: 81, distance: 185.4
click at [744, 84] on body "Menu Boards Boards Boards All jobs Status Workforce Workforce My Workforce Recr…" at bounding box center [478, 227] width 956 height 454
paste div
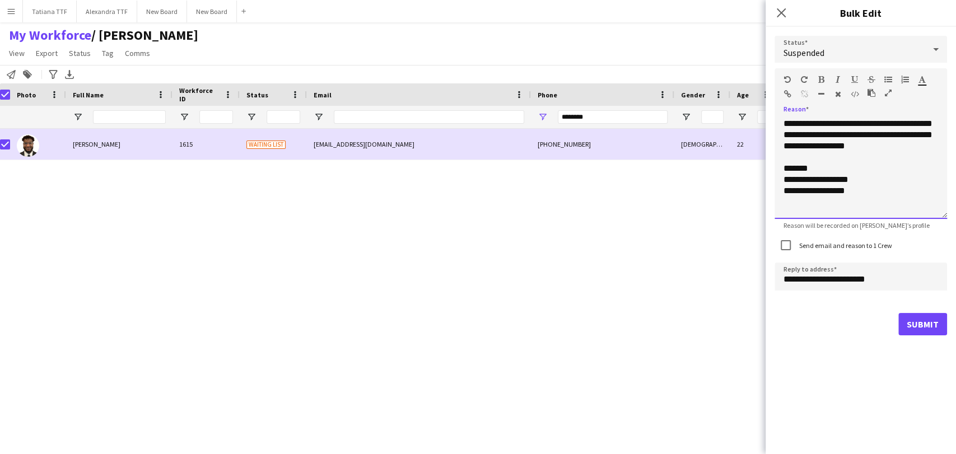
scroll to position [113, 0]
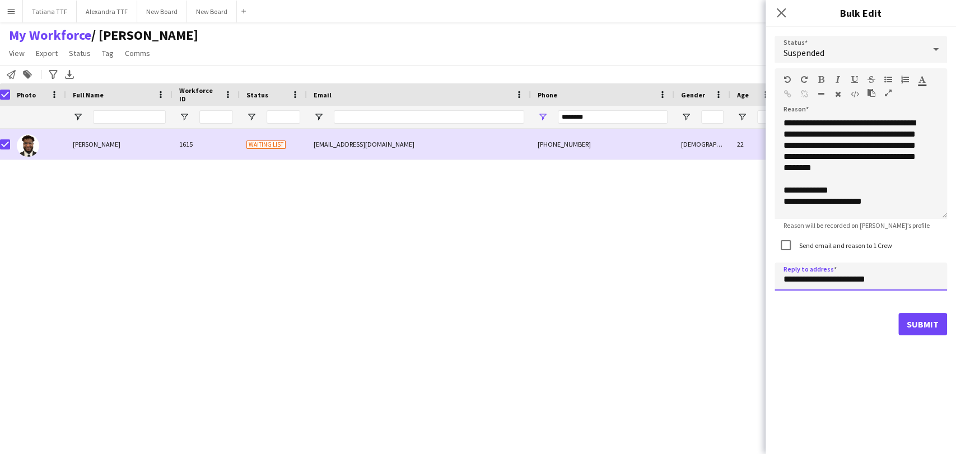
drag, startPoint x: 802, startPoint y: 280, endPoint x: 761, endPoint y: 280, distance: 41.5
click at [761, 280] on body "Menu Boards Boards Boards All jobs Status Workforce Workforce My Workforce Recr…" at bounding box center [478, 227] width 956 height 454
type input "**********"
click at [921, 326] on button "Submit" at bounding box center [923, 324] width 49 height 22
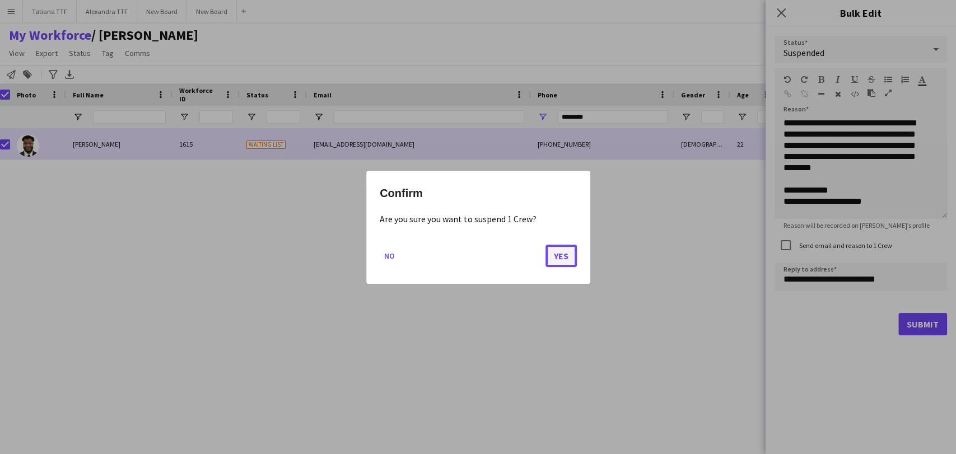
click at [560, 257] on button "Yes" at bounding box center [561, 255] width 31 height 22
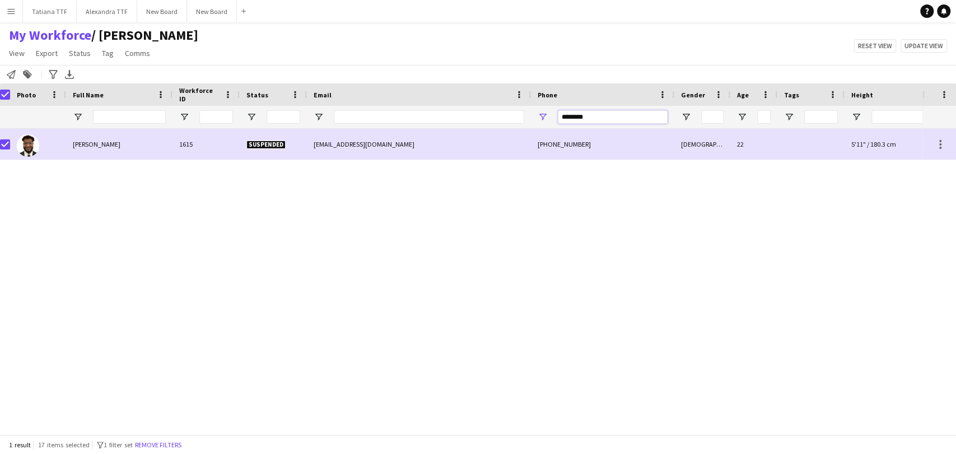
drag, startPoint x: 598, startPoint y: 122, endPoint x: 354, endPoint y: 117, distance: 243.7
click at [357, 117] on div at bounding box center [587, 117] width 1188 height 22
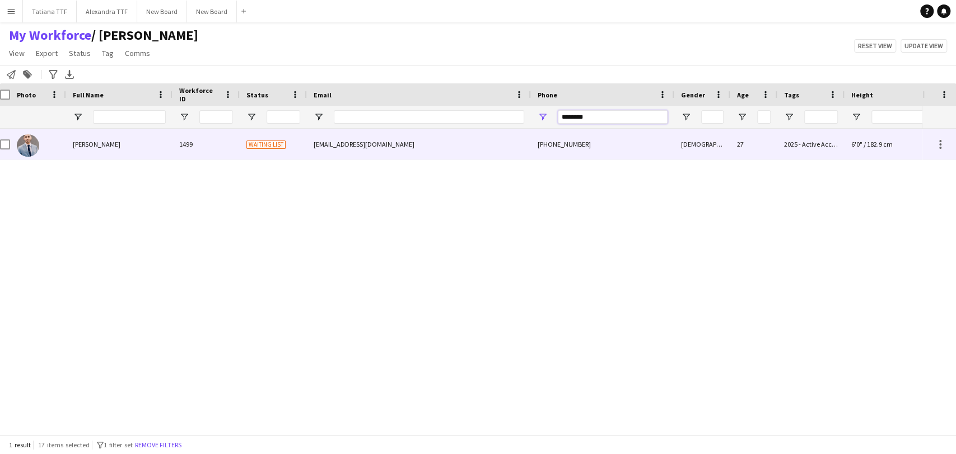
type input "********"
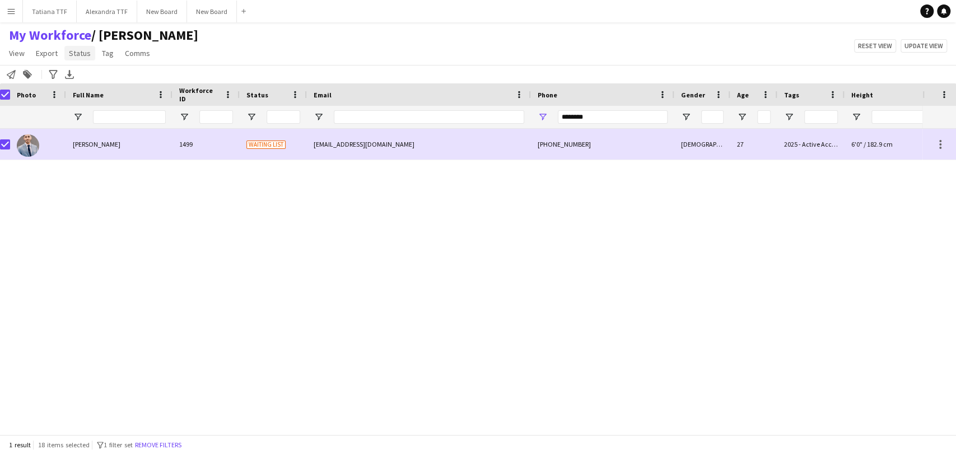
click at [86, 55] on span "Status" at bounding box center [80, 53] width 22 height 10
click at [120, 77] on link "Edit" at bounding box center [103, 78] width 78 height 24
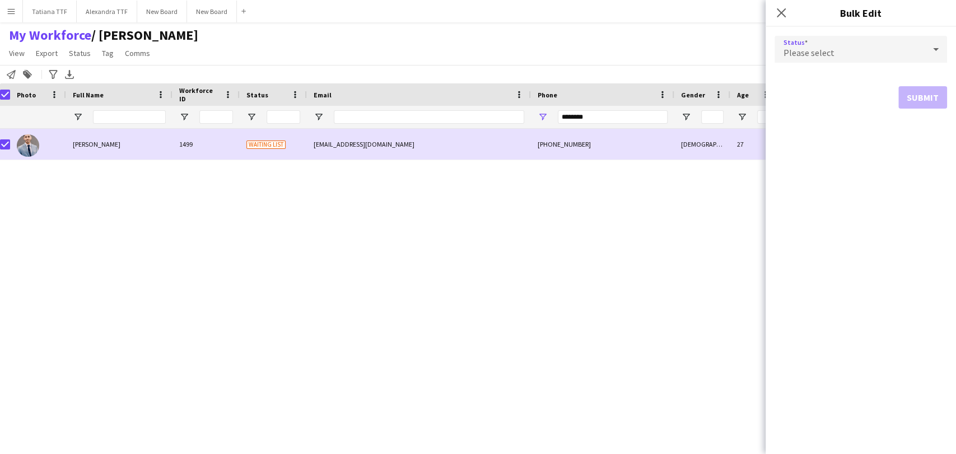
click at [808, 49] on span "Please select" at bounding box center [809, 52] width 51 height 11
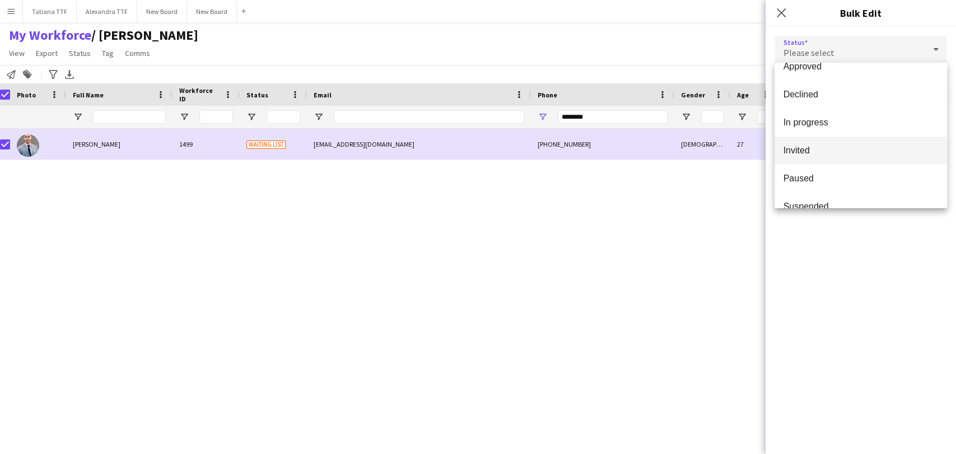
scroll to position [115, 0]
click at [820, 158] on span "Suspended" at bounding box center [861, 162] width 155 height 11
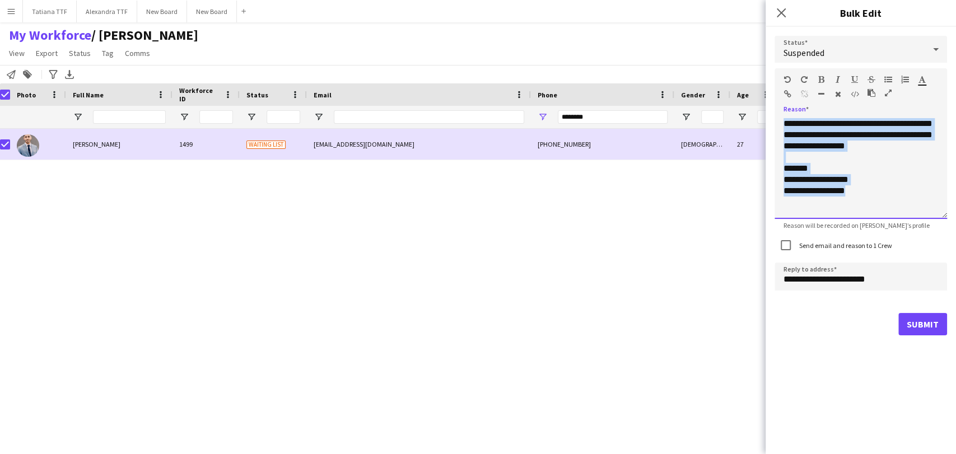
drag, startPoint x: 790, startPoint y: 123, endPoint x: 759, endPoint y: -2, distance: 128.8
click at [759, 0] on html "Menu Boards Boards Boards All jobs Status Workforce Workforce My Workforce Recr…" at bounding box center [478, 227] width 956 height 454
paste div
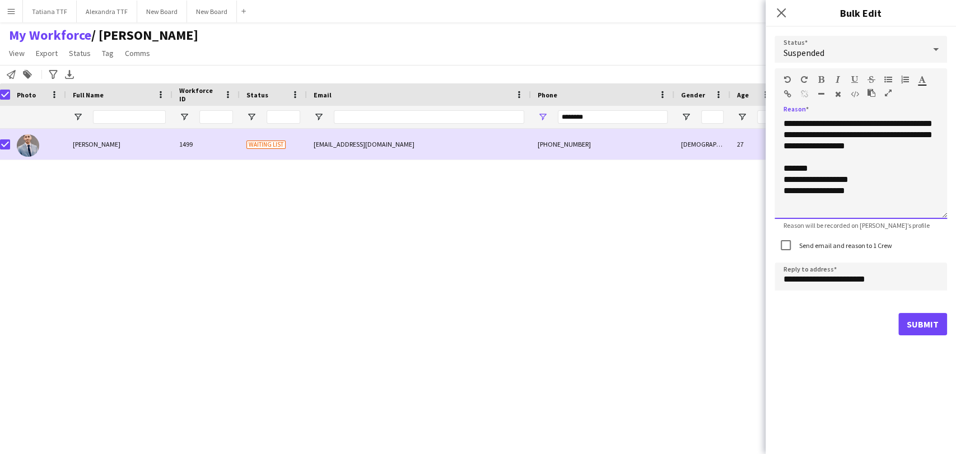
scroll to position [113, 0]
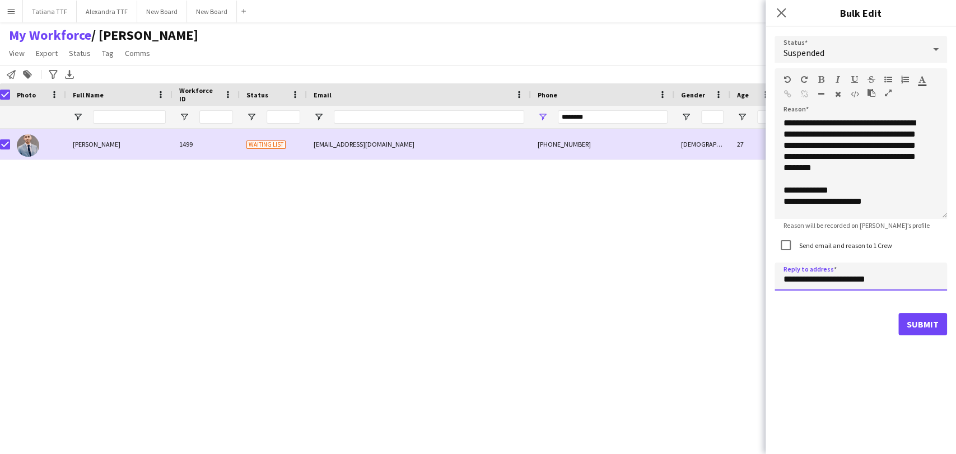
drag, startPoint x: 801, startPoint y: 280, endPoint x: 717, endPoint y: 285, distance: 83.6
click at [720, 285] on body "Menu Boards Boards Boards All jobs Status Workforce Workforce My Workforce Recr…" at bounding box center [478, 227] width 956 height 454
type input "**********"
click at [919, 322] on button "Submit" at bounding box center [923, 324] width 49 height 22
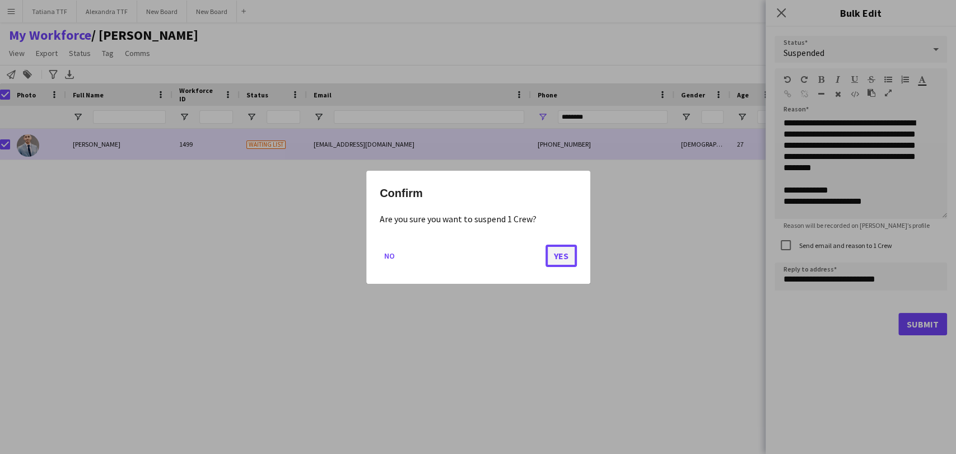
drag, startPoint x: 568, startPoint y: 254, endPoint x: 567, endPoint y: 248, distance: 5.7
click at [567, 250] on button "Yes" at bounding box center [561, 255] width 31 height 22
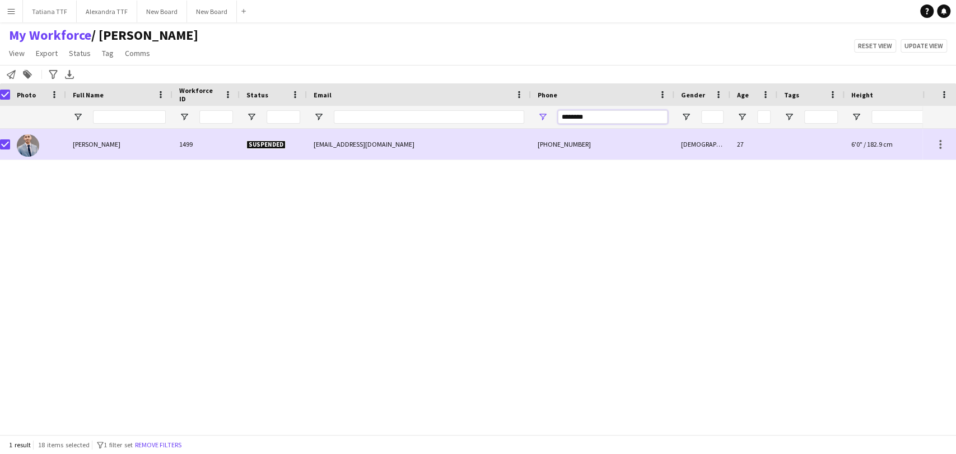
drag, startPoint x: 553, startPoint y: 112, endPoint x: 513, endPoint y: 113, distance: 40.4
click at [513, 113] on div at bounding box center [587, 117] width 1188 height 22
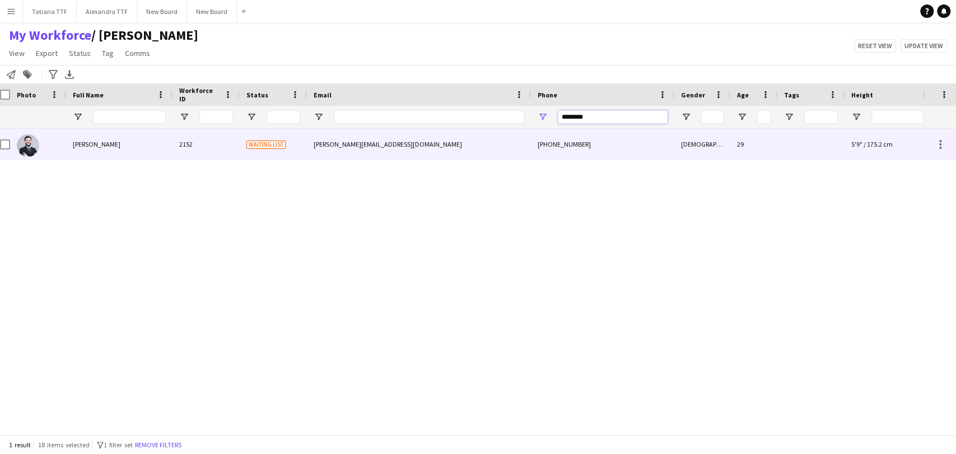
type input "********"
click at [26, 148] on img at bounding box center [28, 145] width 22 height 22
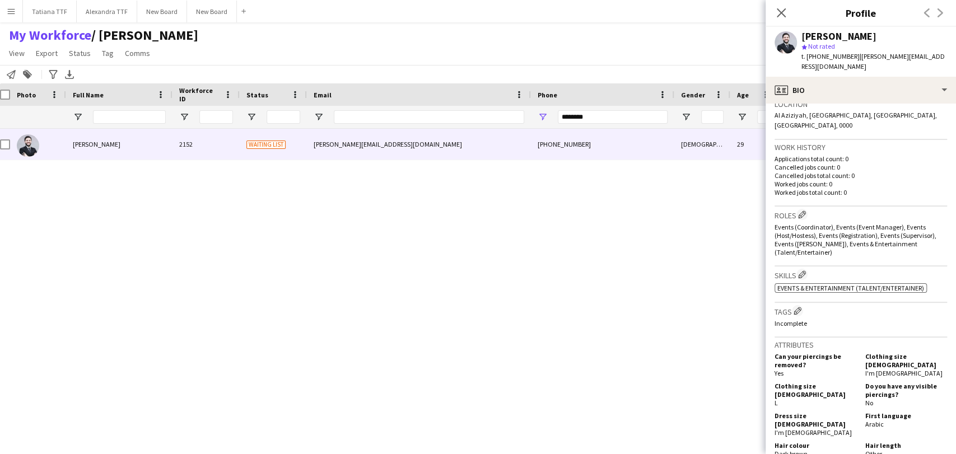
scroll to position [62, 0]
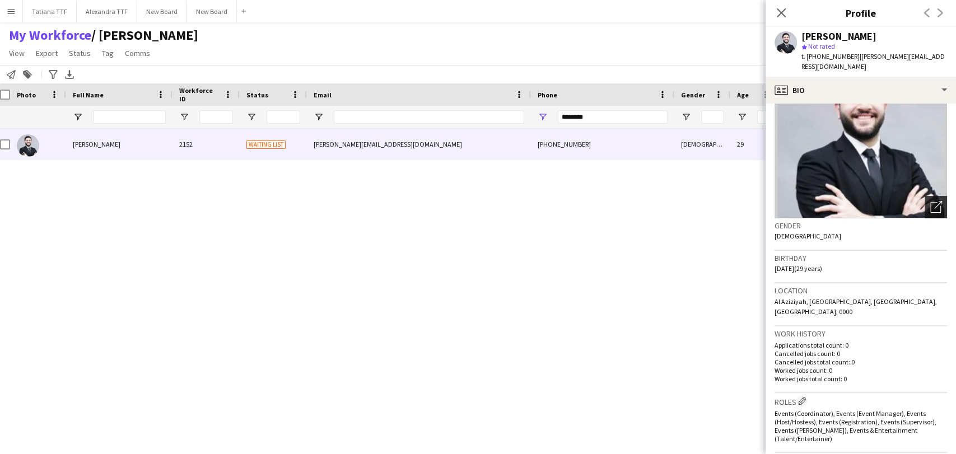
click at [931, 212] on icon "Open photos pop-in" at bounding box center [937, 207] width 12 height 12
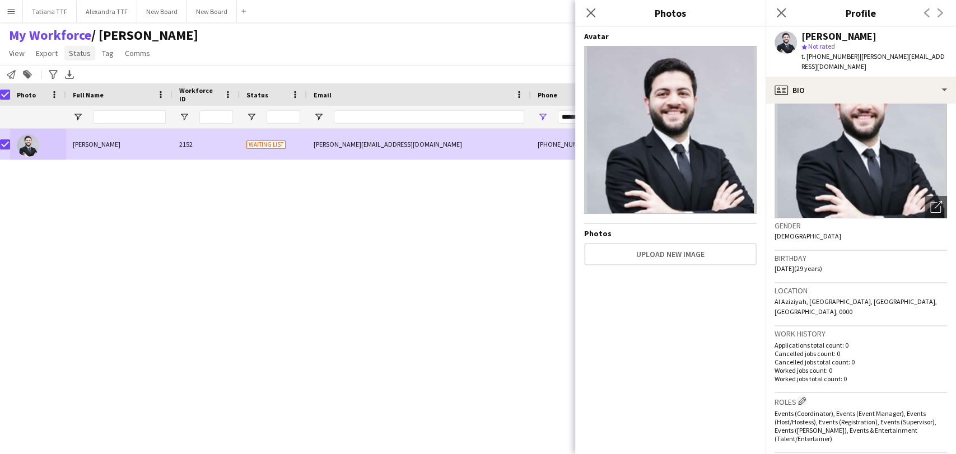
click at [78, 54] on span "Status" at bounding box center [80, 53] width 22 height 10
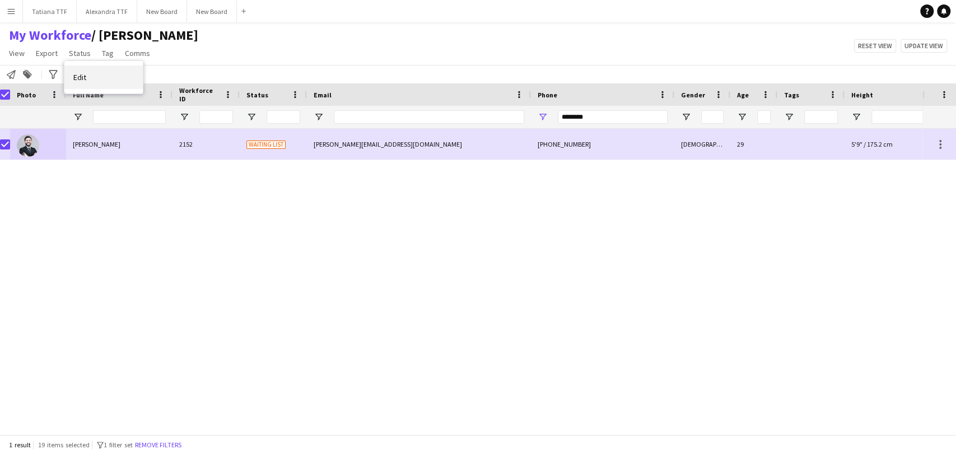
click at [80, 69] on link "Edit" at bounding box center [103, 78] width 78 height 24
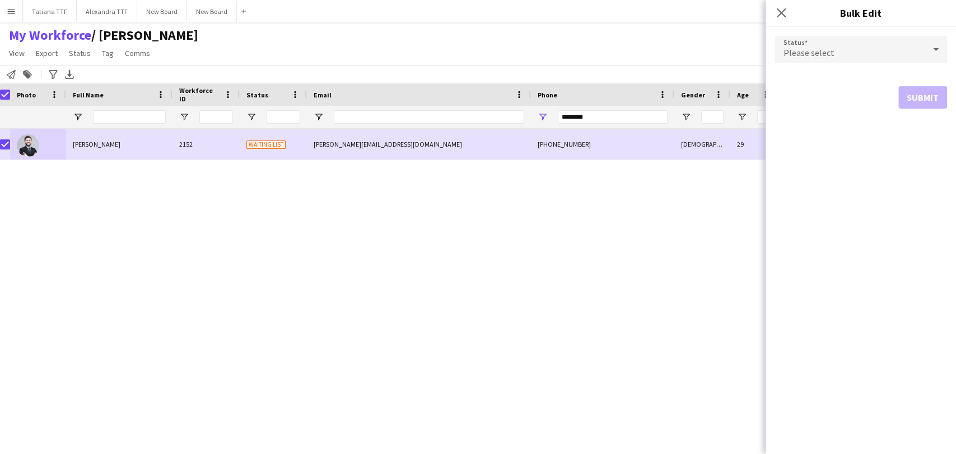
click at [812, 50] on span "Please select" at bounding box center [809, 52] width 51 height 11
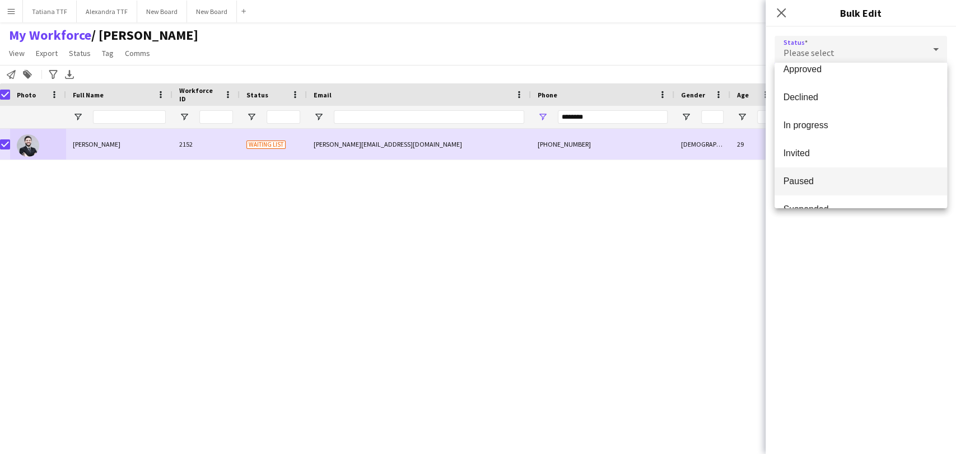
scroll to position [115, 0]
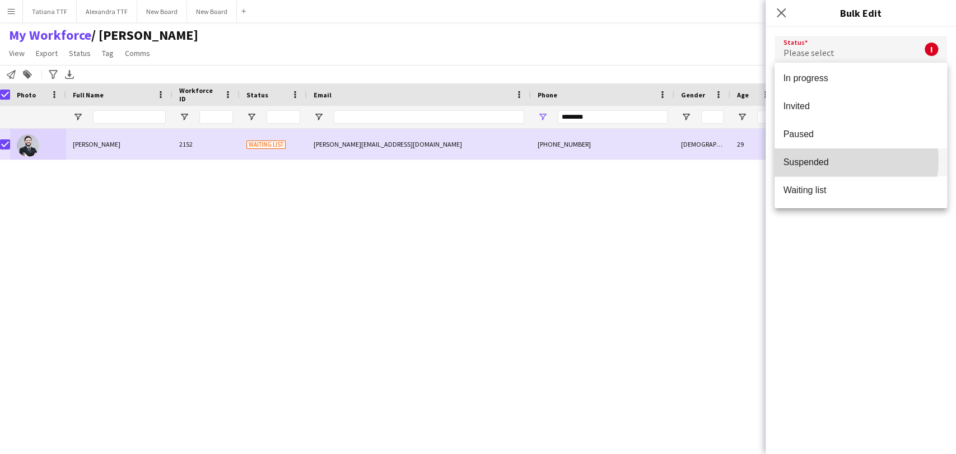
click at [849, 160] on span "Suspended" at bounding box center [861, 162] width 155 height 11
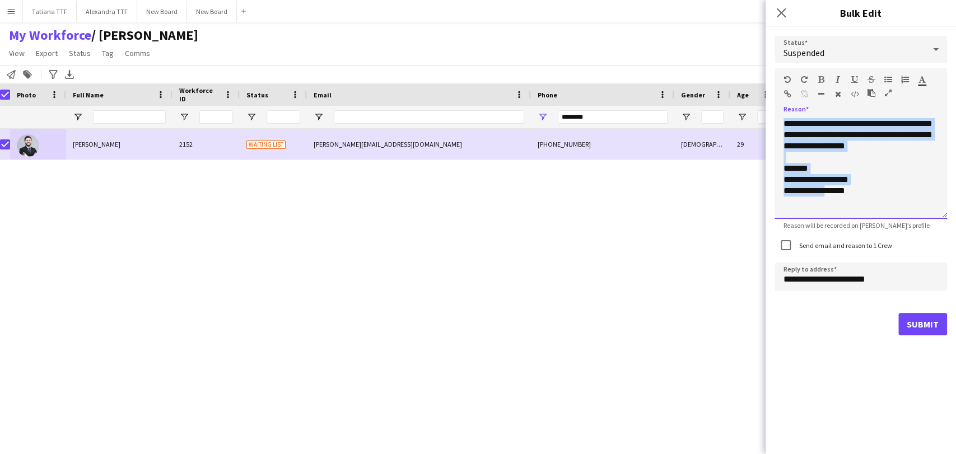
drag, startPoint x: 829, startPoint y: 207, endPoint x: 728, endPoint y: -1, distance: 231.3
click at [728, 0] on html "Menu Boards Boards Boards All jobs Status Workforce Workforce My Workforce Recr…" at bounding box center [478, 227] width 956 height 454
drag, startPoint x: 887, startPoint y: 206, endPoint x: 745, endPoint y: 26, distance: 229.4
click at [745, 33] on body "Menu Boards Boards Boards All jobs Status Workforce Workforce My Workforce Recr…" at bounding box center [478, 227] width 956 height 454
paste div
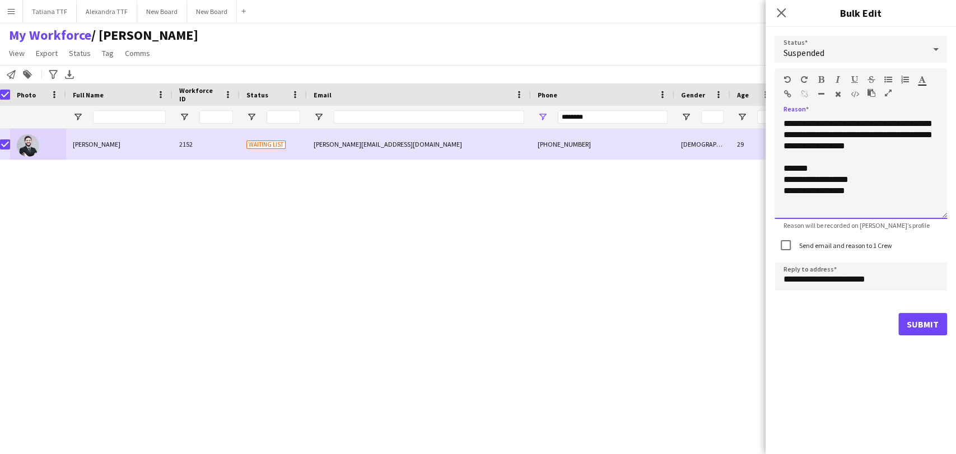
scroll to position [113, 0]
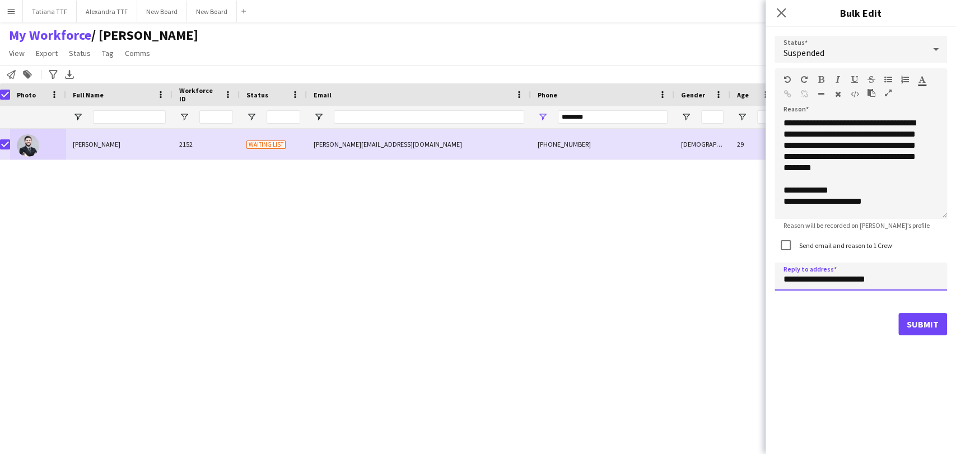
drag, startPoint x: 802, startPoint y: 281, endPoint x: 748, endPoint y: 279, distance: 53.8
click at [748, 279] on body "Menu Boards Boards Boards All jobs Status Workforce Workforce My Workforce Recr…" at bounding box center [478, 227] width 956 height 454
type input "**********"
click at [929, 327] on button "Submit" at bounding box center [923, 324] width 49 height 22
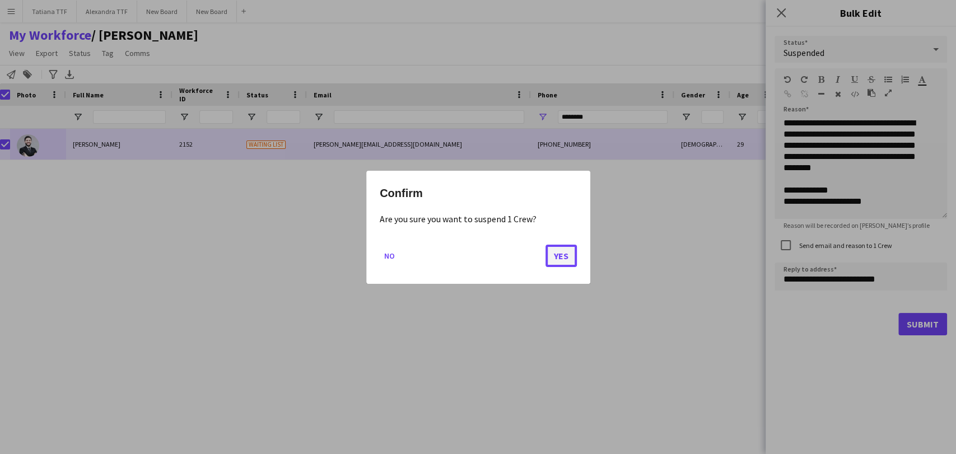
click at [566, 259] on button "Yes" at bounding box center [561, 255] width 31 height 22
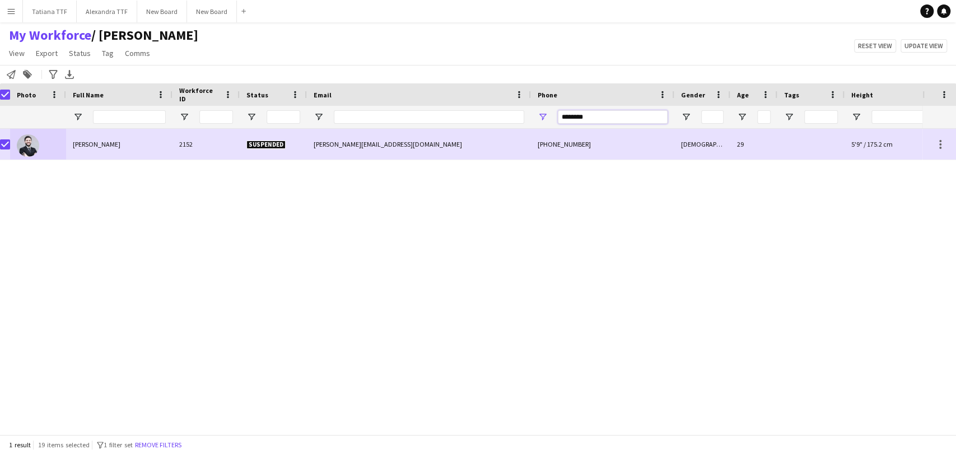
drag, startPoint x: 601, startPoint y: 115, endPoint x: 419, endPoint y: 100, distance: 182.2
click at [419, 100] on div "Workforce Details Crew Attributes Photo" at bounding box center [587, 105] width 1188 height 45
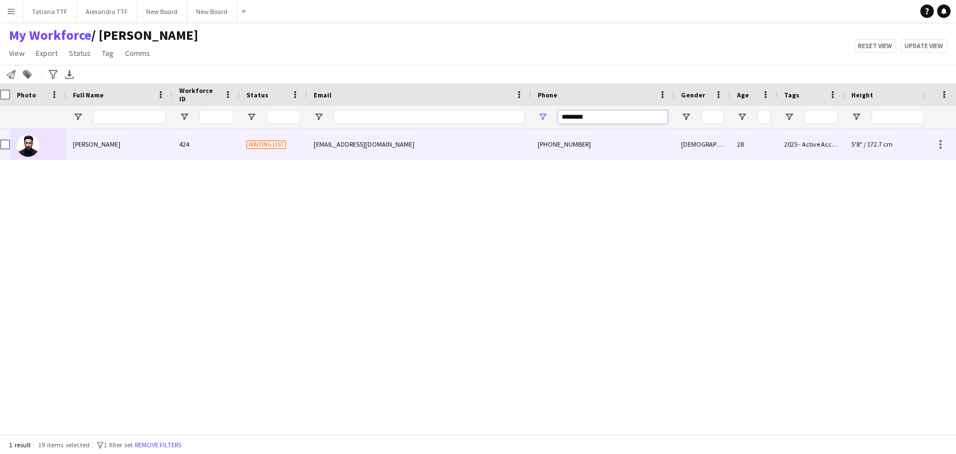
type input "********"
click at [17, 149] on div at bounding box center [28, 144] width 22 height 31
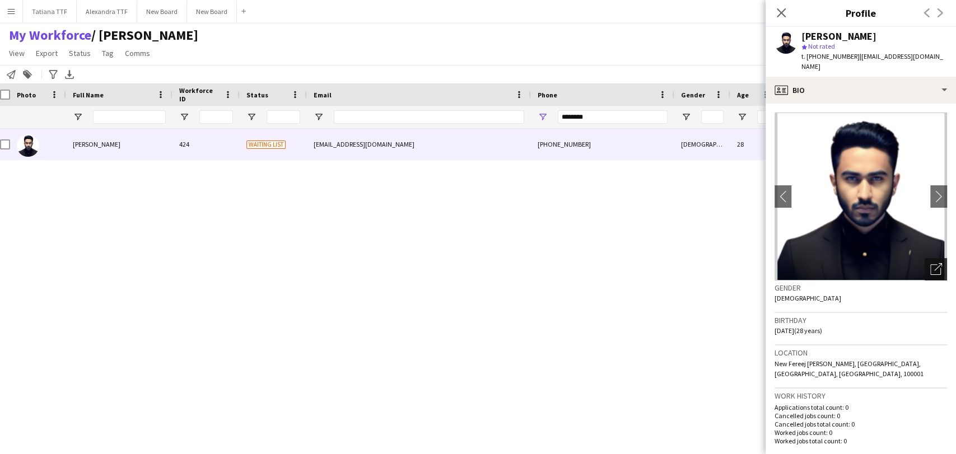
drag, startPoint x: 927, startPoint y: 252, endPoint x: 919, endPoint y: 252, distance: 7.3
click at [926, 258] on div "Open photos pop-in" at bounding box center [936, 269] width 22 height 22
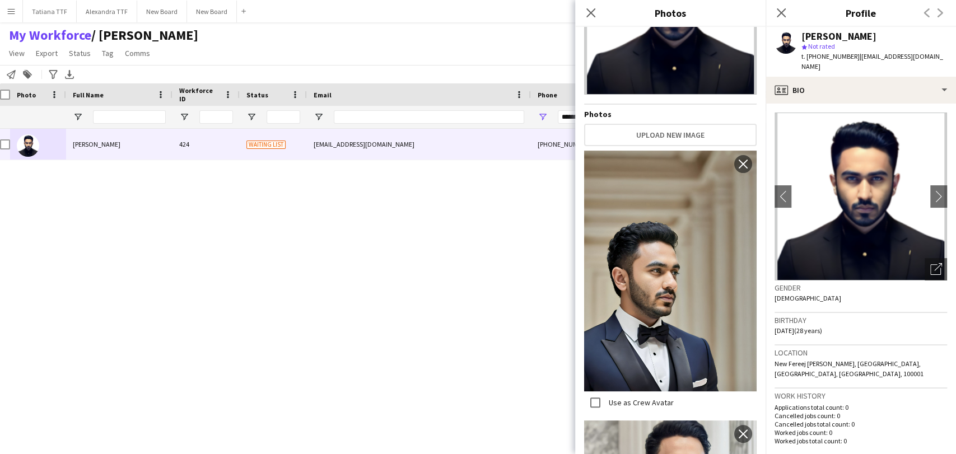
scroll to position [0, 0]
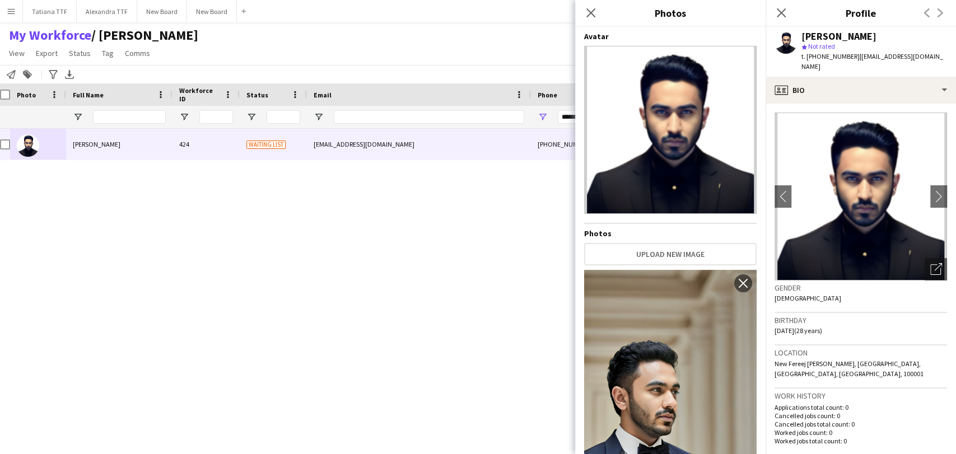
click at [435, 54] on div "My Workforce / TATIANA View Views Default view Alexandra View April Live Force …" at bounding box center [478, 46] width 956 height 38
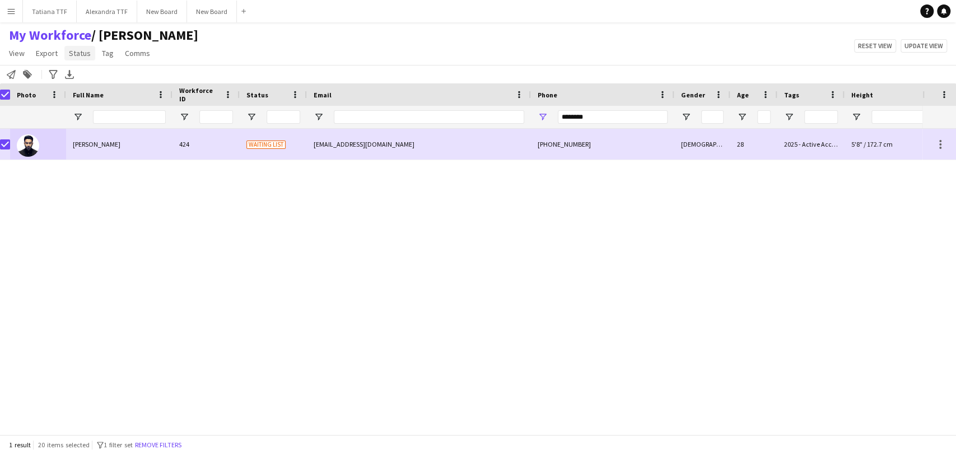
click at [72, 56] on span "Status" at bounding box center [80, 53] width 22 height 10
click at [77, 72] on span "Edit" at bounding box center [79, 77] width 13 height 10
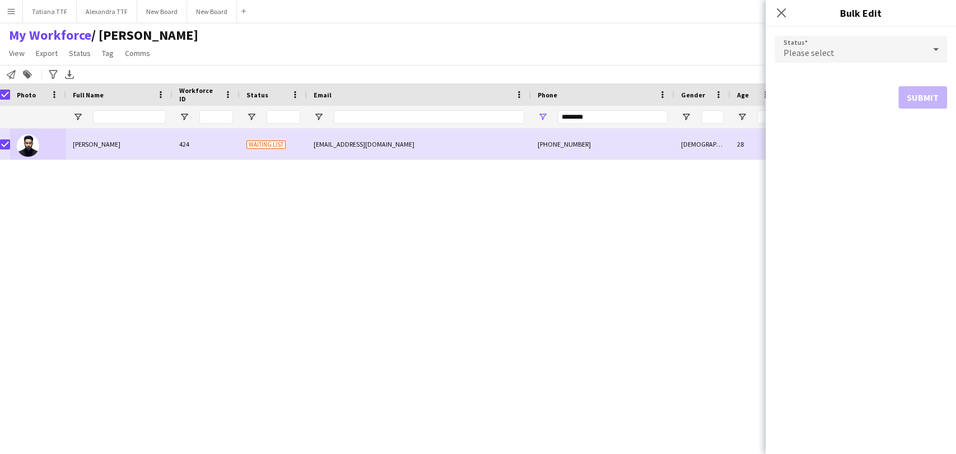
click at [796, 54] on span "Please select" at bounding box center [809, 52] width 51 height 11
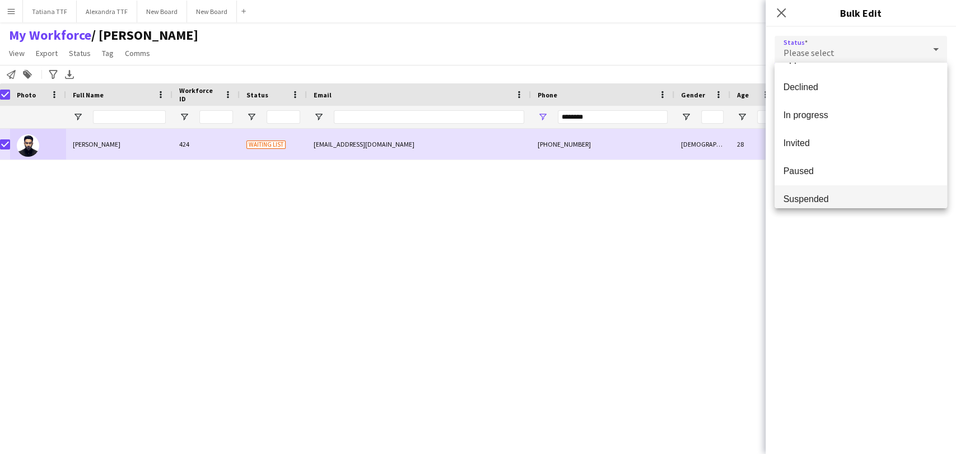
scroll to position [115, 0]
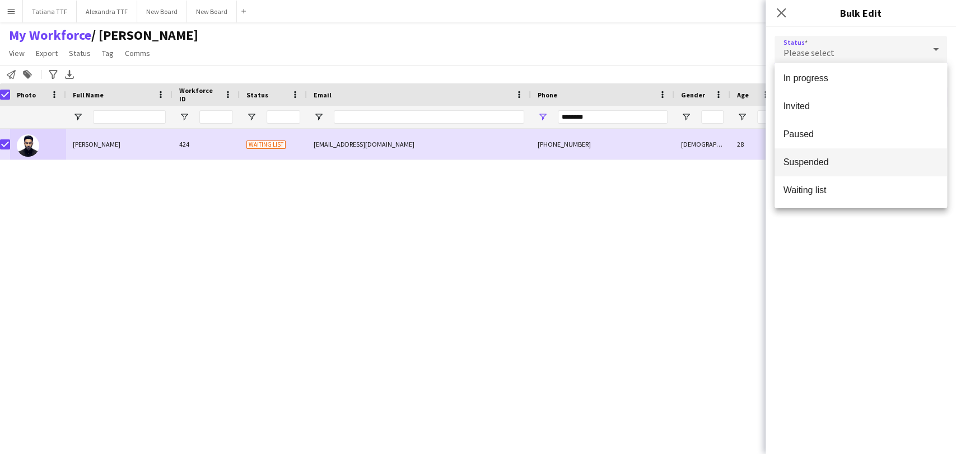
click at [829, 159] on span "Suspended" at bounding box center [861, 162] width 155 height 11
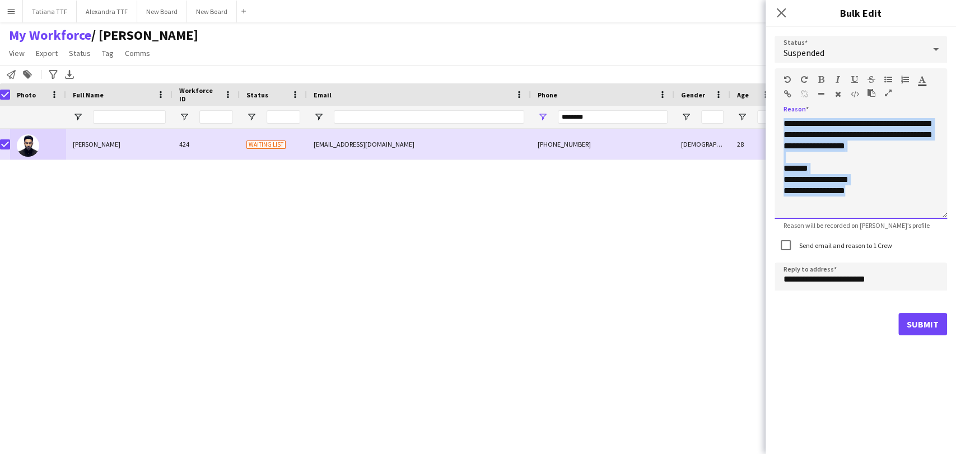
drag, startPoint x: 883, startPoint y: 201, endPoint x: 694, endPoint y: -3, distance: 277.9
click at [694, 0] on html "Menu Boards Boards Boards All jobs Status Workforce Workforce My Workforce Recr…" at bounding box center [478, 227] width 956 height 454
paste div
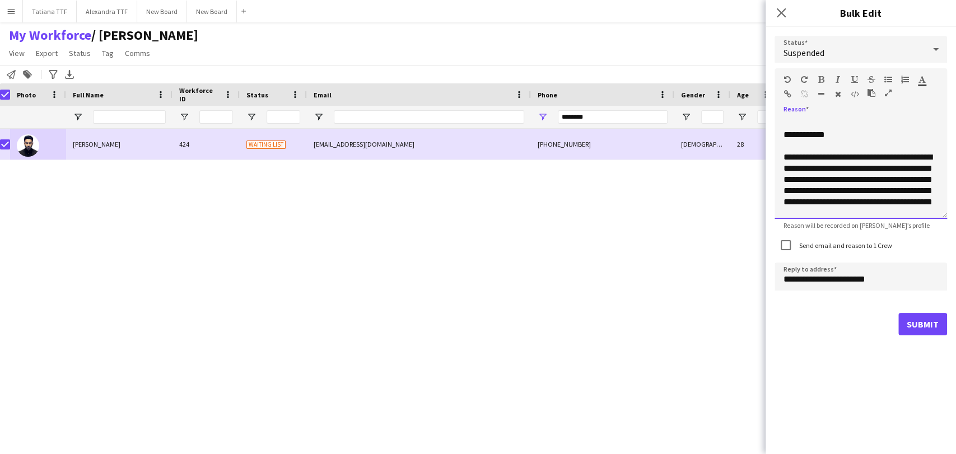
scroll to position [113, 0]
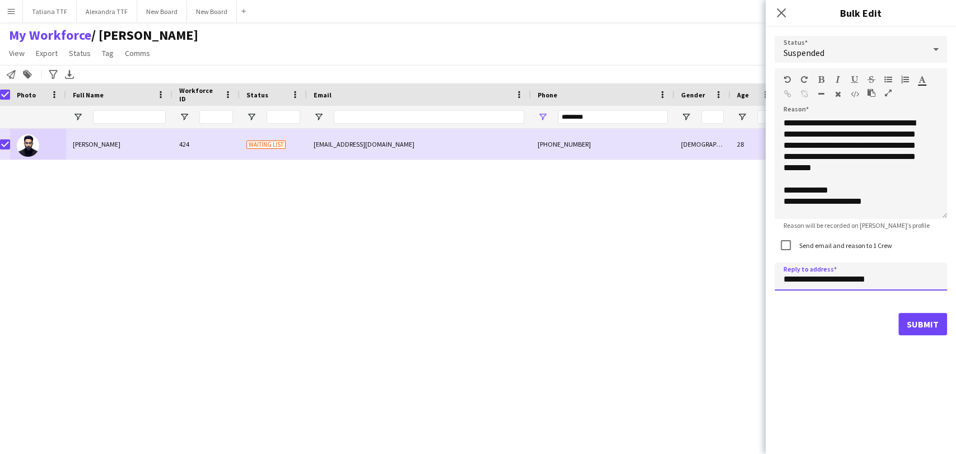
drag, startPoint x: 800, startPoint y: 279, endPoint x: 756, endPoint y: 279, distance: 43.7
click at [756, 279] on body "Menu Boards Boards Boards All jobs Status Workforce Workforce My Workforce Recr…" at bounding box center [478, 227] width 956 height 454
type input "**********"
click at [928, 324] on button "Submit" at bounding box center [923, 324] width 49 height 22
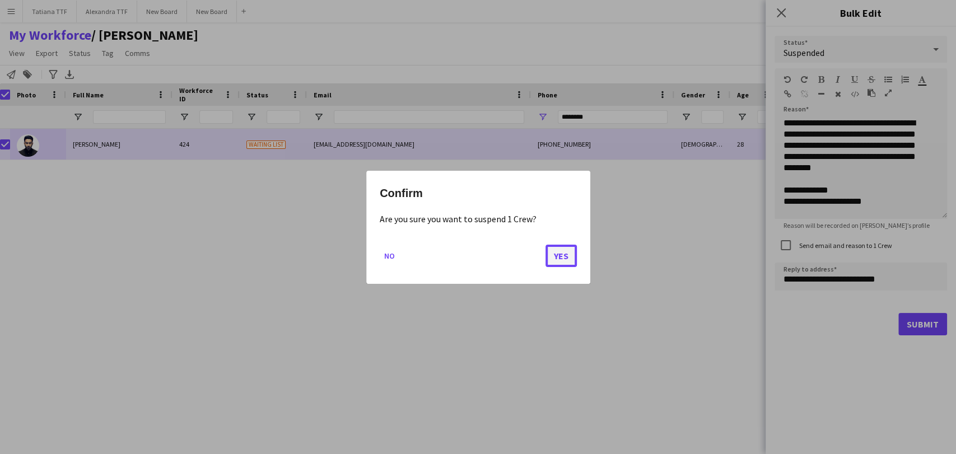
click at [570, 252] on button "Yes" at bounding box center [561, 255] width 31 height 22
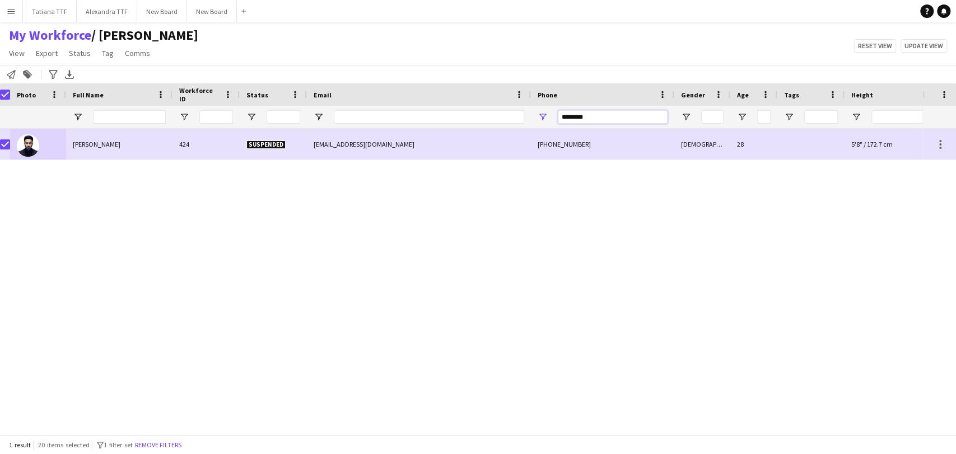
drag, startPoint x: 601, startPoint y: 119, endPoint x: 500, endPoint y: 104, distance: 102.0
click at [508, 104] on div "Workforce Details Crew Attributes Photo" at bounding box center [587, 105] width 1188 height 45
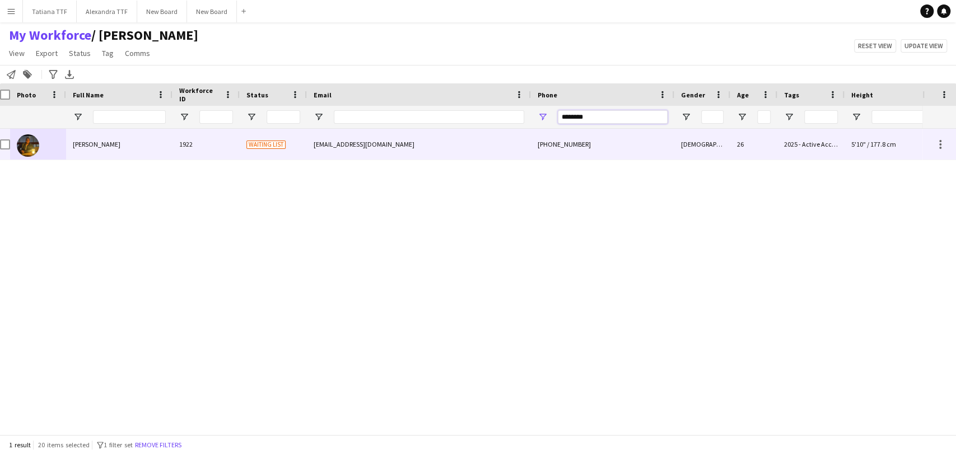
type input "********"
click at [20, 138] on img at bounding box center [28, 145] width 22 height 22
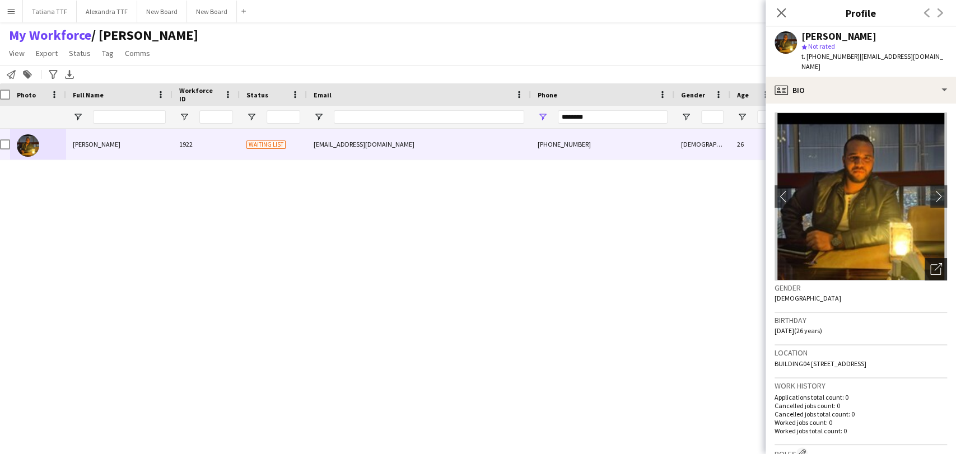
click at [931, 274] on icon "Open photos pop-in" at bounding box center [937, 269] width 12 height 12
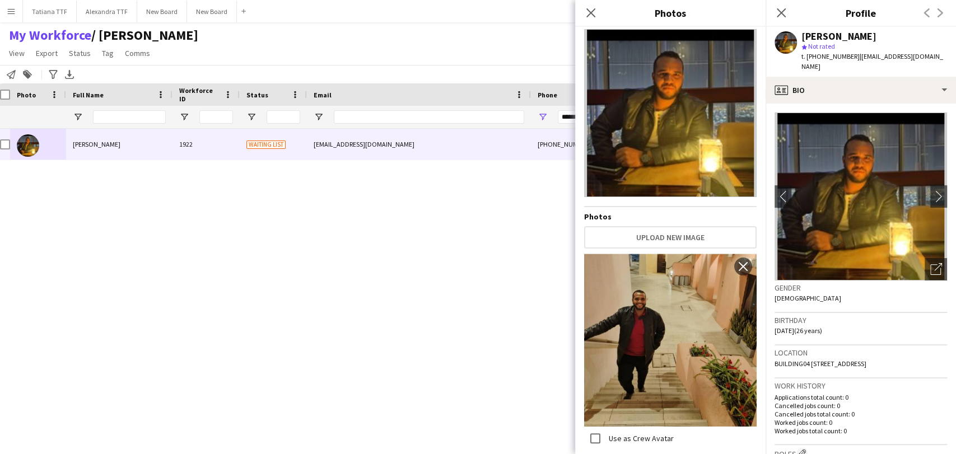
scroll to position [0, 0]
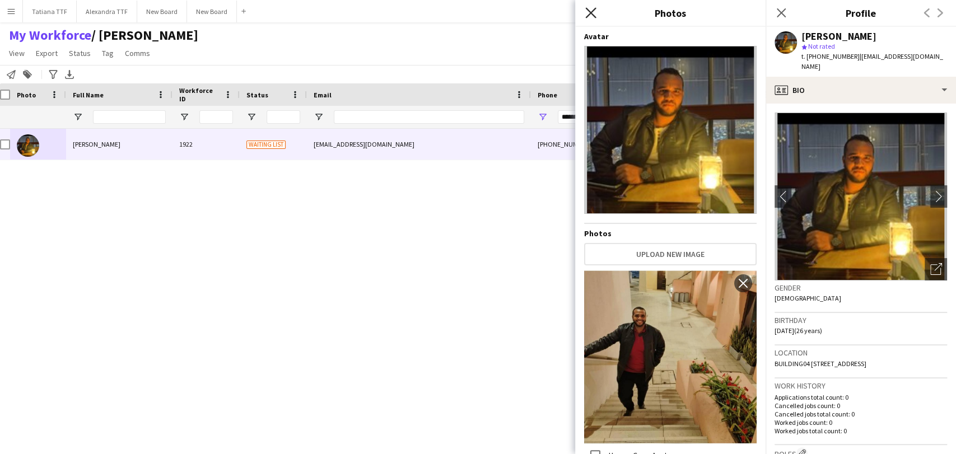
click at [593, 12] on icon at bounding box center [590, 12] width 11 height 11
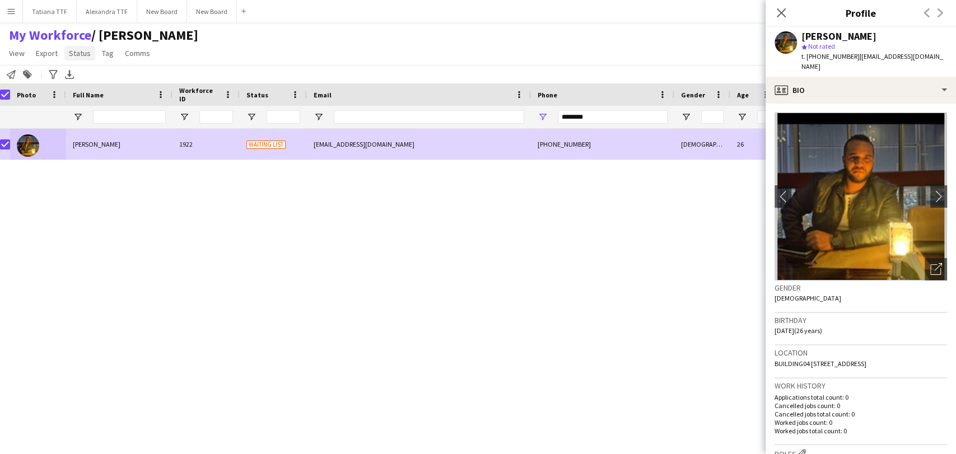
click at [93, 49] on link "Status" at bounding box center [79, 53] width 31 height 15
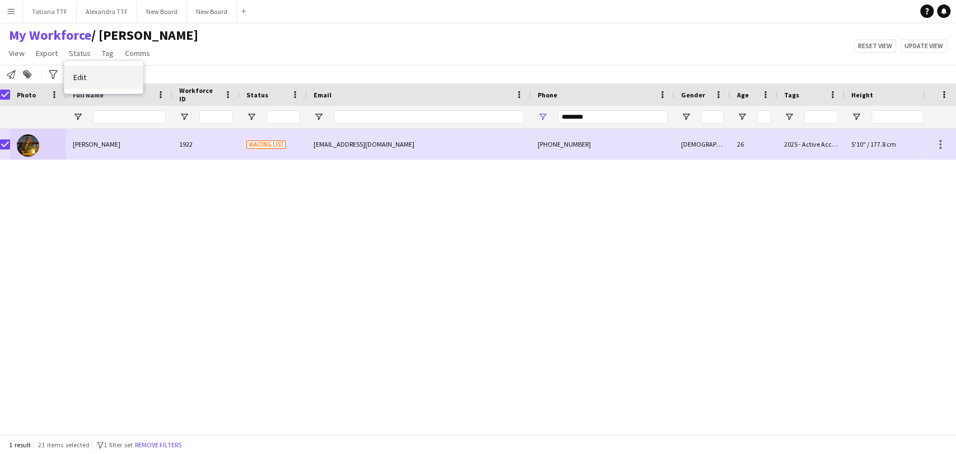
click at [98, 76] on link "Edit" at bounding box center [103, 78] width 78 height 24
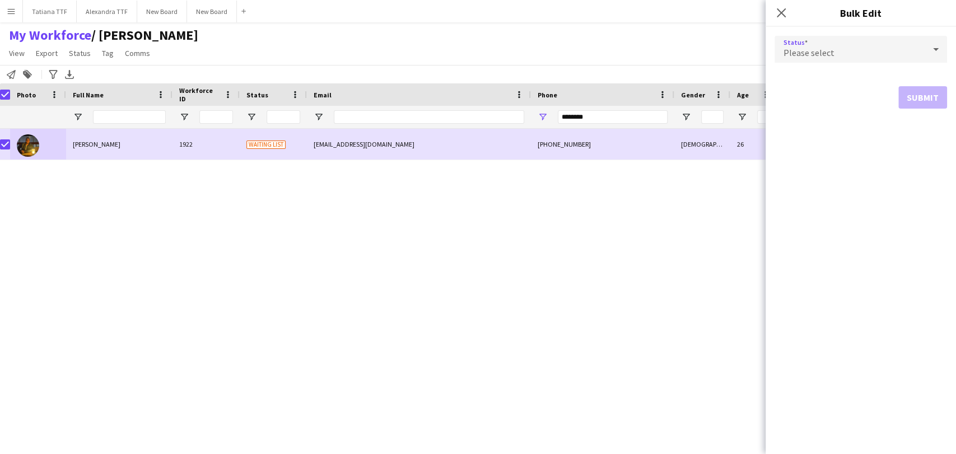
click at [854, 52] on div "Please select" at bounding box center [850, 49] width 150 height 27
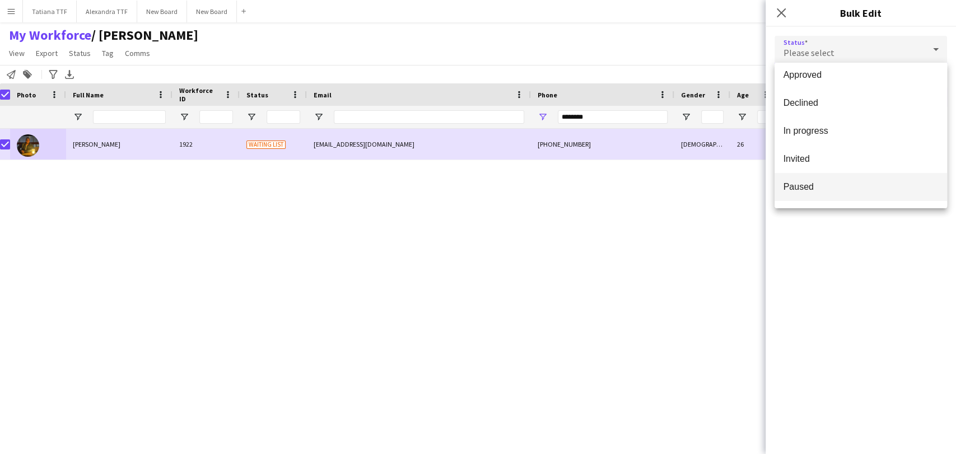
scroll to position [115, 0]
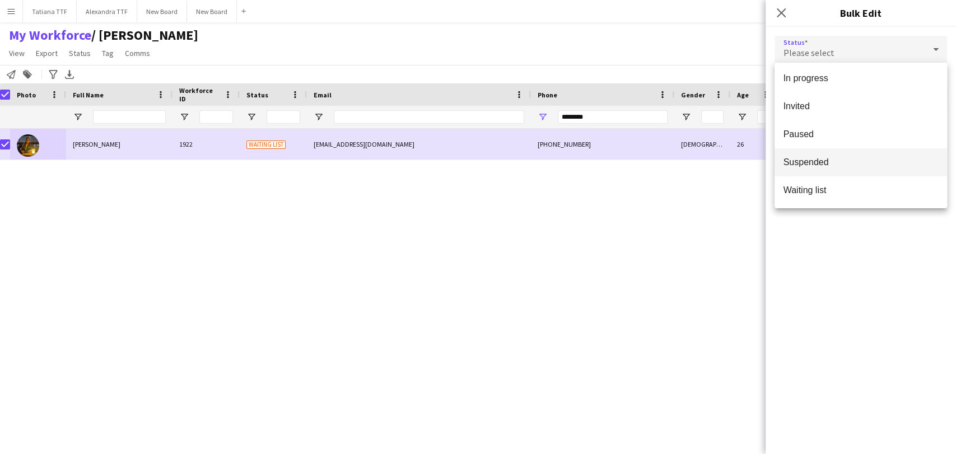
click at [844, 166] on span "Suspended" at bounding box center [861, 162] width 155 height 11
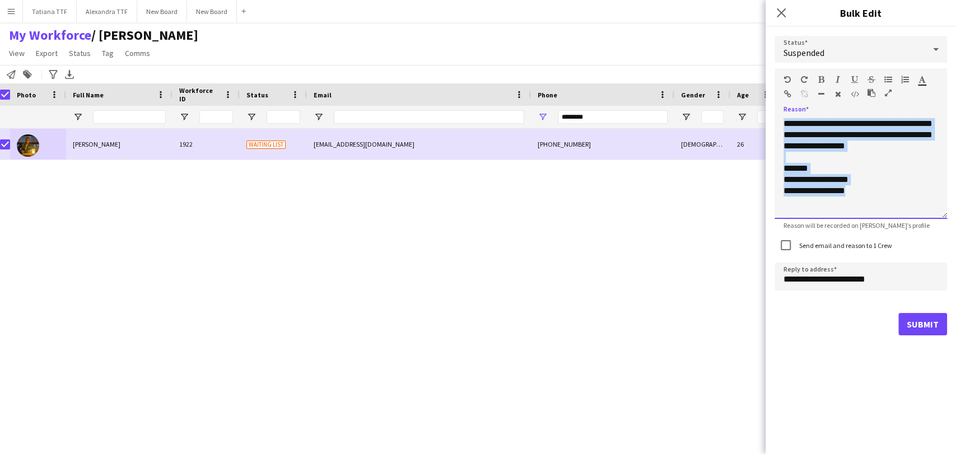
drag, startPoint x: 847, startPoint y: 182, endPoint x: 744, endPoint y: 72, distance: 151.0
click at [743, 72] on body "Menu Boards Boards Boards All jobs Status Workforce Workforce My Workforce Recr…" at bounding box center [478, 227] width 956 height 454
paste div
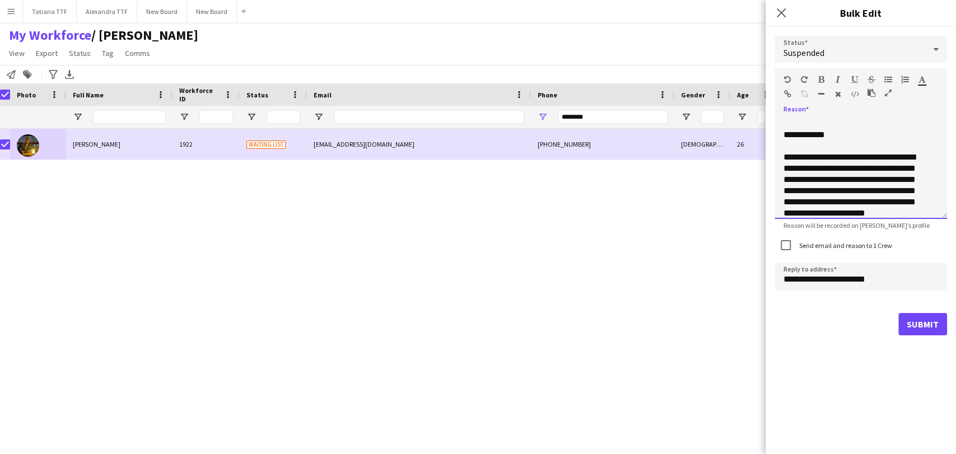
scroll to position [113, 0]
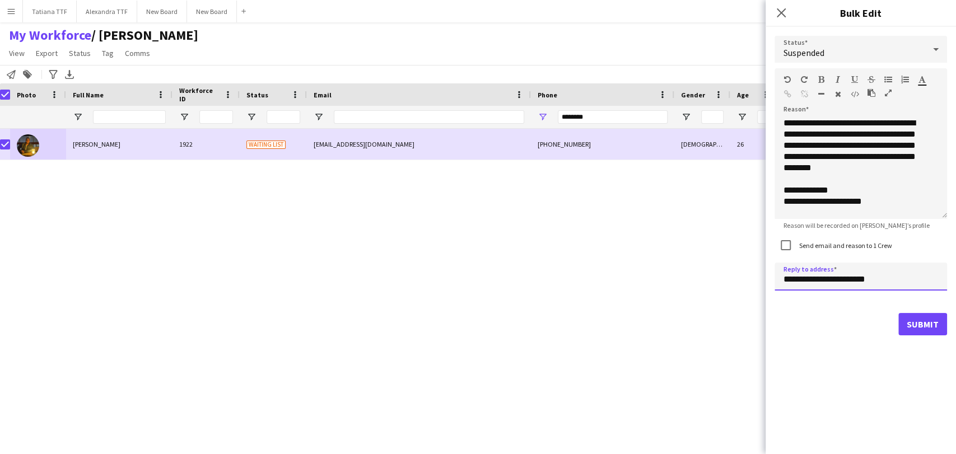
drag, startPoint x: 801, startPoint y: 280, endPoint x: 715, endPoint y: 283, distance: 86.4
click at [715, 283] on body "Menu Boards Boards Boards All jobs Status Workforce Workforce My Workforce Recr…" at bounding box center [478, 227] width 956 height 454
type input "**********"
click at [918, 331] on button "Submit" at bounding box center [923, 324] width 49 height 22
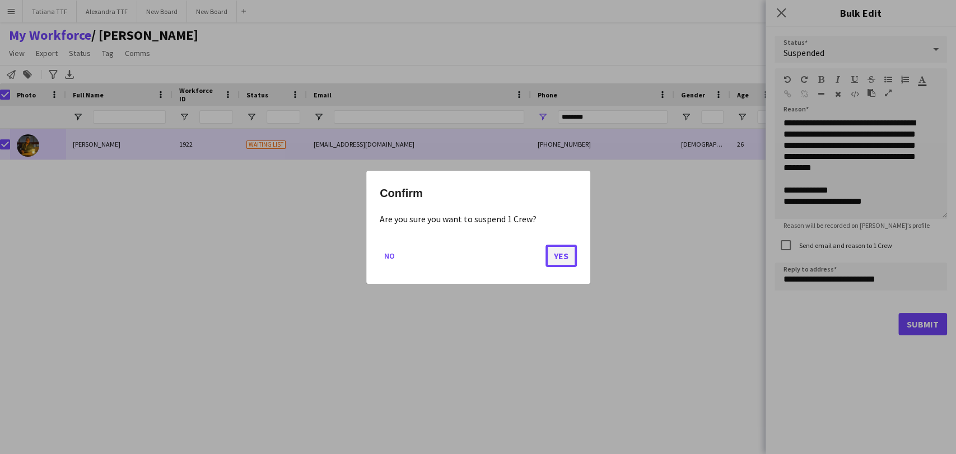
click at [565, 248] on button "Yes" at bounding box center [561, 255] width 31 height 22
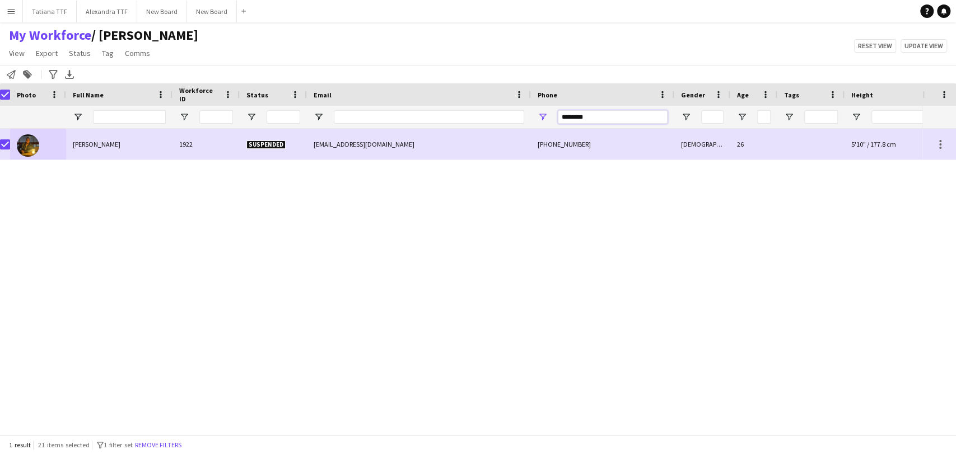
drag, startPoint x: 589, startPoint y: 114, endPoint x: 465, endPoint y: 109, distance: 124.5
click at [485, 111] on div at bounding box center [587, 117] width 1188 height 22
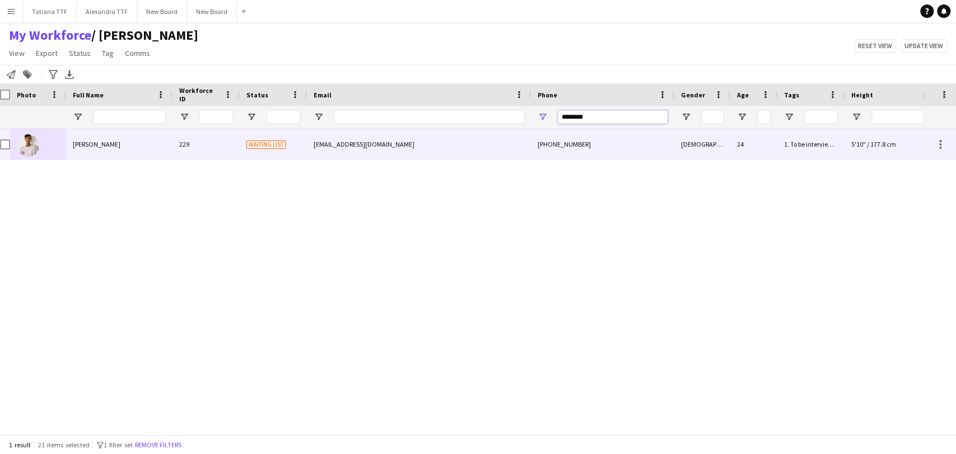
type input "********"
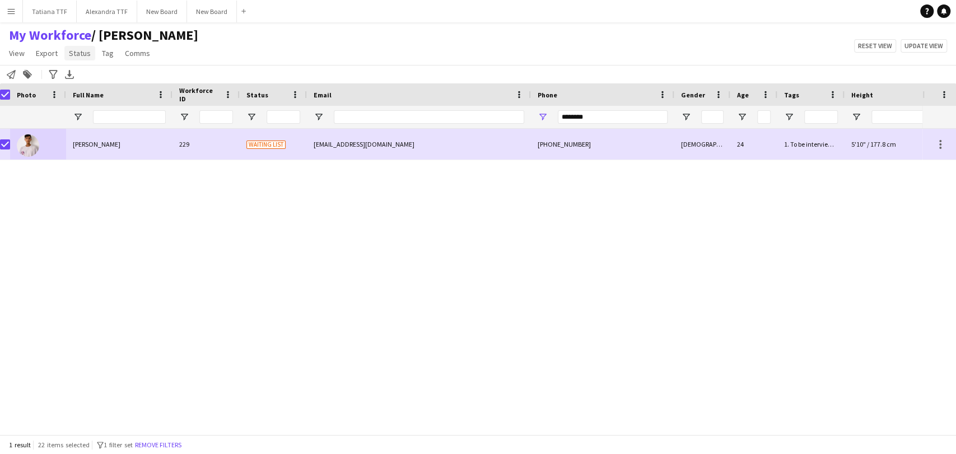
click at [69, 55] on span "Status" at bounding box center [80, 53] width 22 height 10
click at [71, 82] on link "Edit" at bounding box center [103, 78] width 78 height 24
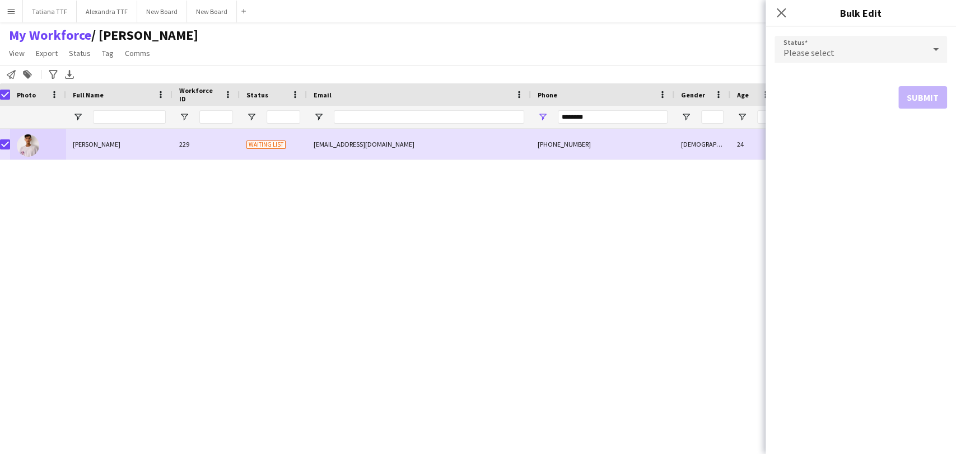
click at [797, 51] on span "Please select" at bounding box center [809, 52] width 51 height 11
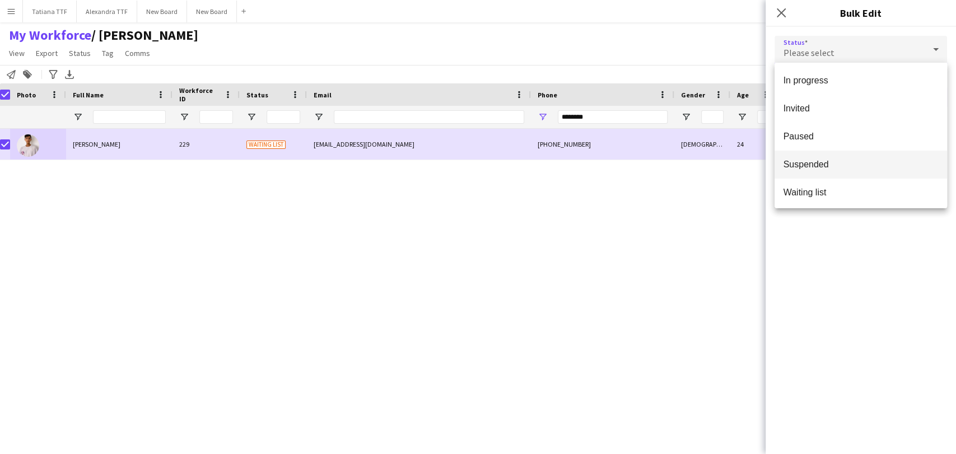
scroll to position [115, 0]
click at [826, 161] on span "Suspended" at bounding box center [861, 162] width 155 height 11
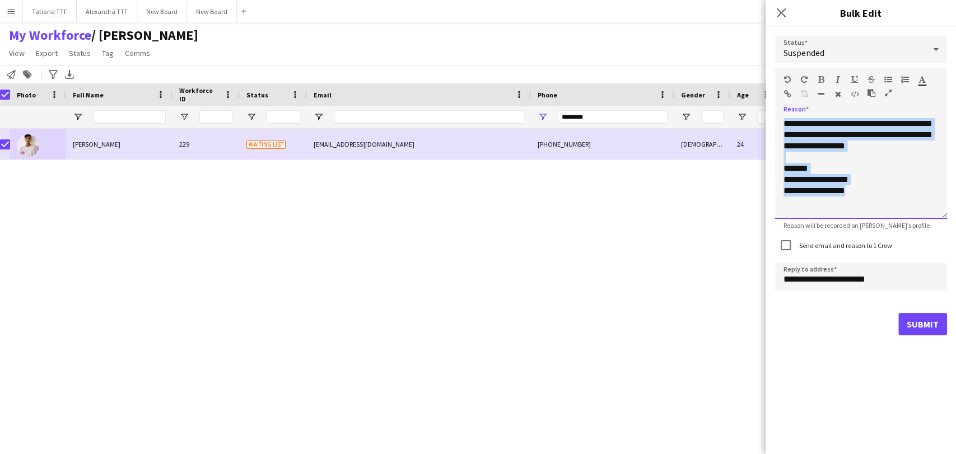
drag, startPoint x: 880, startPoint y: 204, endPoint x: 757, endPoint y: 31, distance: 212.5
click at [757, 31] on body "Menu Boards Boards Boards All jobs Status Workforce Workforce My Workforce Recr…" at bounding box center [478, 227] width 956 height 454
paste div
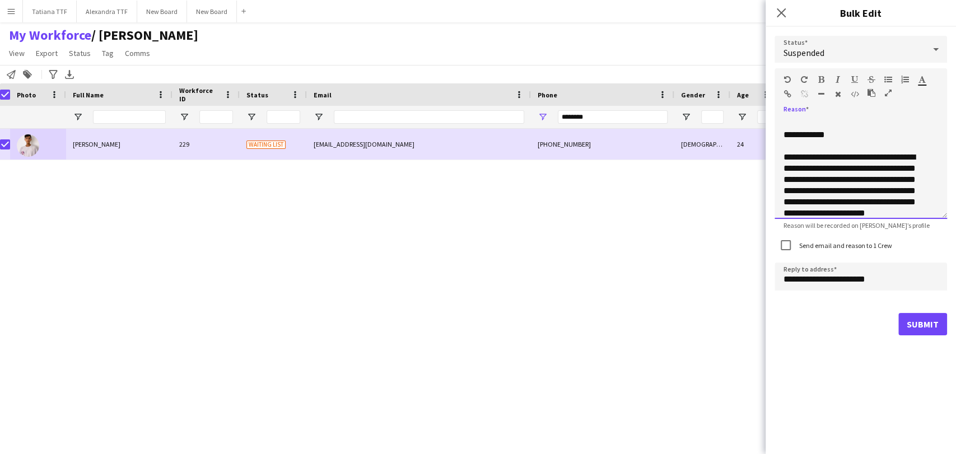
scroll to position [113, 0]
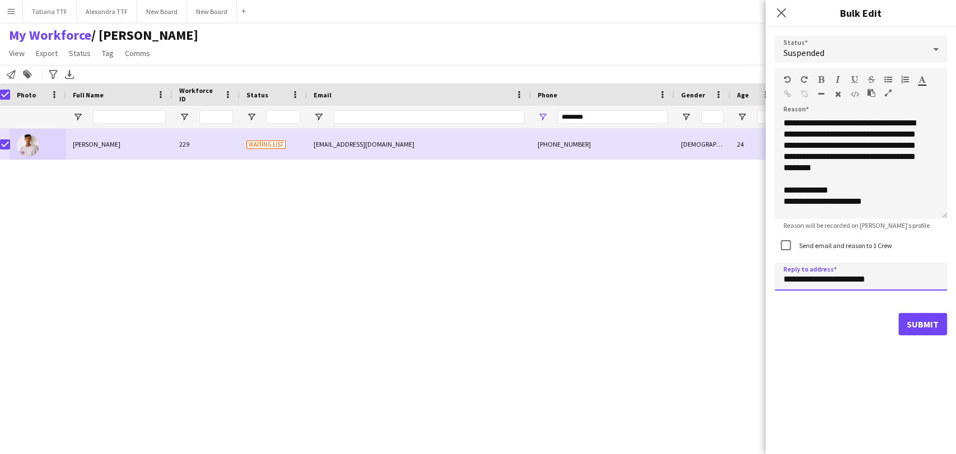
drag, startPoint x: 801, startPoint y: 280, endPoint x: 769, endPoint y: 280, distance: 31.9
click at [769, 280] on div "**********" at bounding box center [861, 186] width 190 height 318
type input "**********"
click at [913, 323] on button "Submit" at bounding box center [923, 324] width 49 height 22
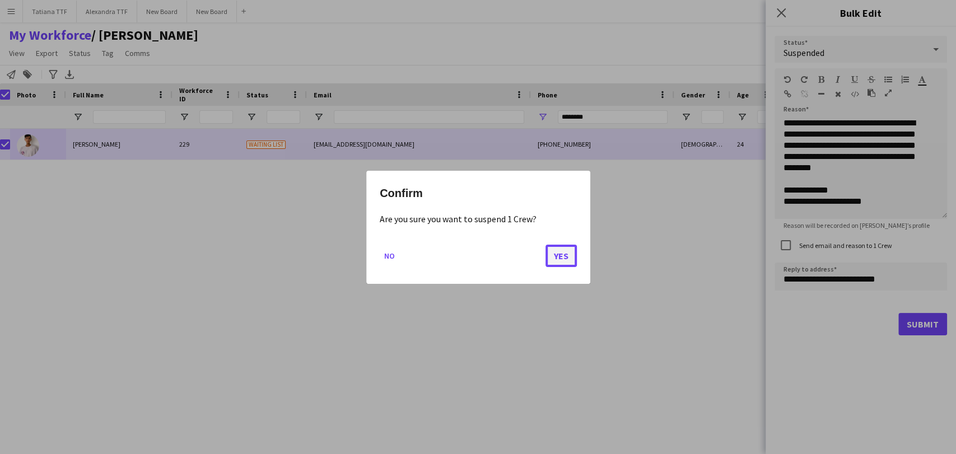
click at [553, 257] on button "Yes" at bounding box center [561, 255] width 31 height 22
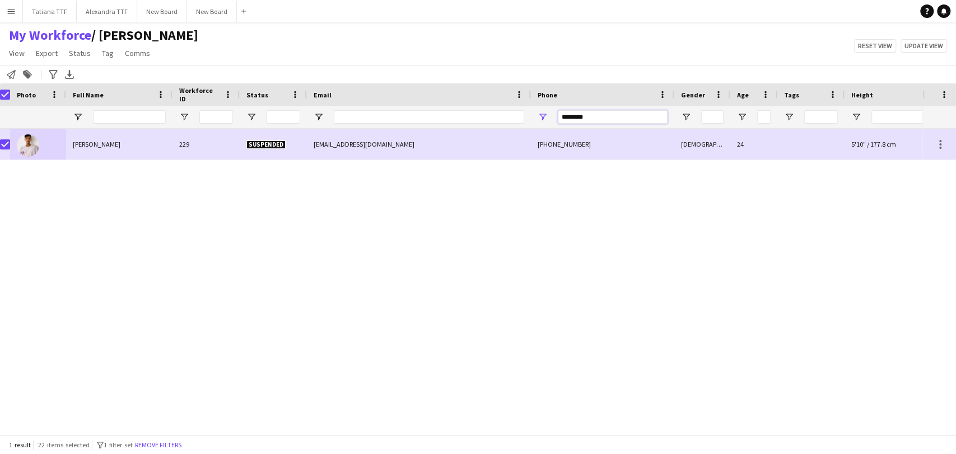
drag, startPoint x: 608, startPoint y: 117, endPoint x: 520, endPoint y: 114, distance: 88.0
click at [524, 114] on div at bounding box center [587, 117] width 1188 height 22
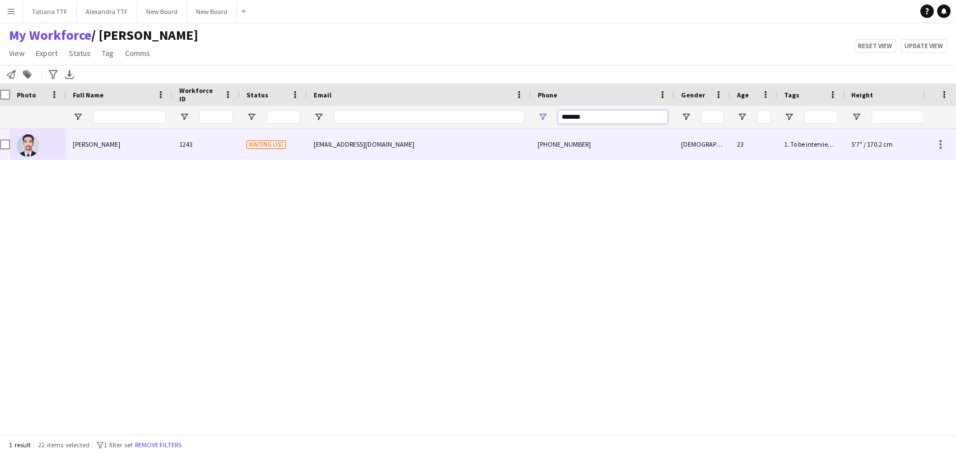
type input "*******"
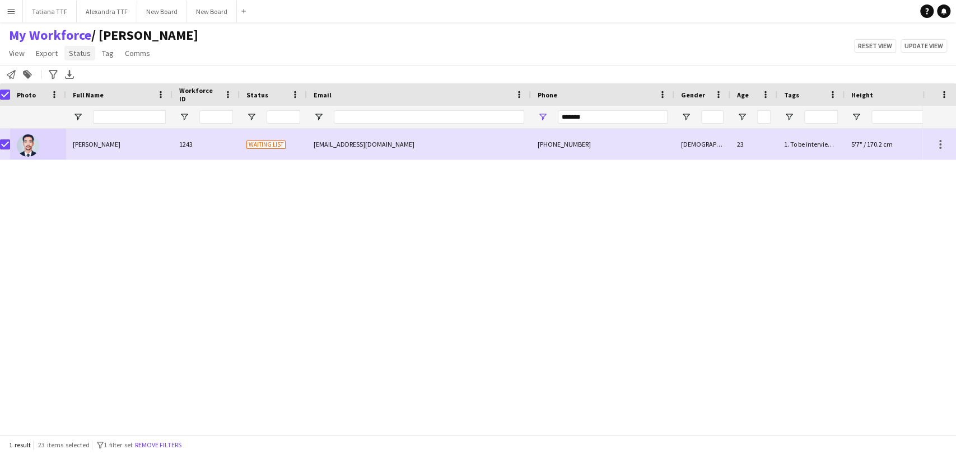
click at [81, 55] on span "Status" at bounding box center [80, 53] width 22 height 10
click at [81, 82] on span "Edit" at bounding box center [79, 77] width 13 height 10
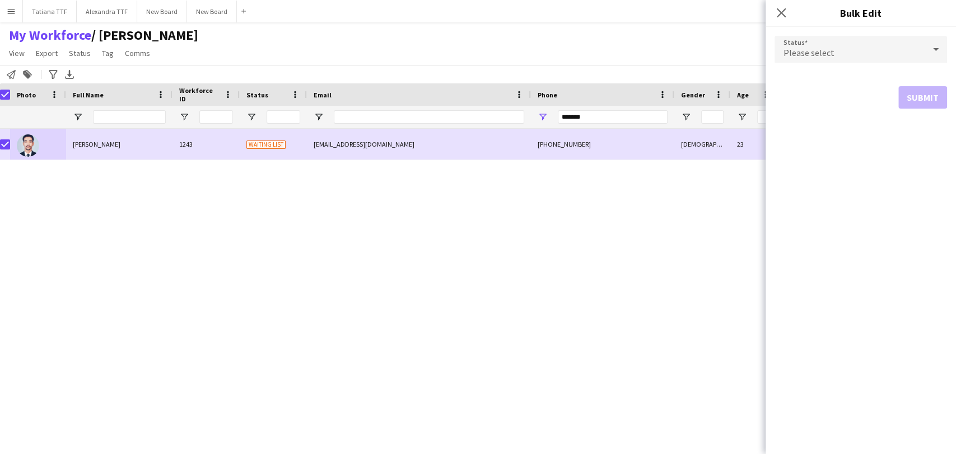
click at [811, 45] on div "Please select" at bounding box center [850, 49] width 150 height 27
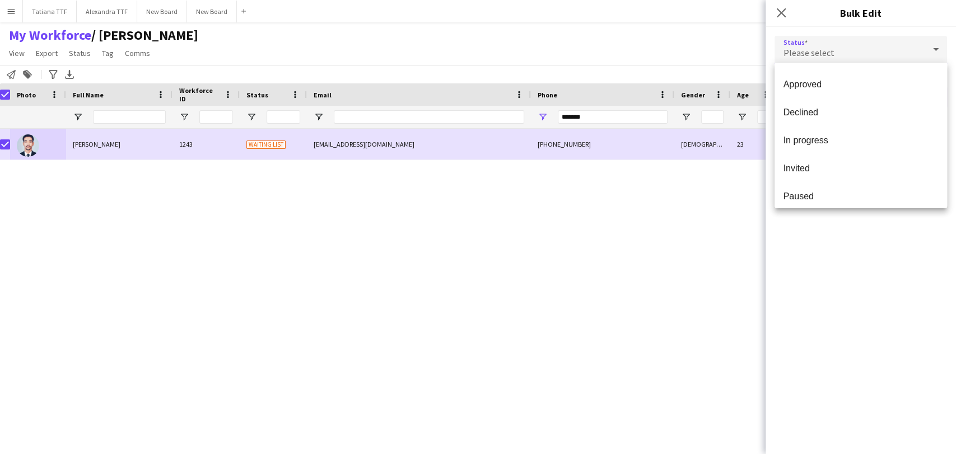
scroll to position [115, 0]
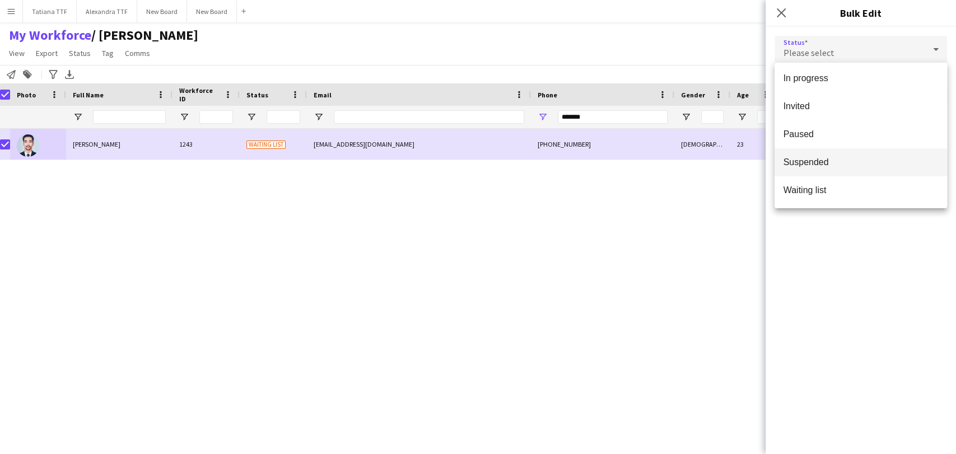
click at [841, 162] on span "Suspended" at bounding box center [861, 162] width 155 height 11
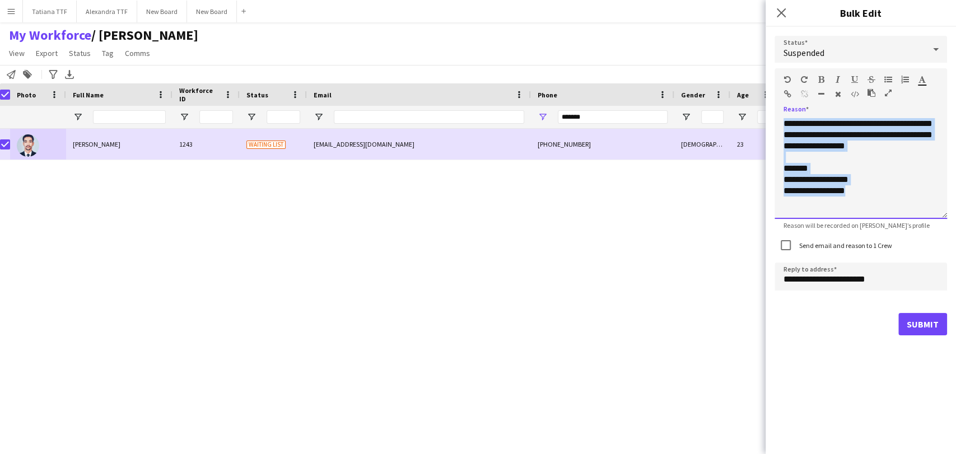
drag, startPoint x: 864, startPoint y: 203, endPoint x: 718, endPoint y: 13, distance: 239.7
click at [718, 13] on body "Menu Boards Boards Boards All jobs Status Workforce Workforce My Workforce Recr…" at bounding box center [478, 227] width 956 height 454
paste div
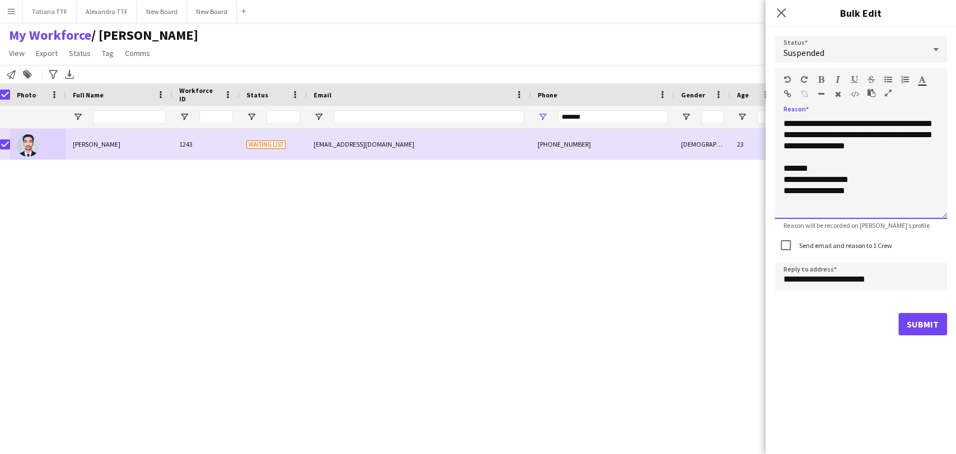
scroll to position [113, 0]
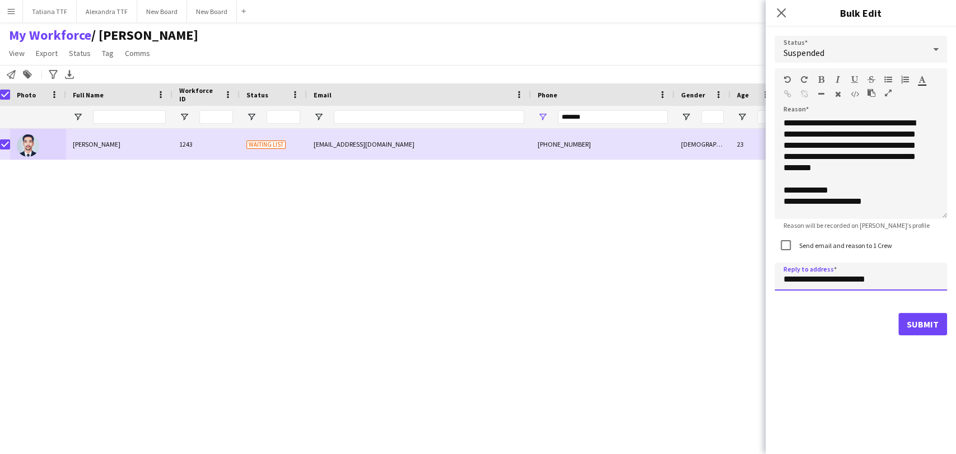
drag, startPoint x: 800, startPoint y: 279, endPoint x: 776, endPoint y: 280, distance: 24.1
click at [776, 280] on input "**********" at bounding box center [861, 277] width 173 height 28
type input "**********"
click at [924, 325] on button "Submit" at bounding box center [923, 324] width 49 height 22
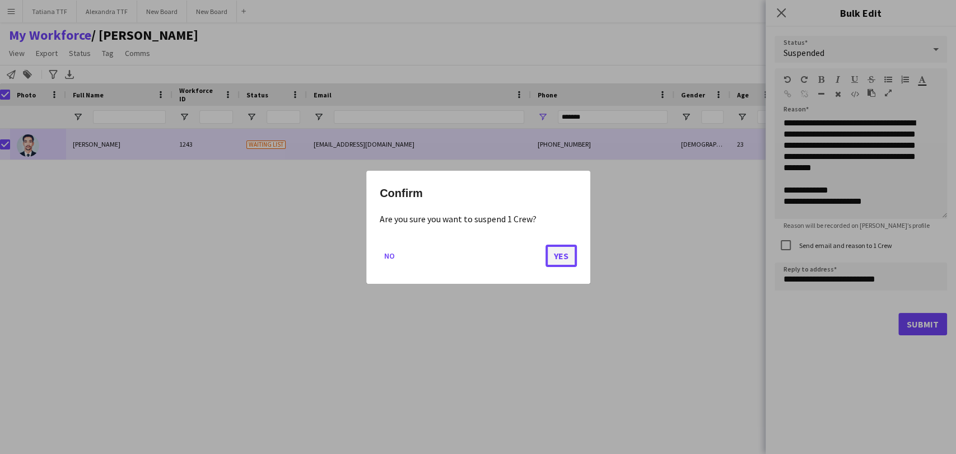
click at [559, 252] on button "Yes" at bounding box center [561, 255] width 31 height 22
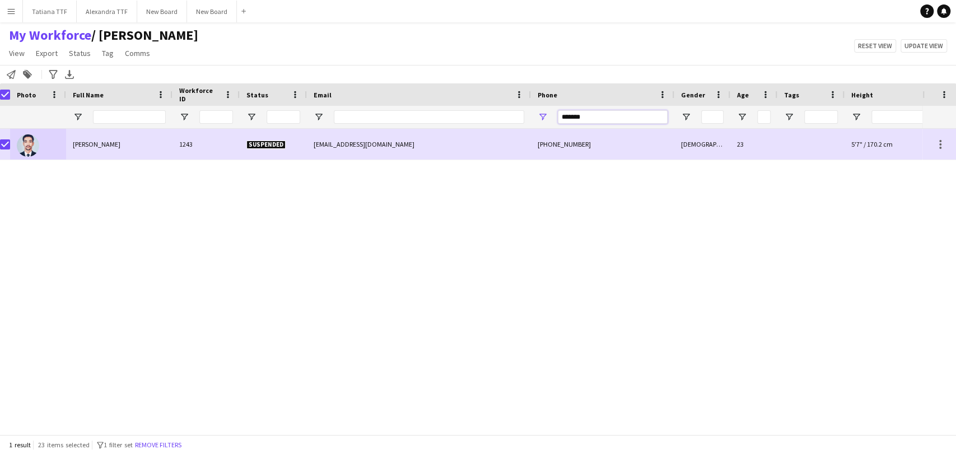
drag, startPoint x: 606, startPoint y: 117, endPoint x: 455, endPoint y: 122, distance: 150.8
click at [467, 120] on div at bounding box center [587, 117] width 1188 height 22
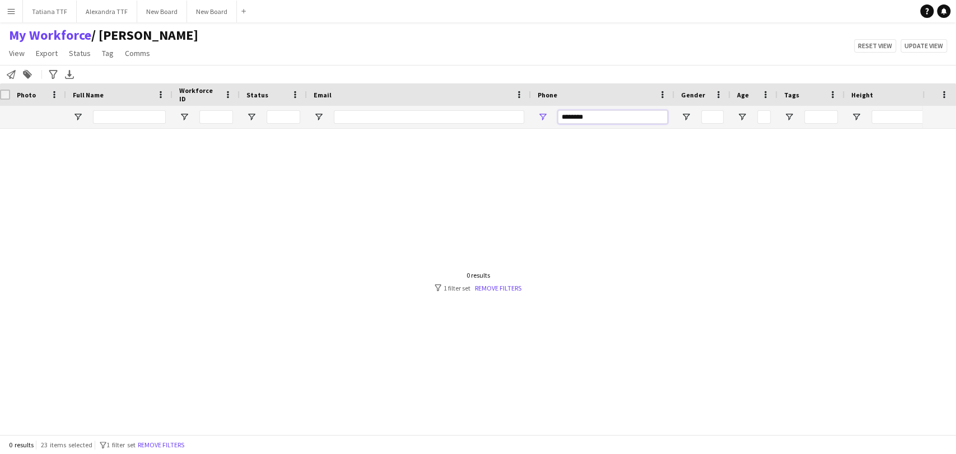
click at [582, 113] on input "********" at bounding box center [613, 116] width 110 height 13
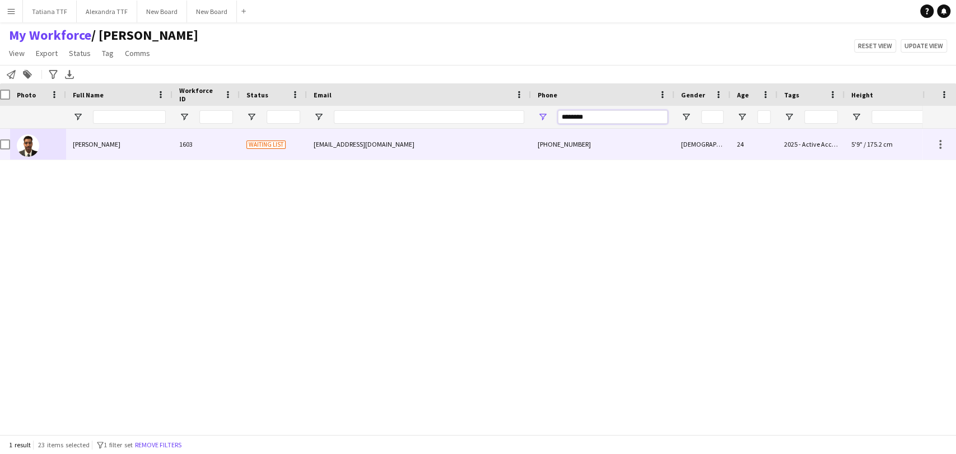
type input "********"
click at [26, 151] on img at bounding box center [28, 145] width 22 height 22
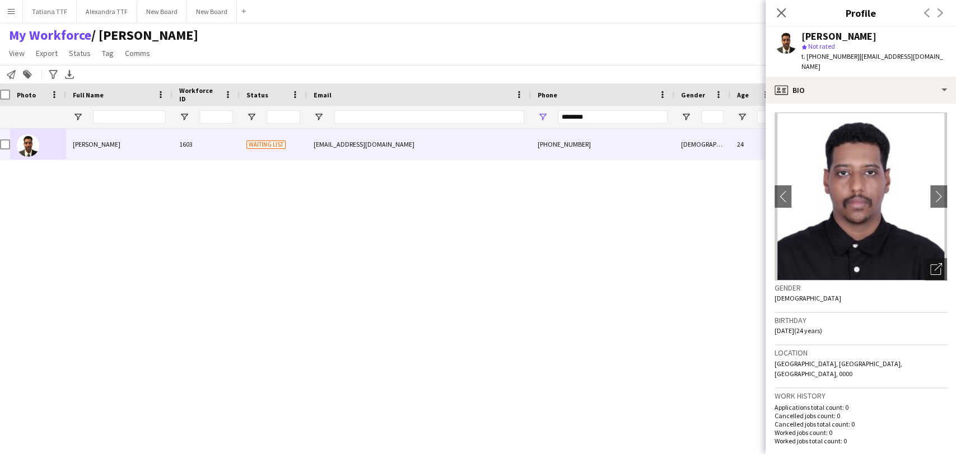
click at [909, 262] on img at bounding box center [861, 197] width 173 height 168
click at [935, 259] on div "Open photos pop-in" at bounding box center [936, 269] width 22 height 22
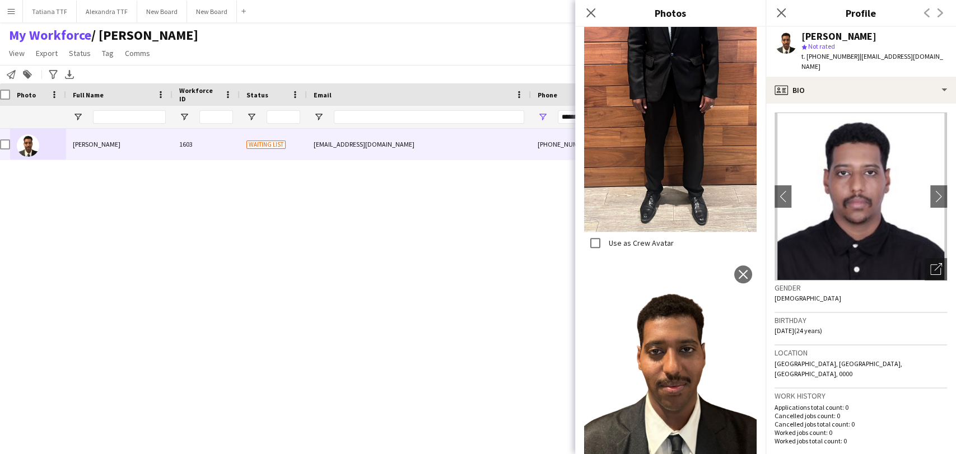
scroll to position [364, 0]
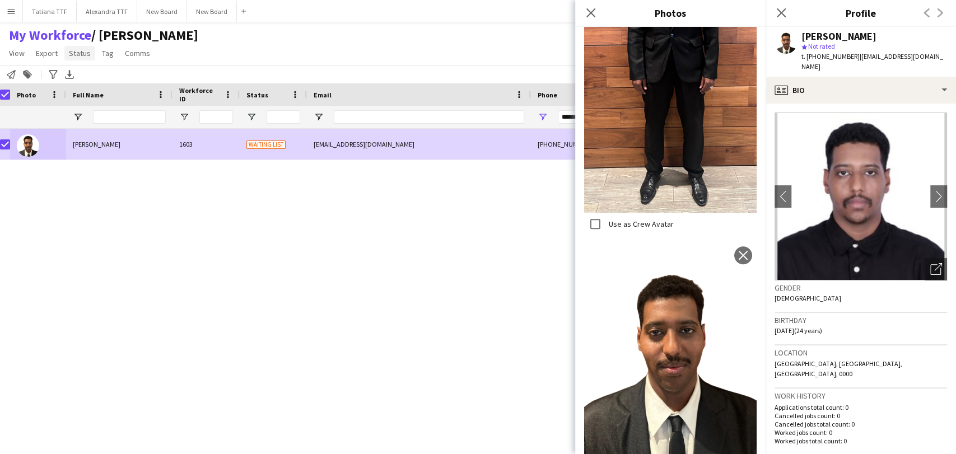
click at [85, 57] on span "Status" at bounding box center [80, 53] width 22 height 10
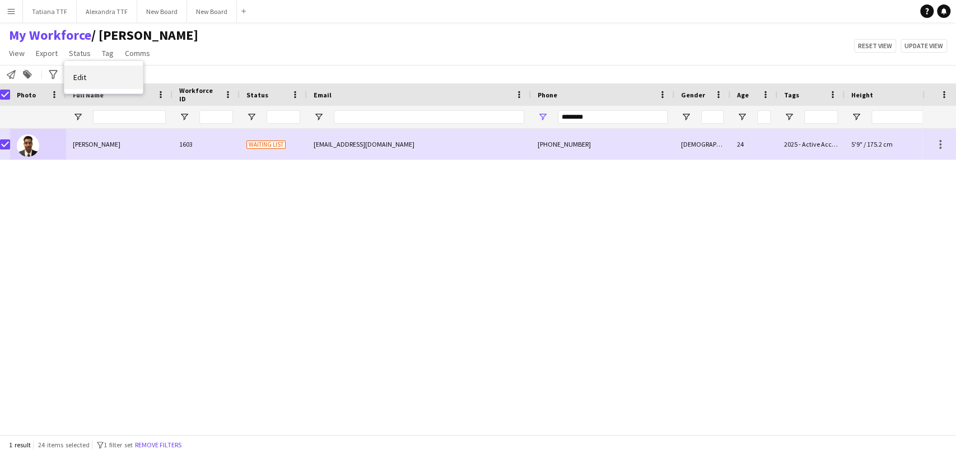
click at [101, 76] on link "Edit" at bounding box center [103, 78] width 78 height 24
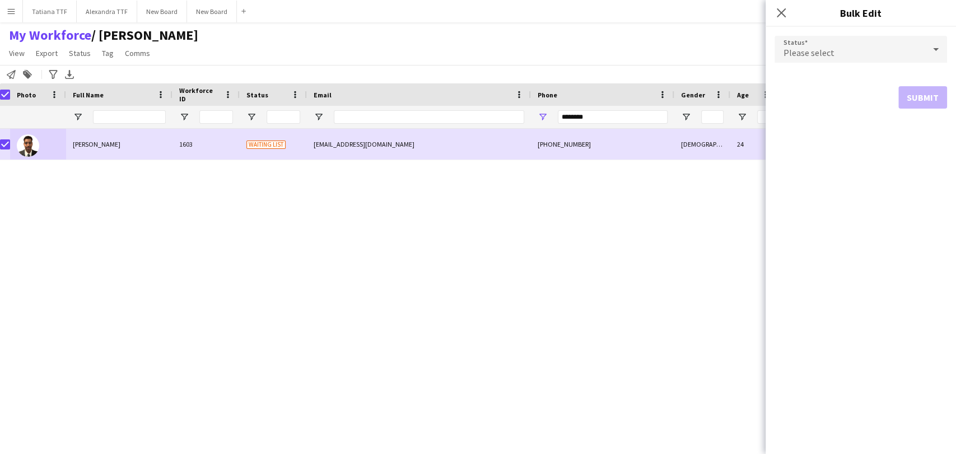
click at [899, 42] on div "Please select" at bounding box center [850, 49] width 150 height 27
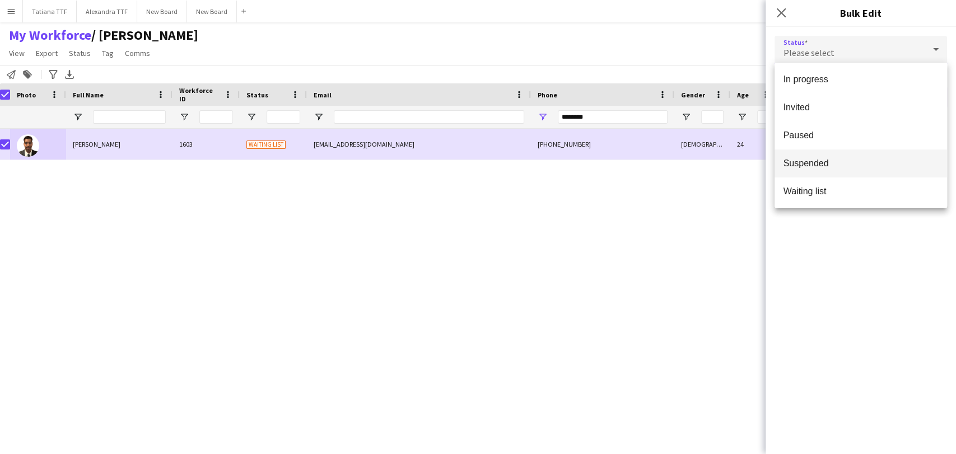
scroll to position [115, 0]
click at [845, 162] on span "Suspended" at bounding box center [861, 162] width 155 height 11
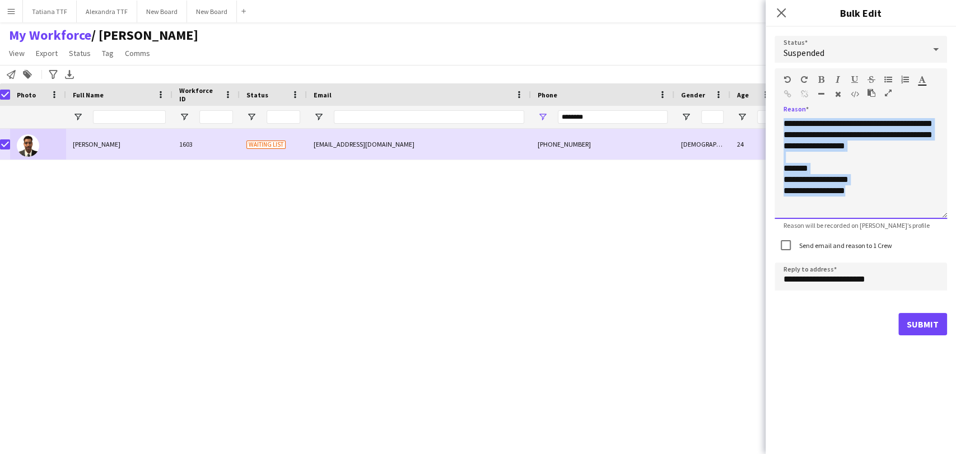
drag, startPoint x: 852, startPoint y: 178, endPoint x: 756, endPoint y: 75, distance: 141.1
click at [757, 76] on body "Menu Boards Boards Boards All jobs Status Workforce Workforce My Workforce Recr…" at bounding box center [478, 227] width 956 height 454
paste div
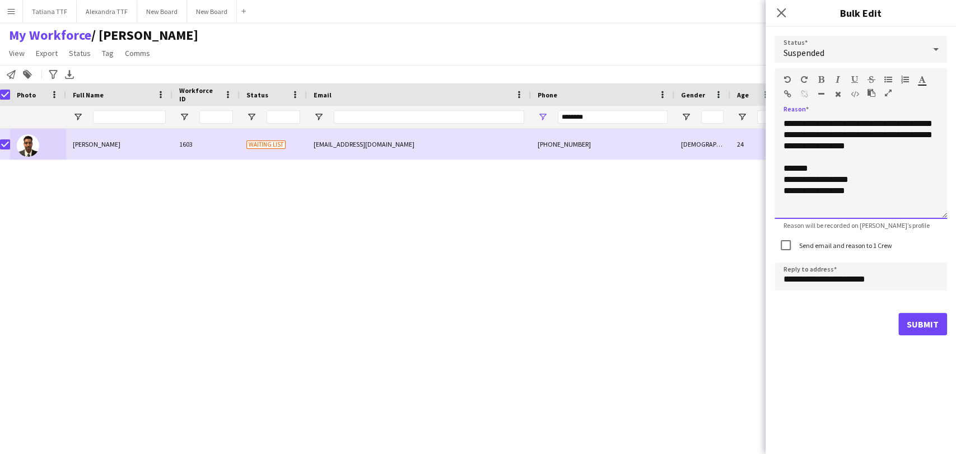
scroll to position [113, 0]
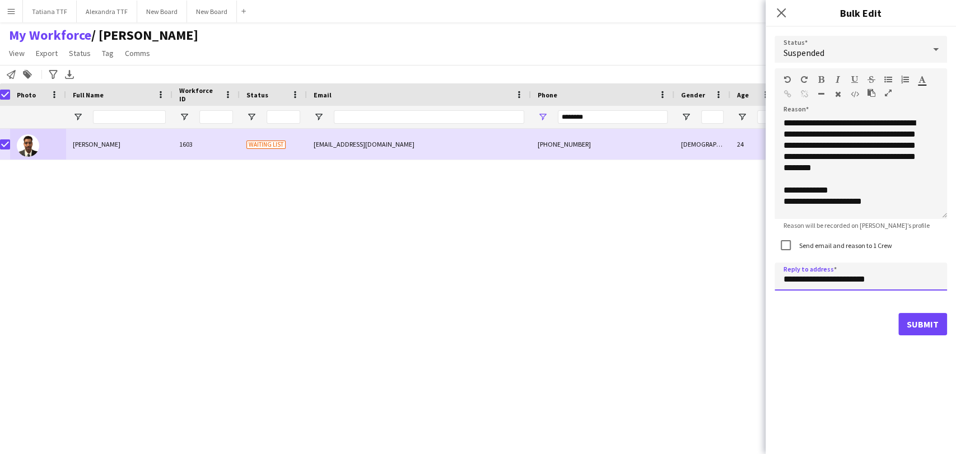
drag, startPoint x: 802, startPoint y: 280, endPoint x: 760, endPoint y: 279, distance: 42.6
click at [761, 278] on body "Menu Boards Boards Boards All jobs Status Workforce Workforce My Workforce Recr…" at bounding box center [478, 227] width 956 height 454
type input "**********"
click at [916, 324] on button "Submit" at bounding box center [923, 324] width 49 height 22
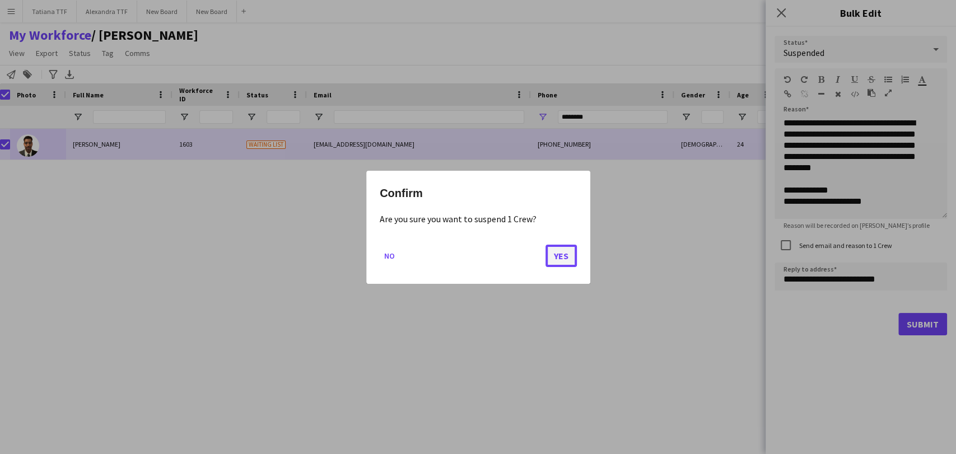
click at [573, 250] on button "Yes" at bounding box center [561, 255] width 31 height 22
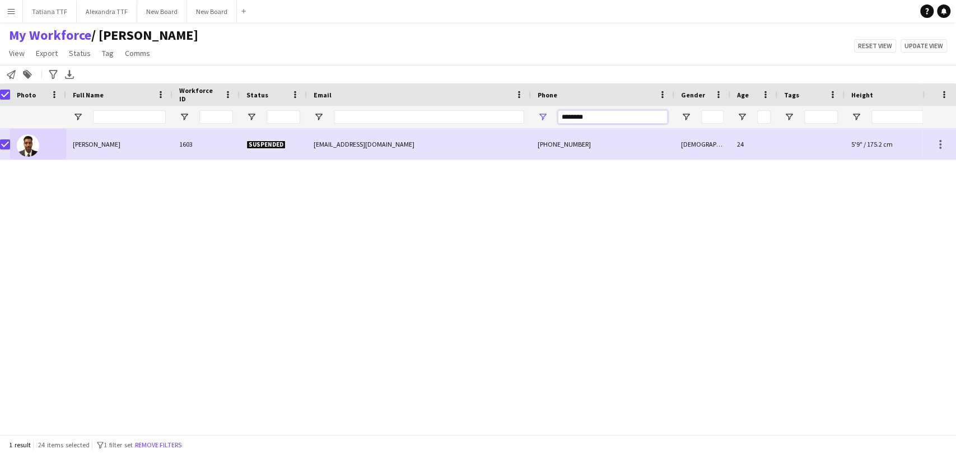
drag, startPoint x: 592, startPoint y: 115, endPoint x: 494, endPoint y: 114, distance: 98.6
click at [495, 114] on div at bounding box center [587, 117] width 1188 height 22
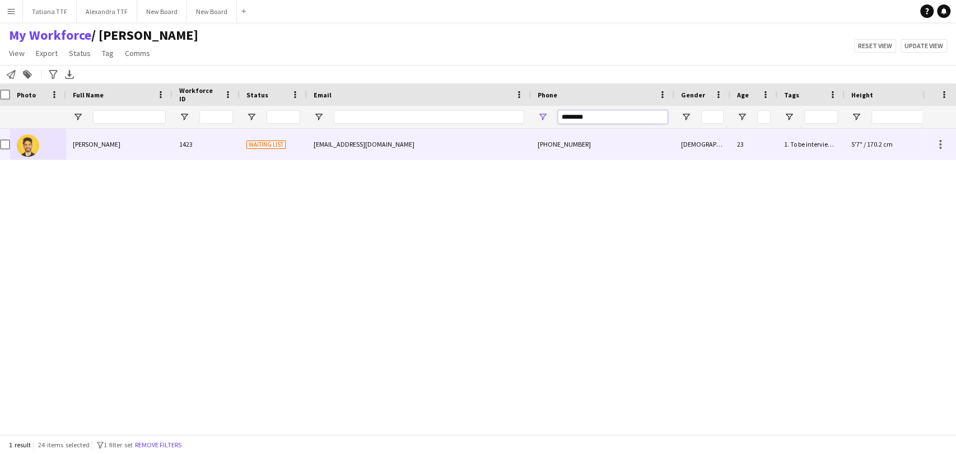
type input "********"
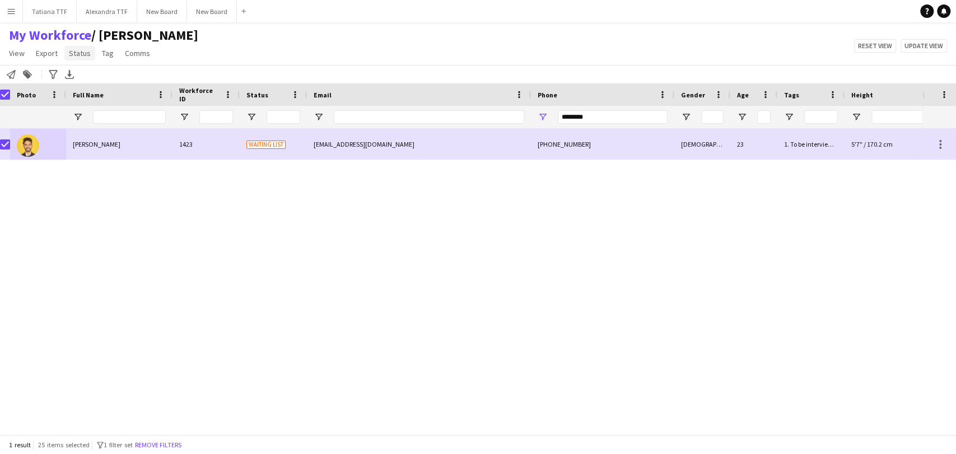
click at [85, 51] on span "Status" at bounding box center [80, 53] width 22 height 10
click at [88, 81] on link "Edit" at bounding box center [103, 78] width 78 height 24
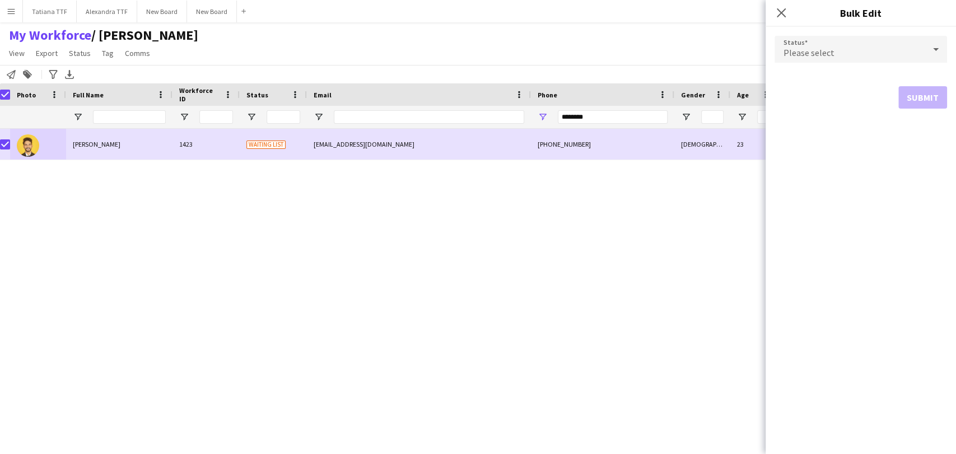
click at [840, 59] on div "Please select" at bounding box center [850, 49] width 150 height 27
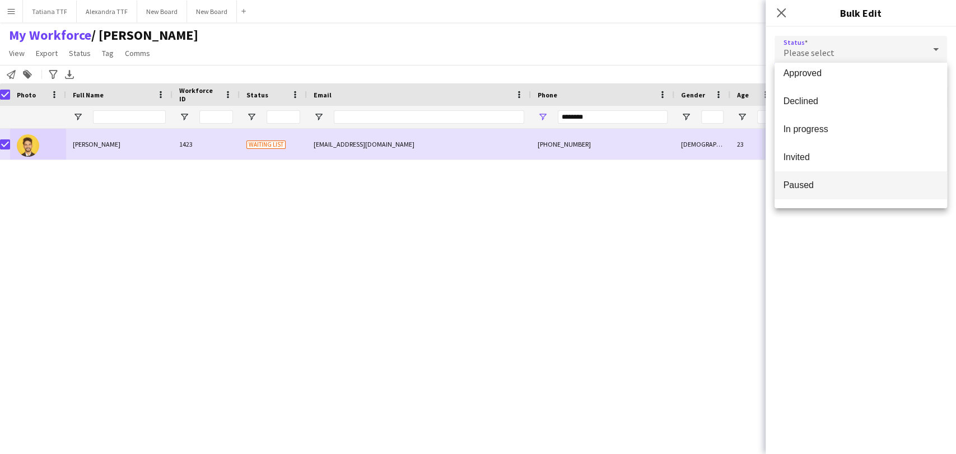
scroll to position [115, 0]
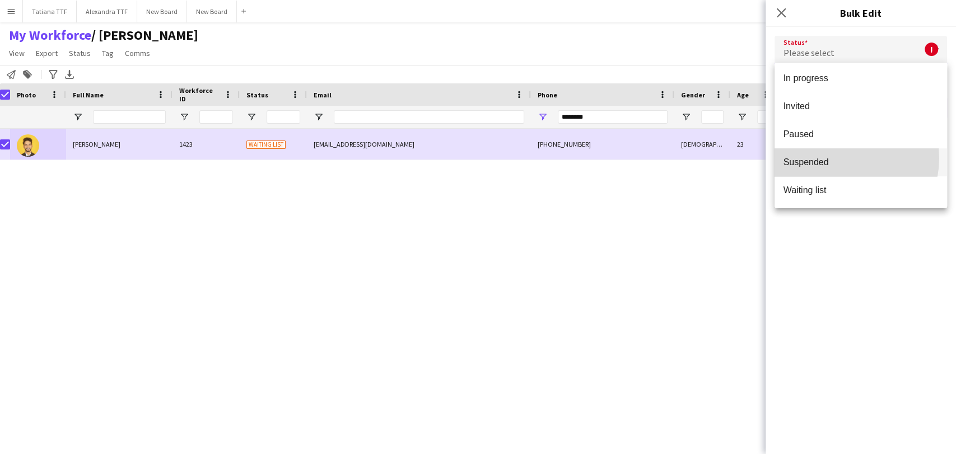
click at [839, 157] on span "Suspended" at bounding box center [861, 162] width 155 height 11
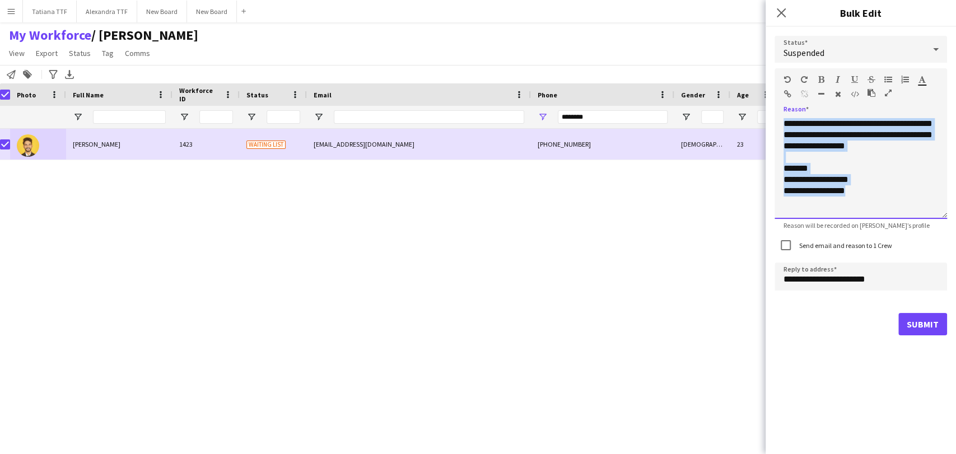
drag, startPoint x: 894, startPoint y: 194, endPoint x: 701, endPoint y: 3, distance: 271.0
click at [701, 8] on body "Menu Boards Boards Boards All jobs Status Workforce Workforce My Workforce Recr…" at bounding box center [478, 227] width 956 height 454
paste div
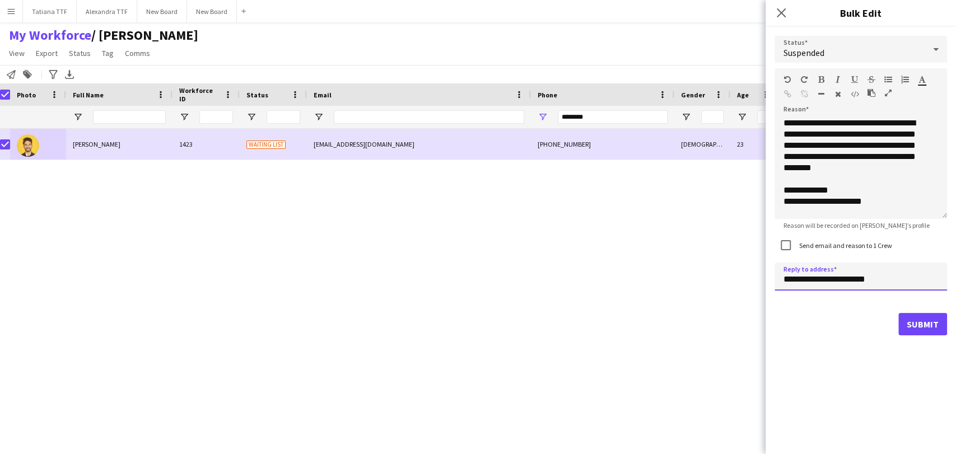
drag, startPoint x: 801, startPoint y: 281, endPoint x: 731, endPoint y: 286, distance: 70.2
click at [743, 286] on body "Menu Boards Boards Boards All jobs Status Workforce Workforce My Workforce Recr…" at bounding box center [478, 227] width 956 height 454
type input "**********"
click at [919, 324] on button "Submit" at bounding box center [923, 324] width 49 height 22
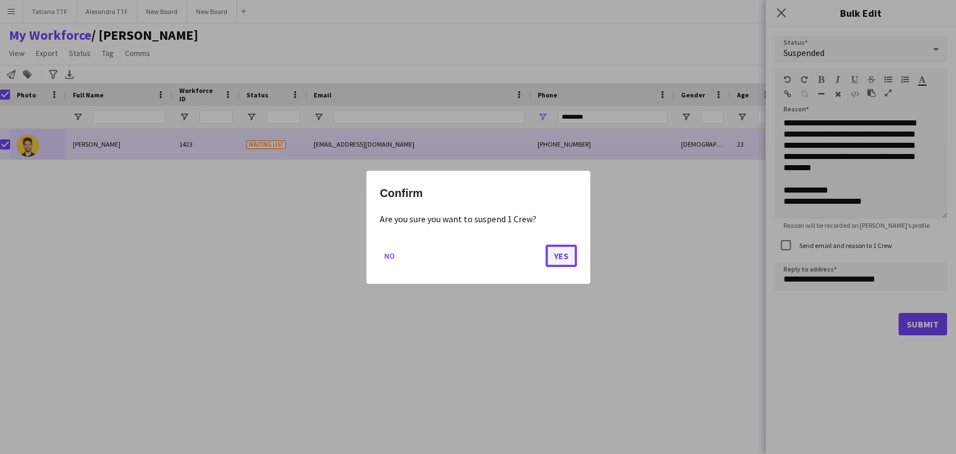
click at [560, 254] on button "Yes" at bounding box center [561, 255] width 31 height 22
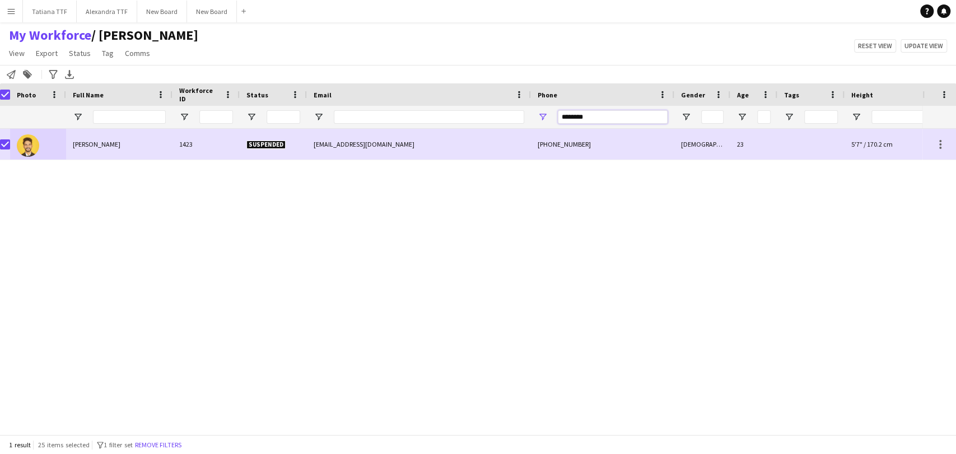
drag, startPoint x: 599, startPoint y: 122, endPoint x: 497, endPoint y: 109, distance: 102.8
click at [501, 110] on div at bounding box center [587, 117] width 1188 height 22
type input "*"
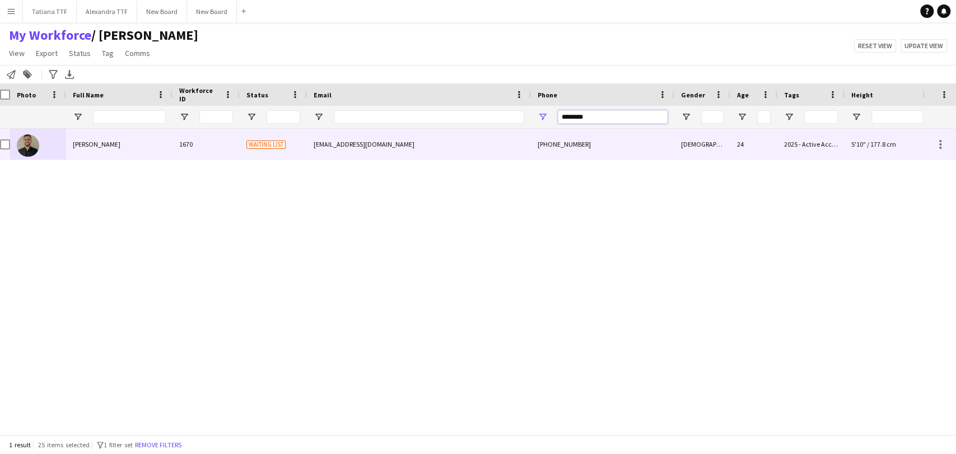
type input "********"
click at [17, 147] on img at bounding box center [28, 145] width 22 height 22
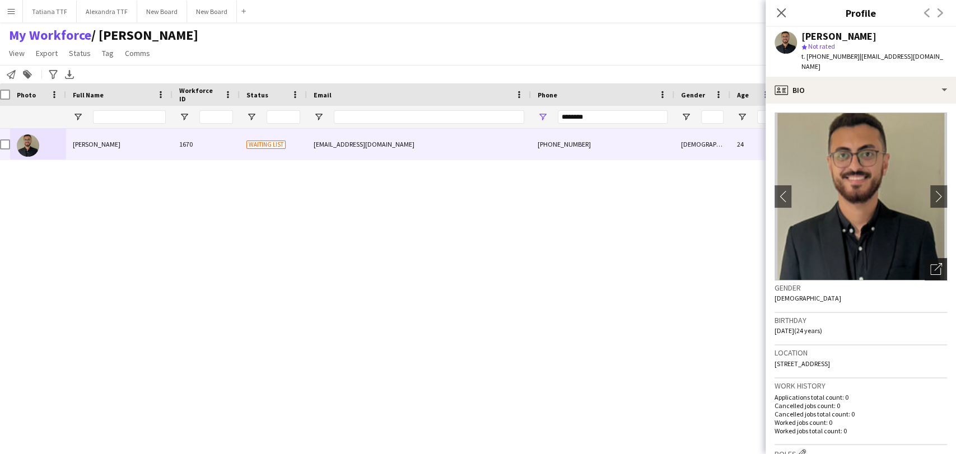
click at [931, 263] on icon "Open photos pop-in" at bounding box center [937, 269] width 12 height 12
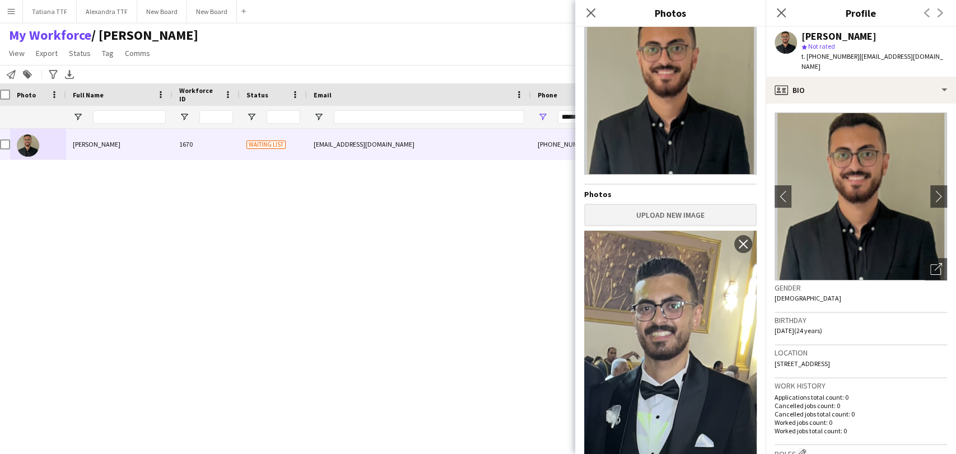
scroll to position [67, 0]
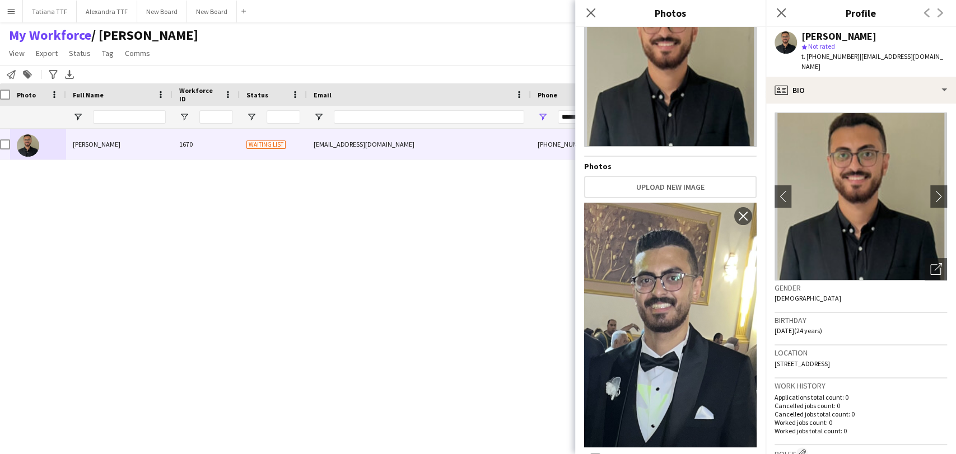
drag, startPoint x: 589, startPoint y: 13, endPoint x: 672, endPoint y: 22, distance: 83.4
click at [589, 13] on icon "Close pop-in" at bounding box center [591, 12] width 9 height 9
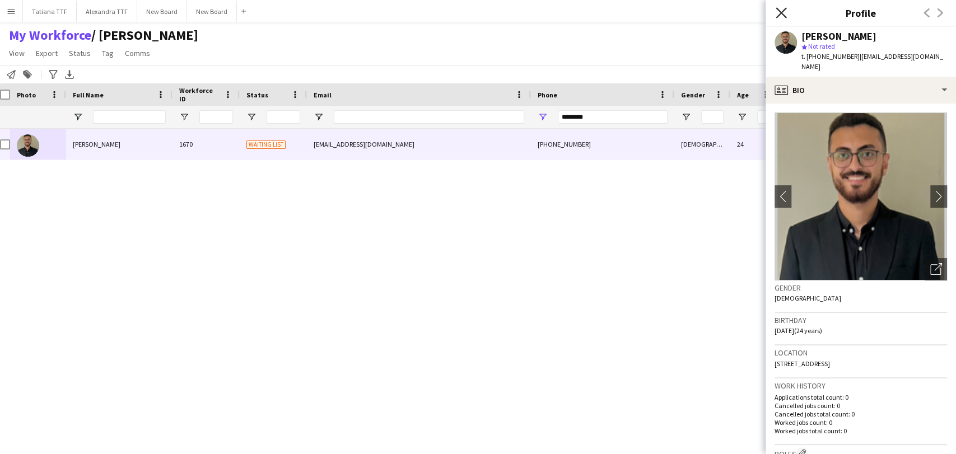
click at [784, 9] on icon "Close pop-in" at bounding box center [781, 12] width 11 height 11
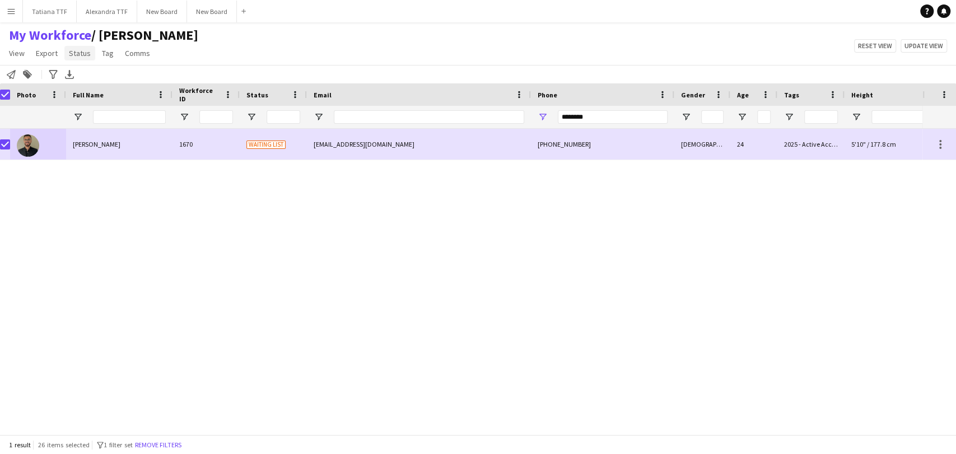
click at [79, 54] on span "Status" at bounding box center [80, 53] width 22 height 10
click at [92, 81] on link "Edit" at bounding box center [103, 78] width 78 height 24
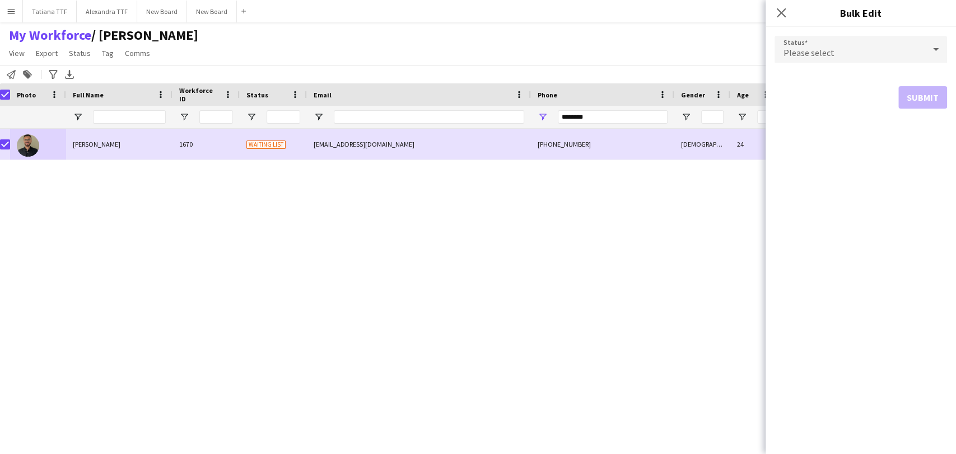
click at [873, 52] on div "Please select" at bounding box center [850, 49] width 150 height 27
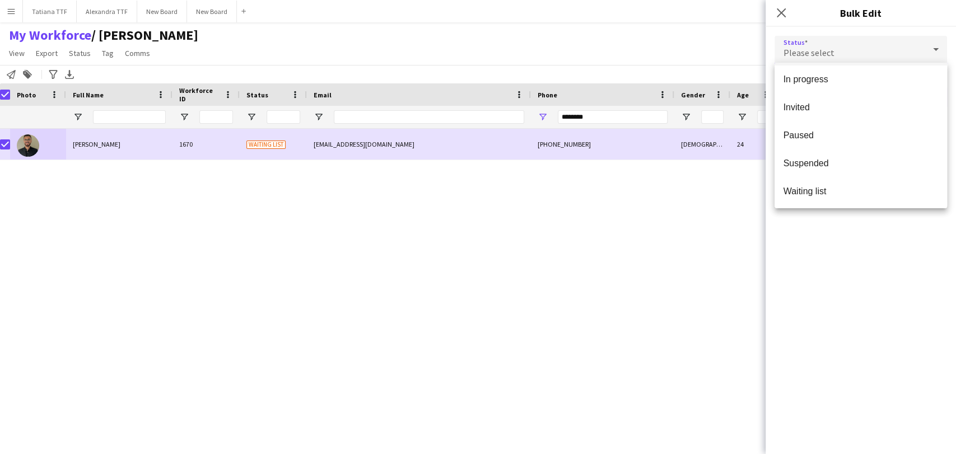
scroll to position [115, 0]
click at [839, 166] on span "Suspended" at bounding box center [861, 162] width 155 height 11
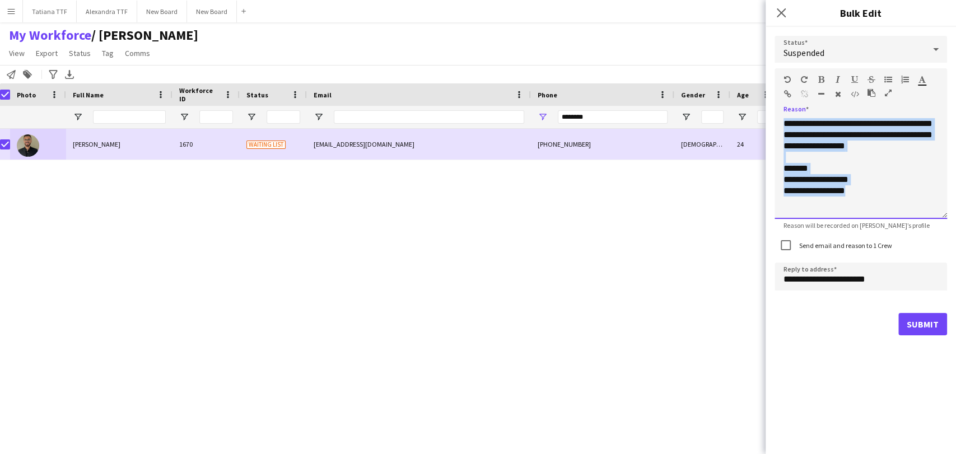
drag, startPoint x: 864, startPoint y: 201, endPoint x: 709, endPoint y: 22, distance: 236.3
click at [705, 34] on body "Menu Boards Boards Boards All jobs Status Workforce Workforce My Workforce Recr…" at bounding box center [478, 227] width 956 height 454
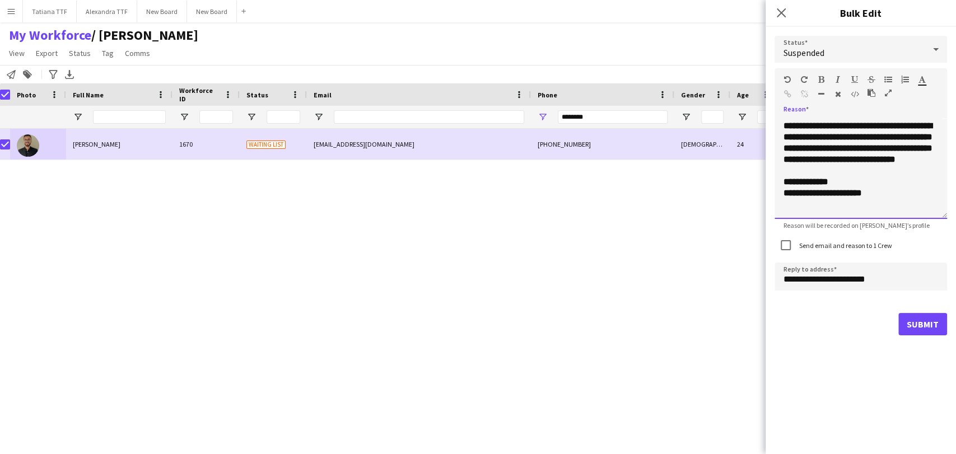
scroll to position [132, 0]
drag, startPoint x: 802, startPoint y: 278, endPoint x: 696, endPoint y: 254, distance: 109.1
click at [705, 254] on body "Menu Boards Boards Boards All jobs Status Workforce Workforce My Workforce Recr…" at bounding box center [478, 227] width 956 height 454
type input "**********"
click at [925, 327] on button "Submit" at bounding box center [923, 324] width 49 height 22
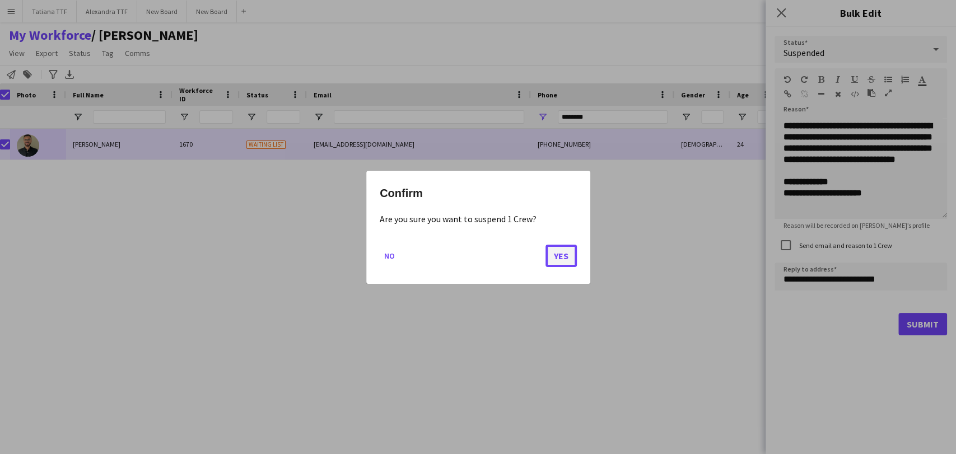
click at [565, 258] on button "Yes" at bounding box center [561, 255] width 31 height 22
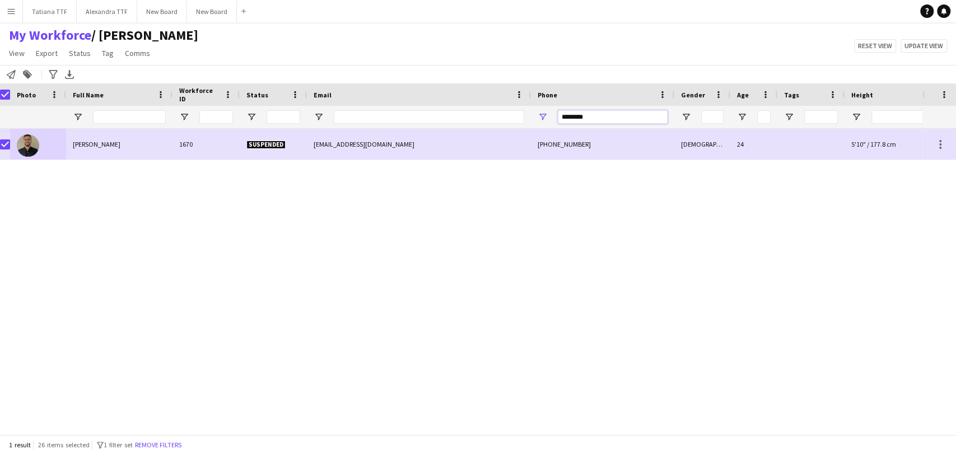
drag, startPoint x: 602, startPoint y: 115, endPoint x: 348, endPoint y: 111, distance: 253.8
click at [376, 114] on div at bounding box center [587, 117] width 1188 height 22
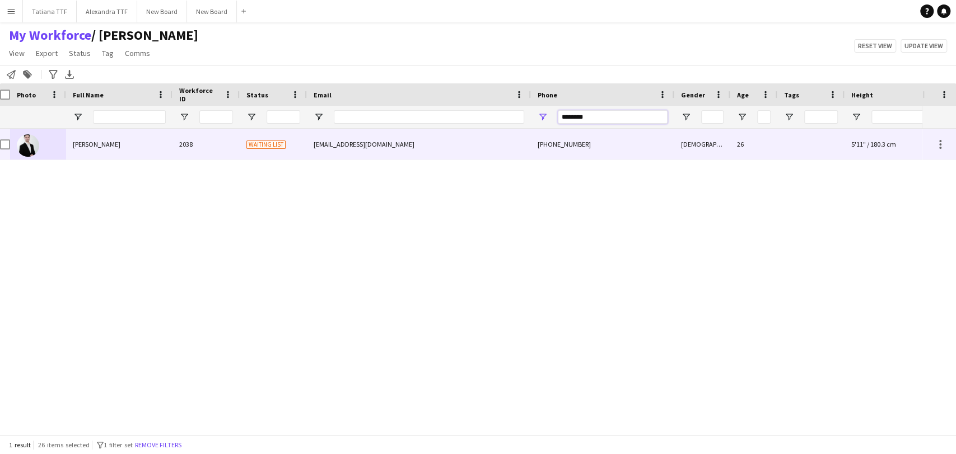
type input "********"
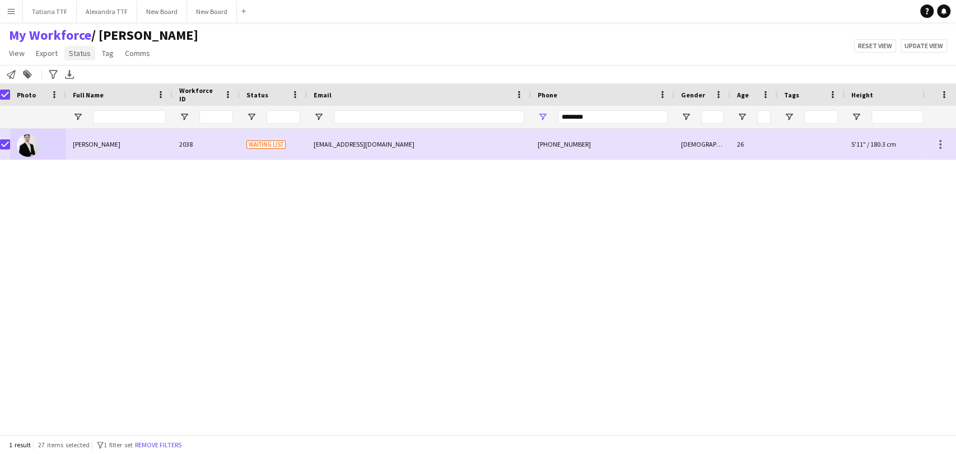
click at [79, 49] on span "Status" at bounding box center [80, 53] width 22 height 10
click at [81, 76] on span "Edit" at bounding box center [79, 77] width 13 height 10
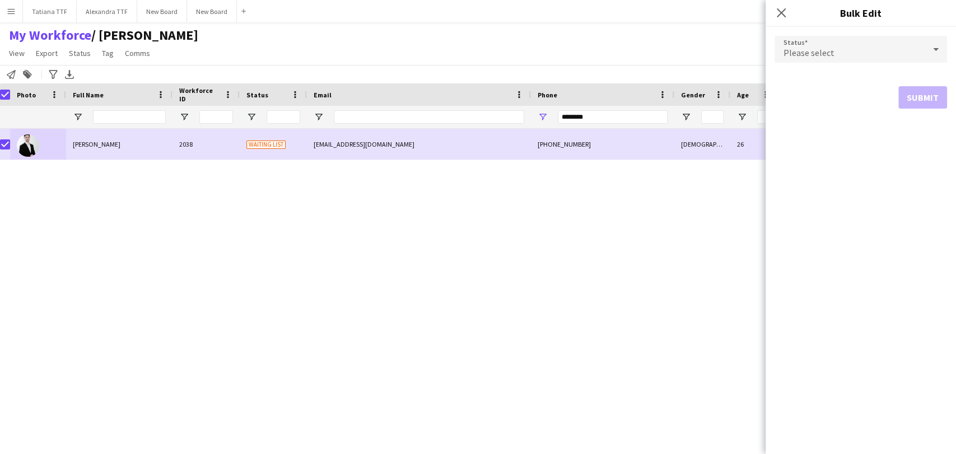
click at [807, 55] on span "Please select" at bounding box center [809, 52] width 51 height 11
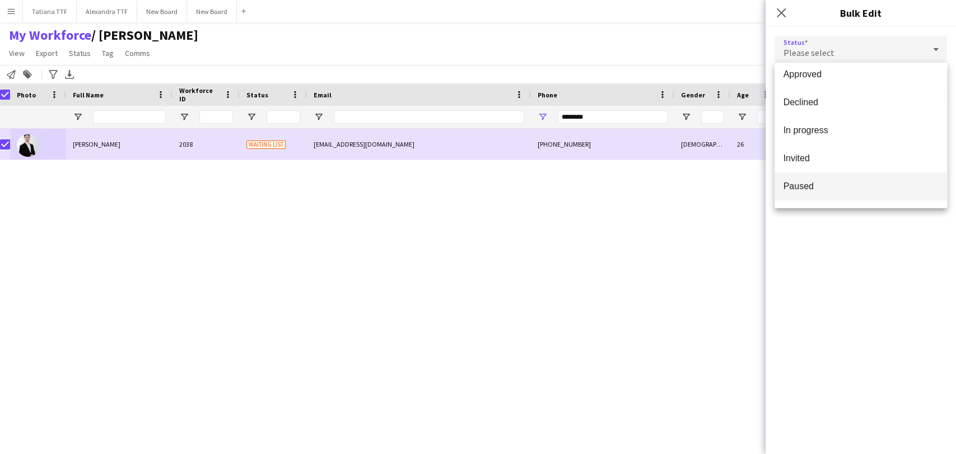
scroll to position [115, 0]
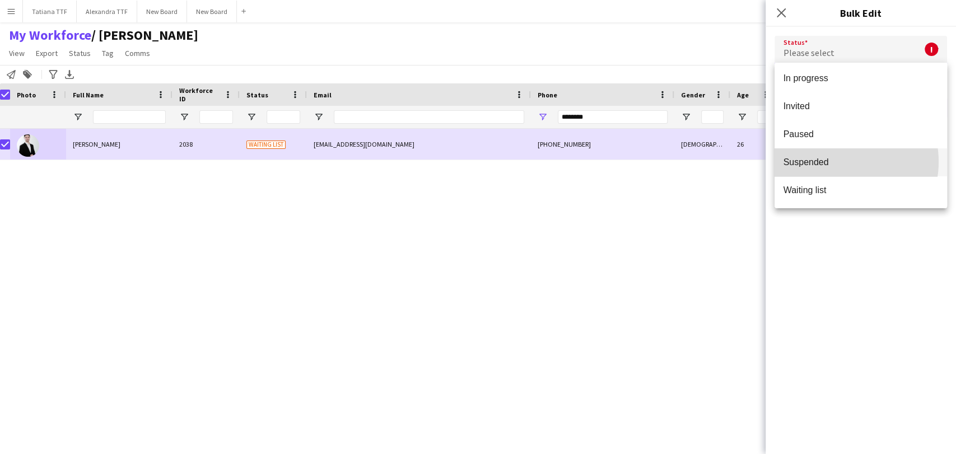
click at [834, 161] on span "Suspended" at bounding box center [861, 162] width 155 height 11
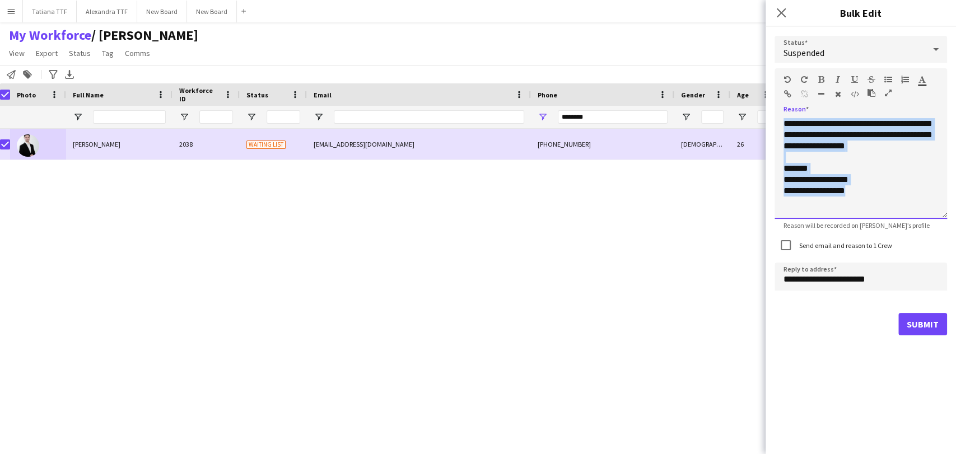
drag, startPoint x: 855, startPoint y: 179, endPoint x: 744, endPoint y: 50, distance: 170.0
click at [744, 51] on body "Menu Boards Boards Boards All jobs Status Workforce Workforce My Workforce Recr…" at bounding box center [478, 227] width 956 height 454
paste div
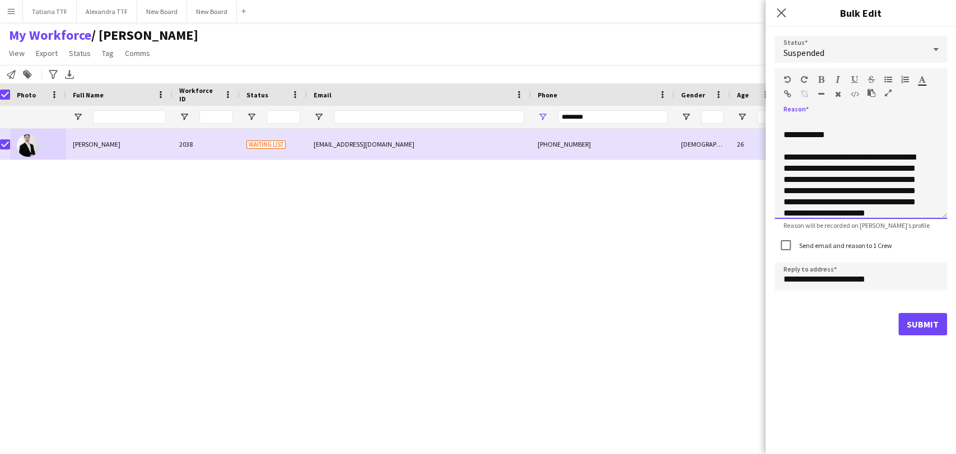
scroll to position [113, 0]
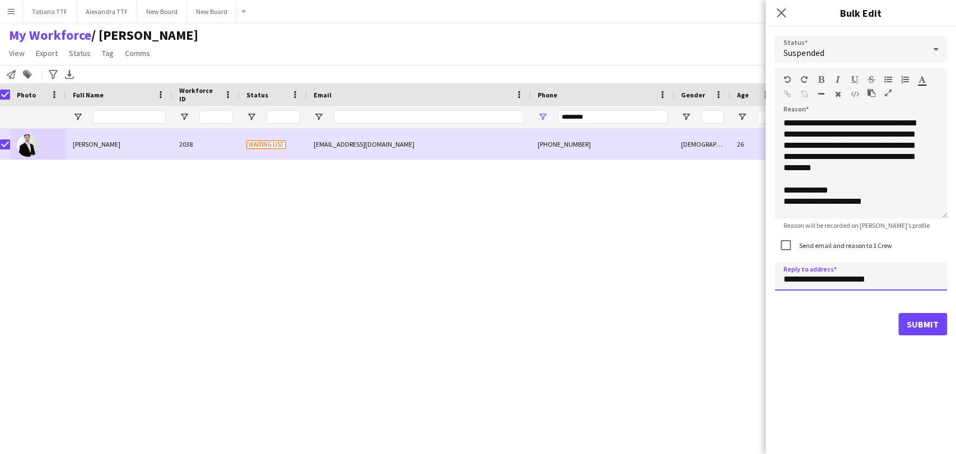
drag, startPoint x: 801, startPoint y: 280, endPoint x: 744, endPoint y: 275, distance: 57.4
click at [744, 275] on body "Menu Boards Boards Boards All jobs Status Workforce Workforce My Workforce Recr…" at bounding box center [478, 227] width 956 height 454
type input "**********"
click at [921, 324] on button "Submit" at bounding box center [923, 324] width 49 height 22
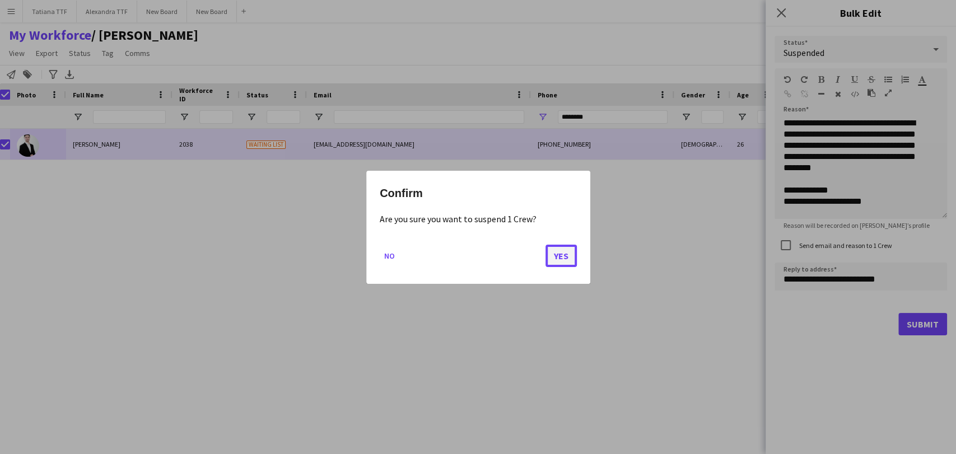
click at [563, 261] on button "Yes" at bounding box center [561, 255] width 31 height 22
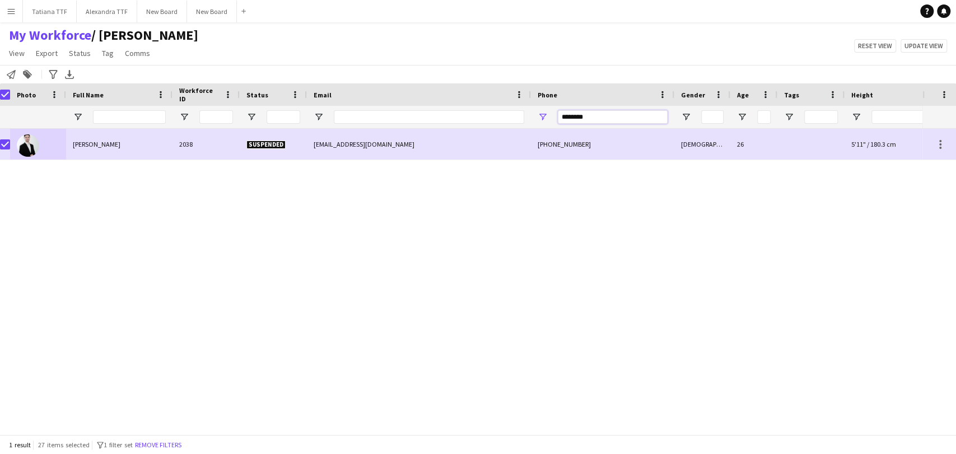
drag, startPoint x: 590, startPoint y: 117, endPoint x: 545, endPoint y: 111, distance: 45.7
click at [545, 111] on div "********" at bounding box center [602, 117] width 143 height 22
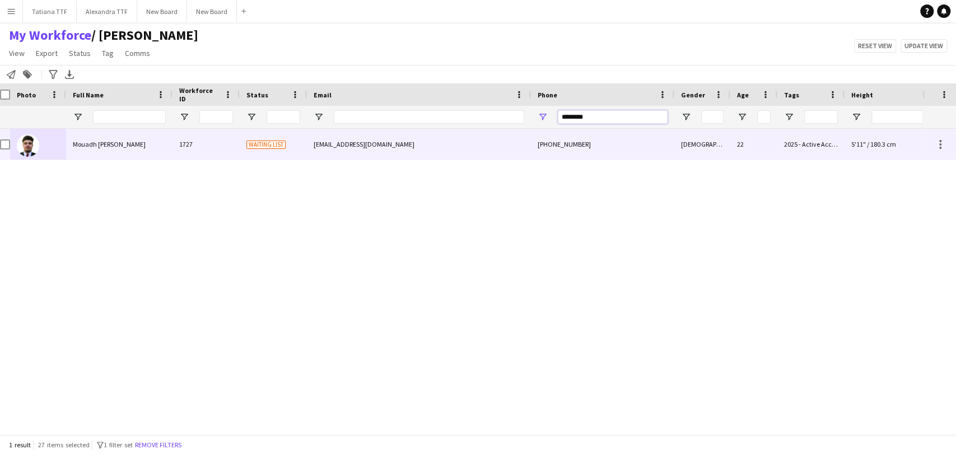
type input "********"
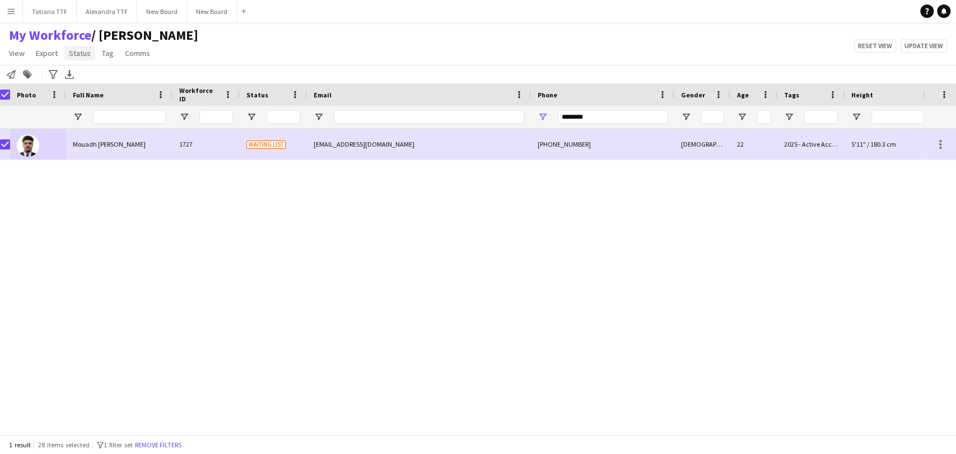
click at [76, 51] on span "Status" at bounding box center [80, 53] width 22 height 10
click at [108, 78] on link "Edit" at bounding box center [103, 78] width 78 height 24
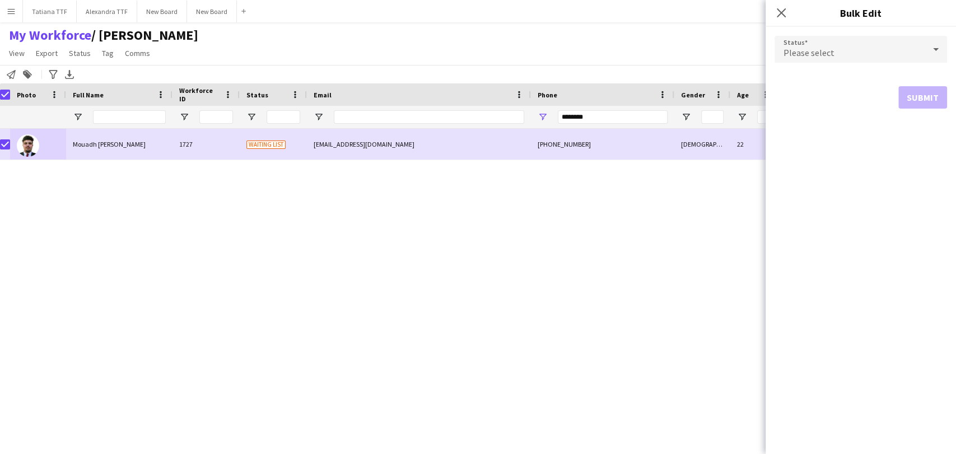
click at [802, 55] on span "Please select" at bounding box center [809, 52] width 51 height 11
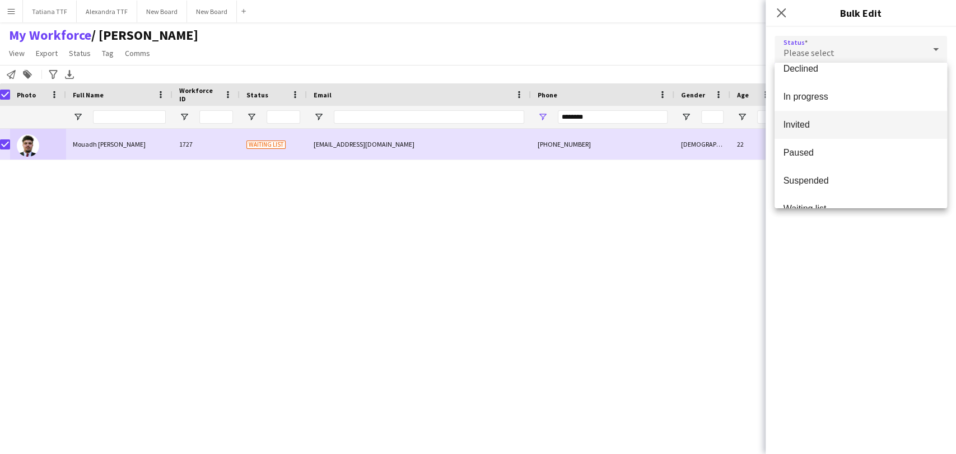
scroll to position [115, 0]
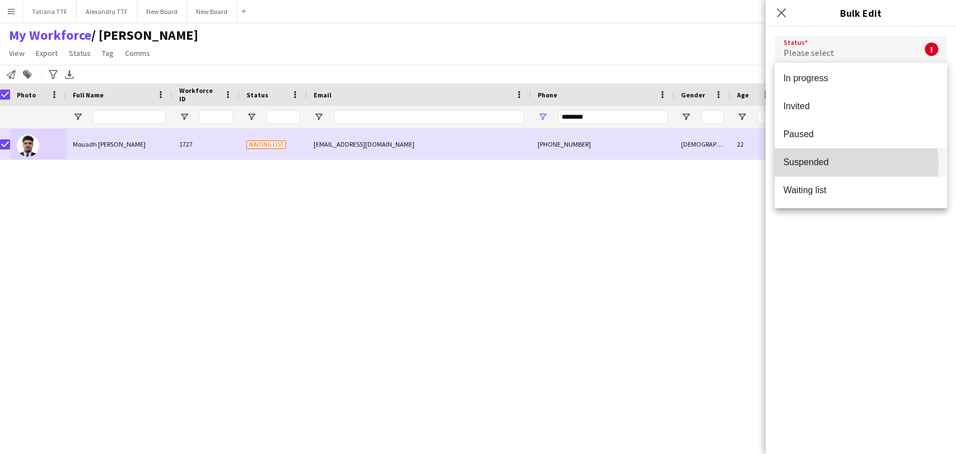
click at [838, 165] on span "Suspended" at bounding box center [861, 162] width 155 height 11
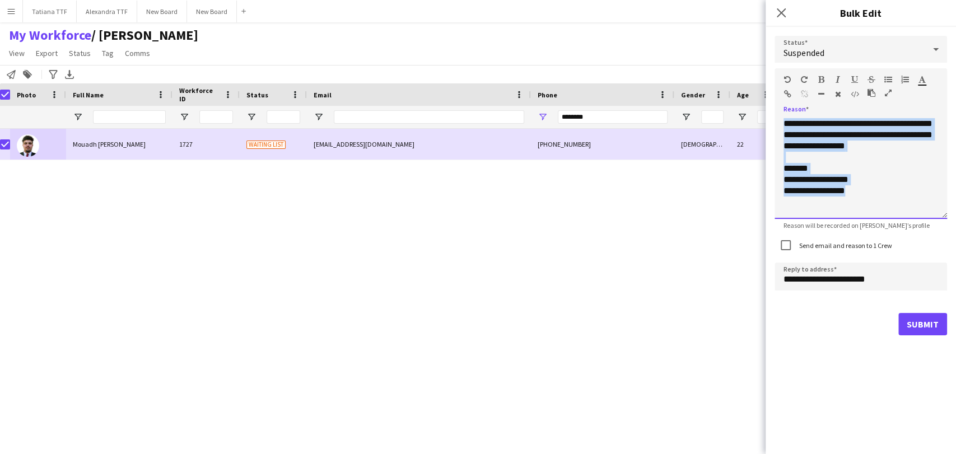
drag, startPoint x: 873, startPoint y: 201, endPoint x: 729, endPoint y: 68, distance: 196.3
click at [729, 68] on body "Menu Boards Boards Boards All jobs Status Workforce Workforce My Workforce Recr…" at bounding box center [478, 227] width 956 height 454
paste div
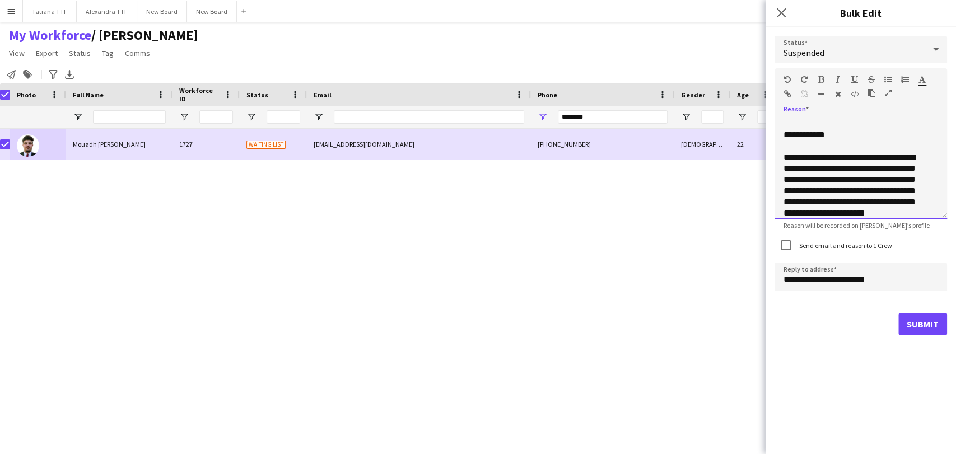
scroll to position [113, 0]
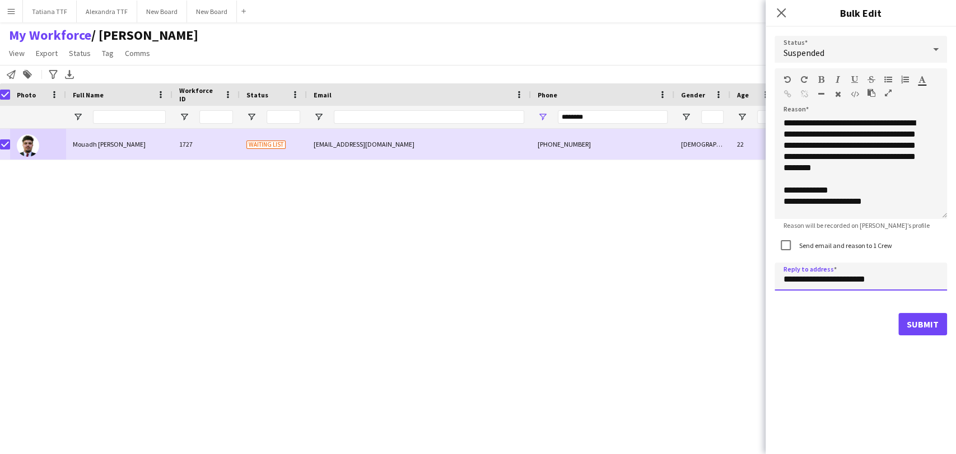
drag, startPoint x: 775, startPoint y: 278, endPoint x: 736, endPoint y: 281, distance: 39.8
click at [736, 281] on body "Menu Boards Boards Boards All jobs Status Workforce Workforce My Workforce Recr…" at bounding box center [478, 227] width 956 height 454
type input "**********"
click at [926, 326] on button "Submit" at bounding box center [923, 324] width 49 height 22
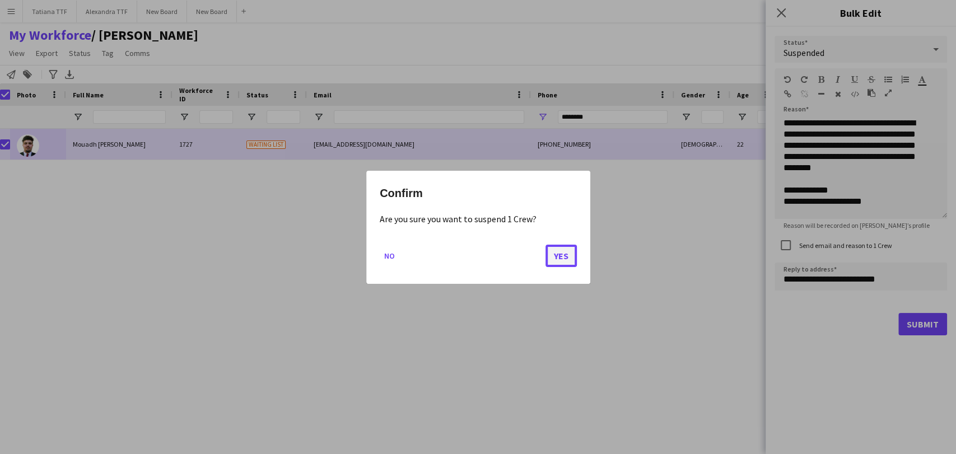
click at [555, 254] on button "Yes" at bounding box center [561, 255] width 31 height 22
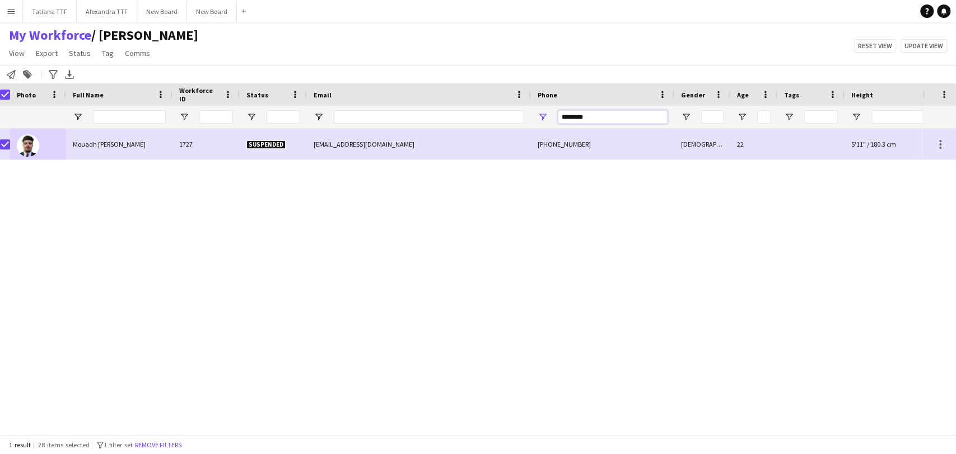
drag, startPoint x: 605, startPoint y: 120, endPoint x: 497, endPoint y: 127, distance: 107.8
click at [515, 125] on div at bounding box center [587, 117] width 1188 height 22
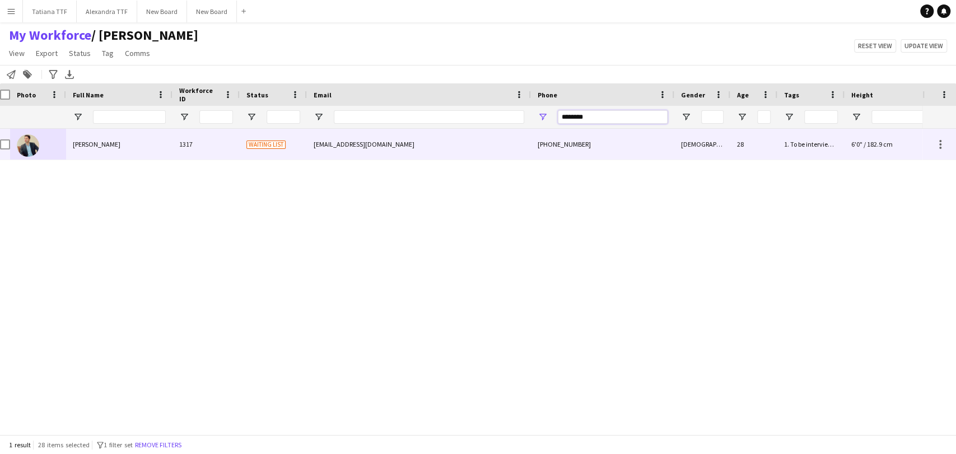
type input "********"
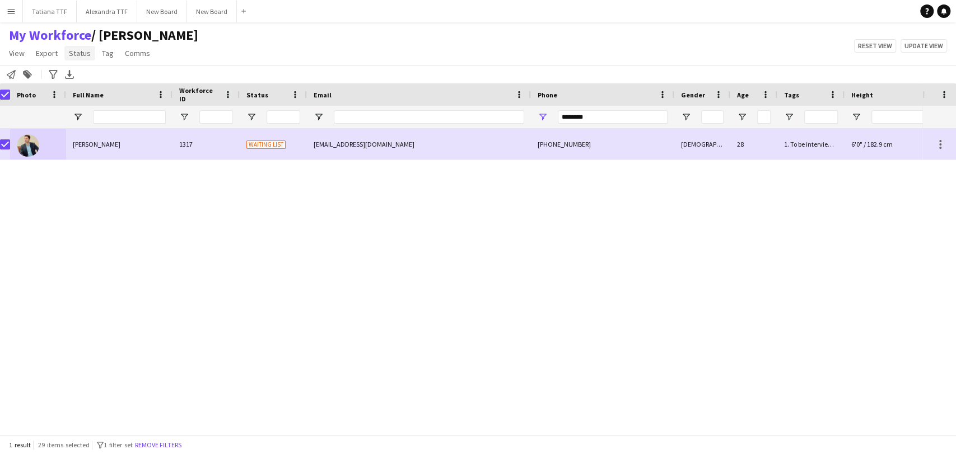
click at [75, 55] on span "Status" at bounding box center [80, 53] width 22 height 10
click at [89, 78] on link "Edit" at bounding box center [103, 78] width 78 height 24
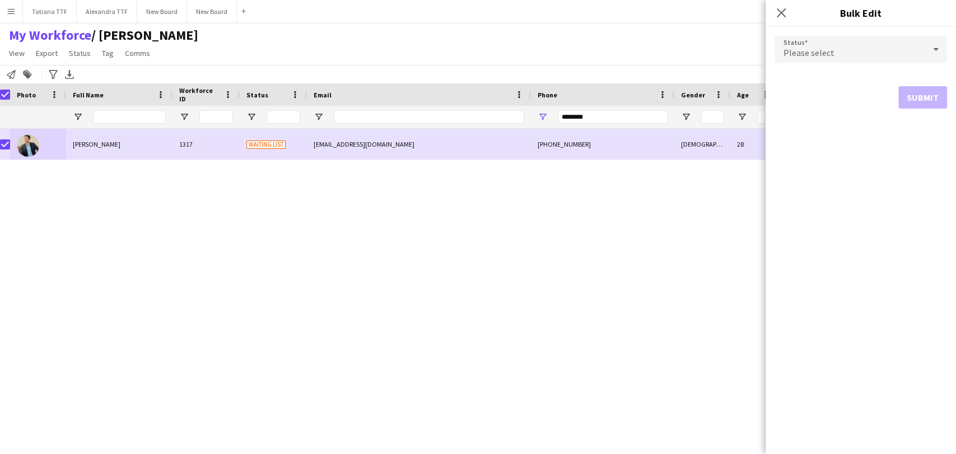
click at [883, 41] on div "Please select" at bounding box center [850, 49] width 150 height 27
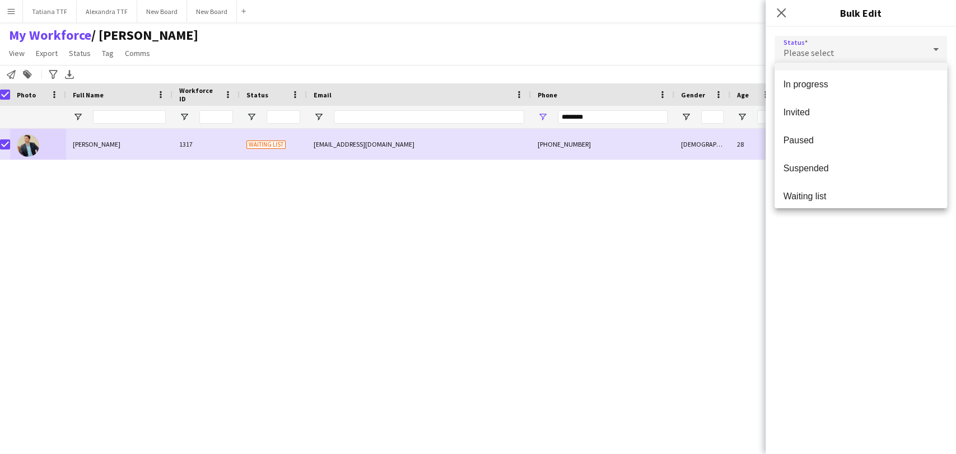
scroll to position [115, 0]
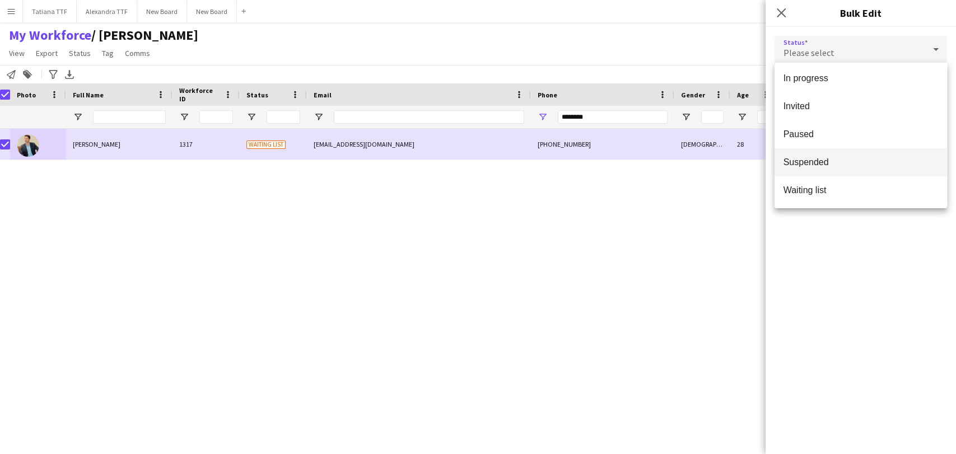
click at [849, 165] on span "Suspended" at bounding box center [861, 162] width 155 height 11
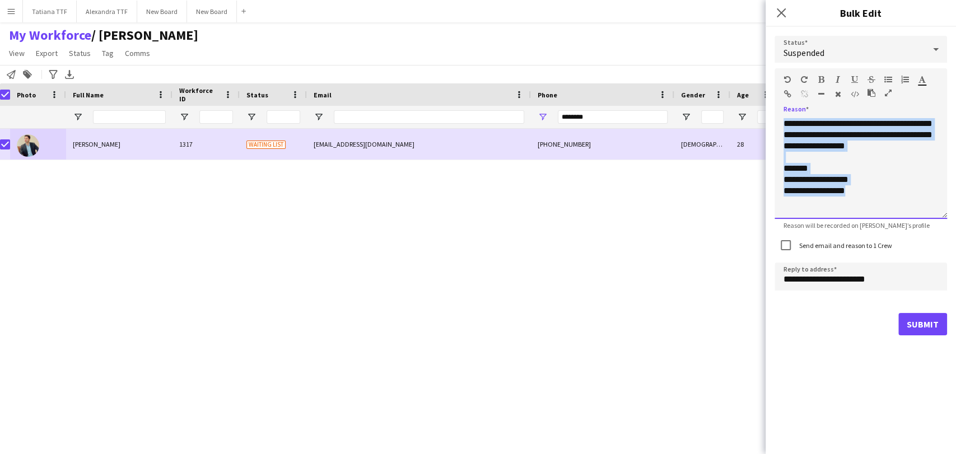
drag, startPoint x: 880, startPoint y: 200, endPoint x: 710, endPoint y: 26, distance: 242.5
click at [713, 33] on body "Menu Boards Boards Boards All jobs Status Workforce Workforce My Workforce Recr…" at bounding box center [478, 227] width 956 height 454
paste div
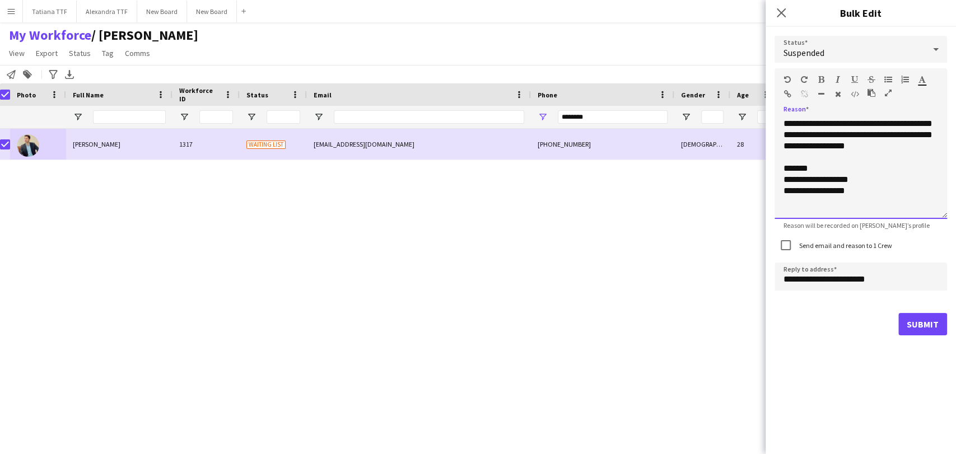
scroll to position [113, 0]
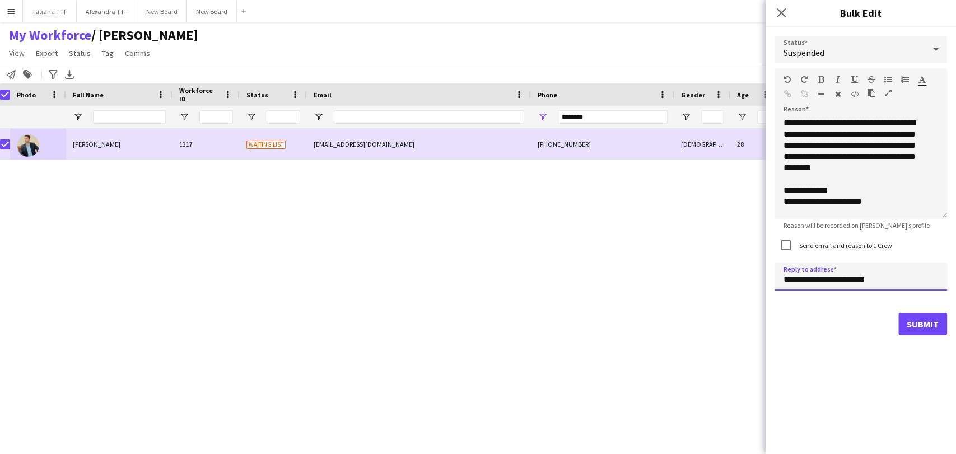
drag, startPoint x: 801, startPoint y: 279, endPoint x: 713, endPoint y: 291, distance: 88.7
click at [713, 291] on body "Menu Boards Boards Boards All jobs Status Workforce Workforce My Workforce Recr…" at bounding box center [478, 227] width 956 height 454
type input "**********"
click at [920, 325] on button "Submit" at bounding box center [923, 324] width 49 height 22
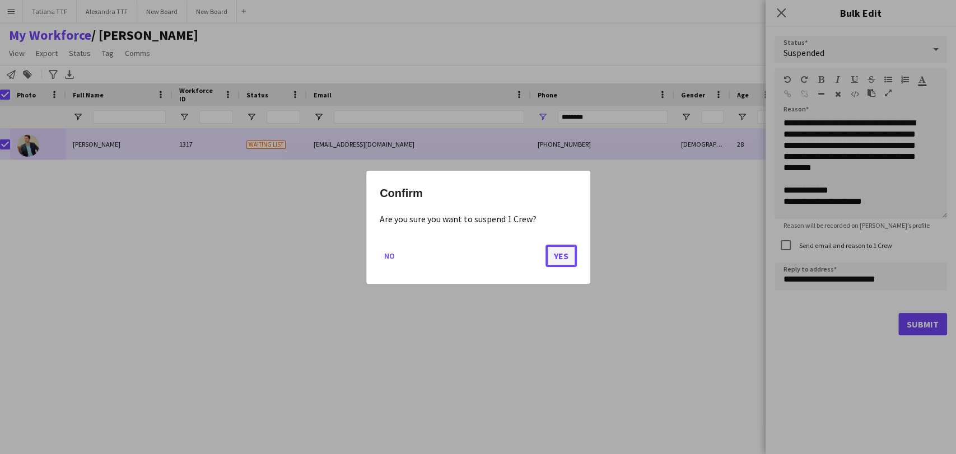
click at [559, 258] on button "Yes" at bounding box center [561, 255] width 31 height 22
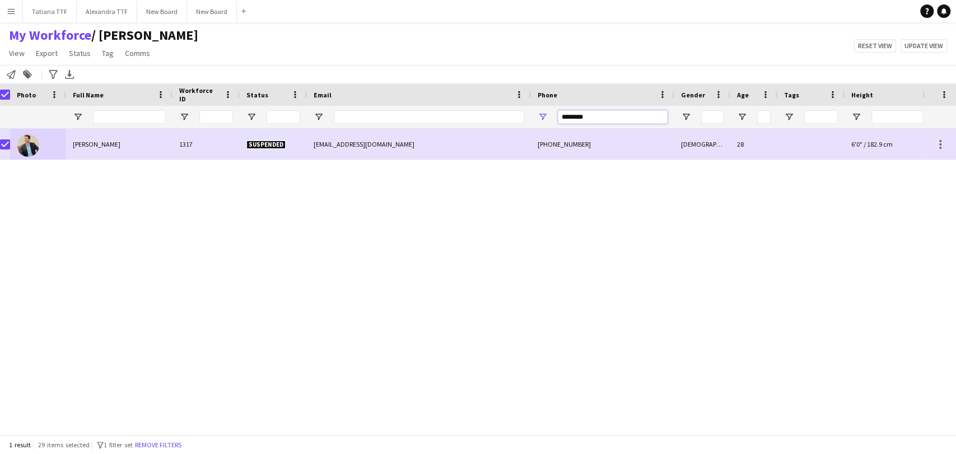
drag, startPoint x: 601, startPoint y: 118, endPoint x: 429, endPoint y: 118, distance: 172.0
click at [430, 118] on div at bounding box center [587, 117] width 1188 height 22
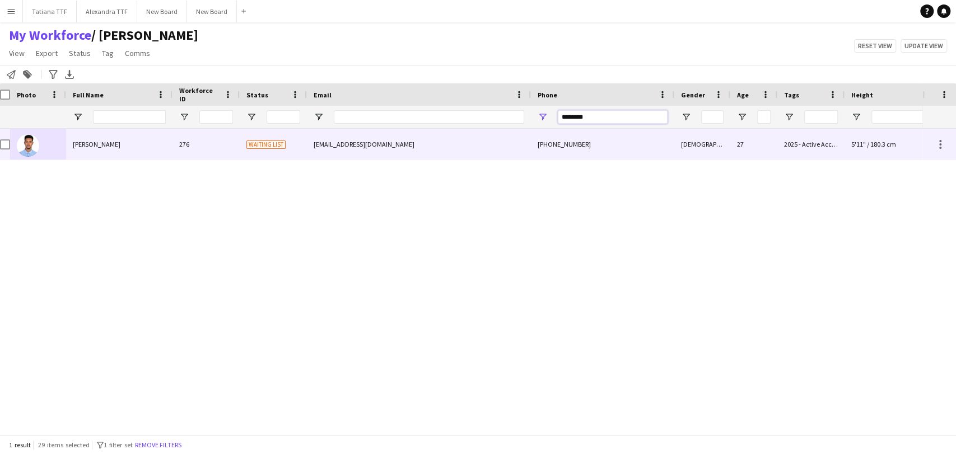
type input "********"
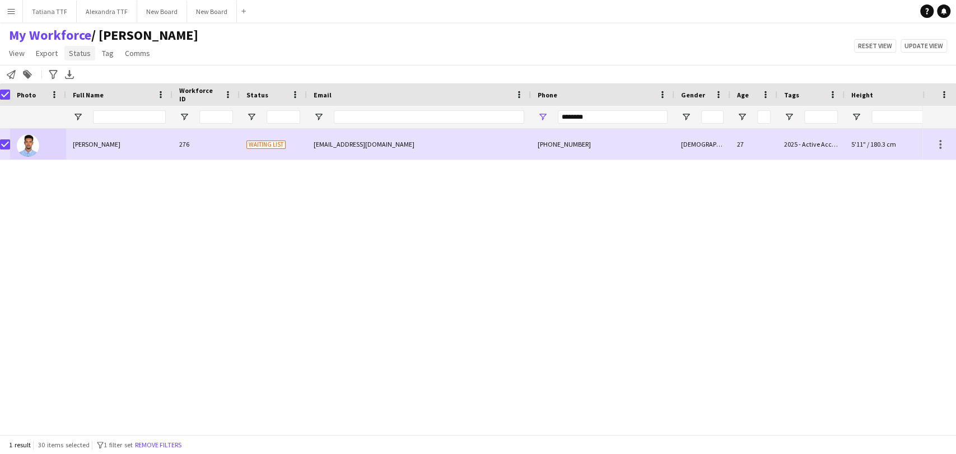
click at [80, 52] on span "Status" at bounding box center [80, 53] width 22 height 10
click at [86, 83] on link "Edit" at bounding box center [103, 78] width 78 height 24
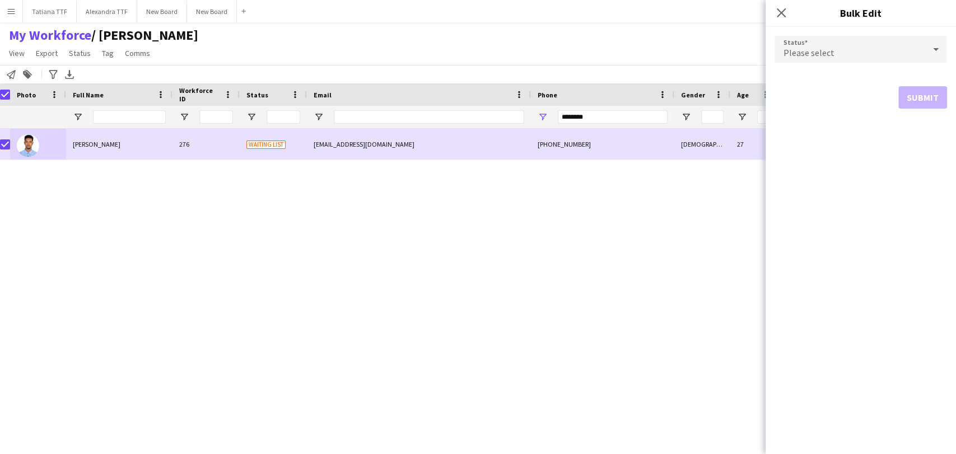
click at [816, 45] on div "Please select" at bounding box center [850, 49] width 150 height 27
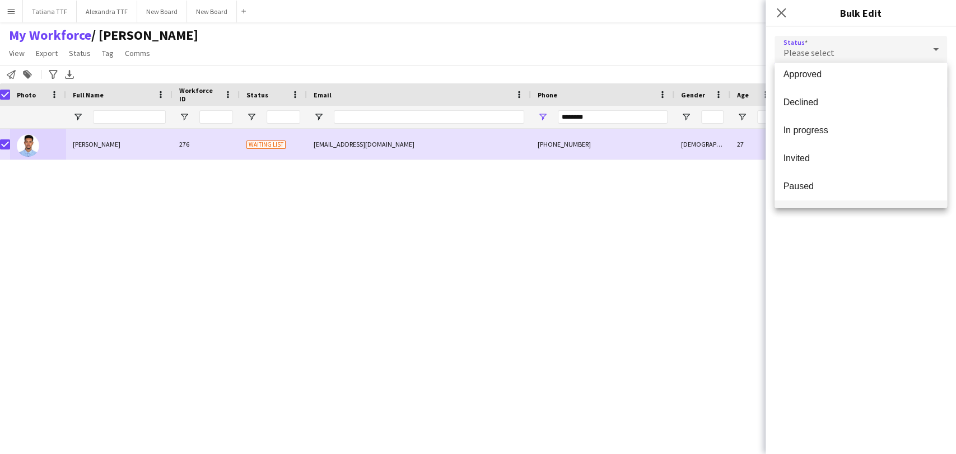
scroll to position [115, 0]
click at [848, 160] on span "Suspended" at bounding box center [861, 162] width 155 height 11
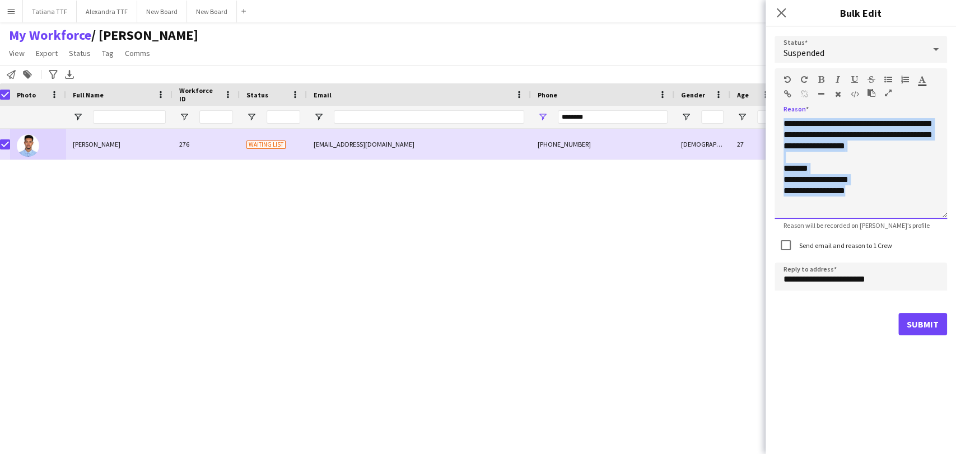
drag, startPoint x: 872, startPoint y: 203, endPoint x: 722, endPoint y: 6, distance: 247.7
click at [723, 16] on body "Menu Boards Boards Boards All jobs Status Workforce Workforce My Workforce Recr…" at bounding box center [478, 227] width 956 height 454
paste div
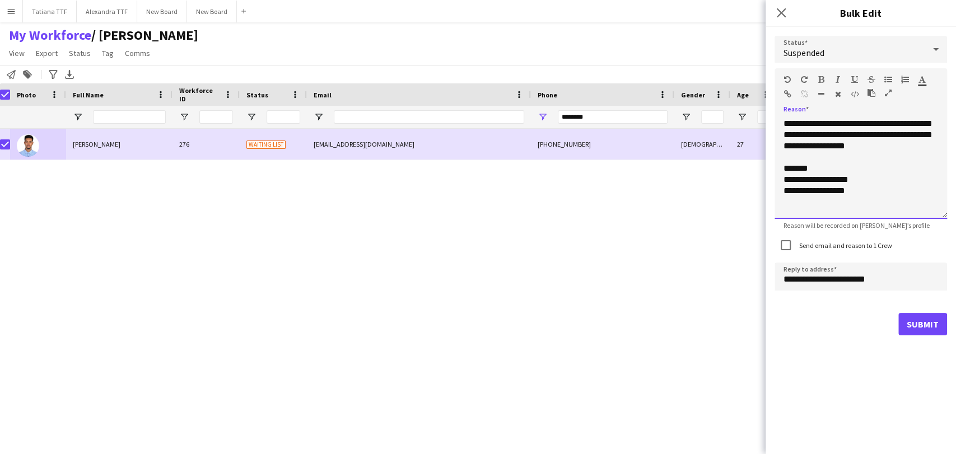
scroll to position [113, 0]
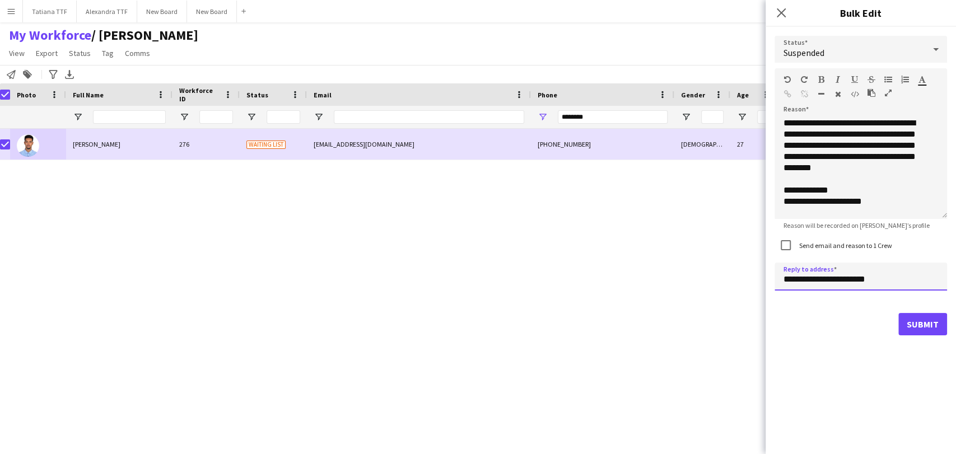
drag, startPoint x: 802, startPoint y: 276, endPoint x: 748, endPoint y: 279, distance: 54.4
click at [748, 279] on body "Menu Boards Boards Boards All jobs Status Workforce Workforce My Workforce Recr…" at bounding box center [478, 227] width 956 height 454
type input "**********"
click at [919, 324] on button "Submit" at bounding box center [923, 324] width 49 height 22
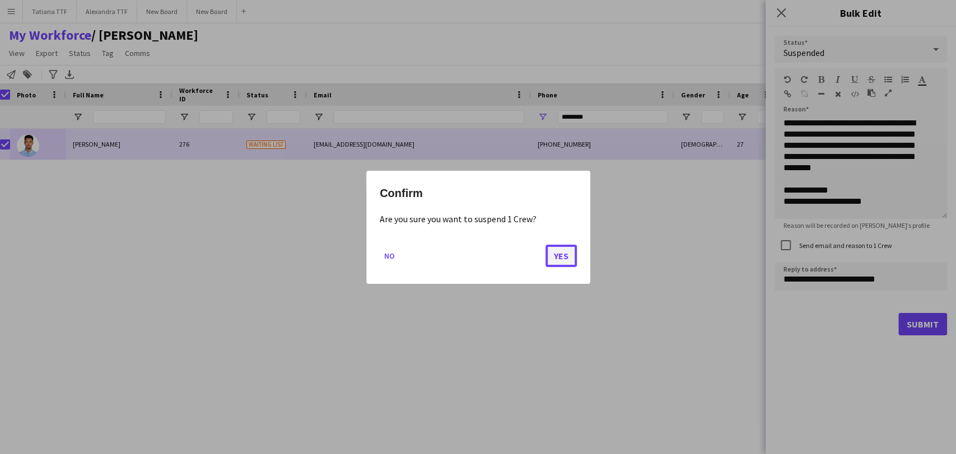
click at [576, 256] on button "Yes" at bounding box center [561, 255] width 31 height 22
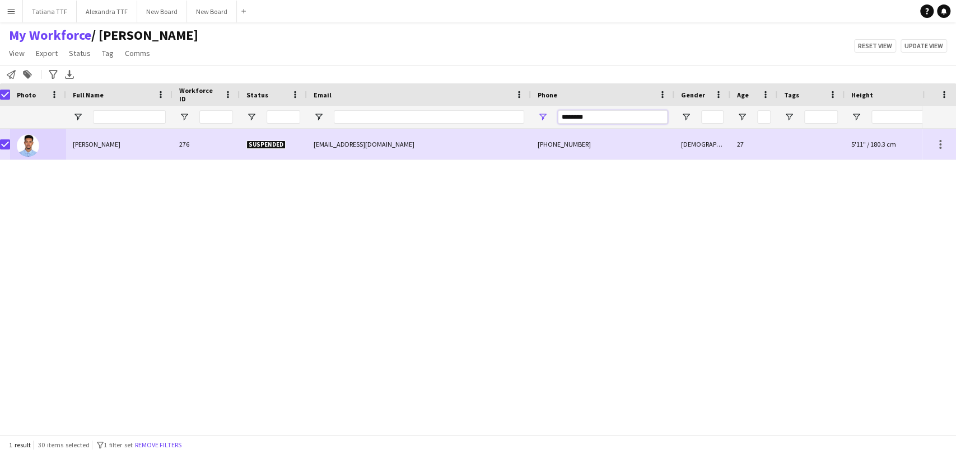
drag, startPoint x: 588, startPoint y: 122, endPoint x: 426, endPoint y: 129, distance: 162.6
click at [445, 126] on div at bounding box center [587, 117] width 1188 height 22
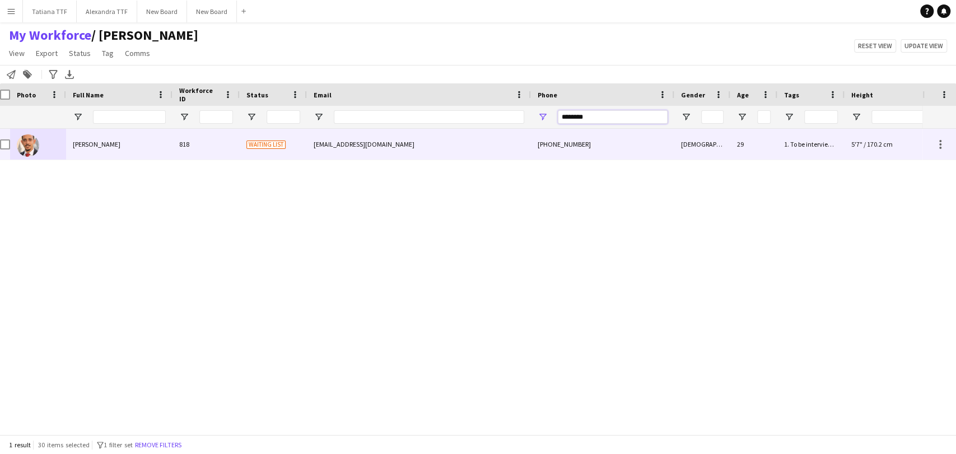
type input "********"
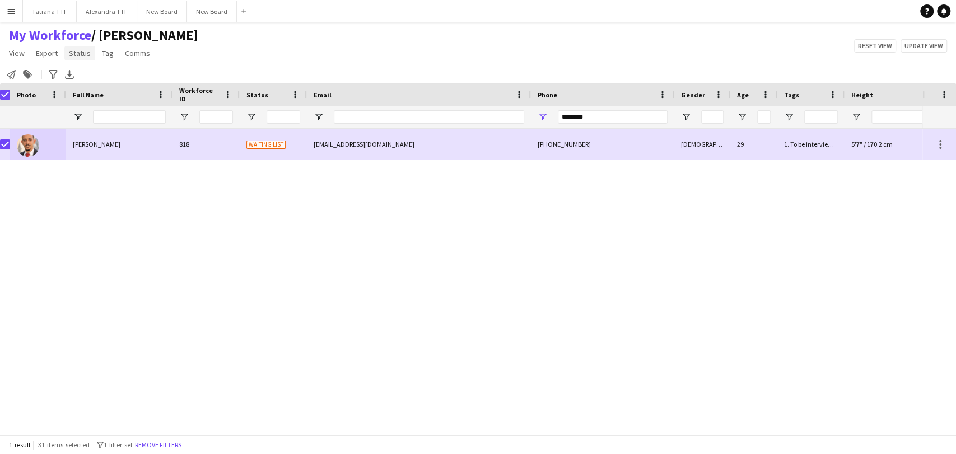
click at [67, 54] on link "Status" at bounding box center [79, 53] width 31 height 15
click at [88, 76] on link "Edit" at bounding box center [103, 78] width 78 height 24
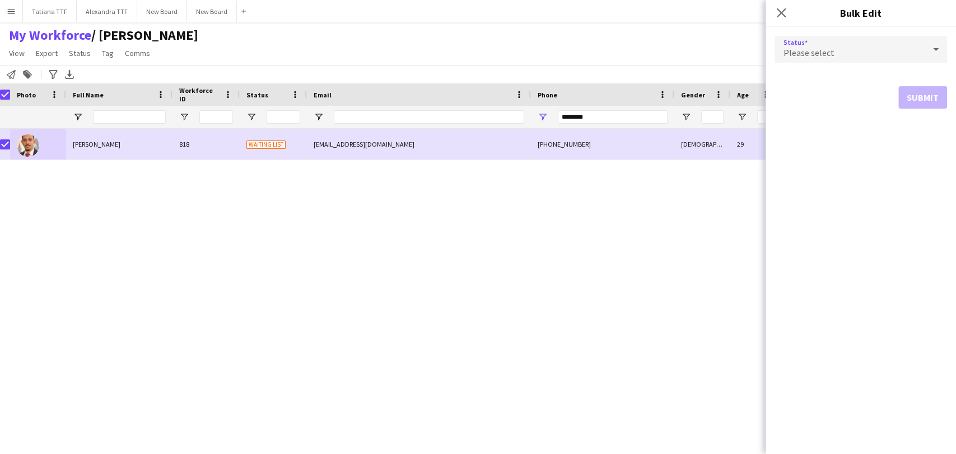
click at [852, 53] on div "Please select" at bounding box center [850, 49] width 150 height 27
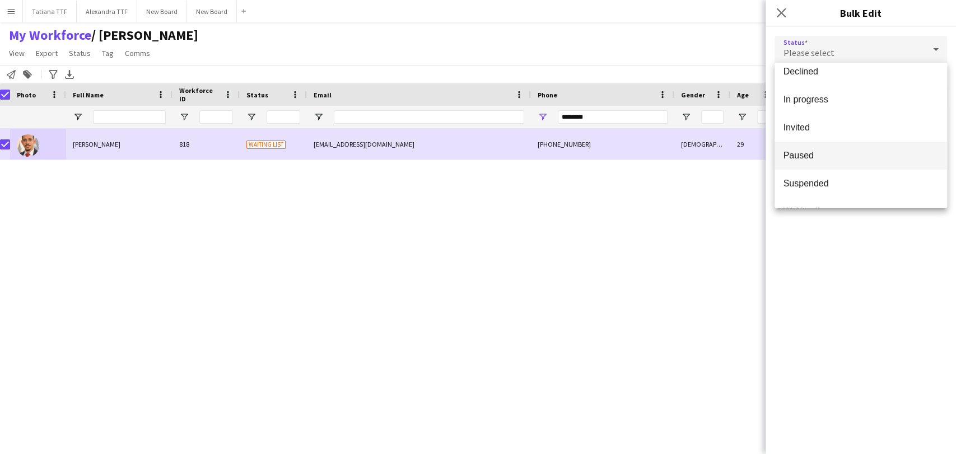
scroll to position [115, 0]
click at [831, 153] on mat-option "Suspended" at bounding box center [861, 162] width 173 height 28
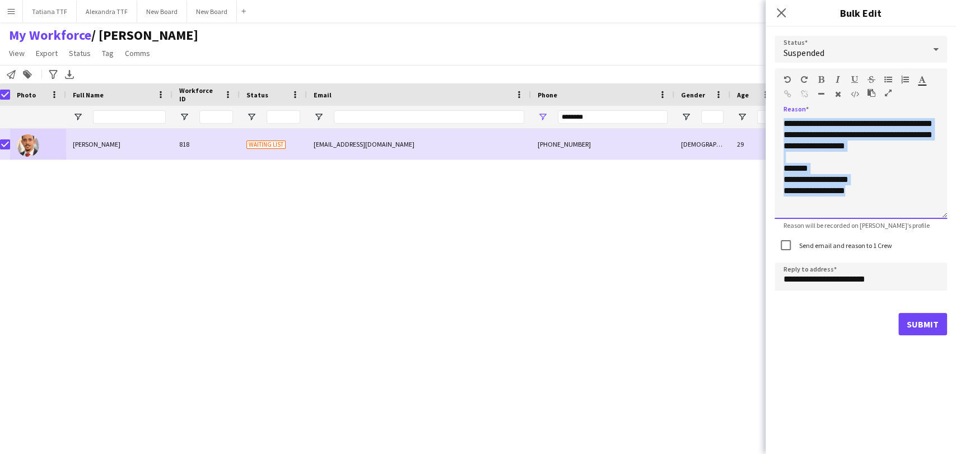
drag, startPoint x: 845, startPoint y: 156, endPoint x: 648, endPoint y: 17, distance: 240.8
click at [648, 20] on body "Menu Boards Boards Boards All jobs Status Workforce Workforce My Workforce Recr…" at bounding box center [478, 227] width 956 height 454
paste div
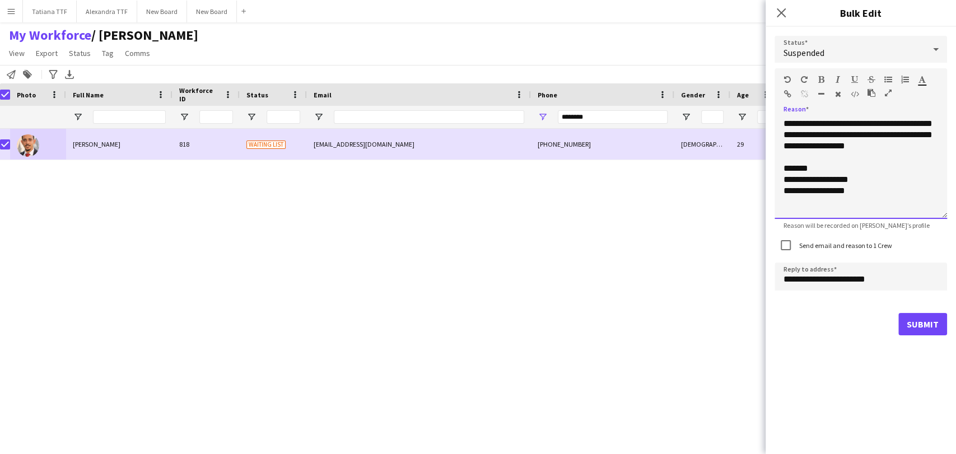
scroll to position [113, 0]
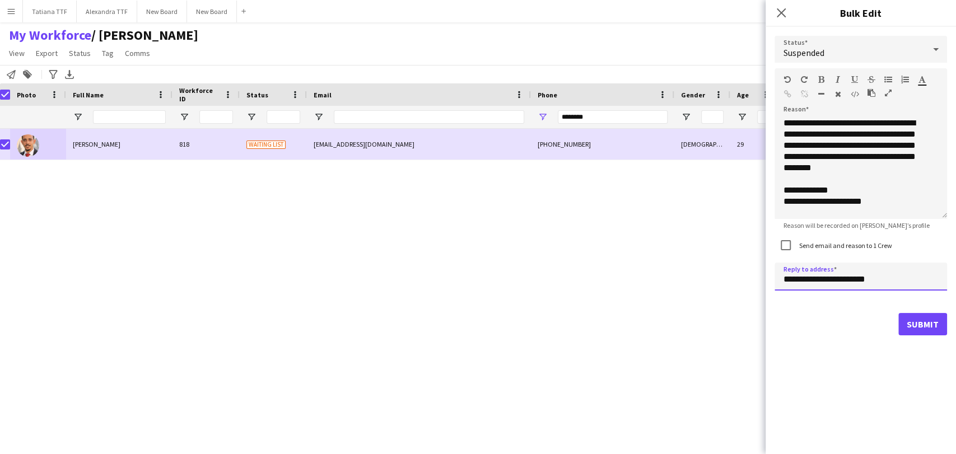
drag, startPoint x: 801, startPoint y: 278, endPoint x: 711, endPoint y: 287, distance: 90.6
click at [714, 291] on body "Menu Boards Boards Boards All jobs Status Workforce Workforce My Workforce Recr…" at bounding box center [478, 227] width 956 height 454
type input "**********"
click at [909, 322] on button "Submit" at bounding box center [923, 324] width 49 height 22
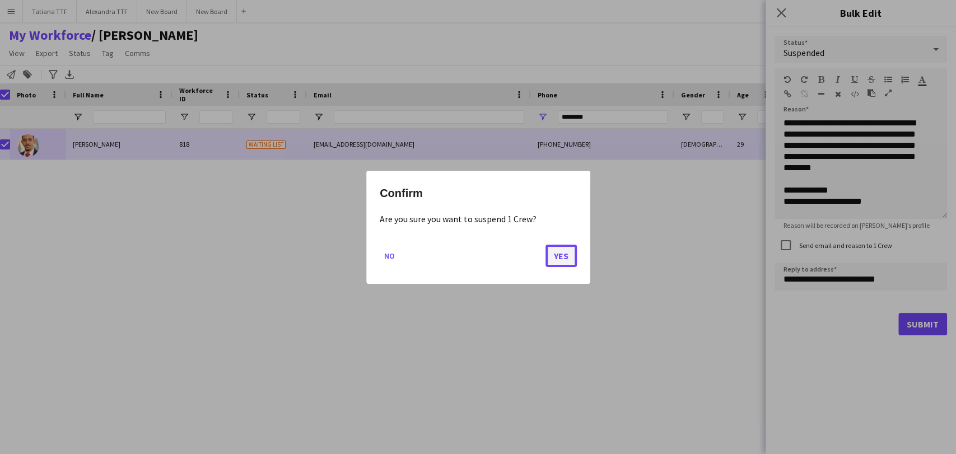
click at [567, 252] on button "Yes" at bounding box center [561, 255] width 31 height 22
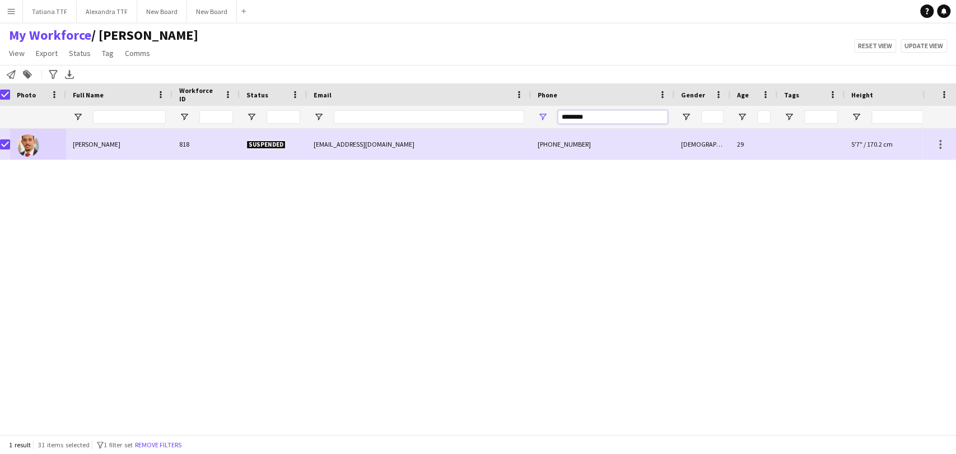
drag, startPoint x: 586, startPoint y: 116, endPoint x: 522, endPoint y: 120, distance: 64.0
click at [533, 119] on div "********" at bounding box center [602, 117] width 143 height 22
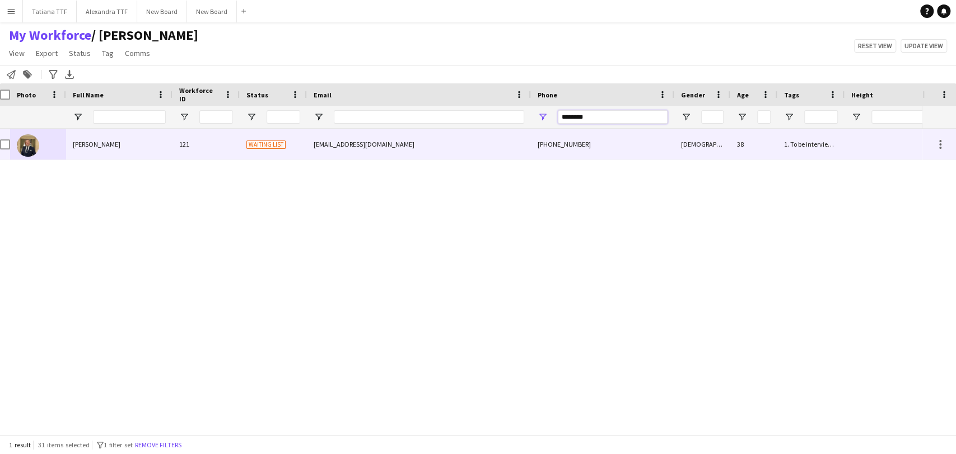
type input "********"
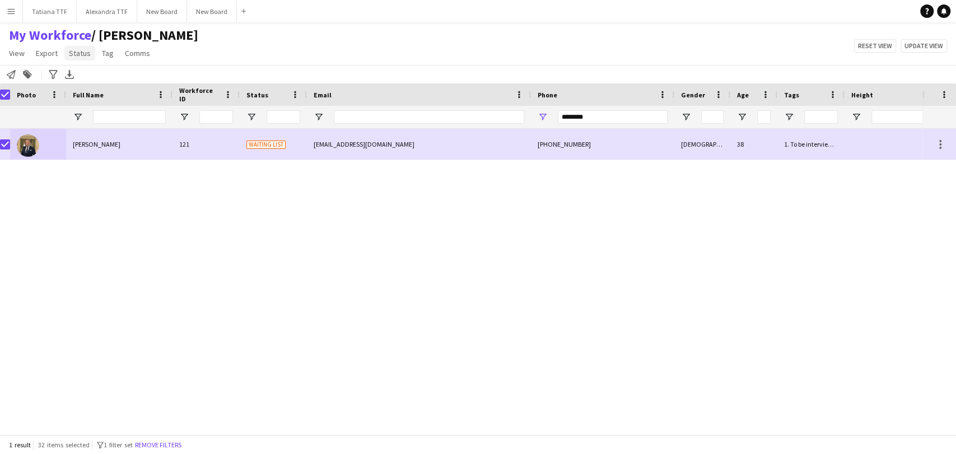
click at [82, 55] on span "Status" at bounding box center [80, 53] width 22 height 10
click at [87, 73] on link "Edit" at bounding box center [103, 78] width 78 height 24
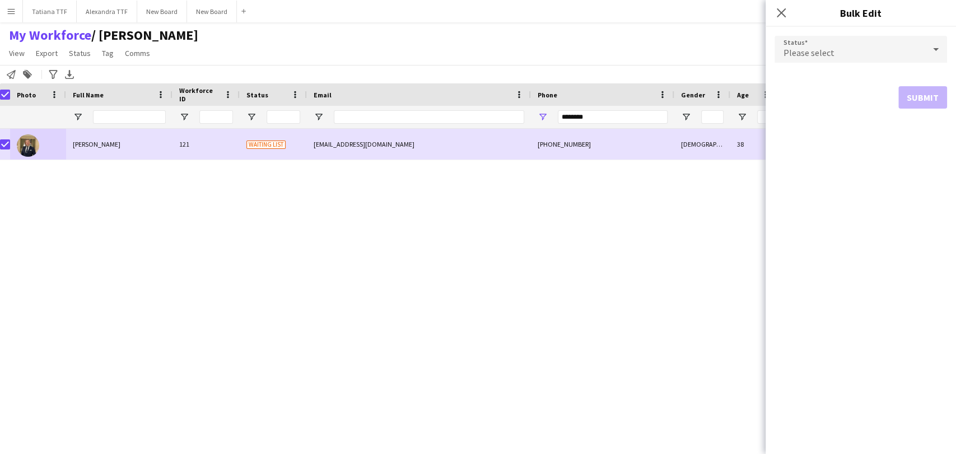
click at [854, 48] on div "Please select" at bounding box center [850, 49] width 150 height 27
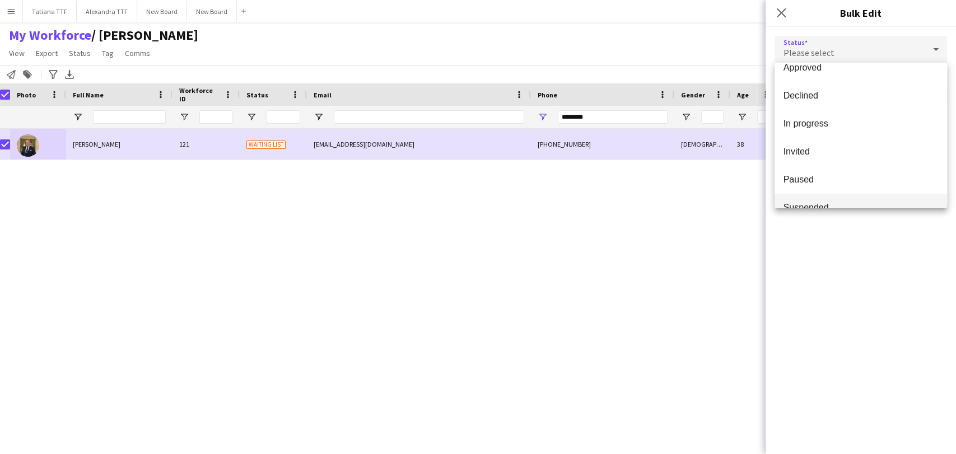
scroll to position [115, 0]
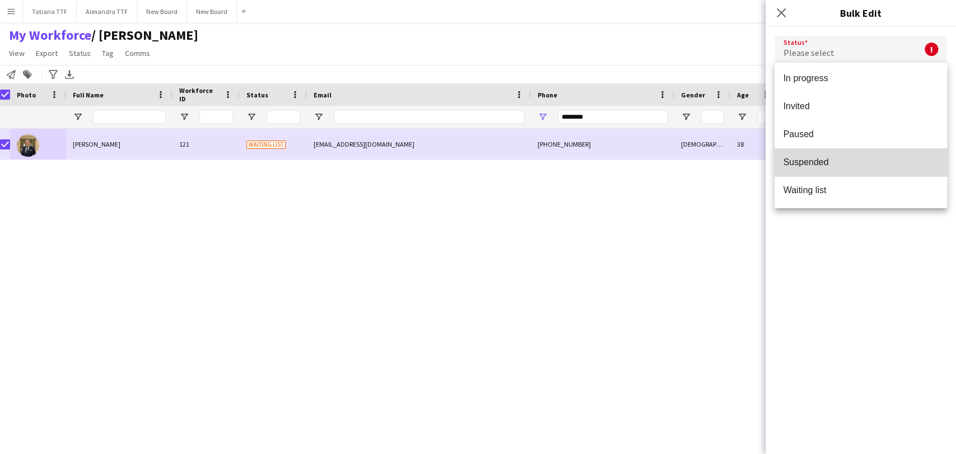
click at [862, 170] on mat-option "Suspended" at bounding box center [861, 162] width 173 height 28
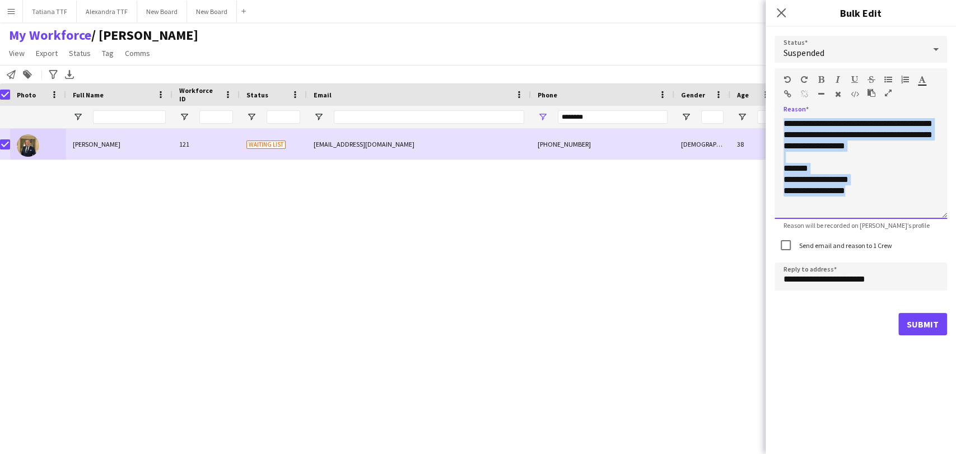
drag, startPoint x: 822, startPoint y: 178, endPoint x: 688, endPoint y: 30, distance: 199.9
click at [689, 45] on body "Menu Boards Boards Boards All jobs Status Workforce Workforce My Workforce Recr…" at bounding box center [478, 227] width 956 height 454
paste div
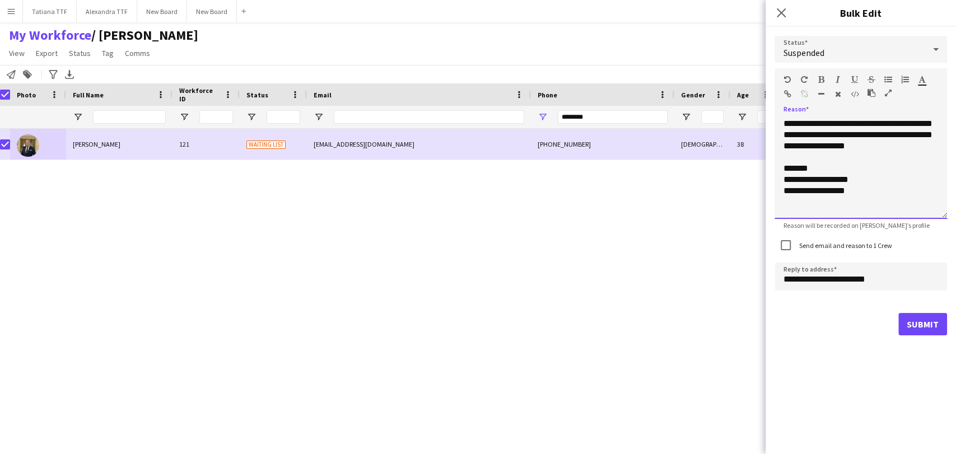
scroll to position [113, 0]
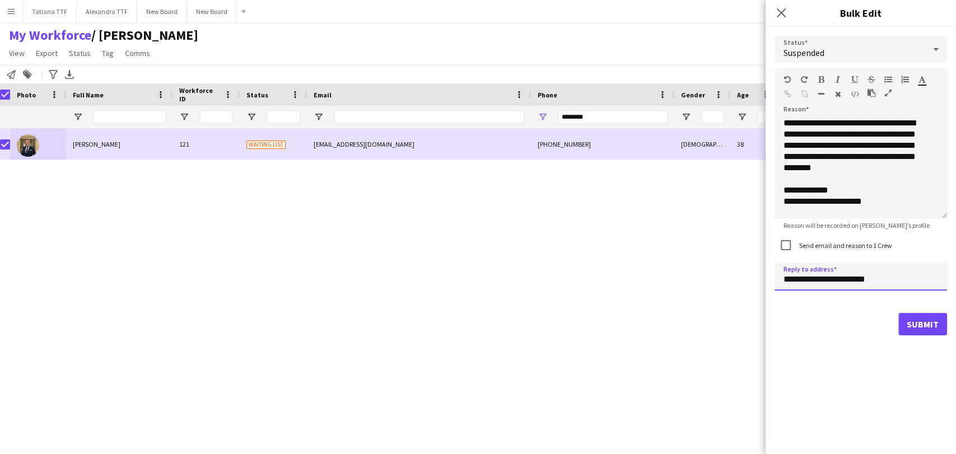
drag, startPoint x: 784, startPoint y: 281, endPoint x: 707, endPoint y: 288, distance: 77.1
click at [708, 287] on body "Menu Boards Boards Boards All jobs Status Workforce Workforce My Workforce Recr…" at bounding box center [478, 227] width 956 height 454
type input "**********"
click at [932, 328] on button "Submit" at bounding box center [923, 324] width 49 height 22
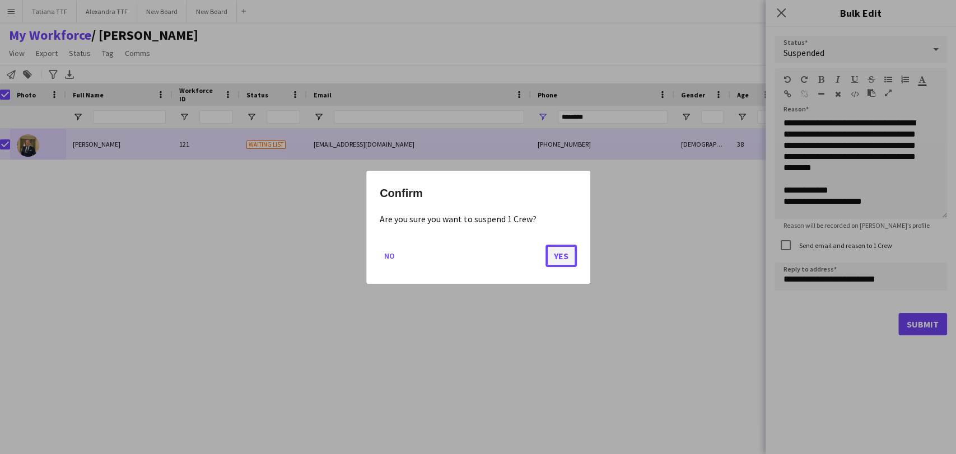
click at [560, 257] on button "Yes" at bounding box center [561, 255] width 31 height 22
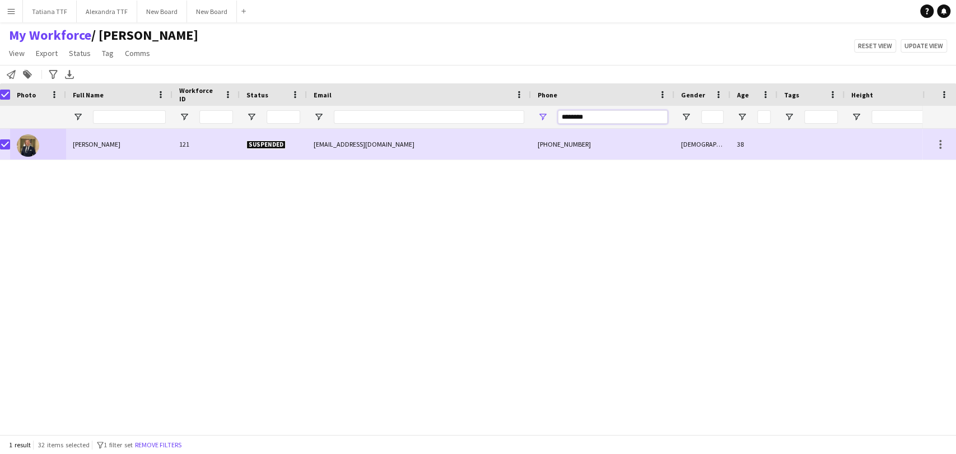
drag, startPoint x: 628, startPoint y: 113, endPoint x: 448, endPoint y: 124, distance: 180.2
click at [448, 124] on div at bounding box center [587, 117] width 1188 height 22
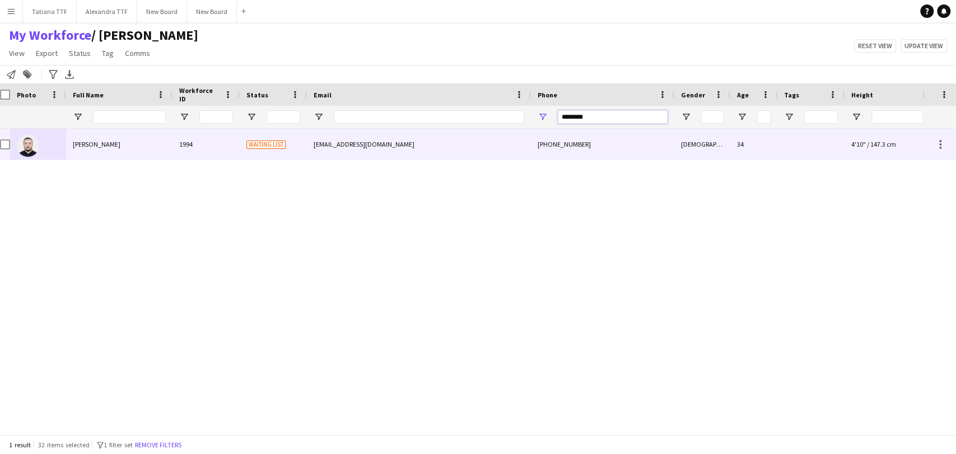
type input "********"
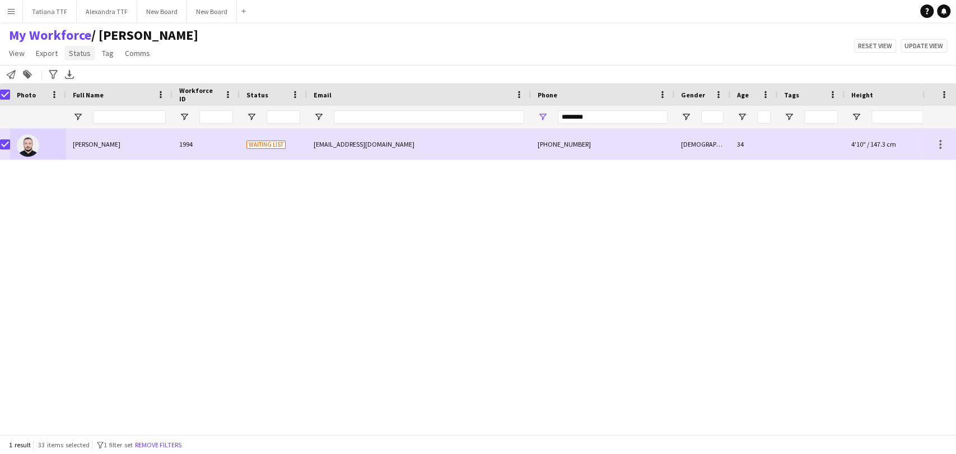
click at [82, 50] on span "Status" at bounding box center [80, 53] width 22 height 10
drag, startPoint x: 108, startPoint y: 78, endPoint x: 378, endPoint y: 105, distance: 270.8
click at [109, 78] on link "Edit" at bounding box center [103, 78] width 78 height 24
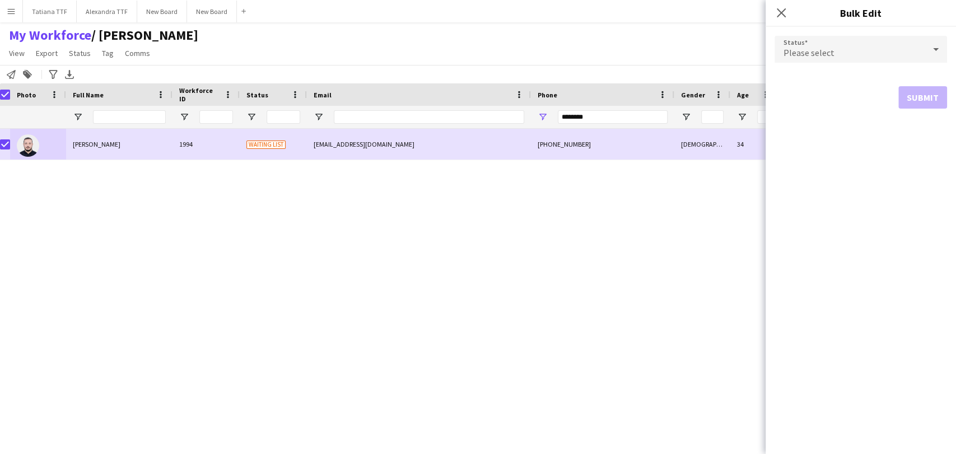
click at [830, 51] on span "Please select" at bounding box center [809, 52] width 51 height 11
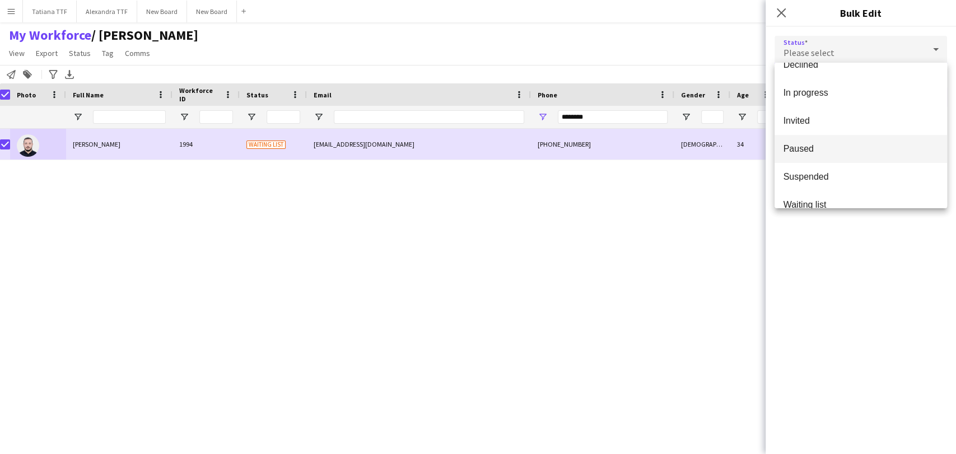
scroll to position [115, 0]
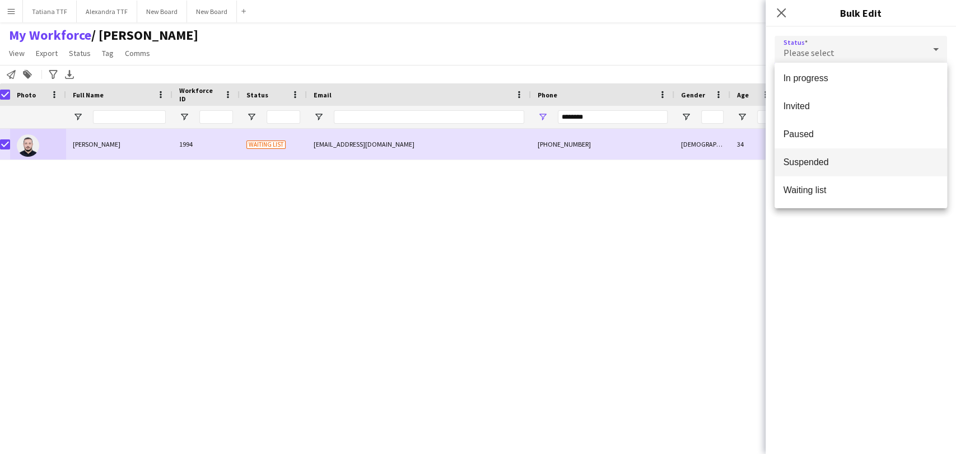
click at [848, 166] on span "Suspended" at bounding box center [861, 162] width 155 height 11
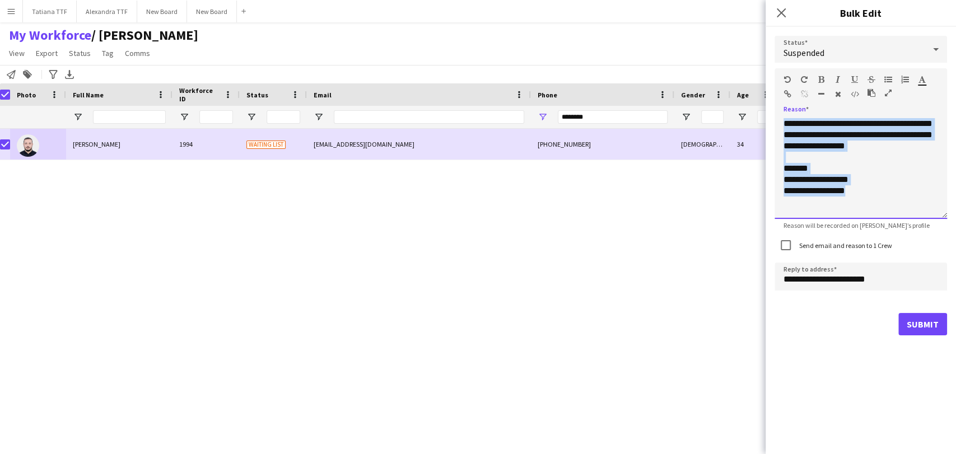
drag, startPoint x: 867, startPoint y: 192, endPoint x: 643, endPoint y: -4, distance: 297.3
click at [643, 0] on html "Menu Boards Boards Boards All jobs Status Workforce Workforce My Workforce Recr…" at bounding box center [478, 227] width 956 height 454
paste div
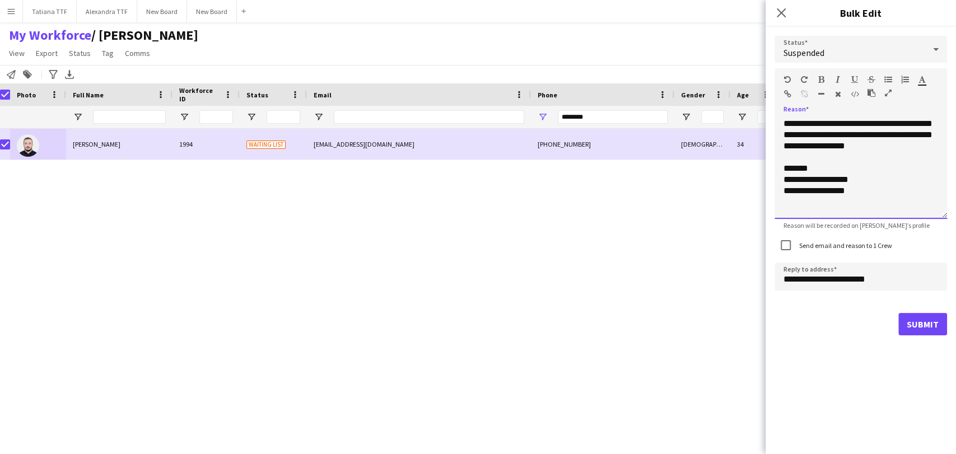
scroll to position [113, 0]
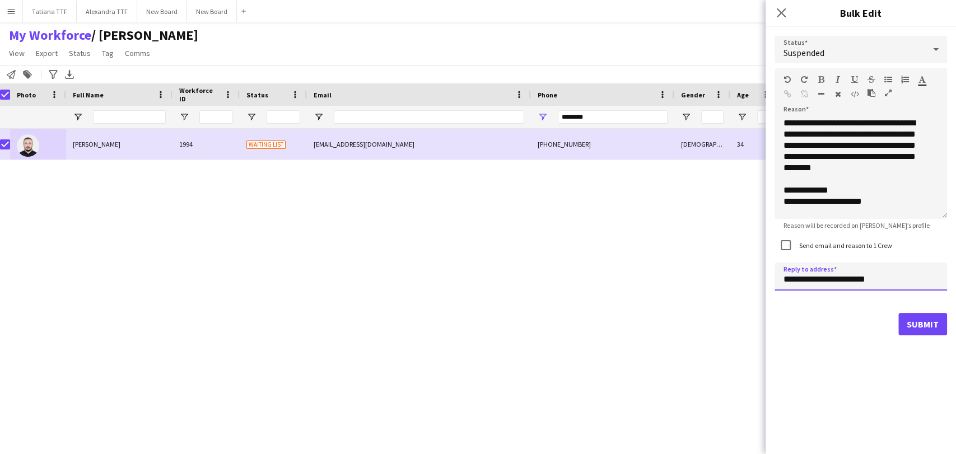
drag, startPoint x: 802, startPoint y: 278, endPoint x: 739, endPoint y: 288, distance: 64.0
click at [739, 288] on body "Menu Boards Boards Boards All jobs Status Workforce Workforce My Workforce Recr…" at bounding box center [478, 227] width 956 height 454
type input "**********"
click at [925, 323] on button "Submit" at bounding box center [923, 324] width 49 height 22
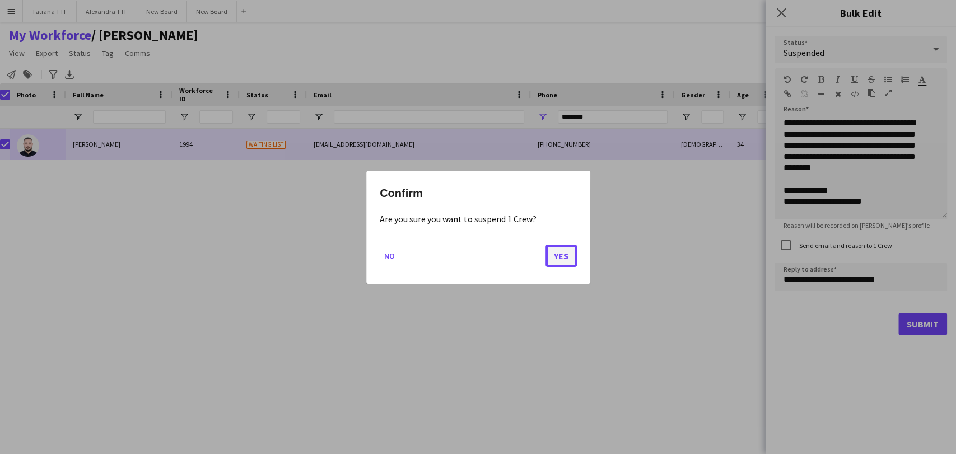
click at [564, 254] on button "Yes" at bounding box center [561, 255] width 31 height 22
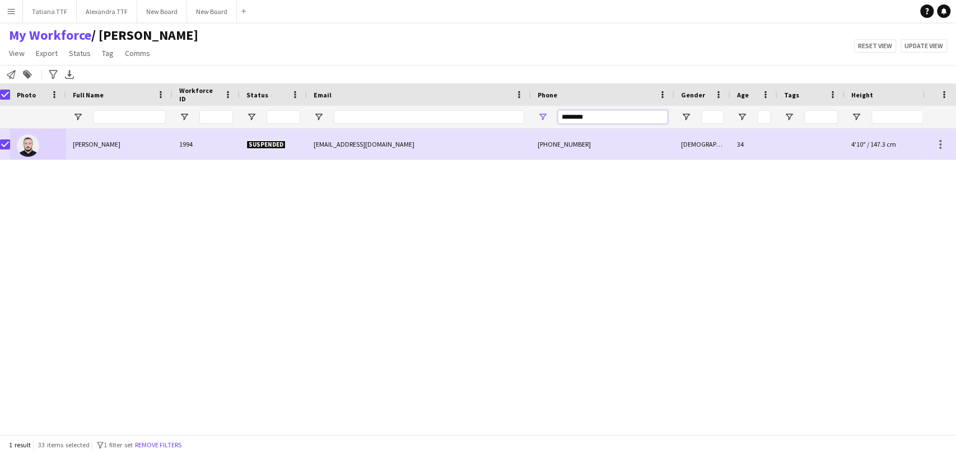
drag, startPoint x: 614, startPoint y: 119, endPoint x: 475, endPoint y: 104, distance: 140.4
click at [478, 102] on div "Workforce Details Crew Attributes Photo" at bounding box center [587, 105] width 1188 height 45
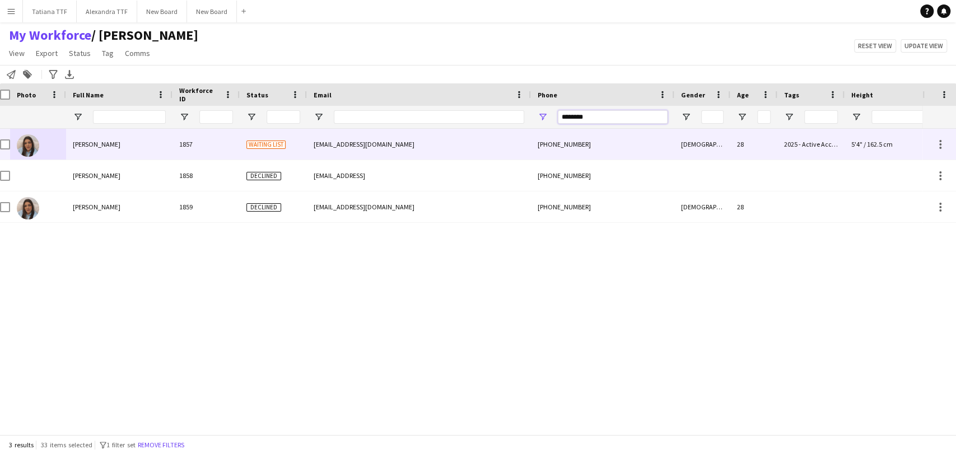
type input "********"
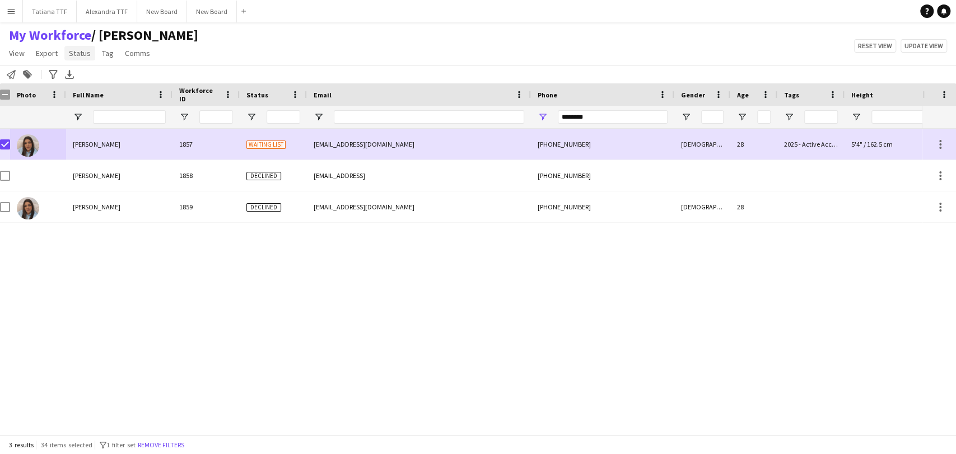
click at [82, 54] on span "Status" at bounding box center [80, 53] width 22 height 10
click at [110, 81] on link "Edit" at bounding box center [103, 78] width 78 height 24
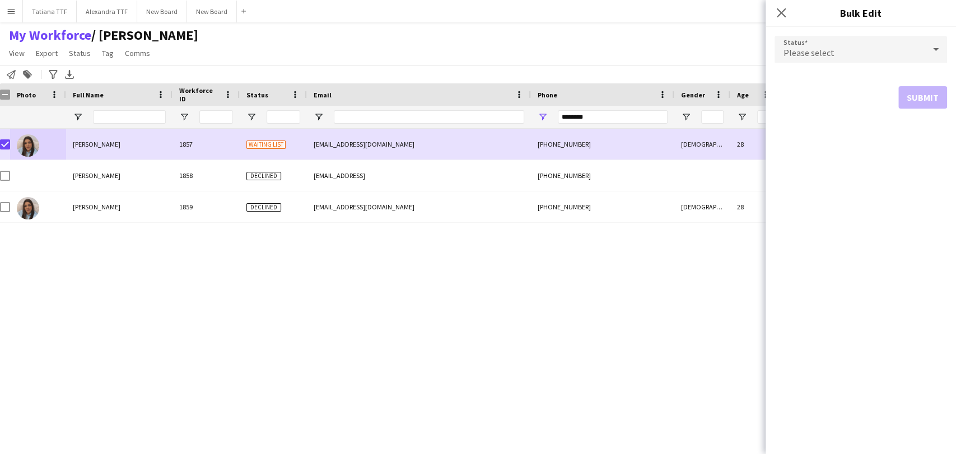
click at [801, 47] on span "Please select" at bounding box center [809, 52] width 51 height 11
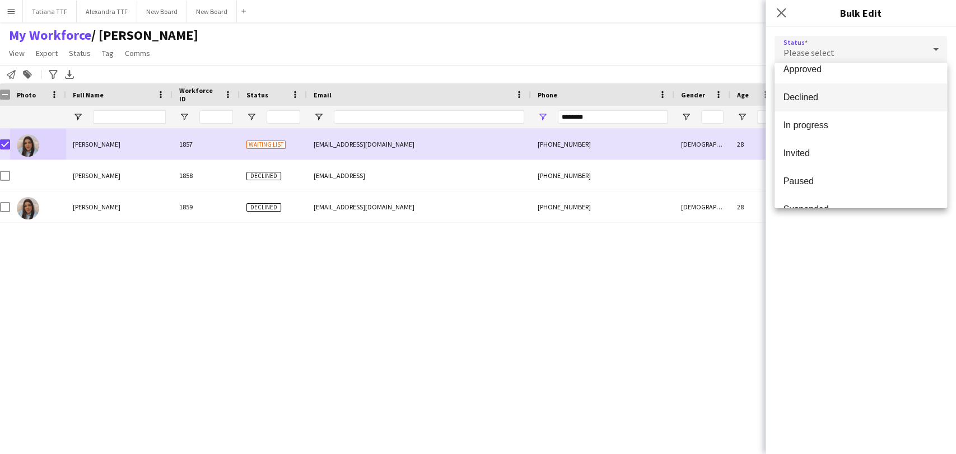
scroll to position [115, 0]
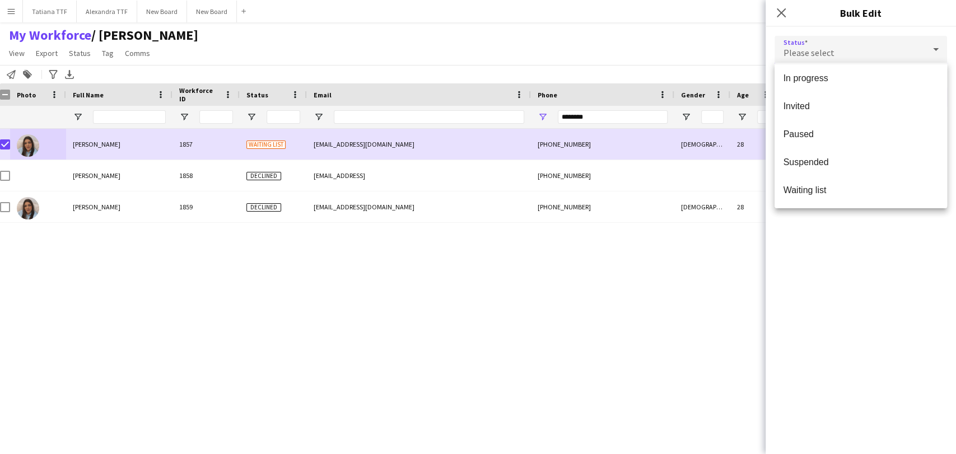
click at [839, 157] on span "Suspended" at bounding box center [861, 162] width 155 height 11
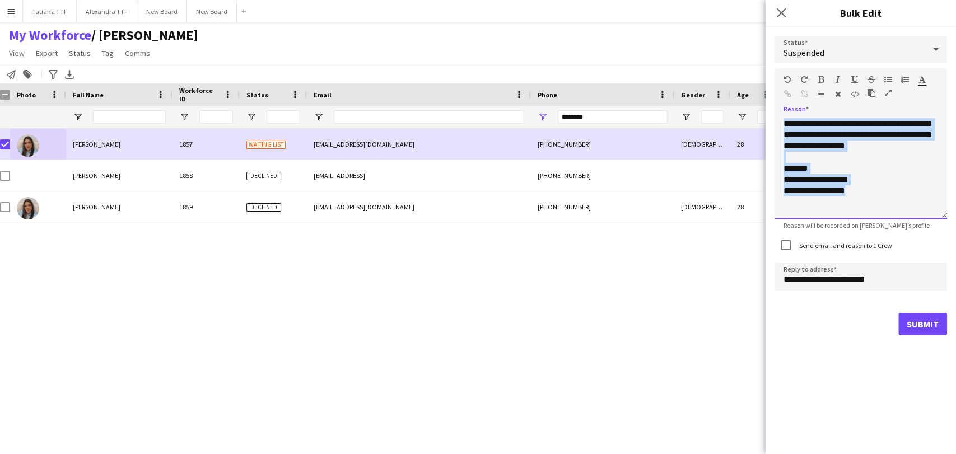
drag, startPoint x: 882, startPoint y: 208, endPoint x: 652, endPoint y: -54, distance: 348.9
click at [652, 0] on html "Menu Boards Boards Boards All jobs Status Workforce Workforce My Workforce Recr…" at bounding box center [478, 227] width 956 height 454
paste div
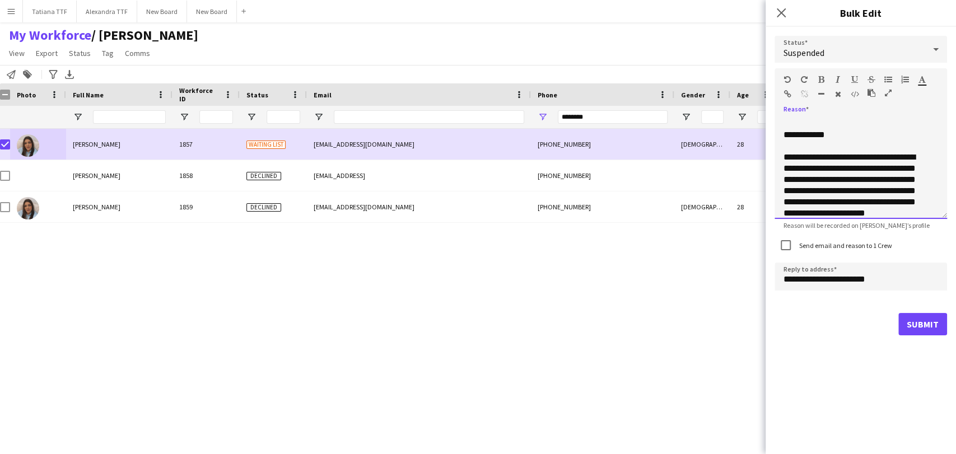
scroll to position [113, 0]
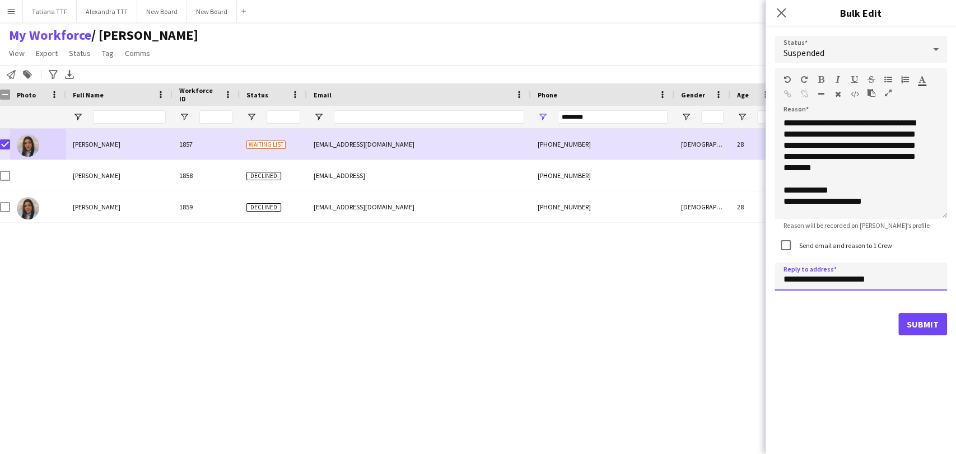
drag, startPoint x: 799, startPoint y: 280, endPoint x: 668, endPoint y: 291, distance: 131.6
click at [703, 289] on body "Menu Boards Boards Boards All jobs Status Workforce Workforce My Workforce Recr…" at bounding box center [478, 227] width 956 height 454
type input "**********"
click at [933, 324] on button "Submit" at bounding box center [923, 324] width 49 height 22
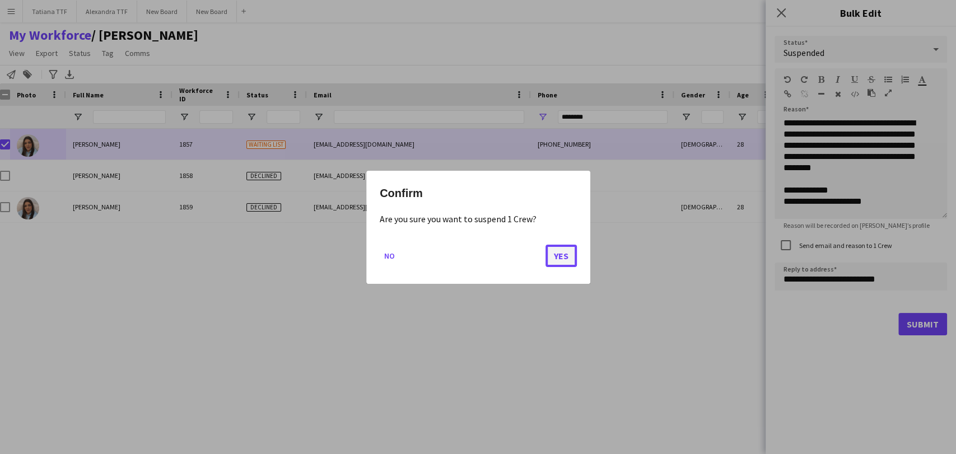
click at [559, 258] on button "Yes" at bounding box center [561, 255] width 31 height 22
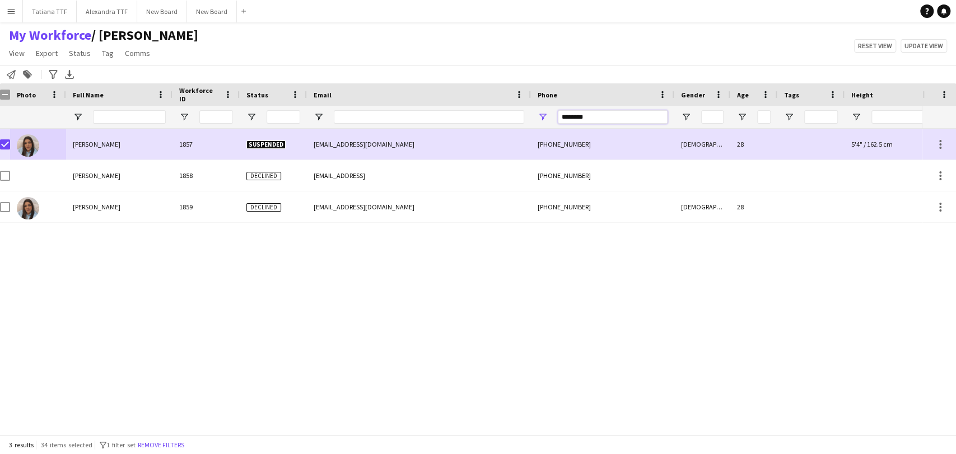
drag, startPoint x: 566, startPoint y: 115, endPoint x: 456, endPoint y: 126, distance: 110.9
click at [470, 124] on div at bounding box center [587, 117] width 1188 height 22
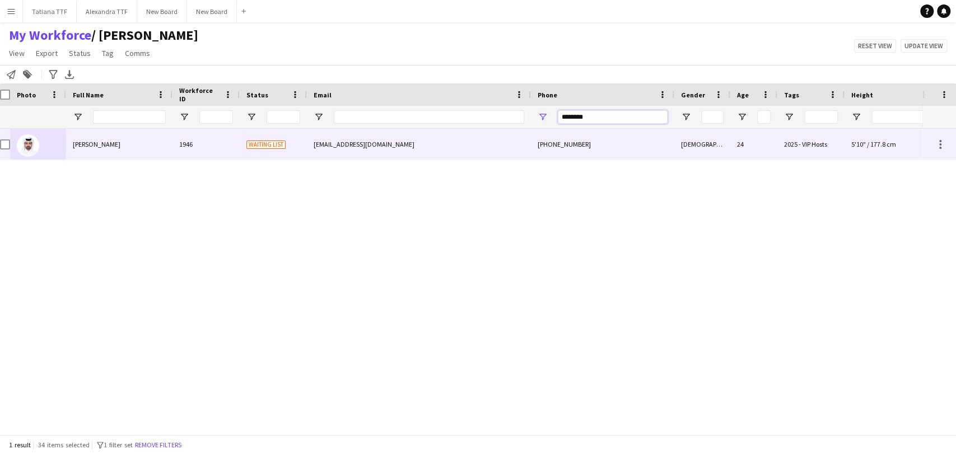
type input "********"
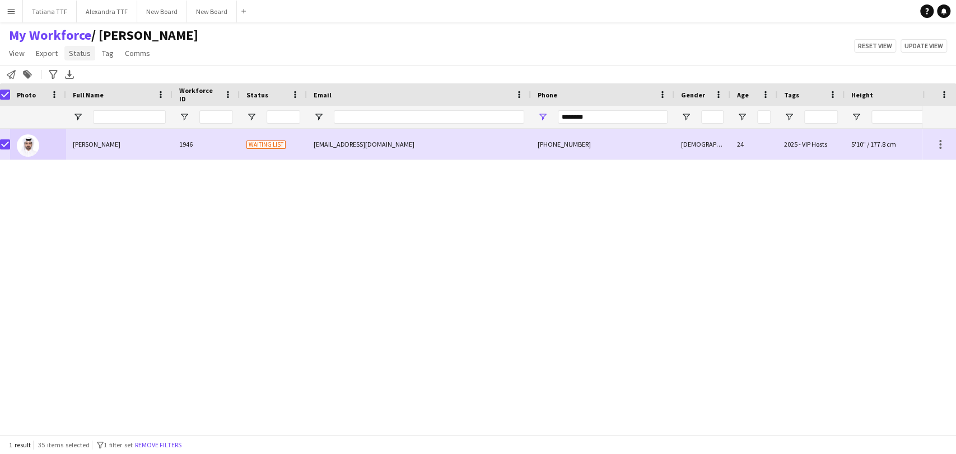
click at [69, 55] on span "Status" at bounding box center [80, 53] width 22 height 10
click at [82, 73] on span "Edit" at bounding box center [79, 77] width 13 height 10
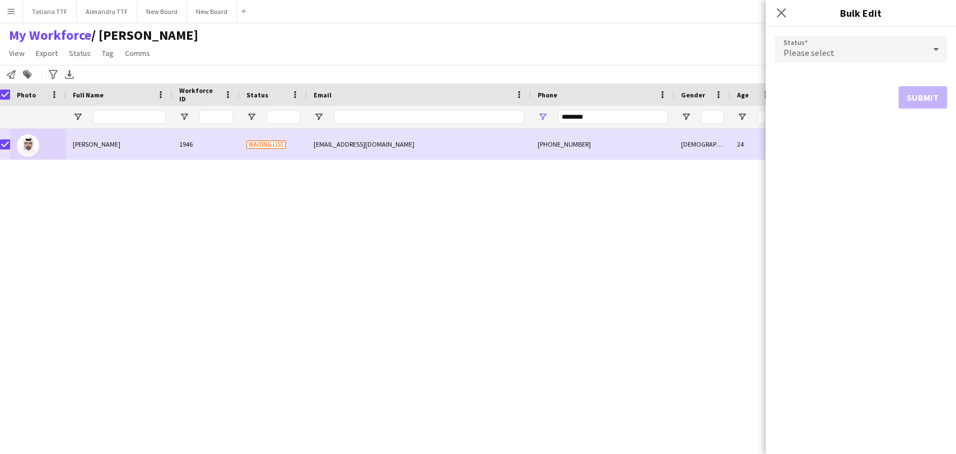
click at [809, 53] on span "Please select" at bounding box center [809, 52] width 51 height 11
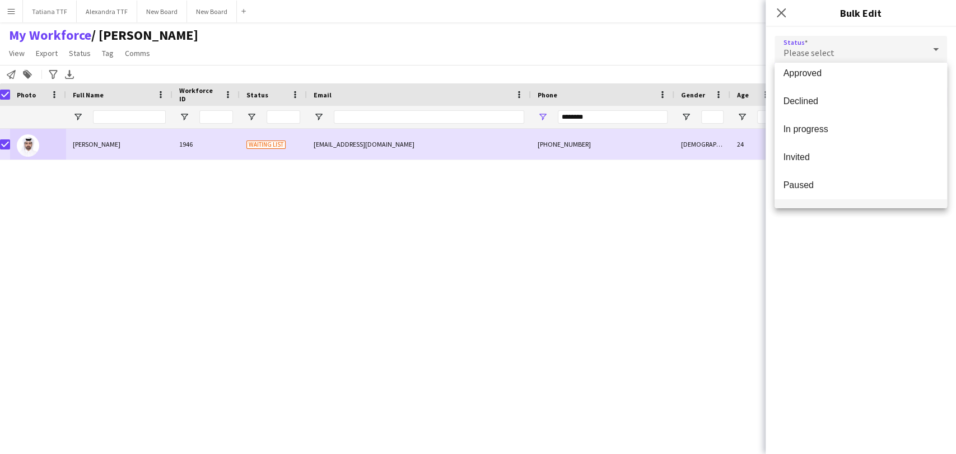
scroll to position [115, 0]
click at [846, 169] on mat-option "Suspended" at bounding box center [861, 162] width 173 height 28
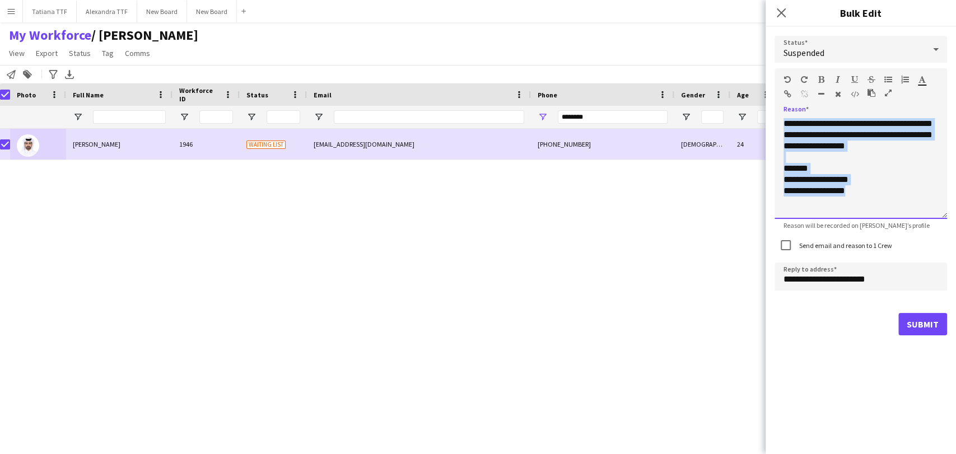
drag, startPoint x: 850, startPoint y: 192, endPoint x: 678, endPoint y: -38, distance: 286.9
click at [678, 0] on html "Menu Boards Boards Boards All jobs Status Workforce Workforce My Workforce Recr…" at bounding box center [478, 227] width 956 height 454
paste div
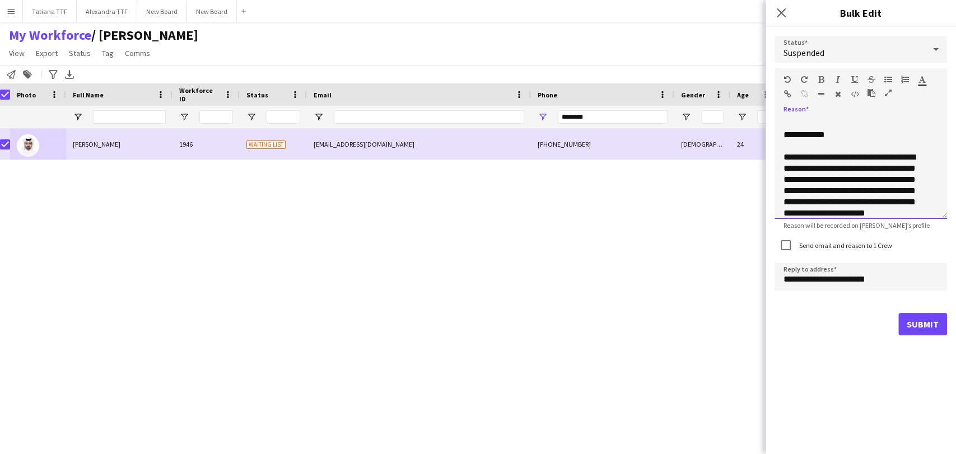
scroll to position [113, 0]
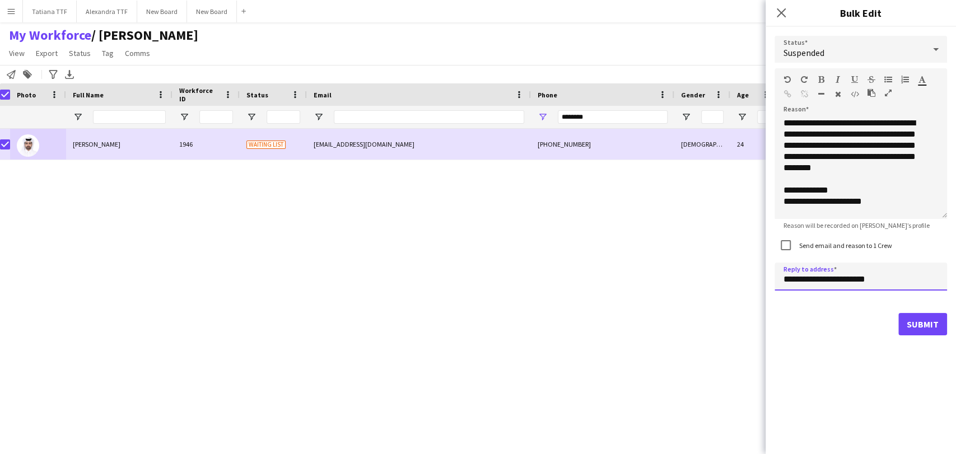
drag, startPoint x: 802, startPoint y: 277, endPoint x: 692, endPoint y: 269, distance: 110.0
click at [704, 273] on body "Menu Boards Boards Boards All jobs Status Workforce Workforce My Workforce Recr…" at bounding box center [478, 227] width 956 height 454
type input "**********"
click at [923, 334] on button "Submit" at bounding box center [923, 324] width 49 height 22
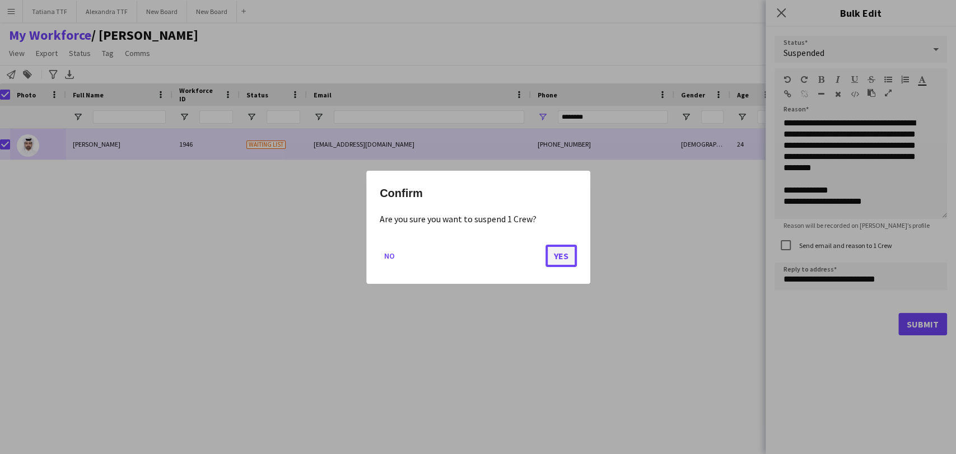
click at [554, 255] on button "Yes" at bounding box center [561, 255] width 31 height 22
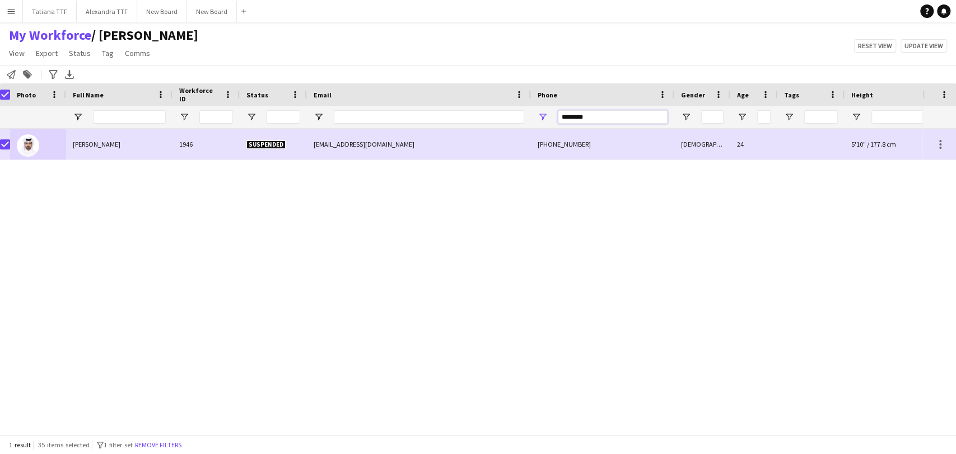
drag, startPoint x: 601, startPoint y: 118, endPoint x: 467, endPoint y: 114, distance: 134.0
click at [467, 114] on div at bounding box center [587, 117] width 1188 height 22
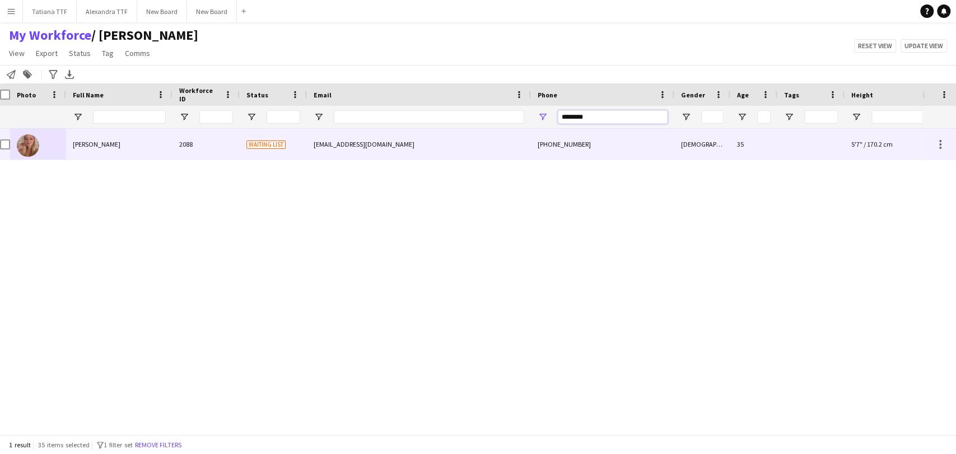
type input "********"
click at [20, 148] on img at bounding box center [28, 145] width 22 height 22
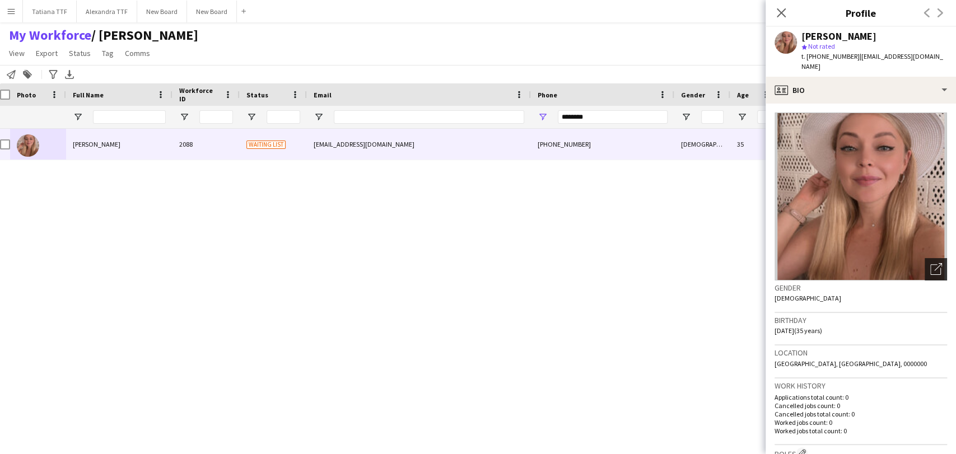
click at [931, 263] on icon "Open photos pop-in" at bounding box center [937, 269] width 12 height 12
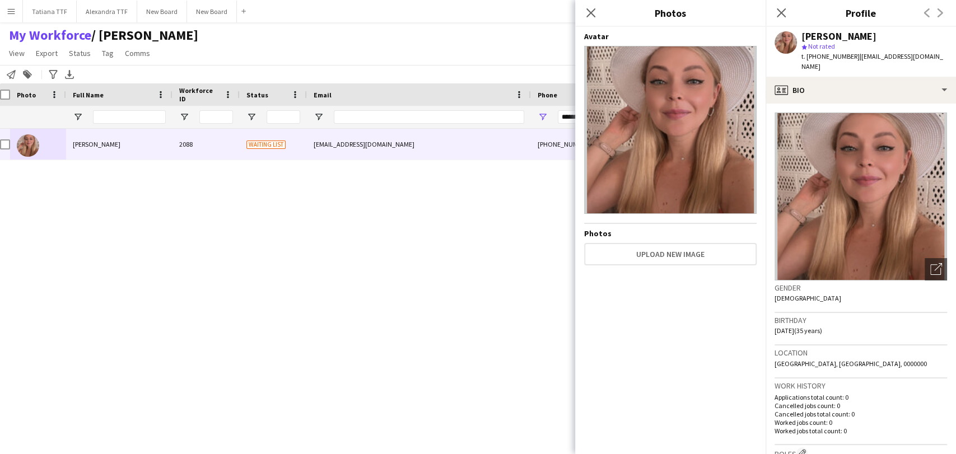
click at [100, 321] on div "Natallia Auseyenka 2088 Waiting list skrepka8989@gmail.com +97455043982 Female …" at bounding box center [461, 277] width 923 height 296
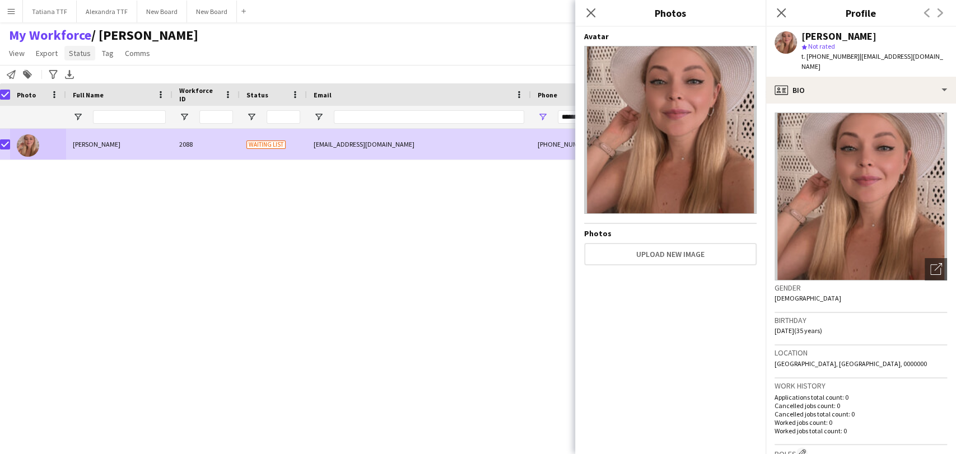
click at [80, 46] on link "Status" at bounding box center [79, 53] width 31 height 15
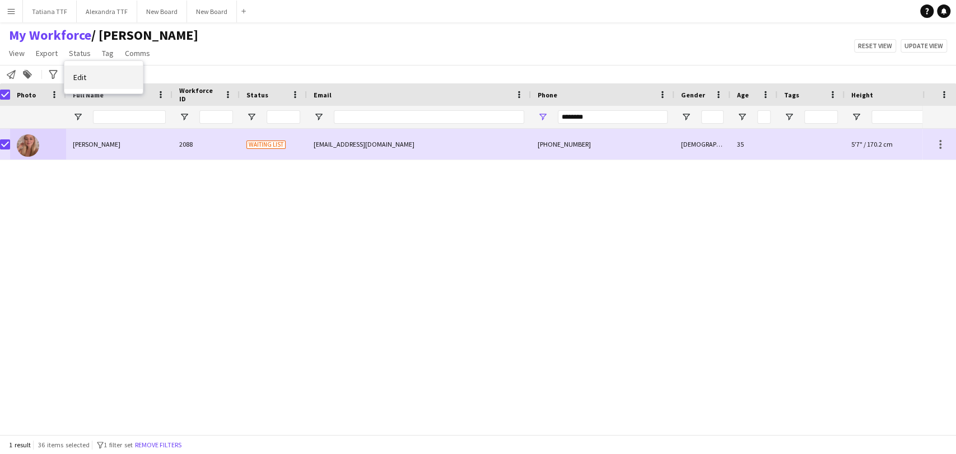
click at [87, 81] on link "Edit" at bounding box center [103, 78] width 78 height 24
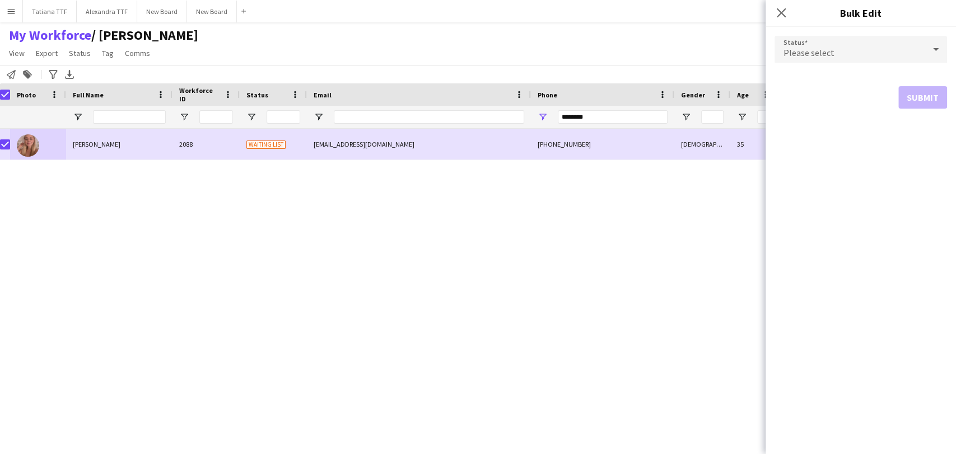
click at [824, 47] on span "Please select" at bounding box center [809, 52] width 51 height 11
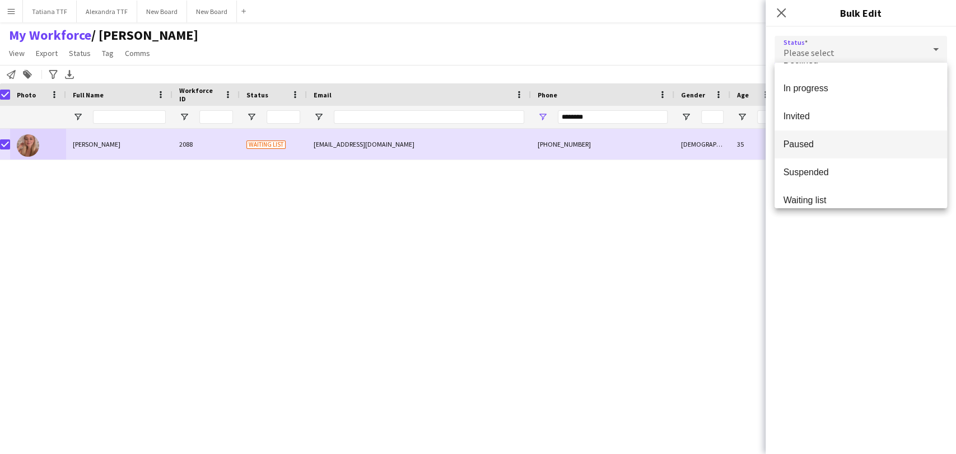
scroll to position [115, 0]
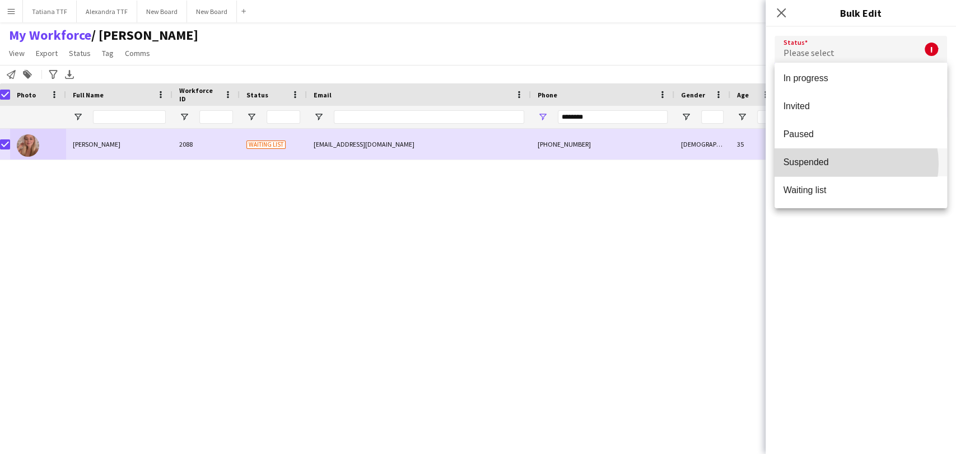
click at [849, 164] on span "Suspended" at bounding box center [861, 162] width 155 height 11
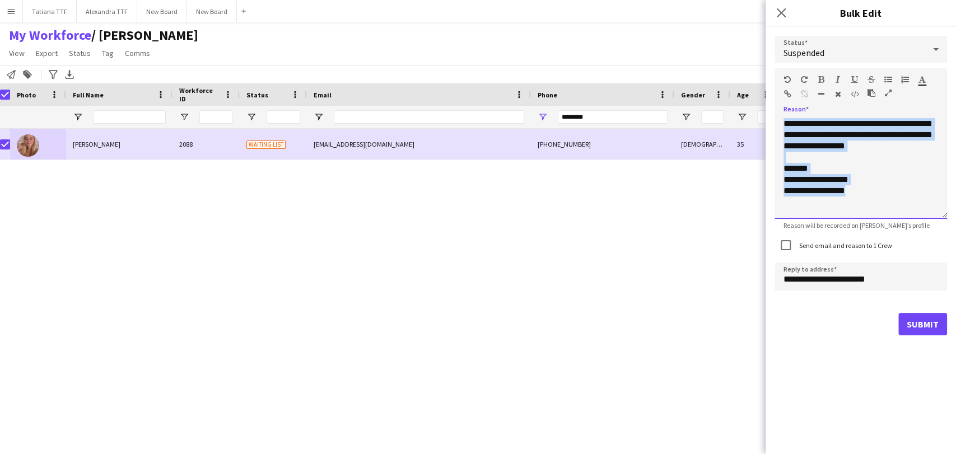
drag, startPoint x: 830, startPoint y: 171, endPoint x: 768, endPoint y: 58, distance: 128.9
click at [770, 62] on div "**********" at bounding box center [861, 186] width 190 height 318
paste div
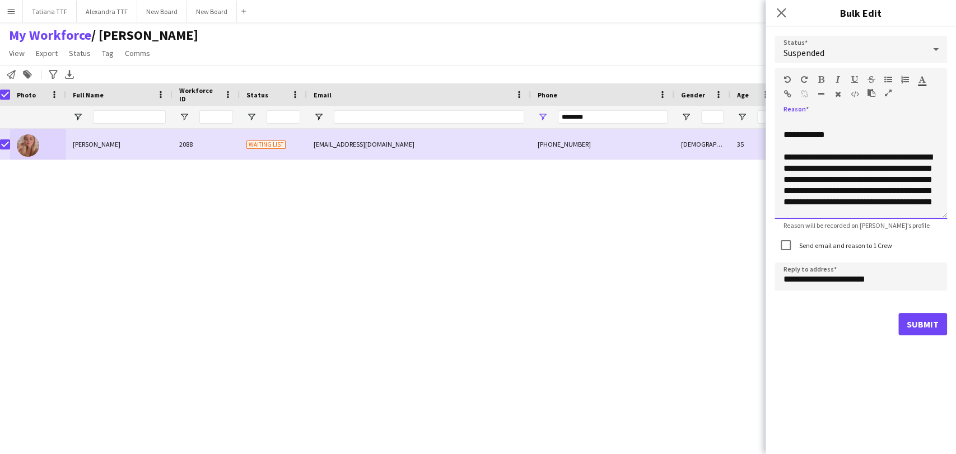
scroll to position [113, 0]
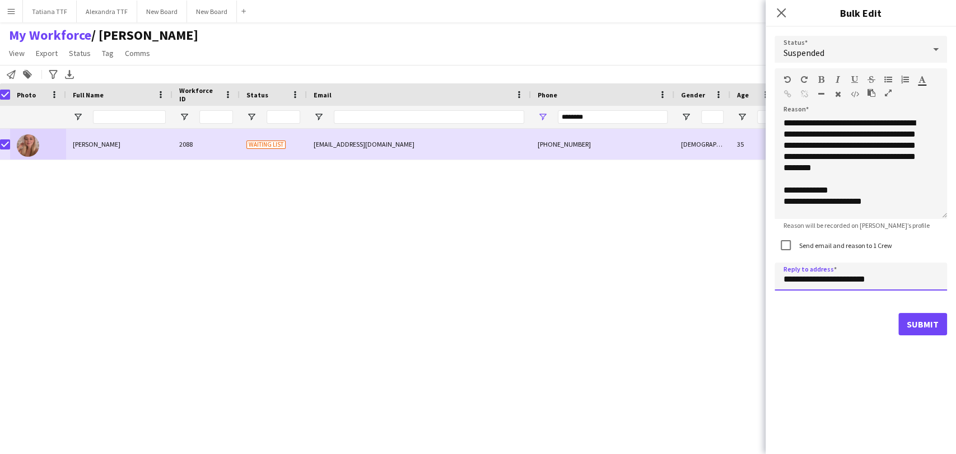
drag, startPoint x: 799, startPoint y: 279, endPoint x: 727, endPoint y: 269, distance: 72.3
click at [736, 275] on body "Menu Boards Boards Boards All jobs Status Workforce Workforce My Workforce Recr…" at bounding box center [478, 227] width 956 height 454
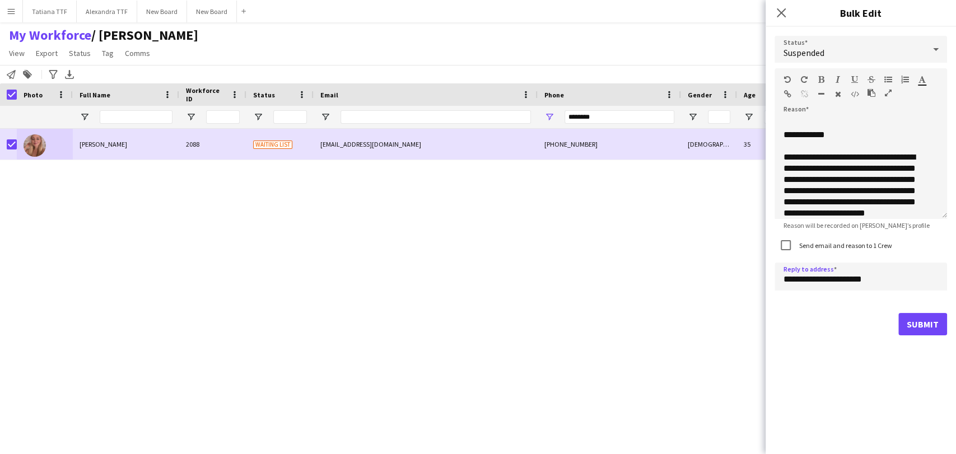
scroll to position [113, 0]
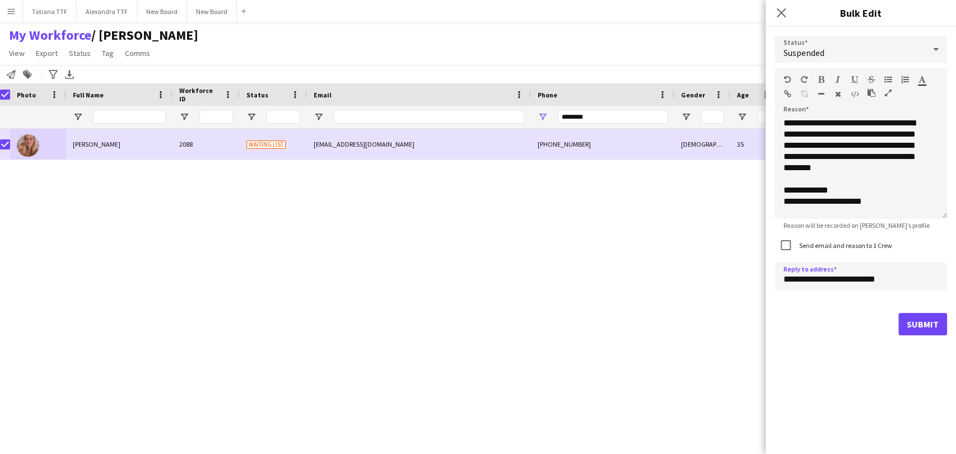
type input "**********"
click at [921, 328] on button "Submit" at bounding box center [923, 324] width 49 height 22
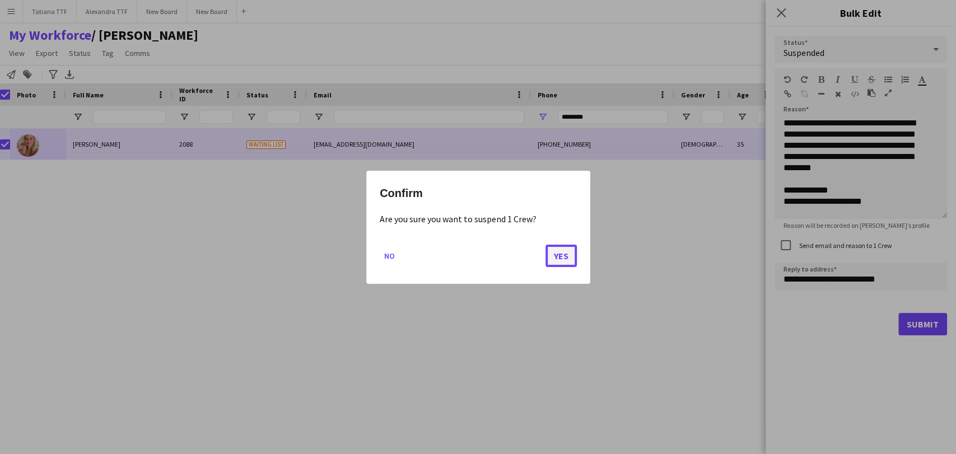
click at [569, 257] on button "Yes" at bounding box center [561, 255] width 31 height 22
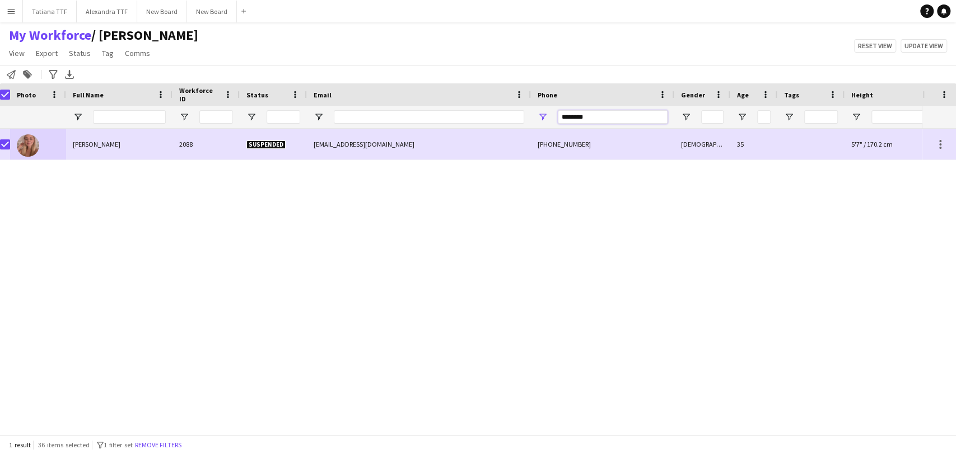
drag, startPoint x: 595, startPoint y: 119, endPoint x: 478, endPoint y: 105, distance: 117.9
click at [483, 108] on div at bounding box center [587, 117] width 1188 height 22
